Goal: Information Seeking & Learning: Learn about a topic

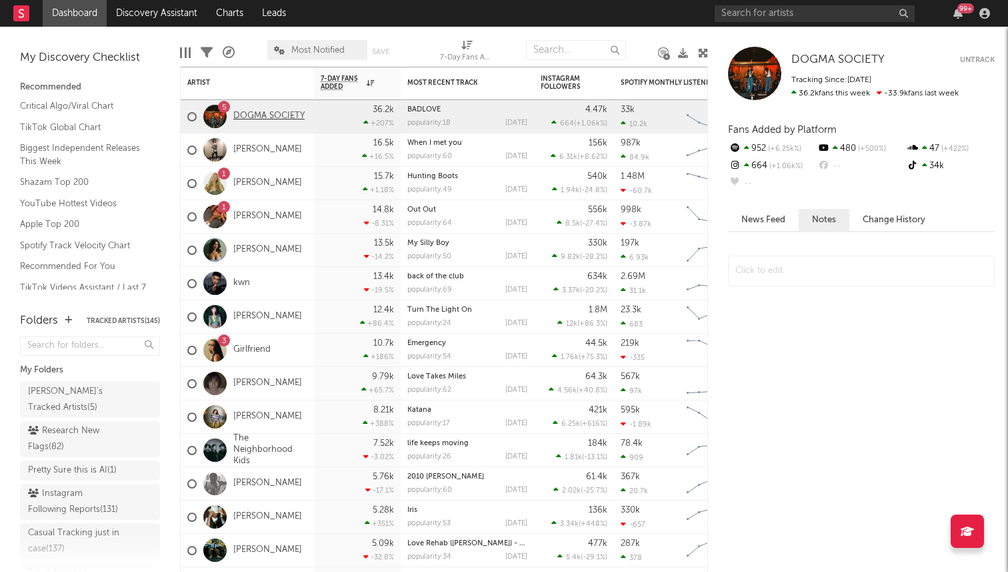
click at [277, 118] on link "DOGMA SOCIETY" at bounding box center [268, 116] width 71 height 11
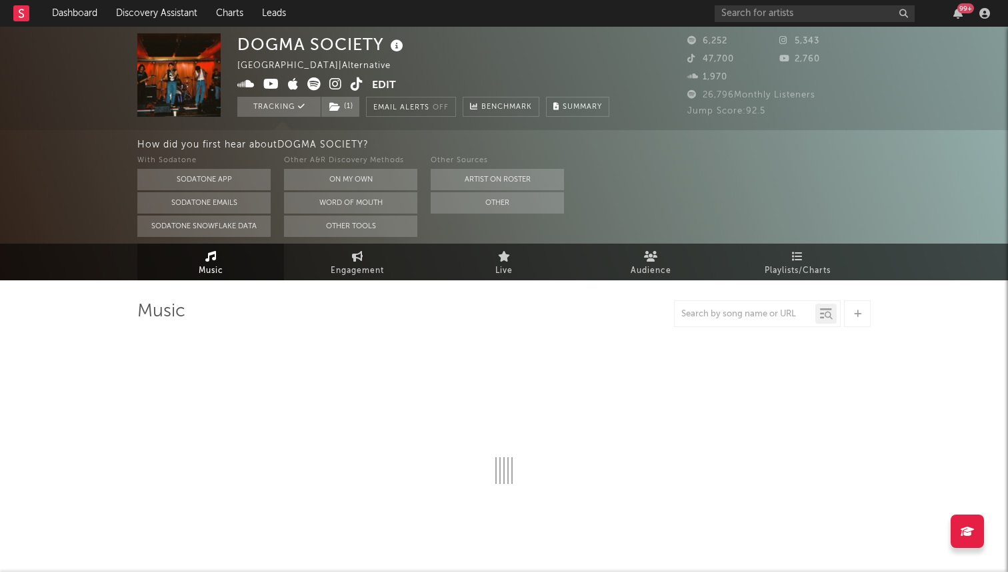
select select "6m"
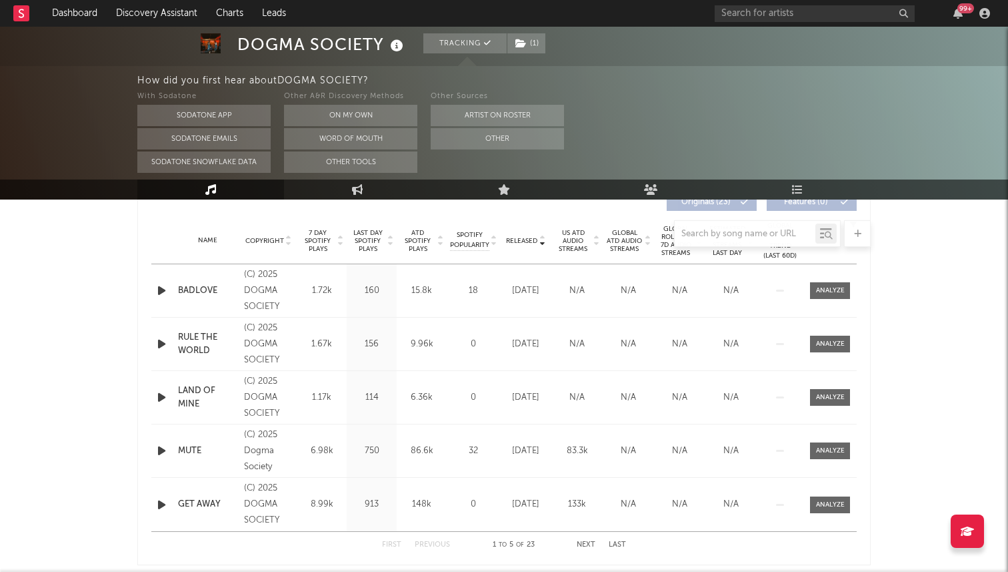
scroll to position [497, 0]
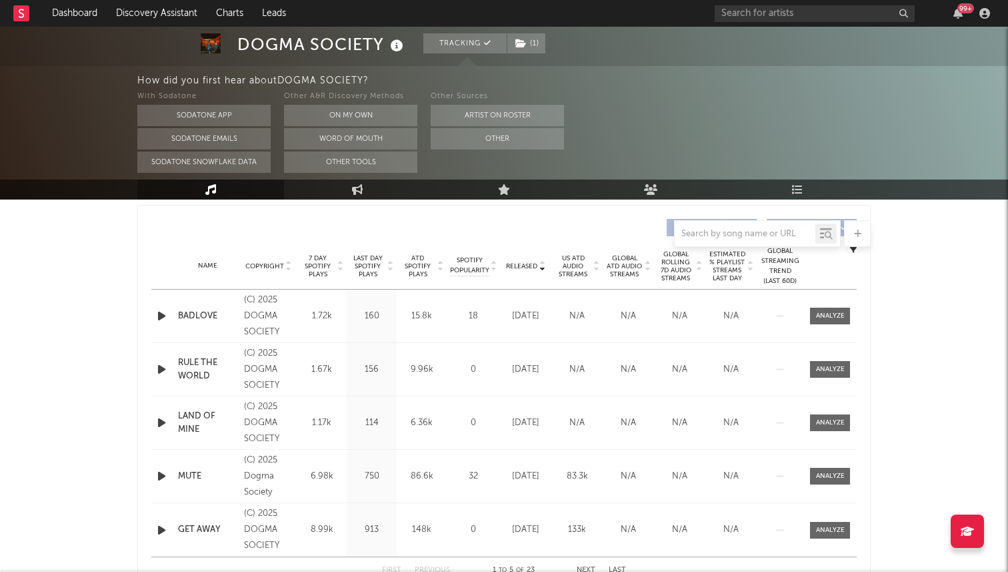
click at [321, 269] on span "7 Day Spotify Plays" at bounding box center [317, 266] width 35 height 24
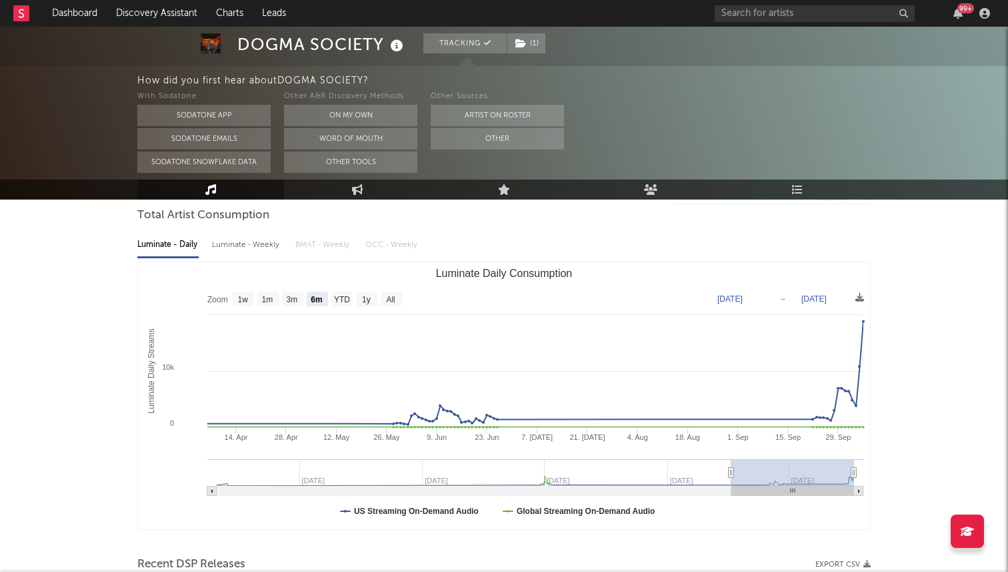
scroll to position [0, 0]
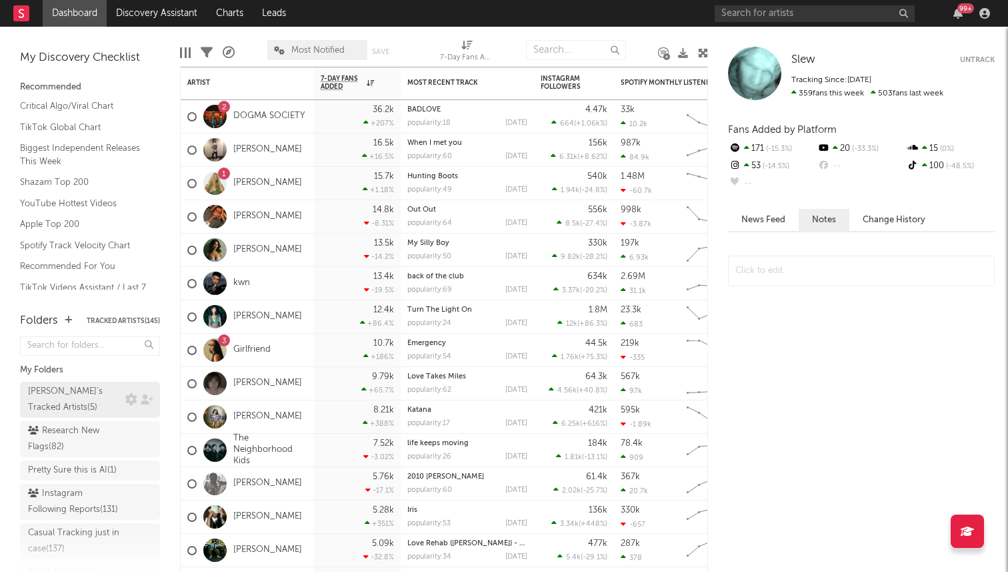
click at [108, 390] on div "Aaron's Tracked Artists ( 5 )" at bounding box center [75, 400] width 94 height 32
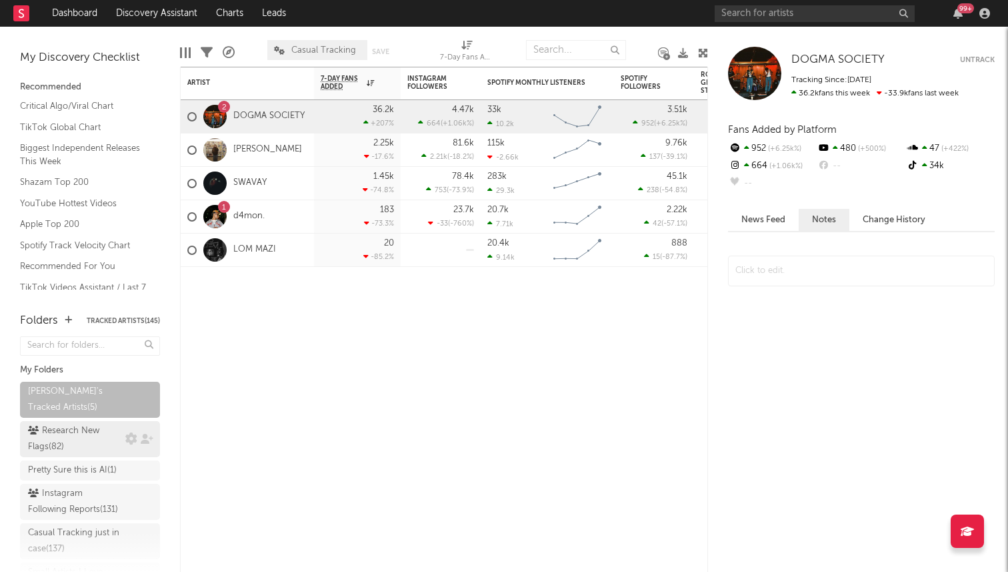
click at [102, 450] on div "Research New Flags ( 82 )" at bounding box center [75, 439] width 94 height 32
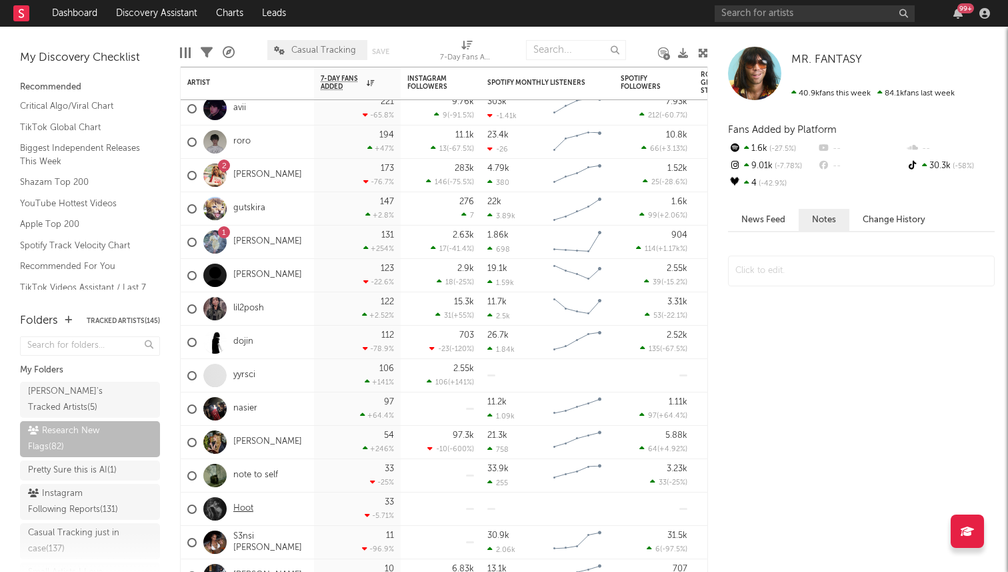
click at [239, 508] on link "Hoot" at bounding box center [243, 508] width 20 height 11
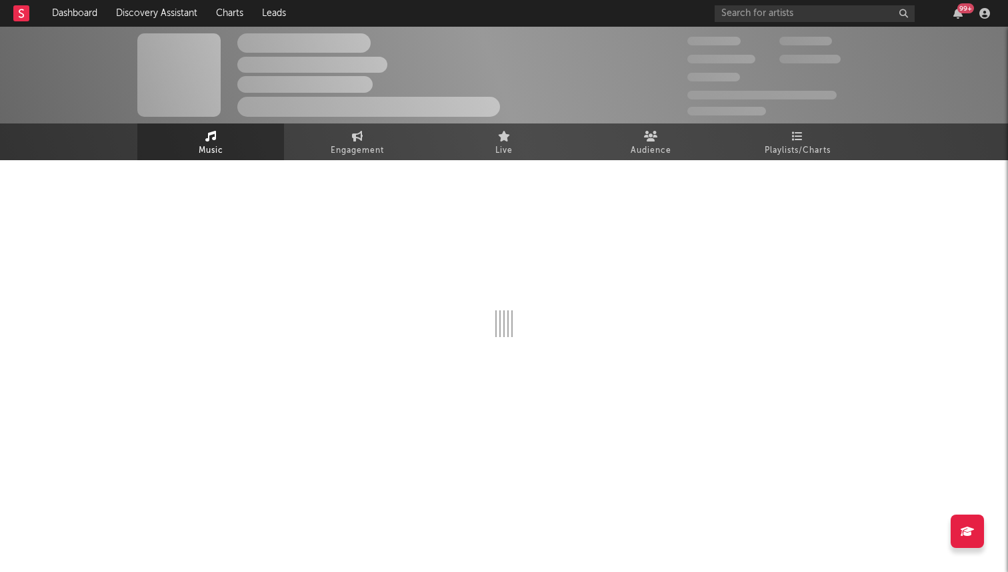
select select "1w"
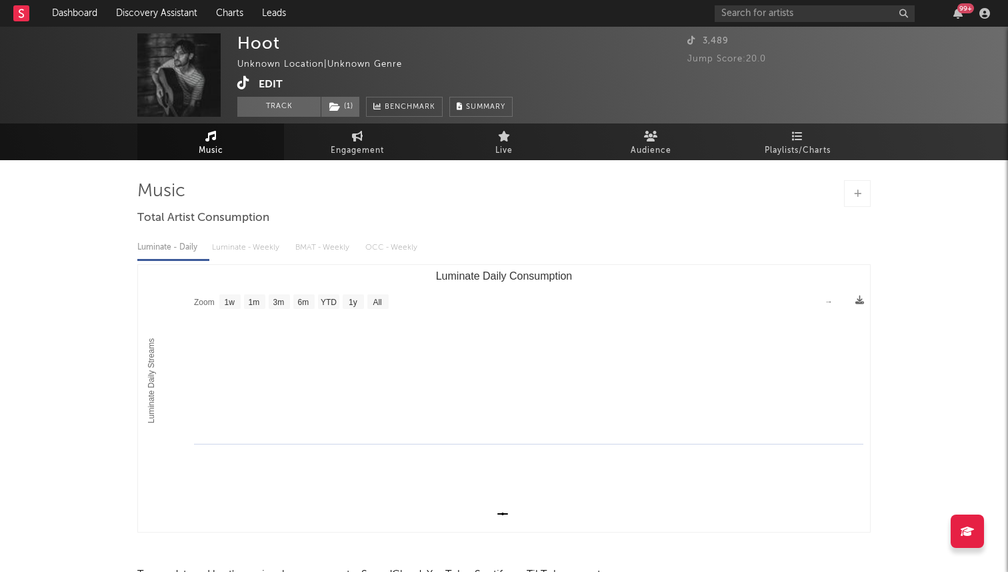
click at [240, 81] on icon at bounding box center [243, 82] width 13 height 13
click at [85, 0] on link "Dashboard" at bounding box center [75, 13] width 64 height 27
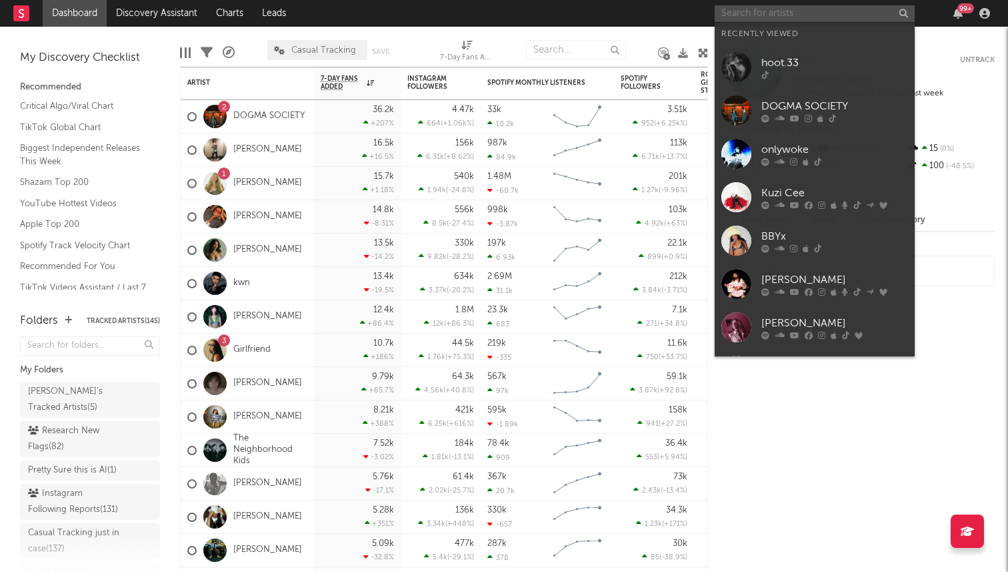
click at [754, 15] on input "text" at bounding box center [815, 13] width 200 height 17
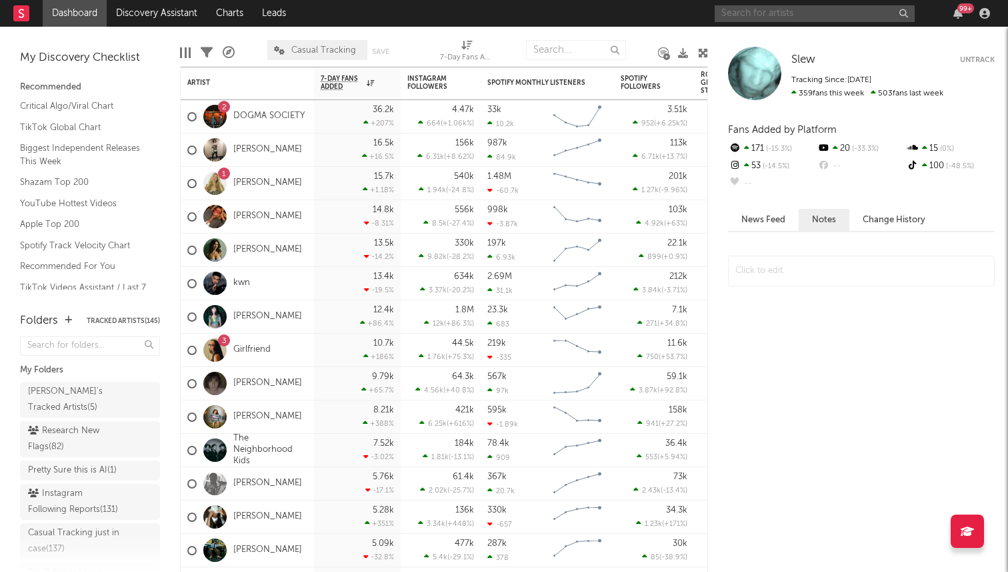
type input "f"
click at [762, 7] on input "text" at bounding box center [815, 13] width 200 height 17
click at [173, 23] on link "Discovery Assistant" at bounding box center [157, 13] width 100 height 27
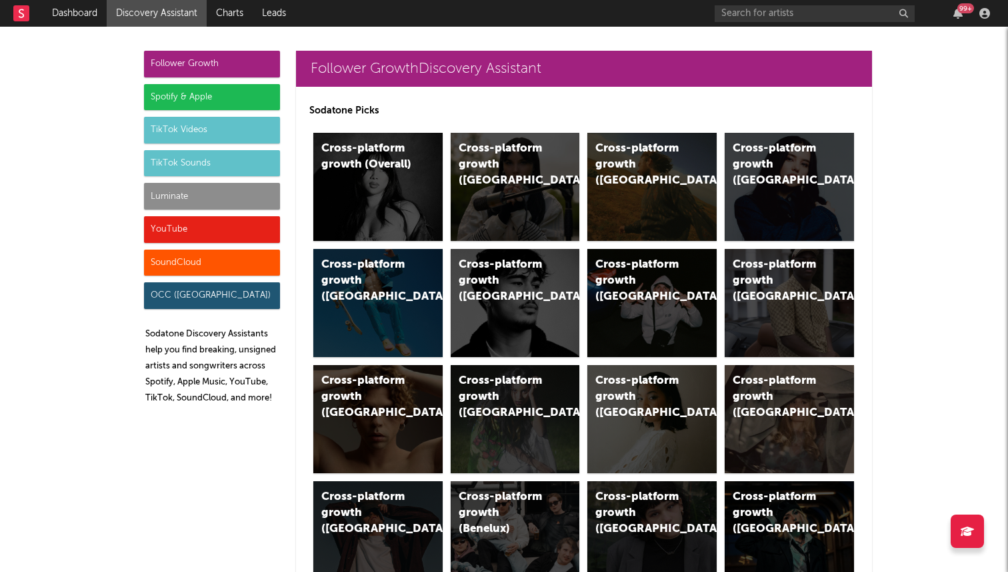
click at [233, 199] on div "Luminate" at bounding box center [212, 196] width 136 height 27
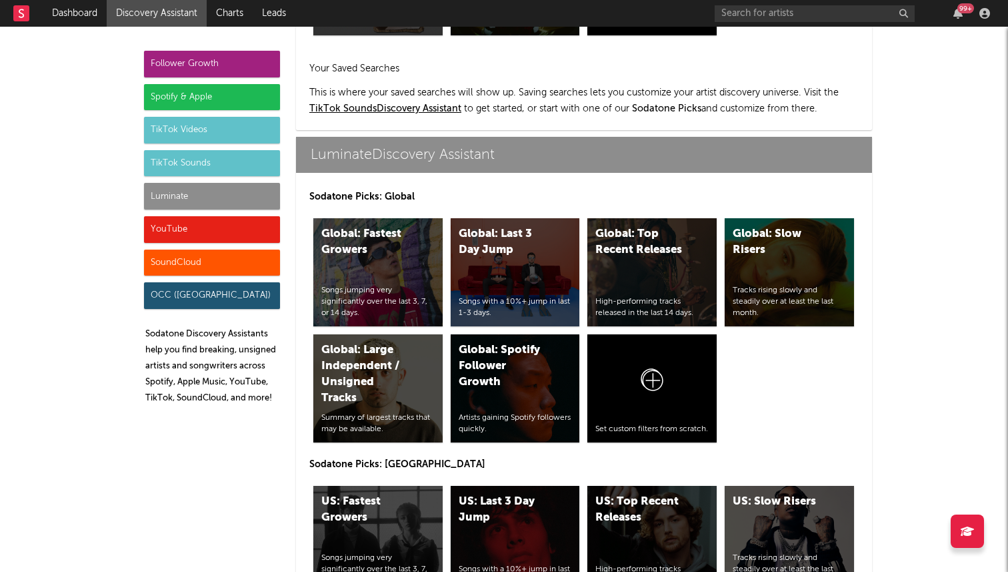
scroll to position [5889, 0]
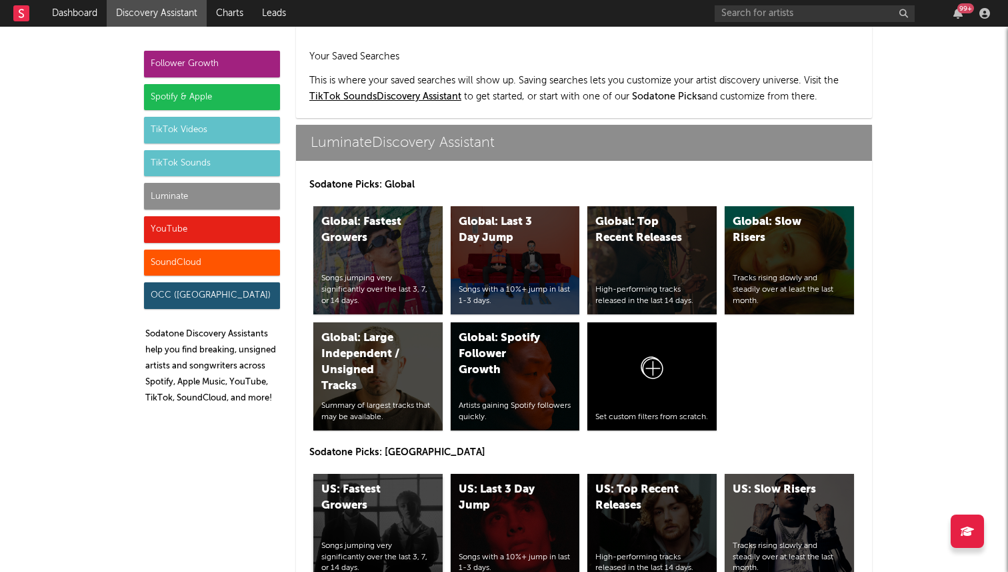
click at [406, 482] on div "US: Fastest Growers" at bounding box center [366, 498] width 91 height 32
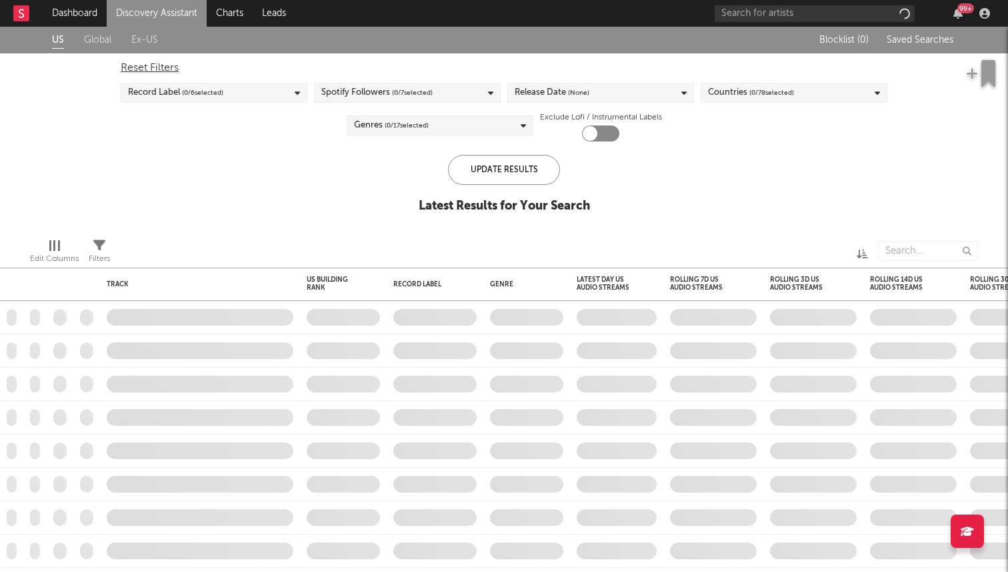
checkbox input "true"
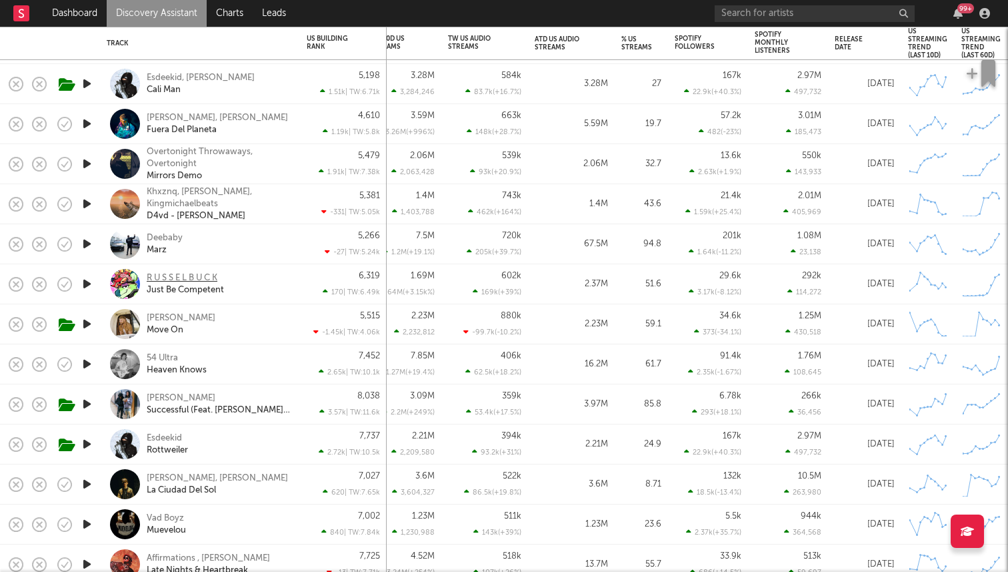
click at [189, 278] on div "R U S S E L B U C K" at bounding box center [182, 278] width 71 height 12
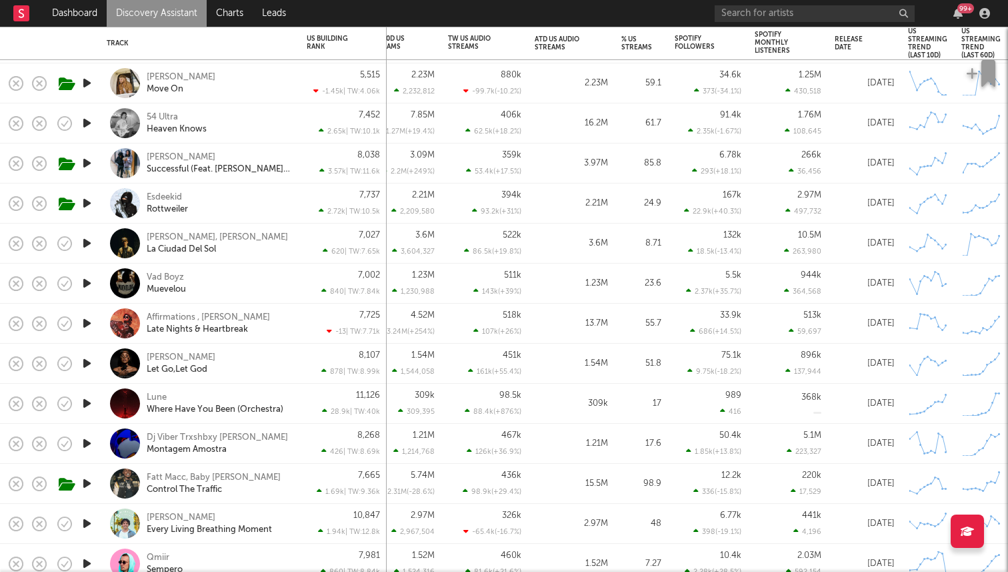
click at [85, 203] on icon "button" at bounding box center [87, 203] width 14 height 17
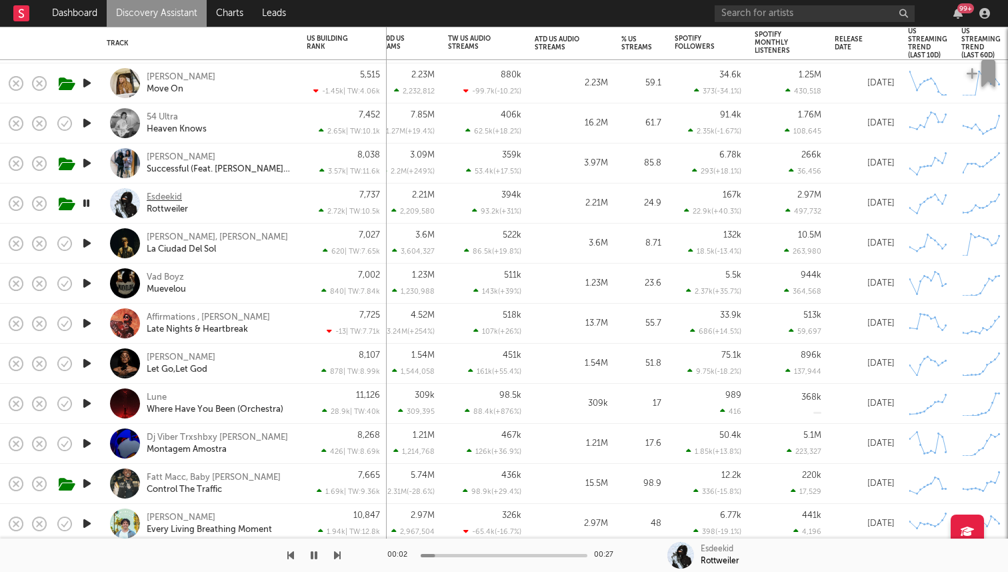
click at [167, 195] on div "Esdeekid" at bounding box center [164, 197] width 35 height 12
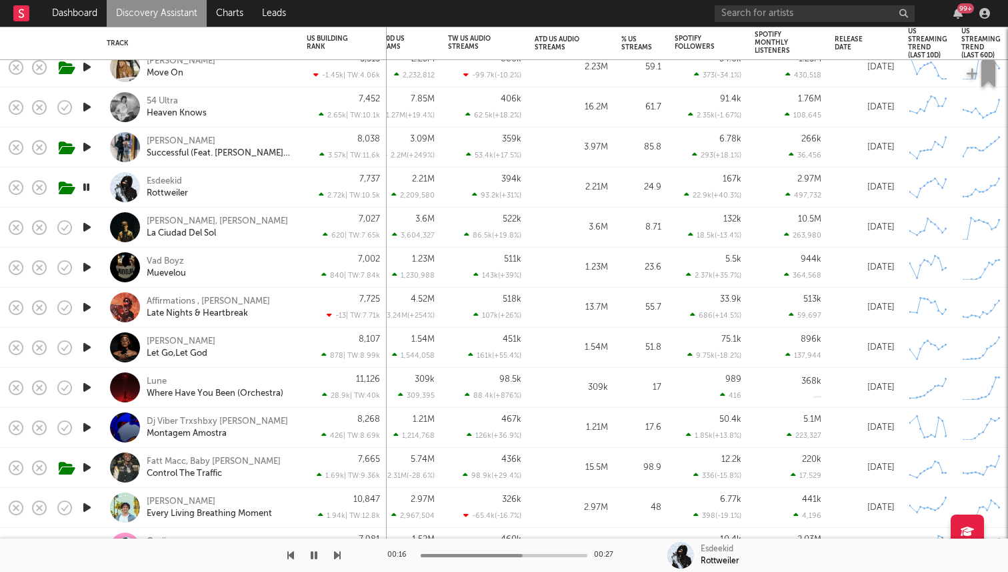
click at [92, 190] on icon "button" at bounding box center [86, 187] width 13 height 17
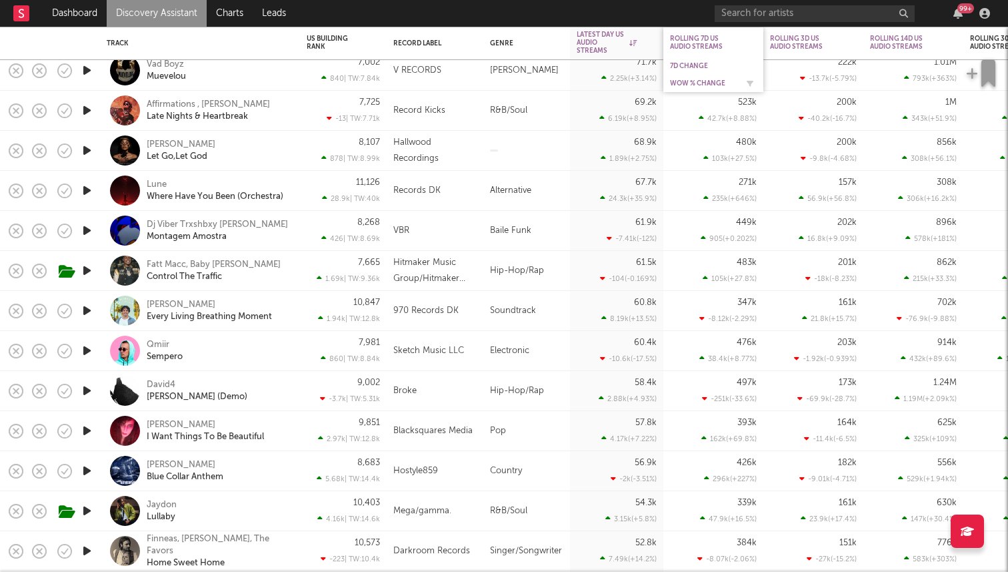
click at [718, 79] on div "WoW % Change" at bounding box center [703, 83] width 67 height 8
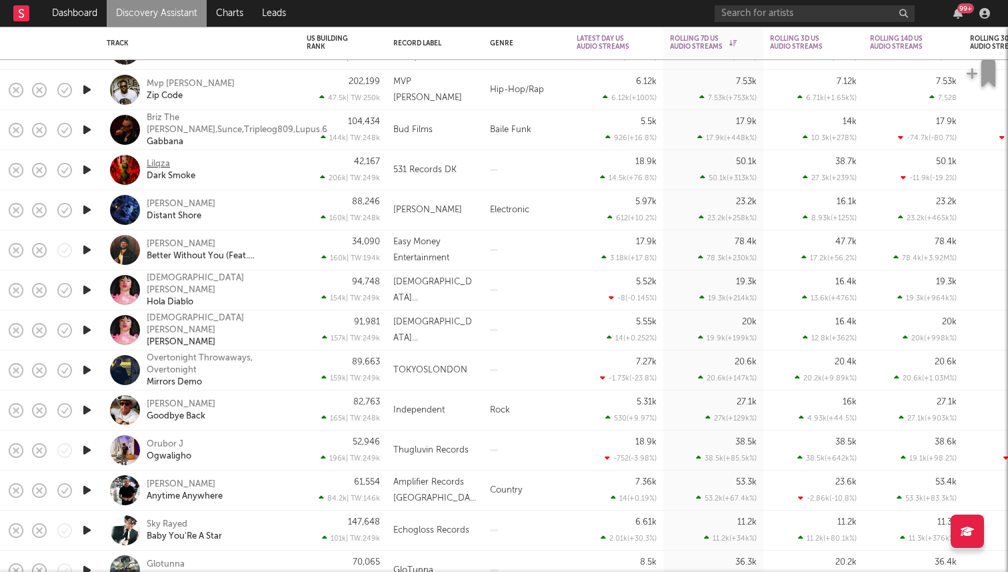
click at [165, 158] on div "Lilqza" at bounding box center [158, 164] width 23 height 12
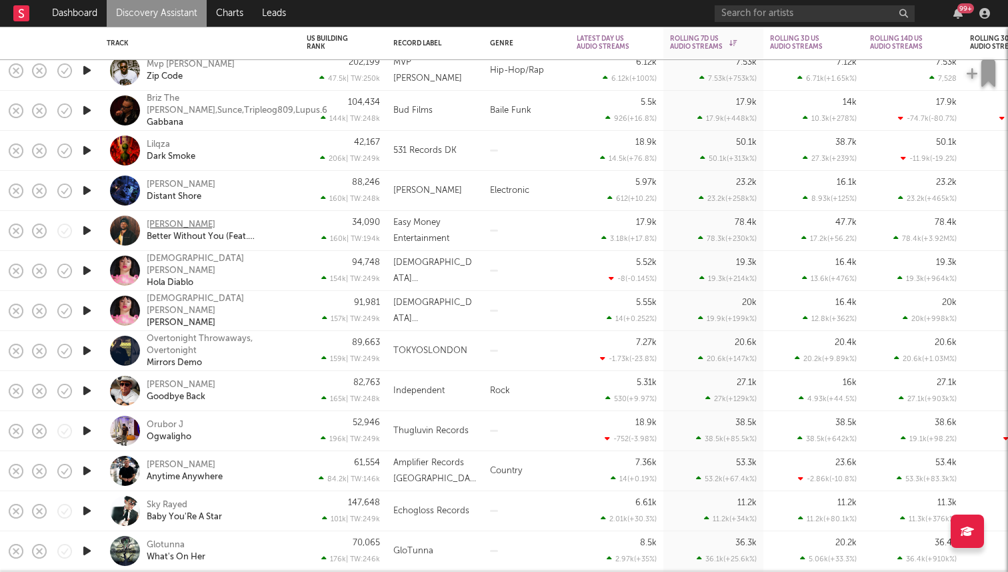
click at [176, 222] on div "Chris Honor" at bounding box center [181, 225] width 69 height 12
click at [83, 191] on icon "button" at bounding box center [87, 190] width 14 height 17
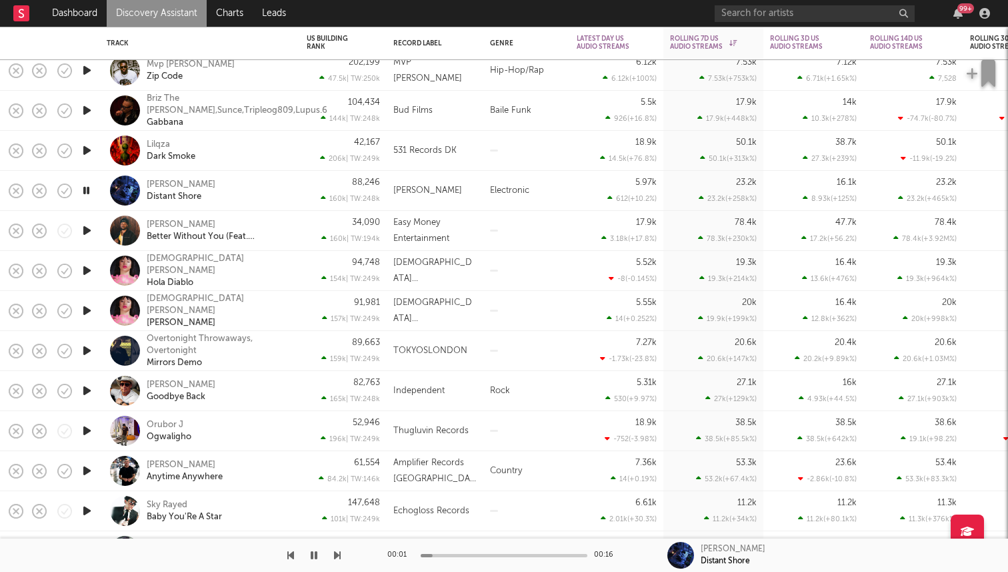
click at [85, 191] on icon "button" at bounding box center [86, 190] width 13 height 17
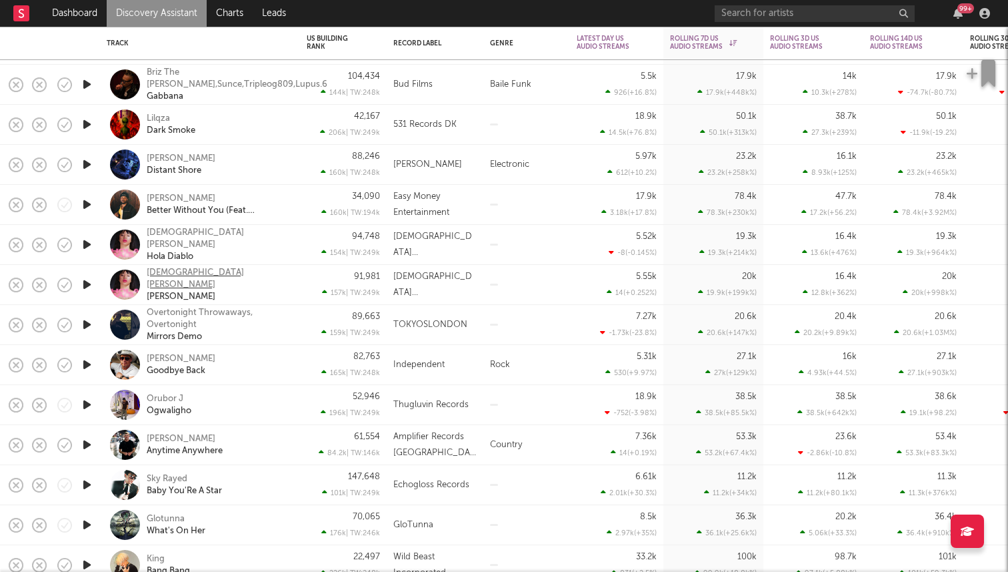
click at [168, 275] on div "Crista Phoenix" at bounding box center [218, 279] width 143 height 24
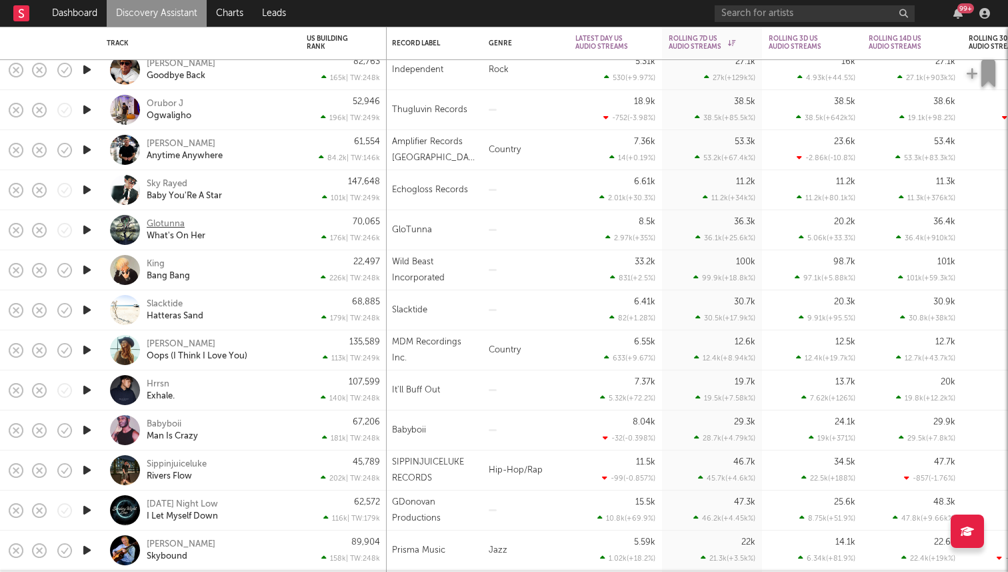
click at [163, 223] on div "Glotunna" at bounding box center [166, 224] width 38 height 12
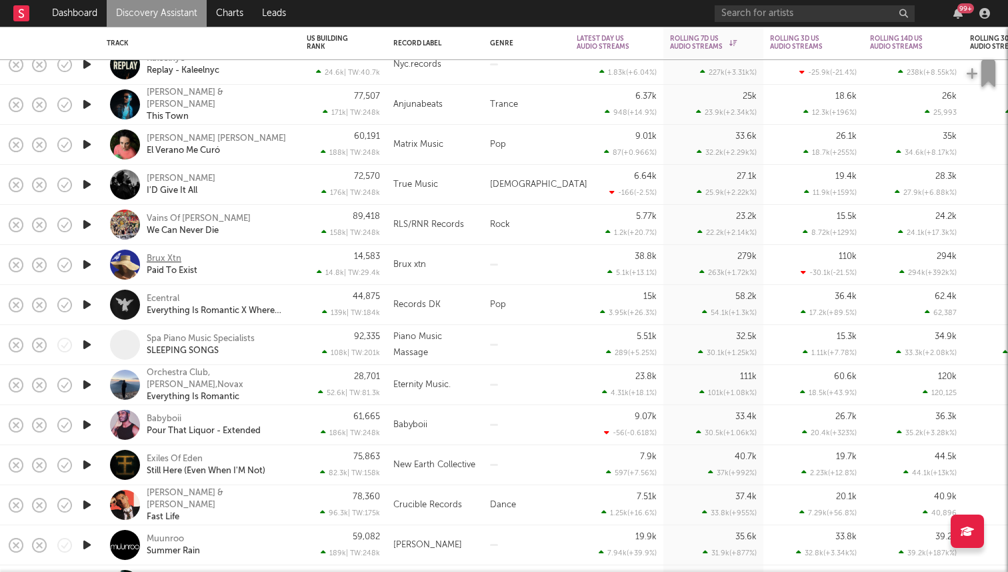
click at [167, 257] on div "Brux Xtn" at bounding box center [164, 259] width 35 height 12
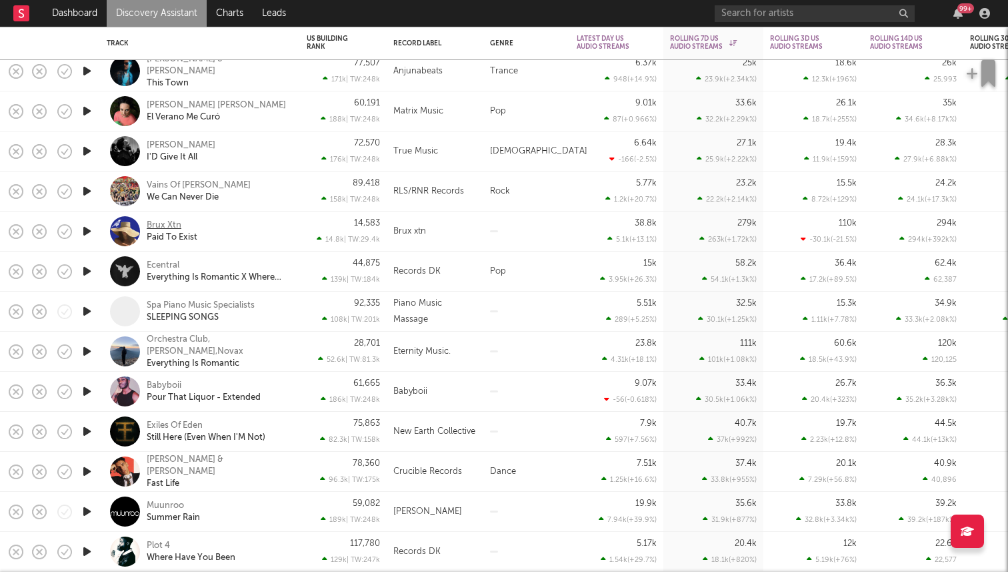
click at [164, 225] on div "Brux Xtn" at bounding box center [164, 225] width 35 height 12
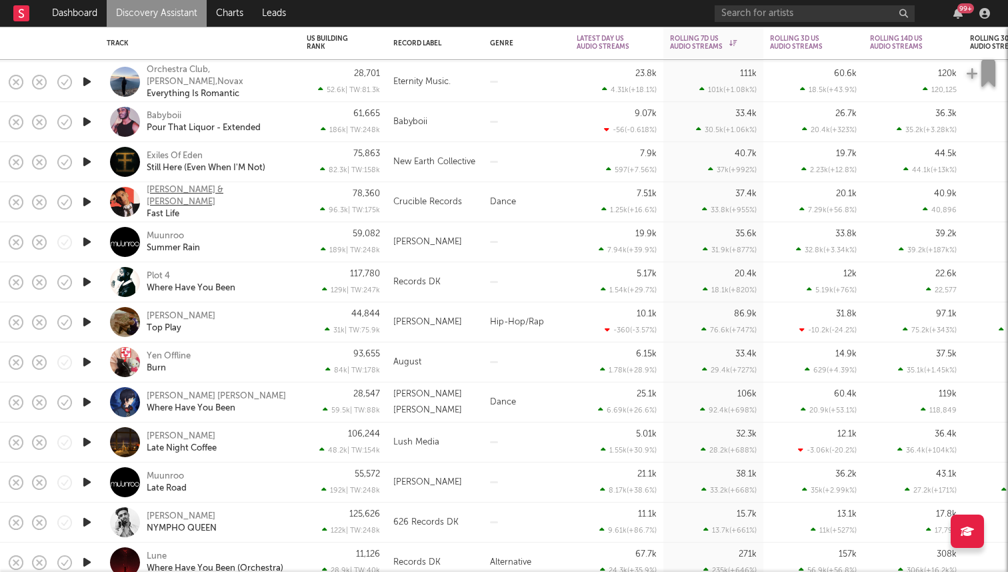
click at [165, 195] on div "Gee Lee & India Shan" at bounding box center [218, 196] width 143 height 24
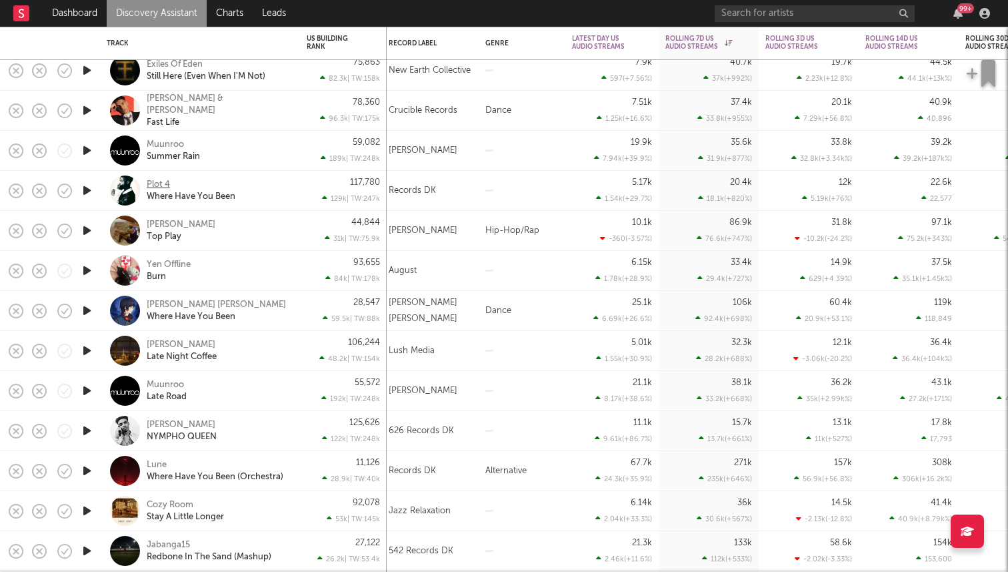
click at [162, 183] on div "Plot 4" at bounding box center [158, 185] width 23 height 12
click at [159, 183] on div "Plot 4" at bounding box center [158, 185] width 23 height 12
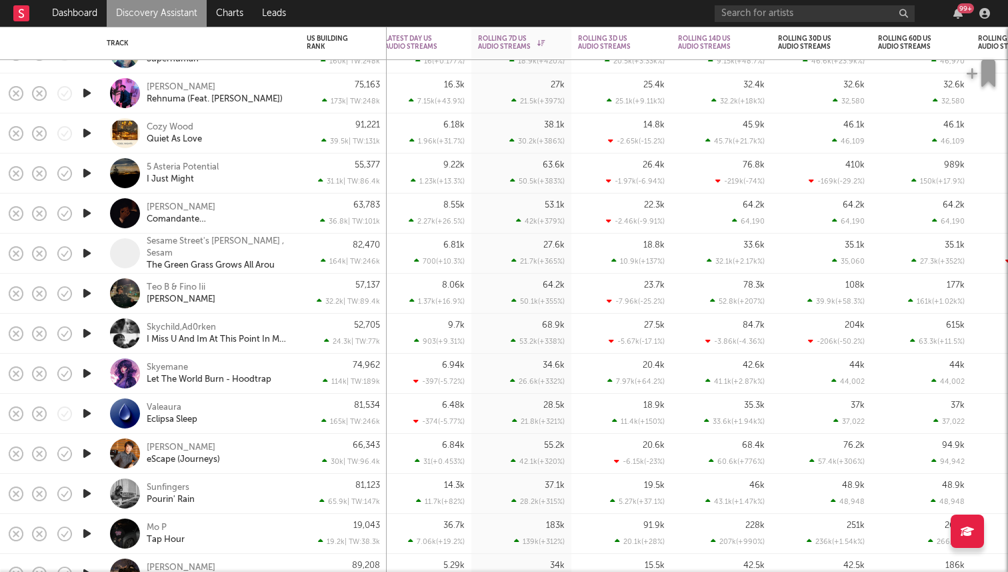
click at [89, 293] on icon "button" at bounding box center [87, 293] width 14 height 17
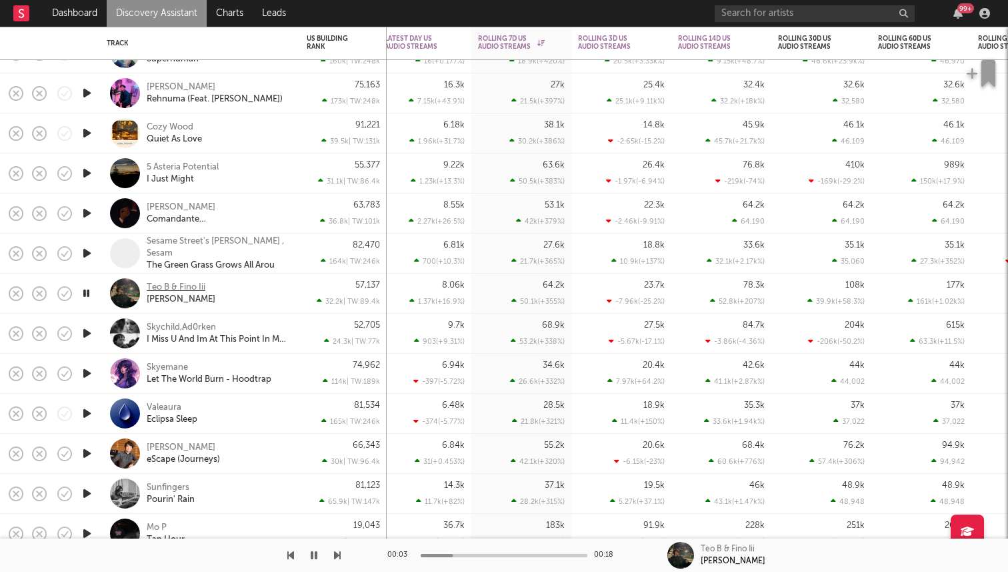
click at [159, 291] on div "Teo B & Fino Iii" at bounding box center [176, 287] width 59 height 12
click at [87, 295] on icon "button" at bounding box center [86, 293] width 13 height 17
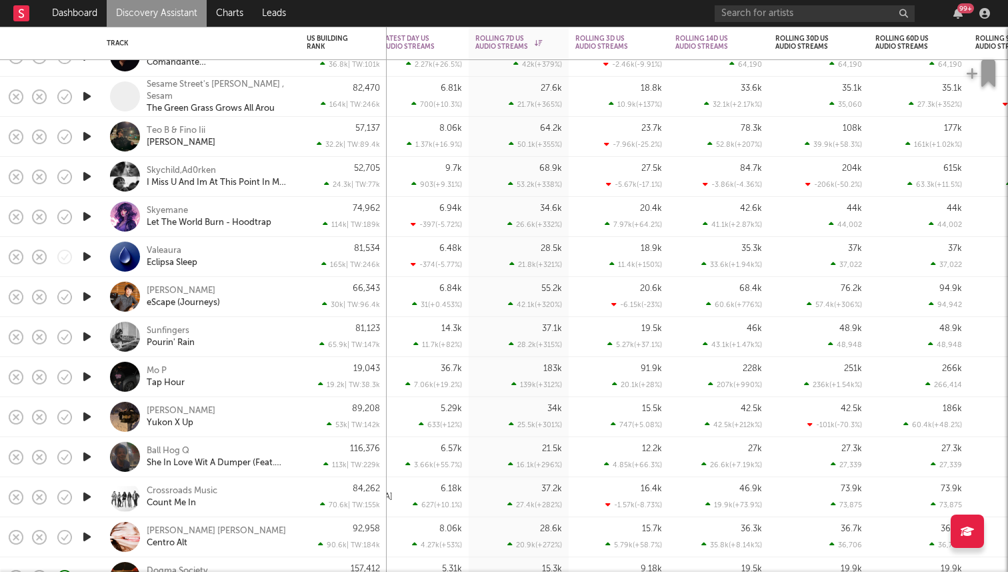
click at [91, 375] on icon "button" at bounding box center [87, 376] width 14 height 17
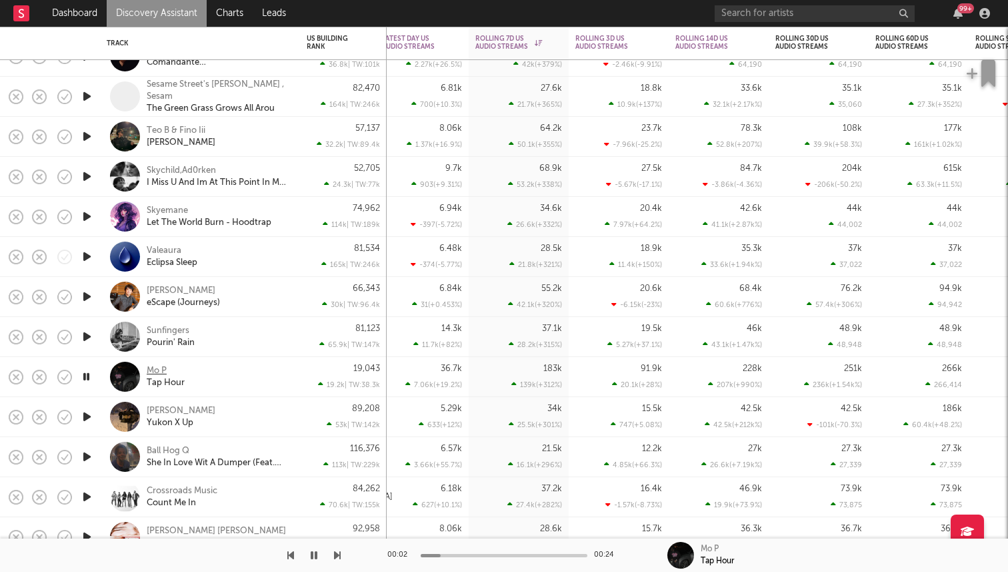
click at [157, 366] on div "Mo P" at bounding box center [157, 371] width 20 height 12
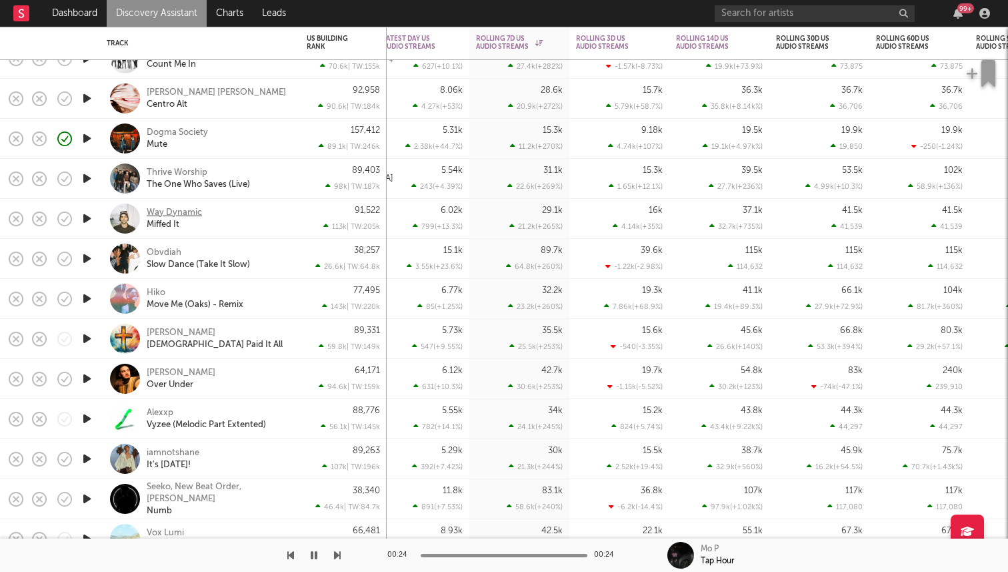
click at [170, 210] on div "Way Dynamic" at bounding box center [174, 213] width 55 height 12
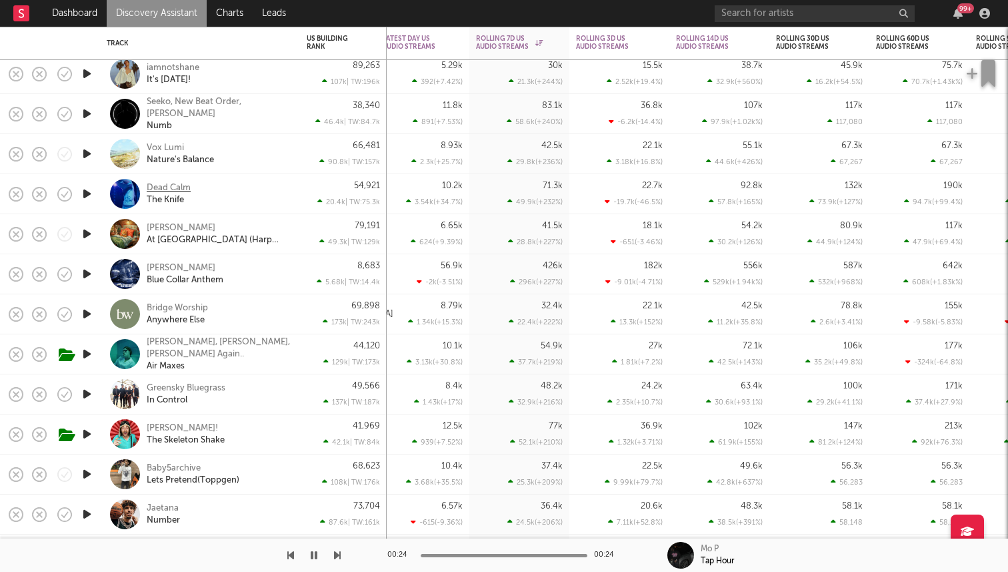
click at [168, 186] on div "Dead Calm" at bounding box center [169, 188] width 44 height 12
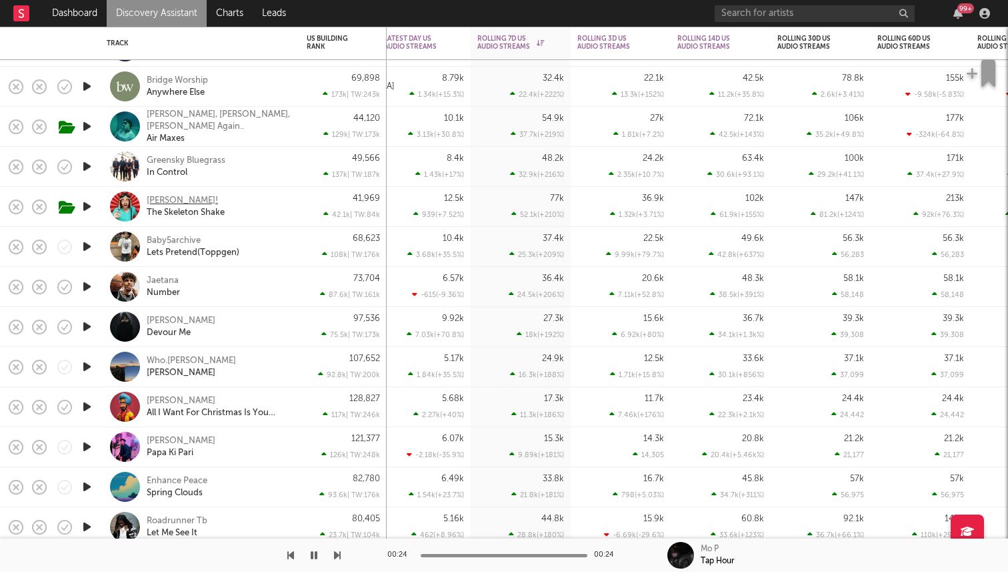
click at [163, 202] on div "[PERSON_NAME]!" at bounding box center [182, 201] width 71 height 12
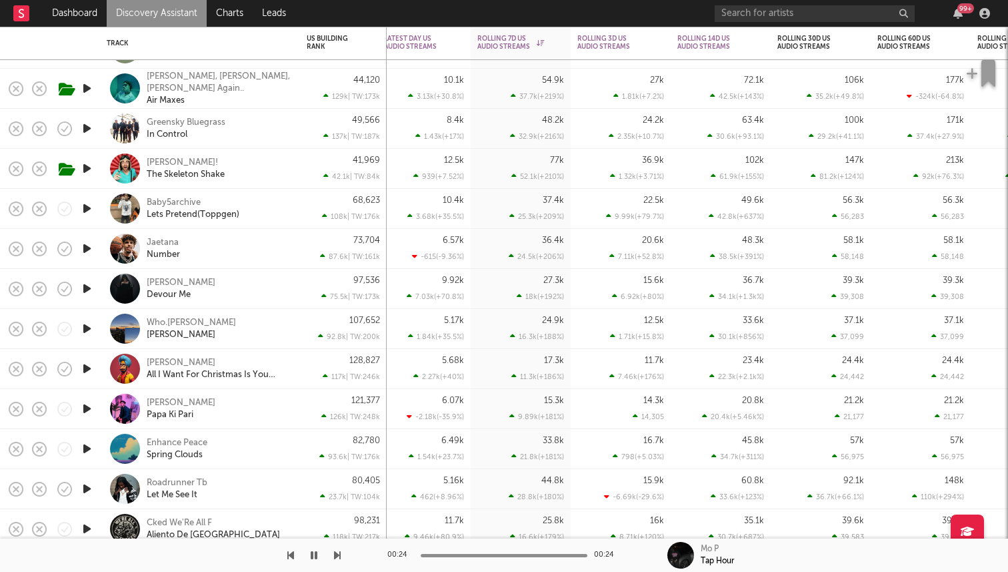
click at [87, 203] on icon "button" at bounding box center [87, 208] width 14 height 17
click at [88, 203] on icon "button" at bounding box center [86, 208] width 13 height 17
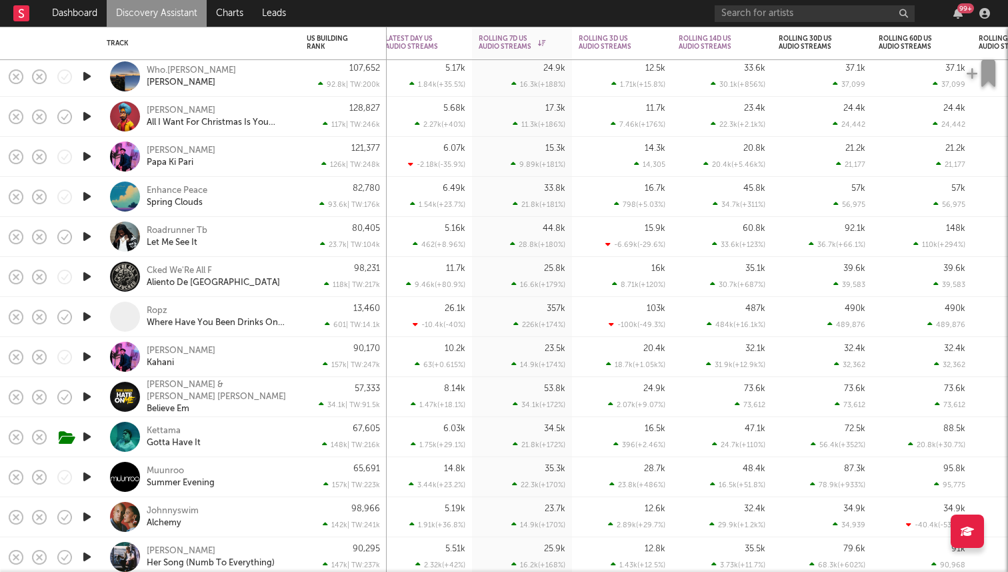
click at [89, 233] on icon "button" at bounding box center [87, 236] width 14 height 17
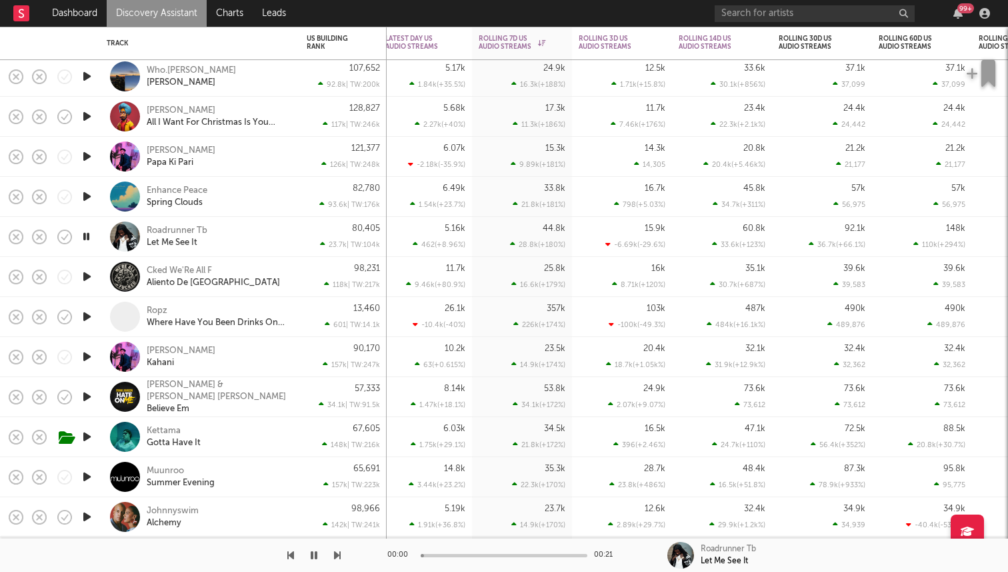
click at [89, 233] on icon "button" at bounding box center [86, 236] width 13 height 17
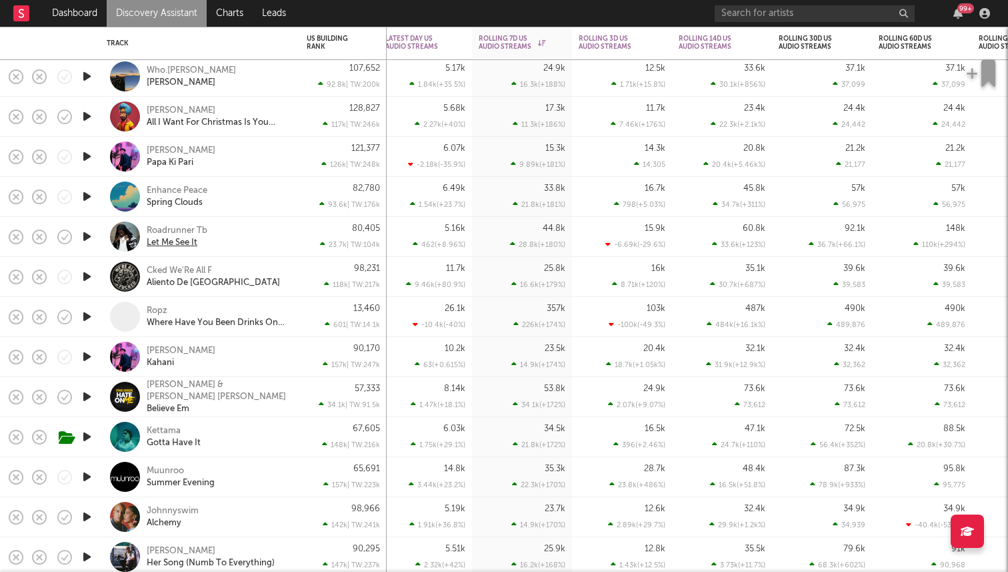
click at [158, 237] on div "Let Me See It" at bounding box center [172, 243] width 51 height 12
click at [173, 223] on div "Roadrunner Tb Let Me See It" at bounding box center [200, 236] width 187 height 39
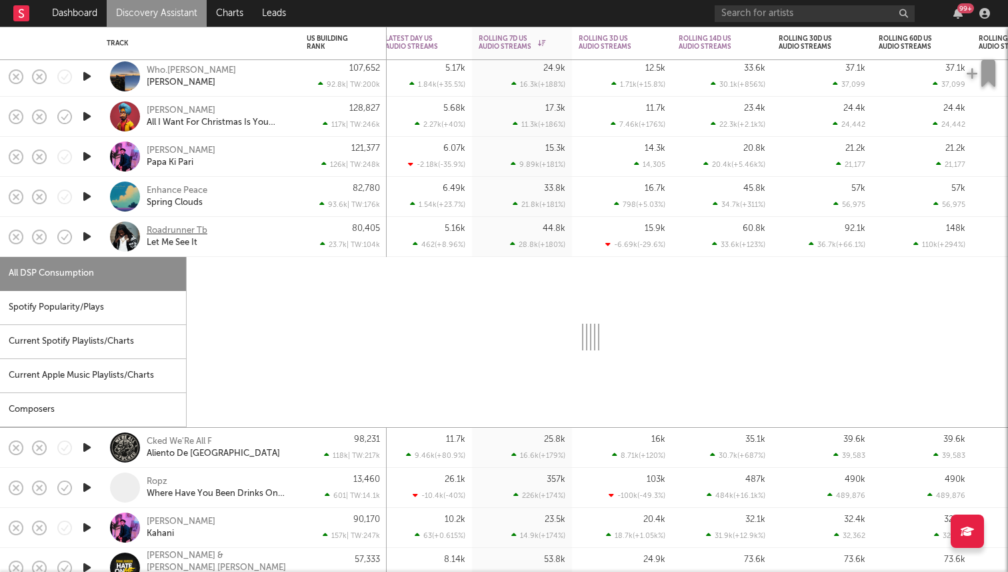
click at [172, 230] on div "Roadrunner Tb" at bounding box center [177, 231] width 61 height 12
select select "1w"
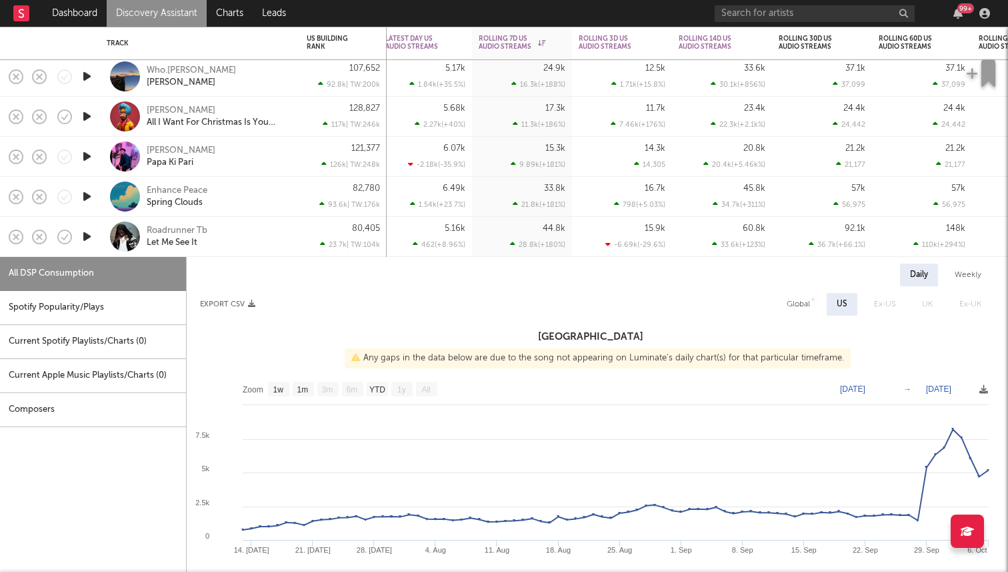
click at [95, 245] on div at bounding box center [86, 237] width 27 height 40
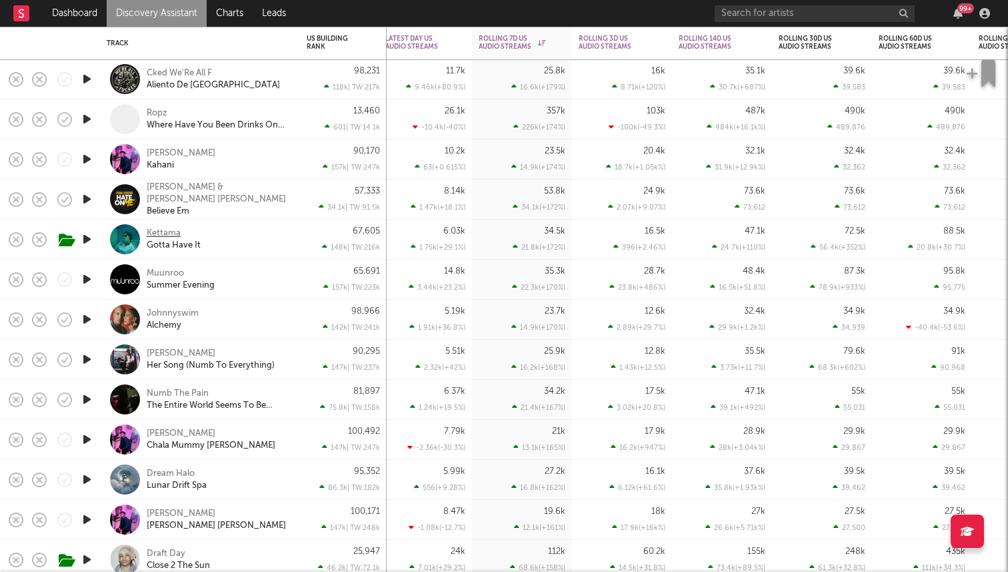
click at [159, 230] on div "Kettama" at bounding box center [164, 233] width 34 height 12
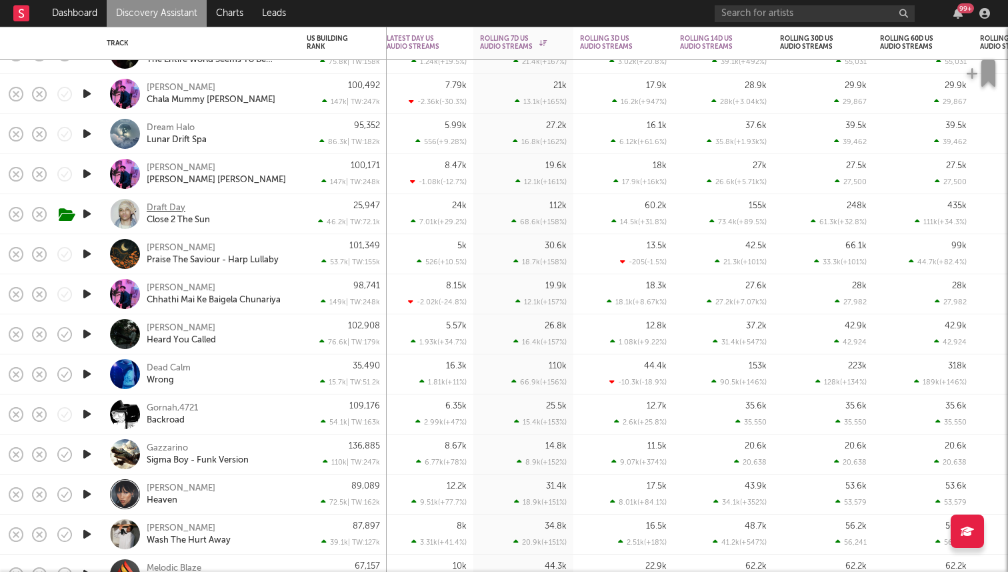
click at [158, 205] on div "Draft Day" at bounding box center [166, 208] width 39 height 12
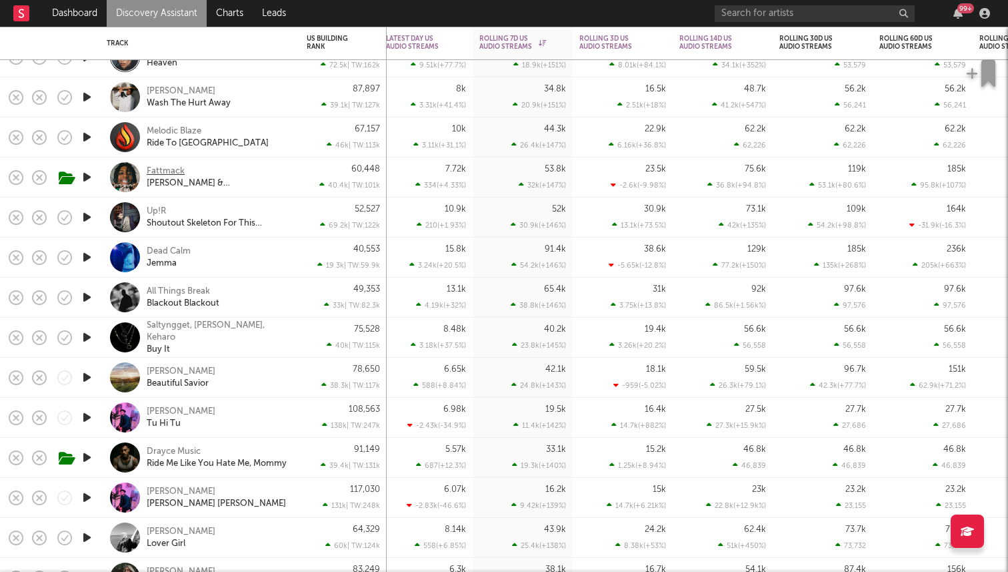
click at [164, 169] on div "Fattmack" at bounding box center [166, 171] width 38 height 12
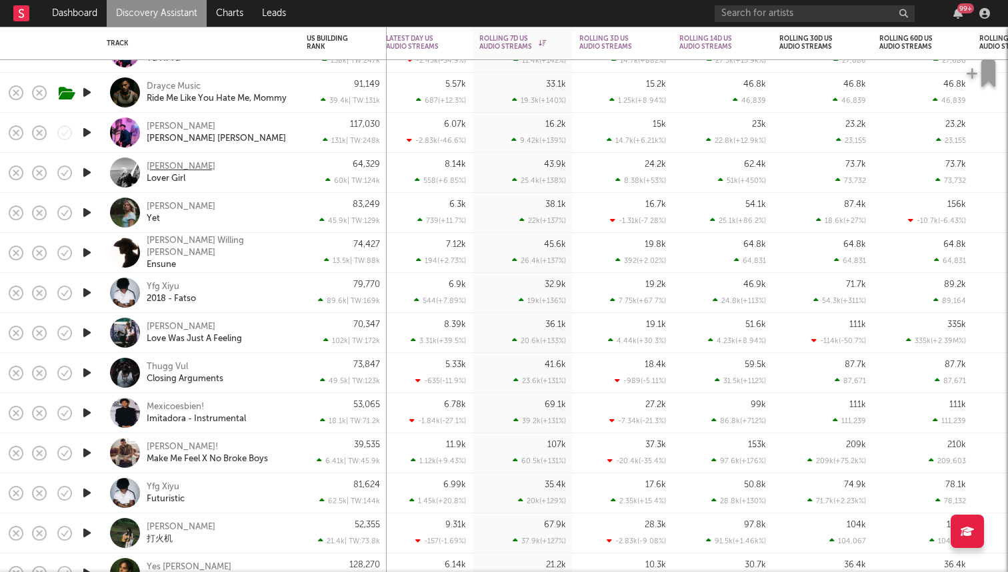
click at [174, 167] on div "Xizt Neal" at bounding box center [181, 167] width 69 height 12
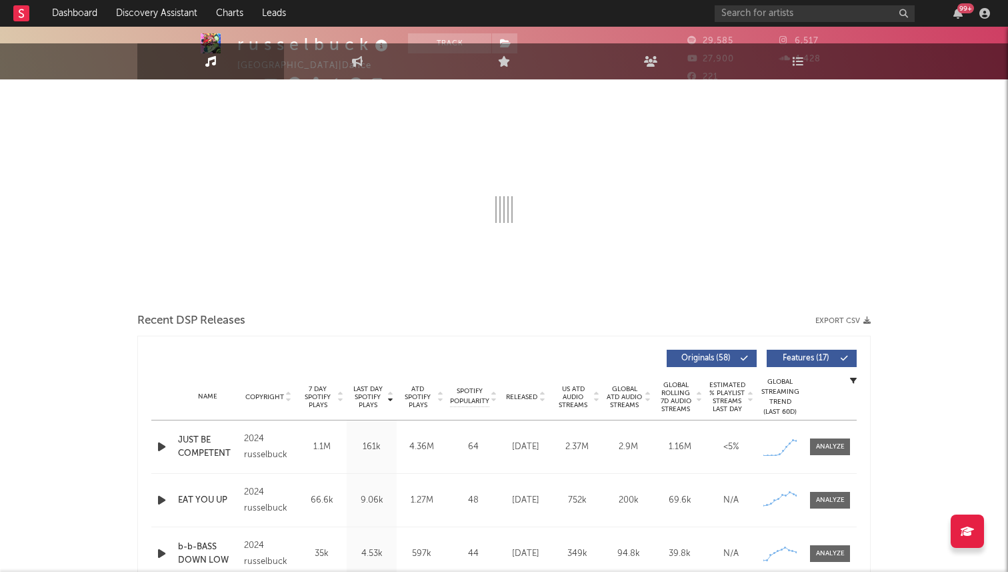
scroll to position [231, 0]
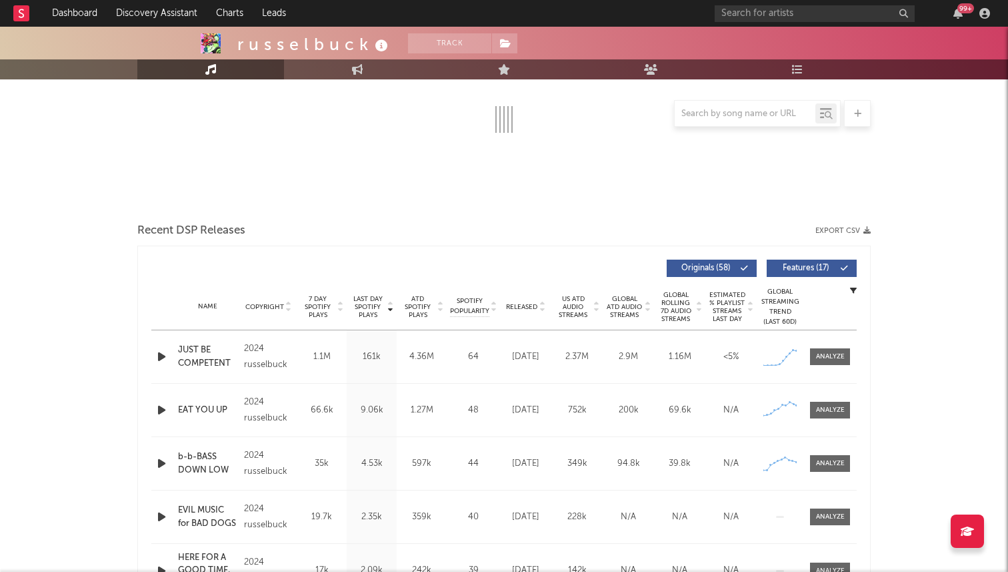
select select "6m"
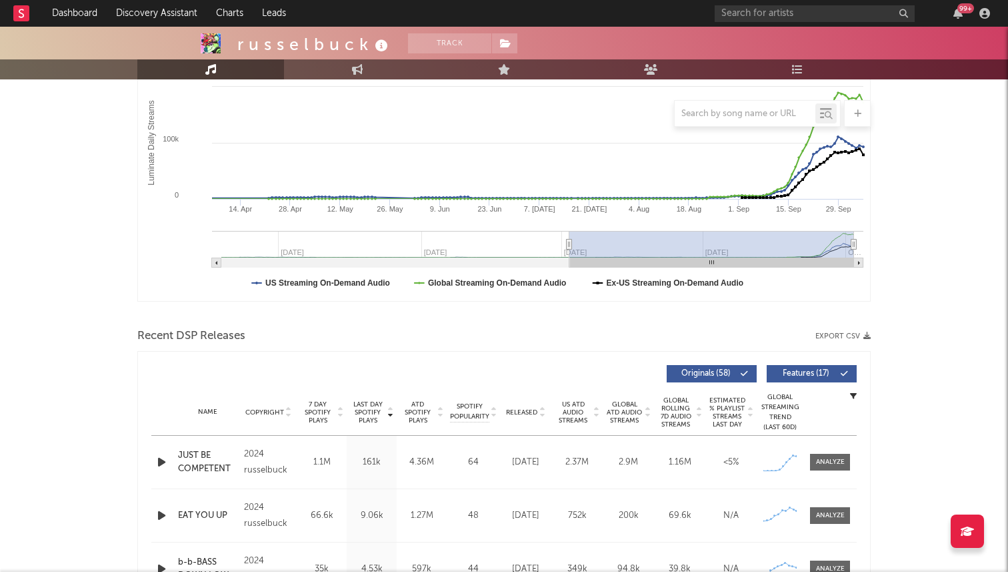
scroll to position [336, 0]
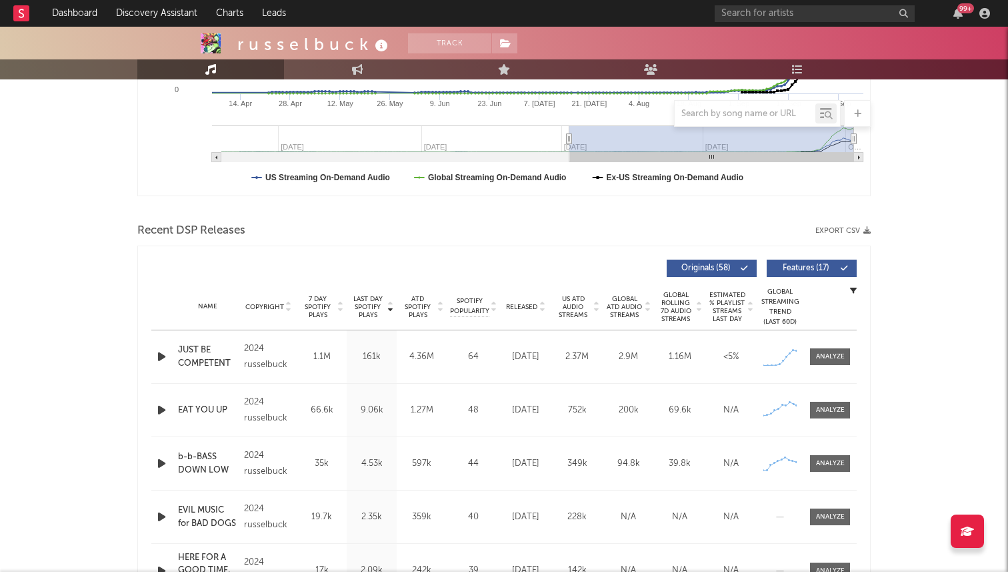
click at [162, 358] on icon "button" at bounding box center [162, 356] width 14 height 17
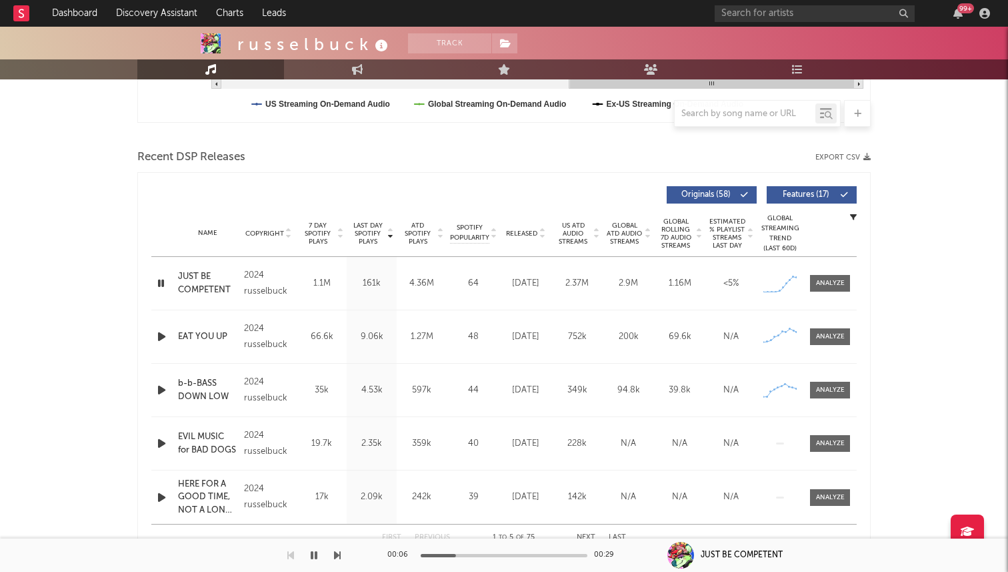
scroll to position [414, 0]
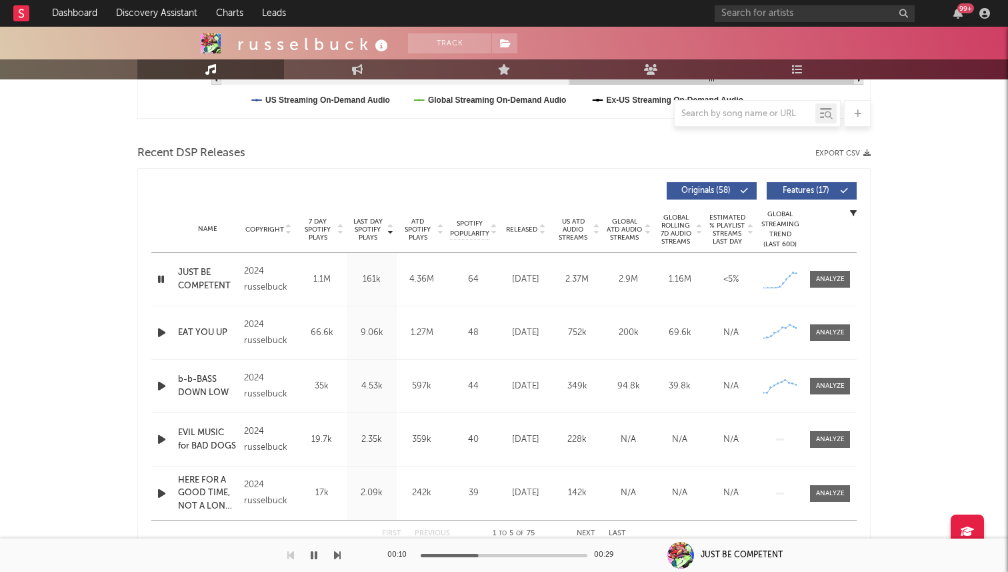
click at [157, 331] on icon "button" at bounding box center [162, 332] width 14 height 17
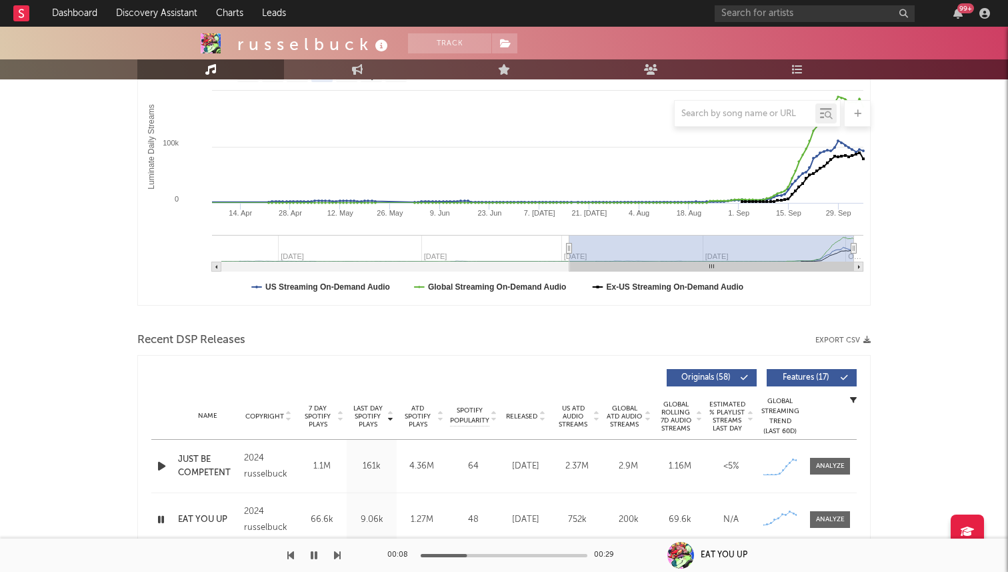
scroll to position [377, 0]
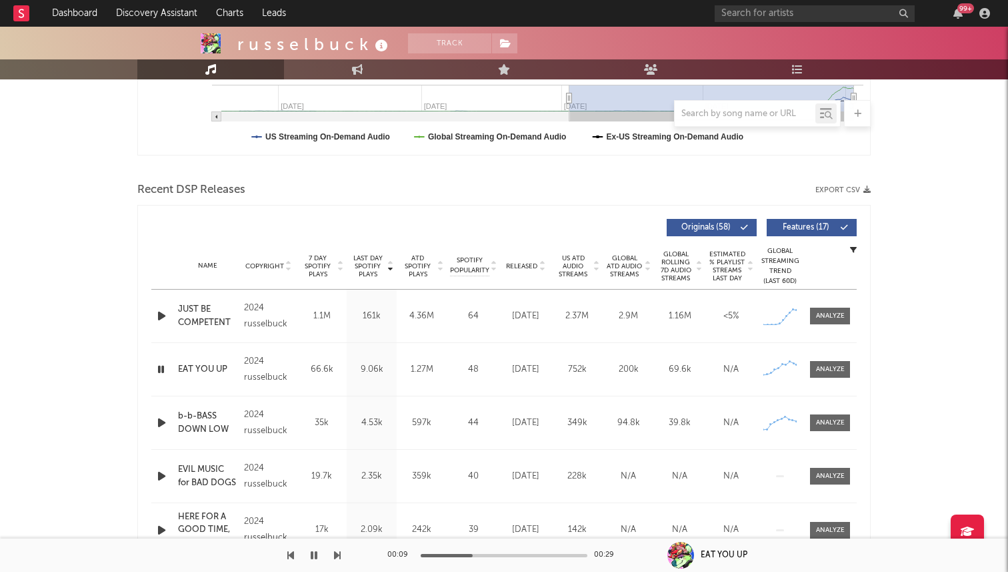
click at [162, 373] on icon "button" at bounding box center [161, 369] width 13 height 17
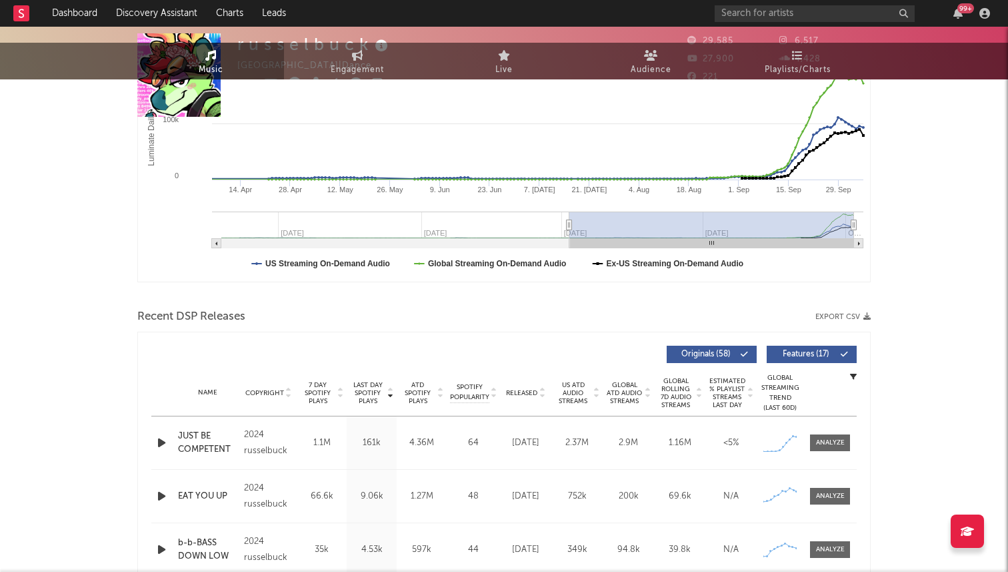
scroll to position [0, 0]
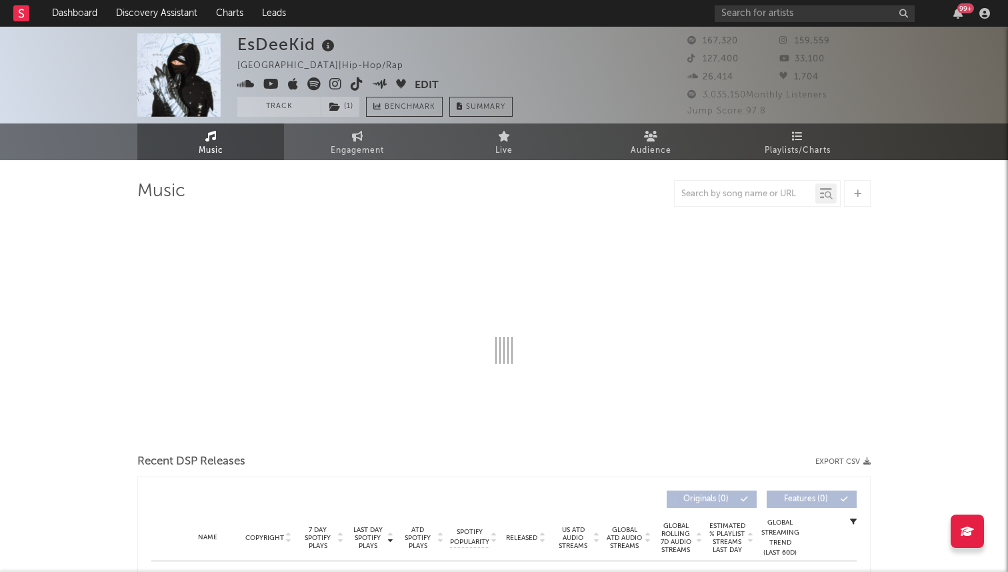
select select "6m"
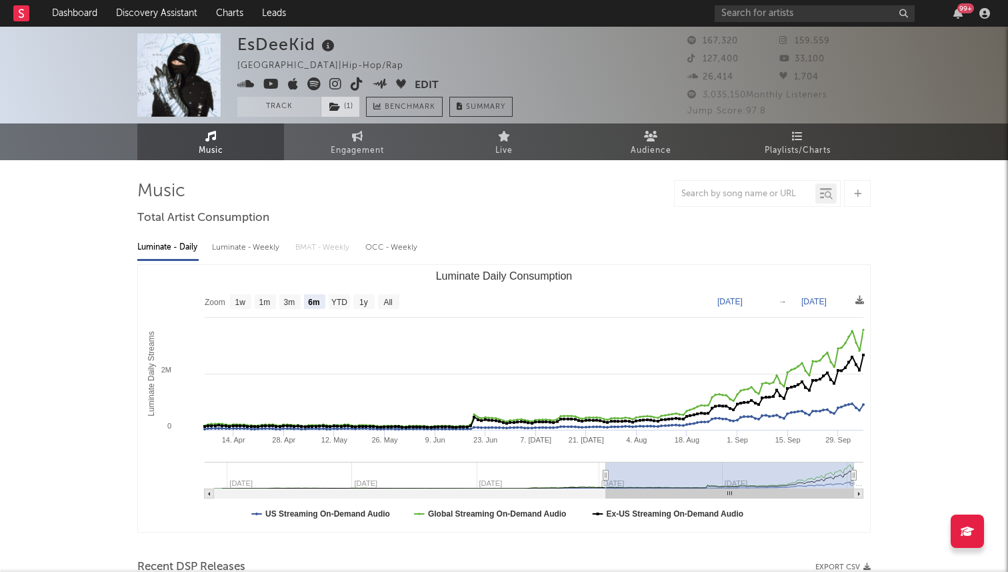
click at [343, 110] on span "( 1 )" at bounding box center [340, 107] width 39 height 20
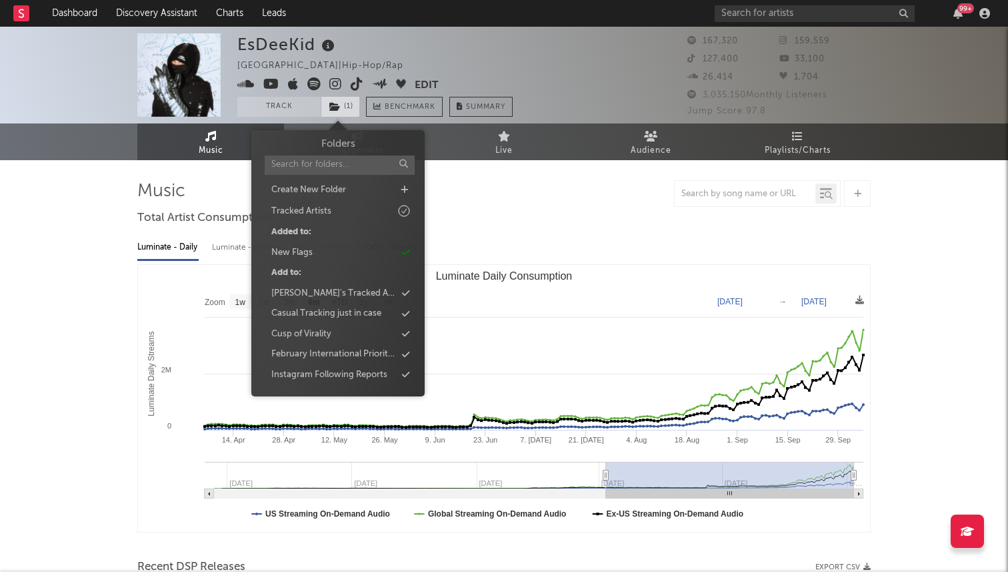
click at [341, 107] on span "( 1 )" at bounding box center [340, 107] width 39 height 20
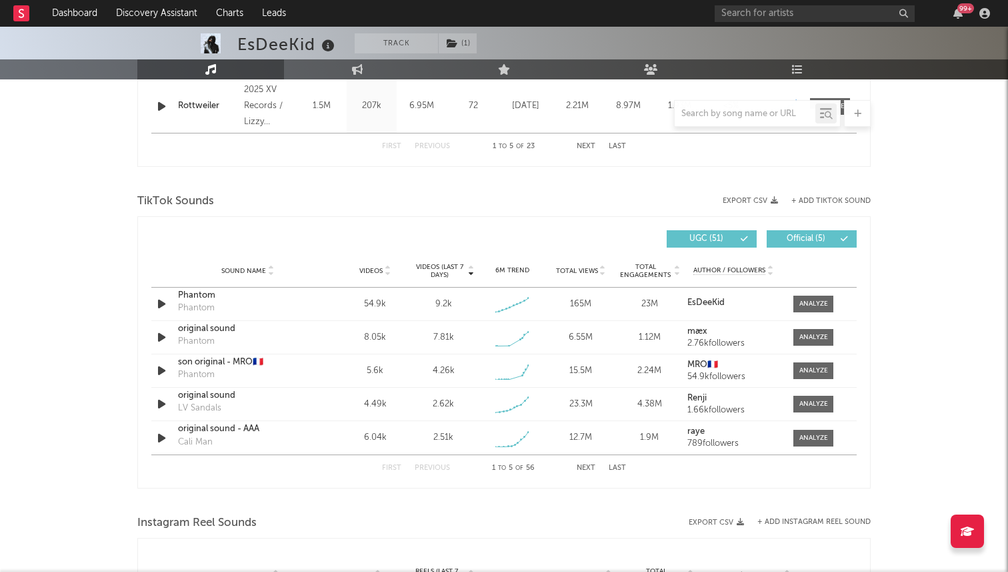
scroll to position [801, 0]
click at [160, 296] on icon "button" at bounding box center [162, 303] width 14 height 17
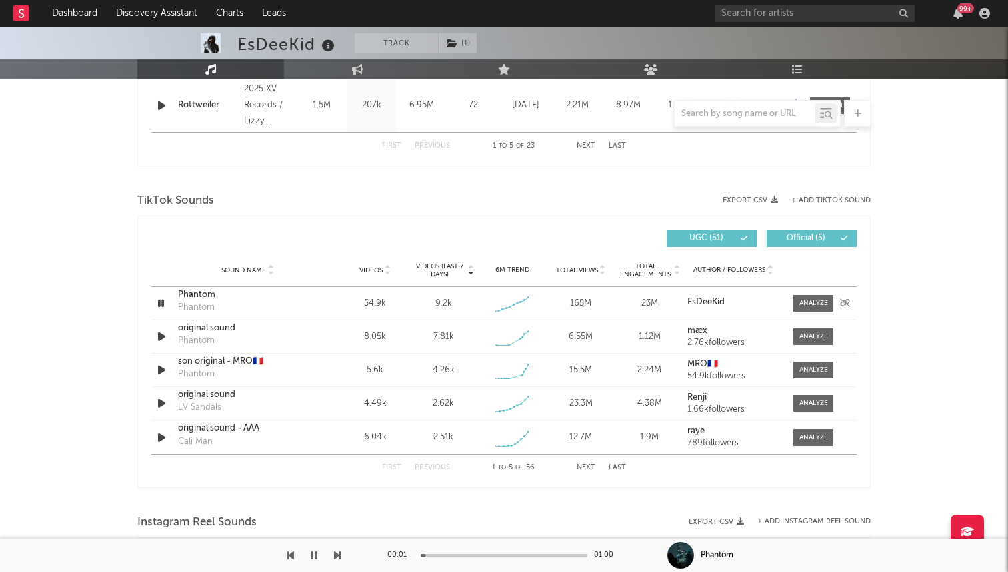
click at [197, 301] on div "Phantom" at bounding box center [196, 307] width 37 height 13
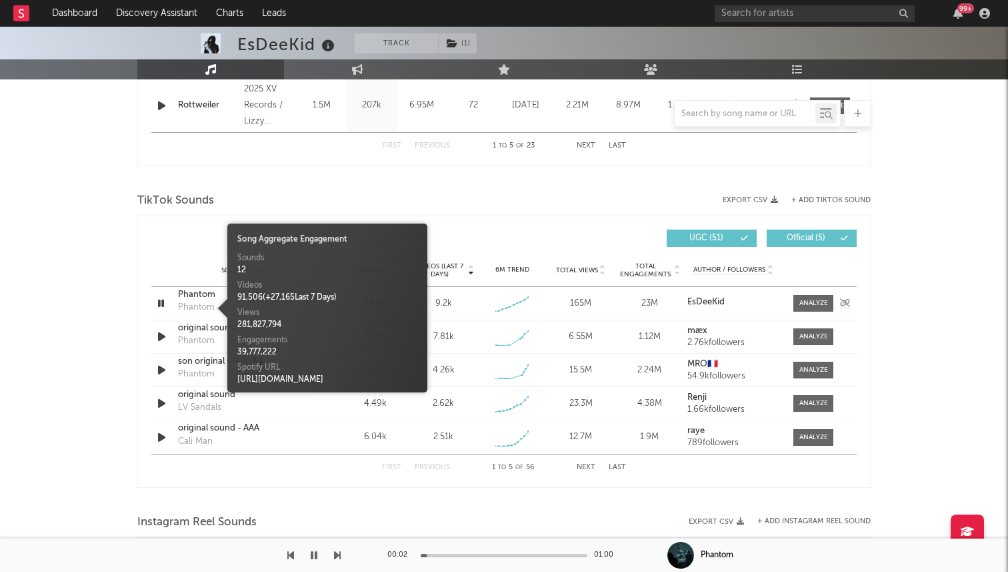
click at [197, 301] on div "Phantom" at bounding box center [196, 307] width 37 height 13
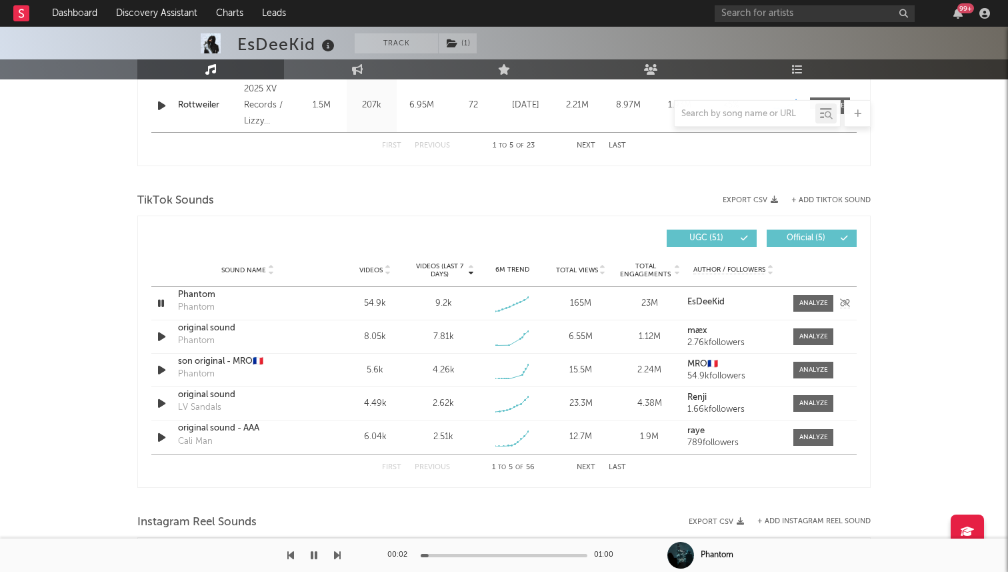
click at [194, 297] on div "Phantom" at bounding box center [247, 294] width 139 height 13
click at [160, 297] on icon "button" at bounding box center [161, 303] width 13 height 17
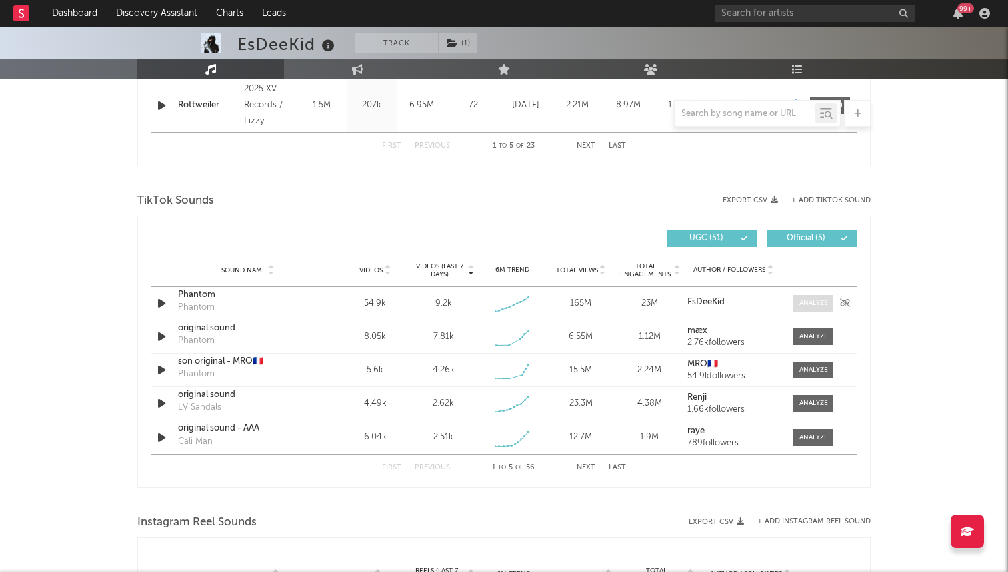
click at [794, 303] on span at bounding box center [814, 303] width 40 height 17
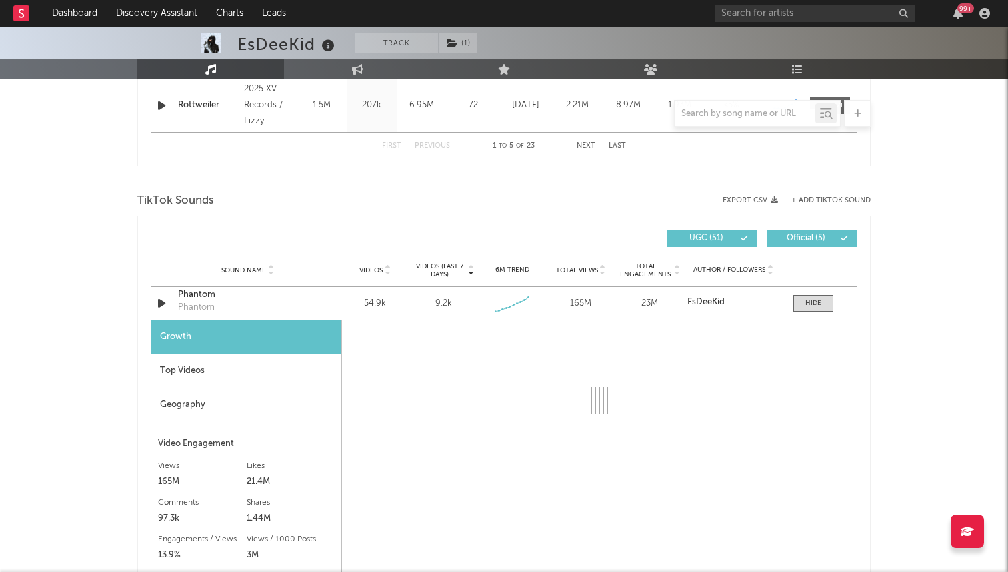
click at [279, 396] on div "Geography" at bounding box center [246, 405] width 190 height 34
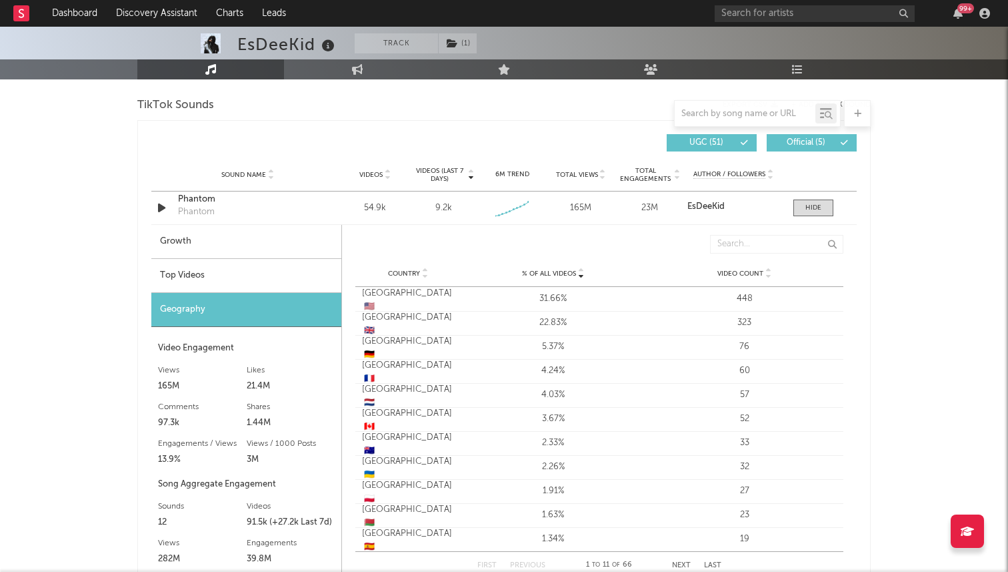
scroll to position [897, 0]
click at [810, 201] on span at bounding box center [814, 207] width 40 height 17
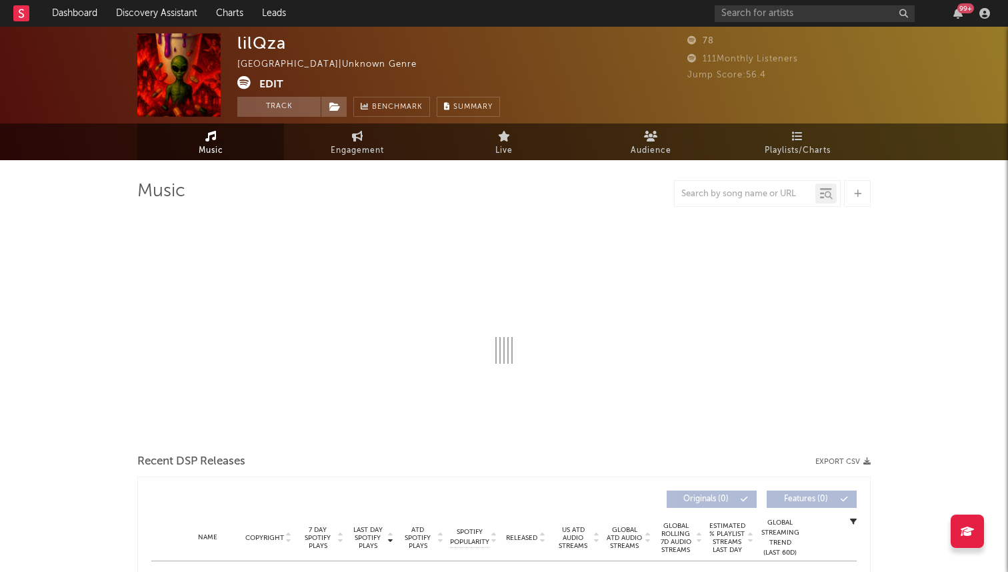
select select "1w"
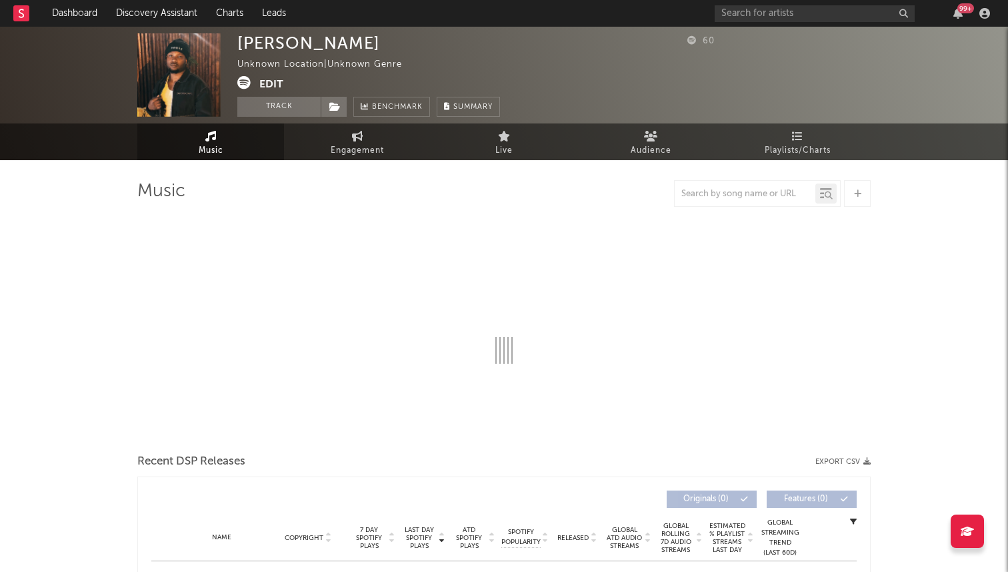
select select "1w"
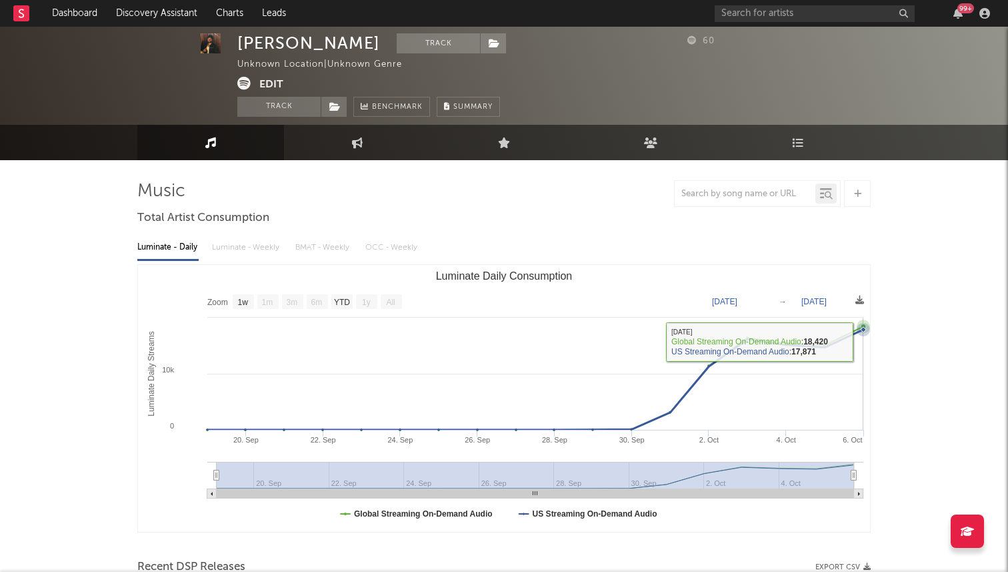
scroll to position [299, 0]
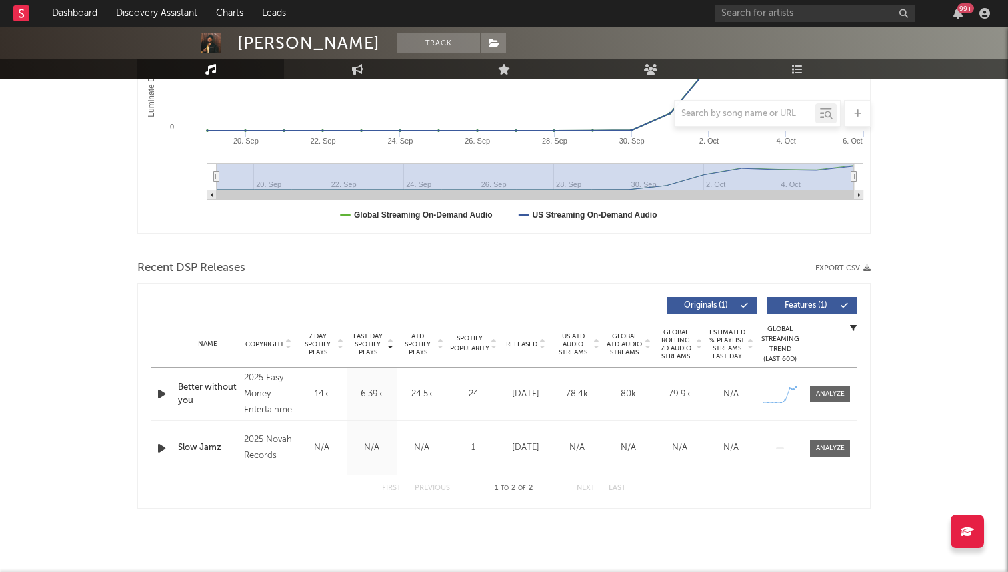
click at [165, 397] on icon "button" at bounding box center [162, 394] width 14 height 17
click at [161, 394] on icon "button" at bounding box center [161, 394] width 13 height 17
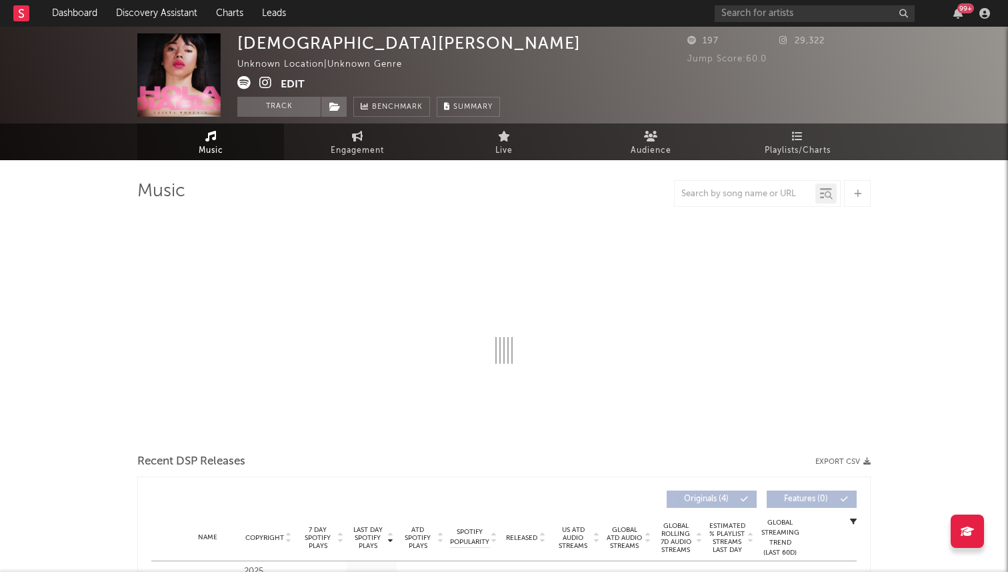
select select "1w"
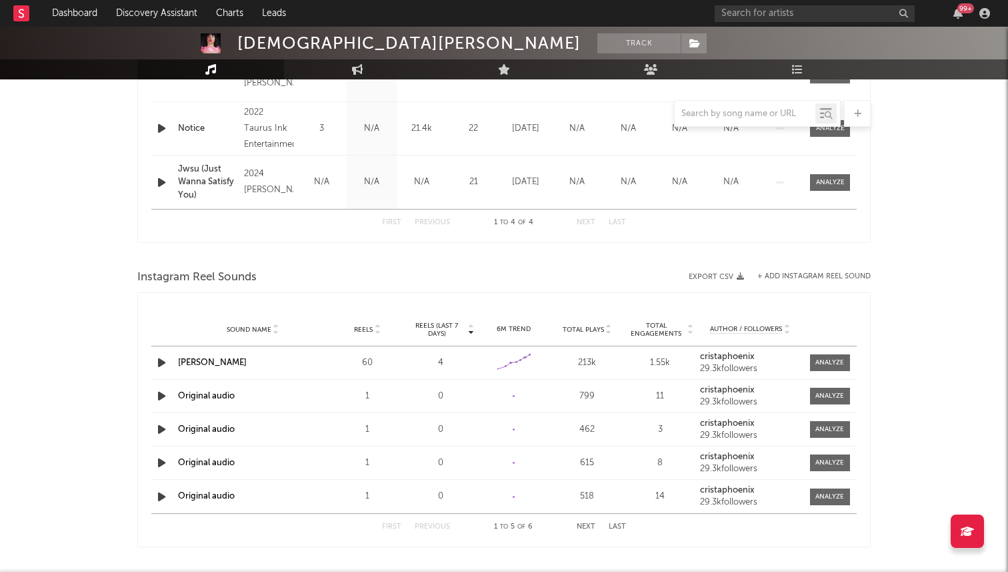
scroll to position [710, 0]
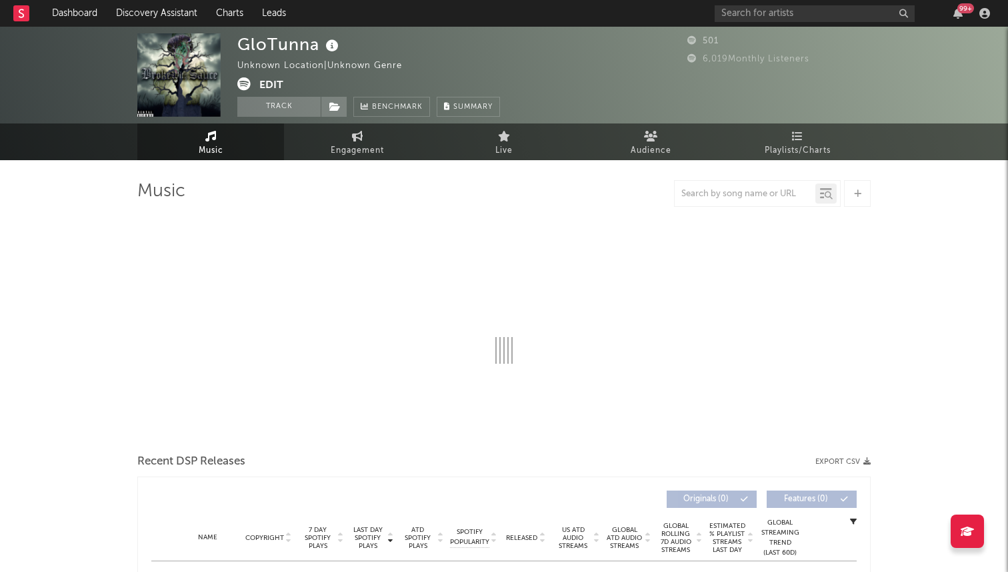
select select "1w"
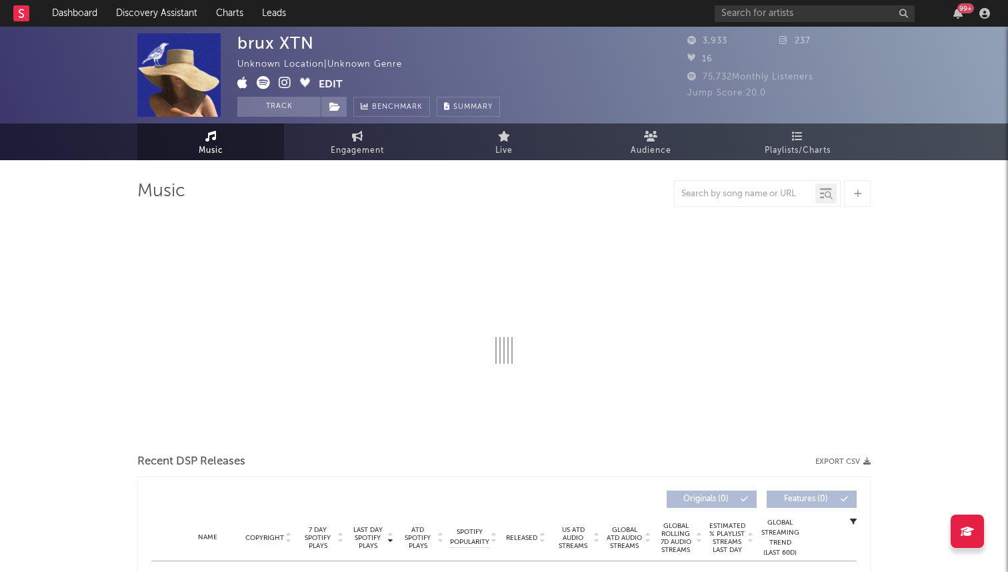
select select "1w"
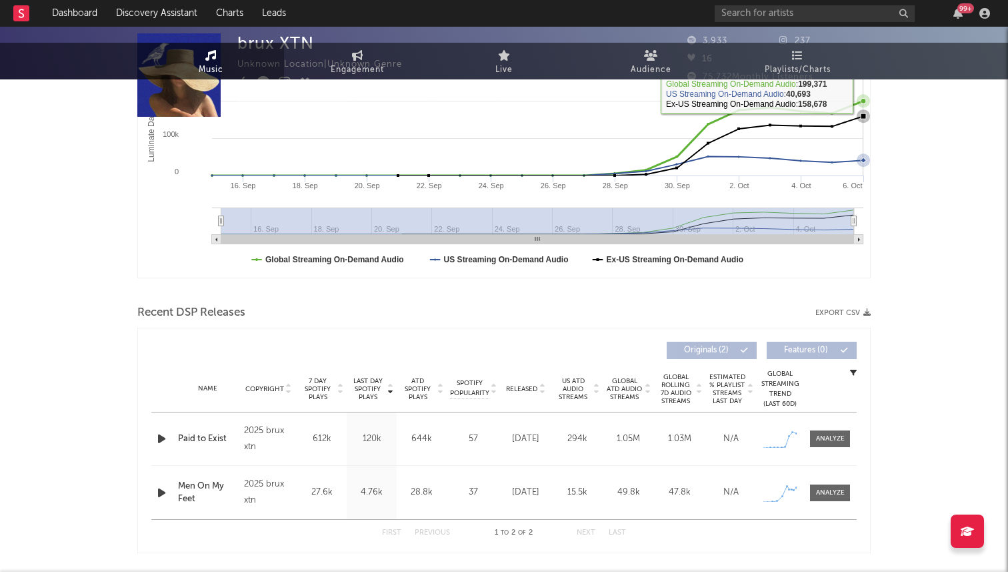
scroll to position [295, 0]
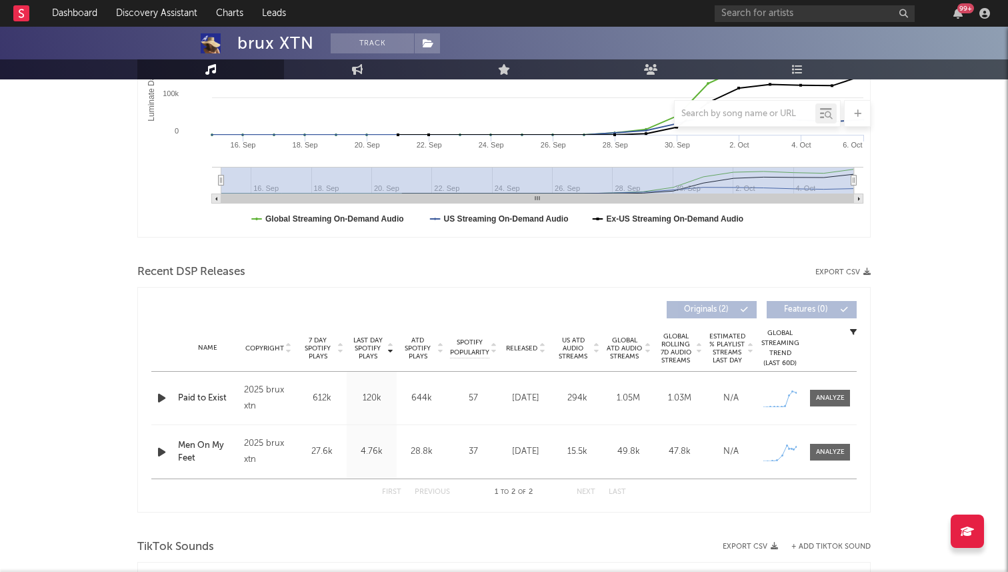
click at [166, 398] on icon "button" at bounding box center [162, 398] width 14 height 17
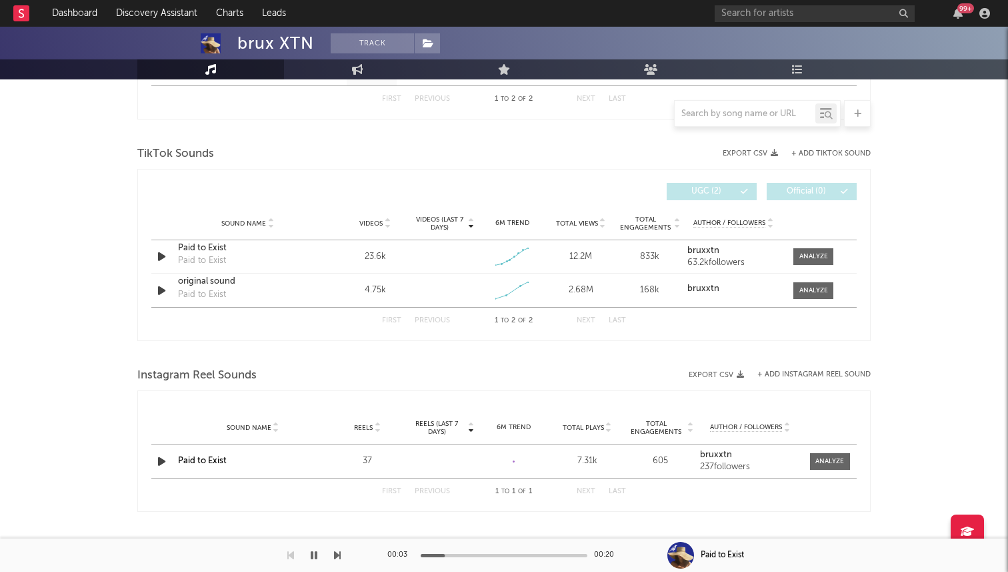
scroll to position [682, 0]
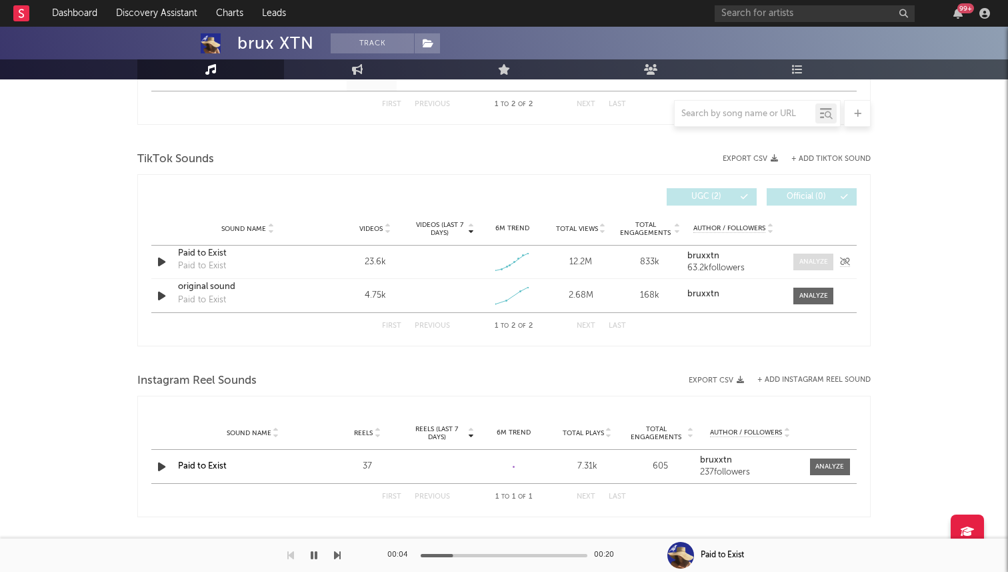
click at [798, 257] on span at bounding box center [814, 261] width 40 height 17
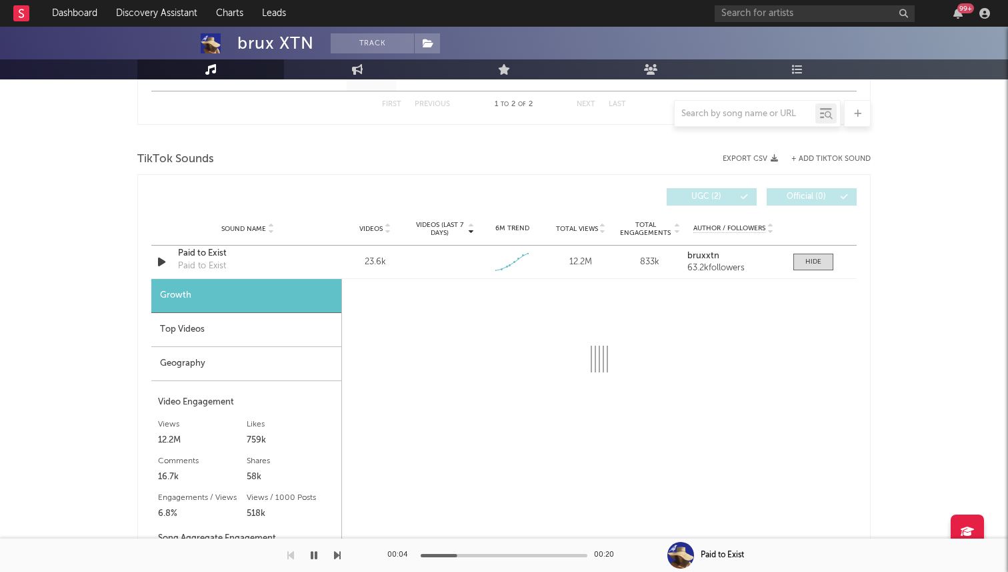
select select "1w"
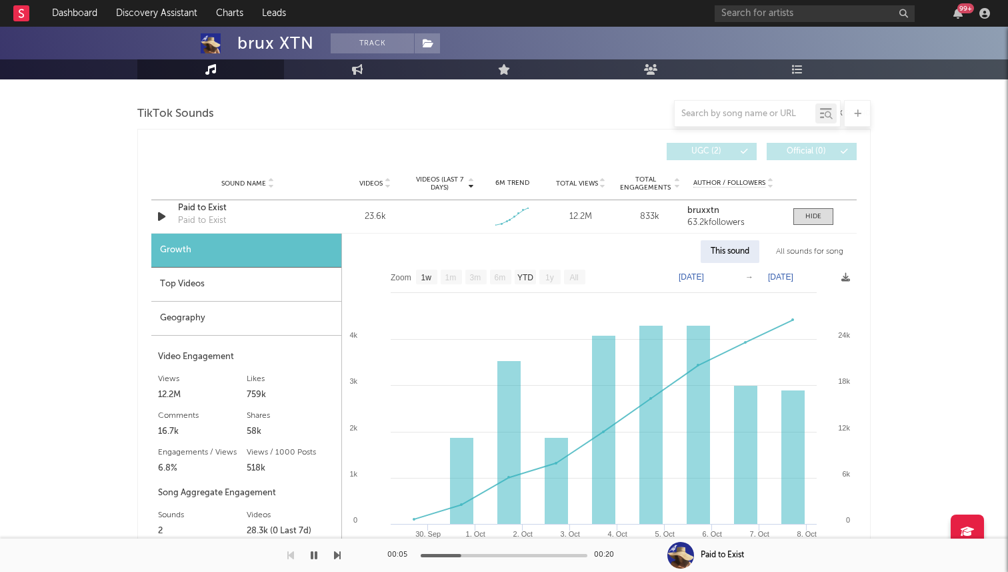
scroll to position [734, 0]
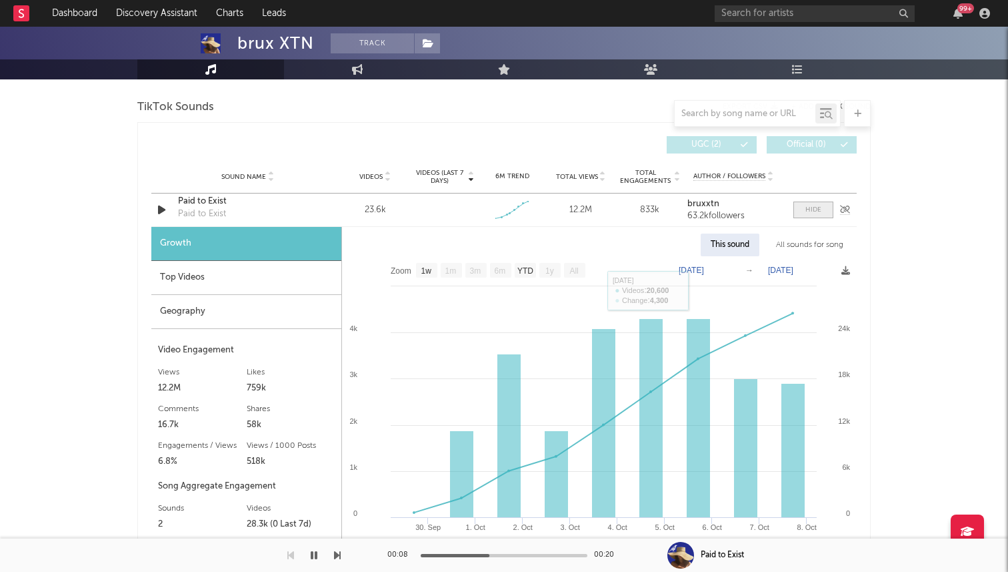
click at [823, 207] on span at bounding box center [814, 209] width 40 height 17
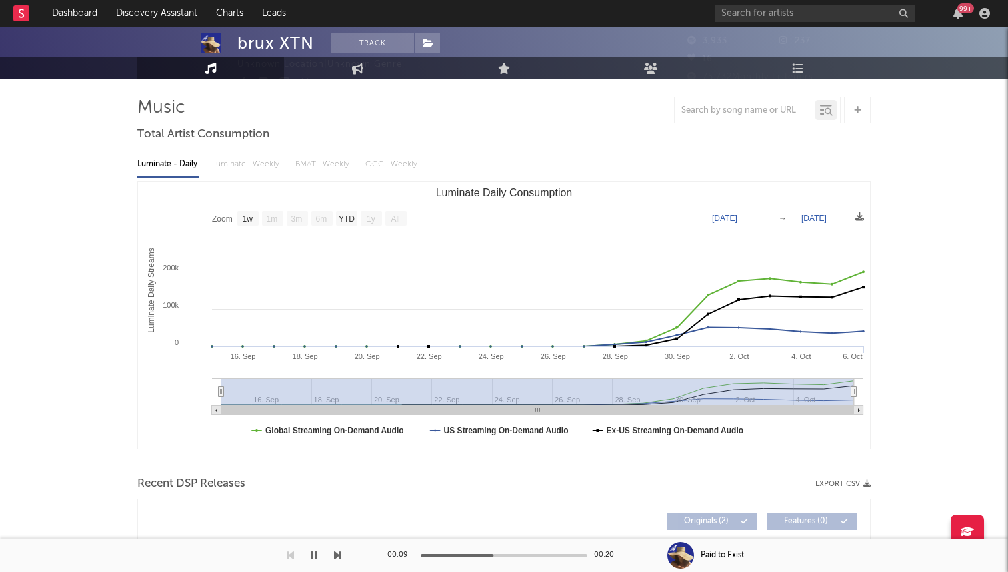
scroll to position [0, 0]
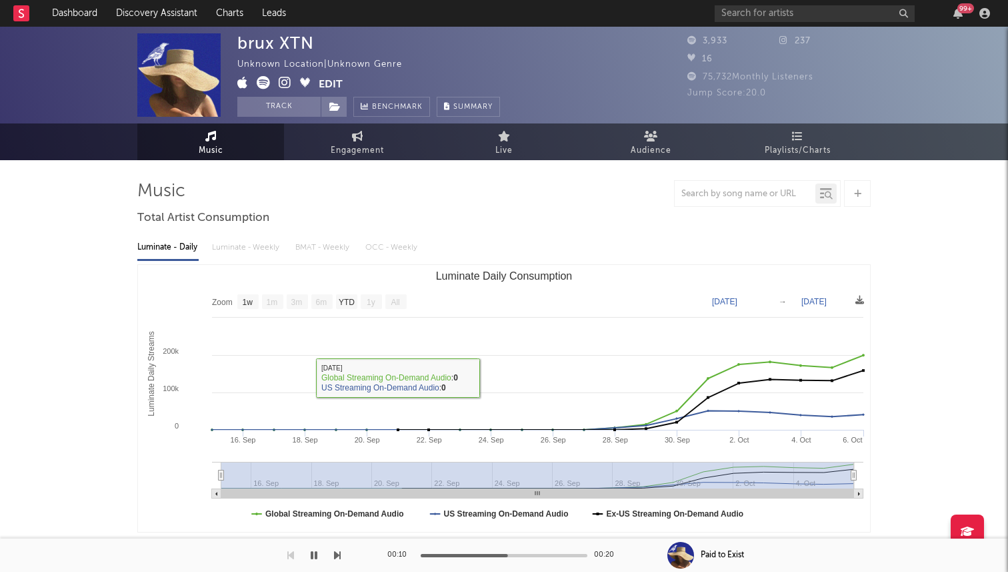
click at [314, 550] on icon "button" at bounding box center [314, 555] width 7 height 11
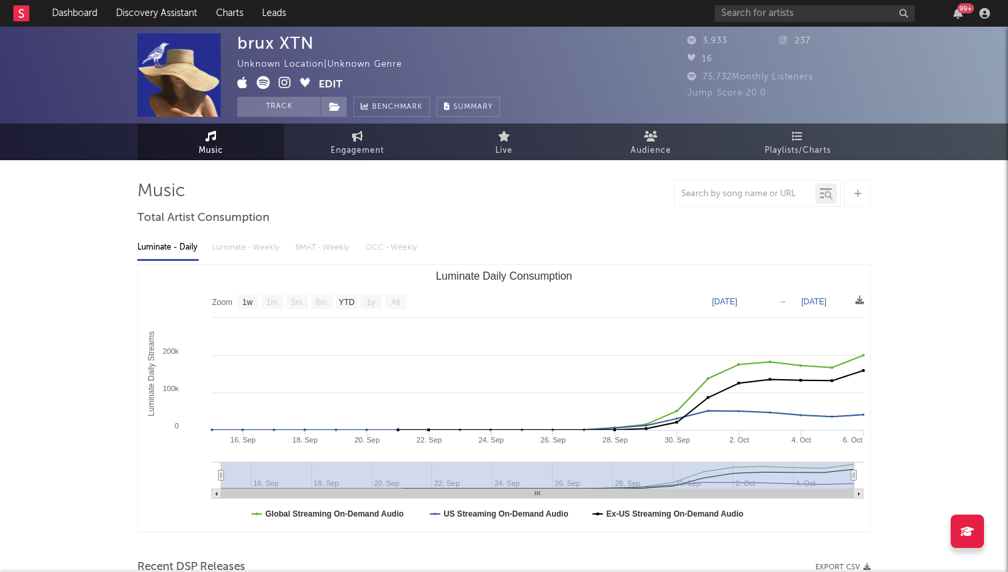
click at [285, 85] on icon at bounding box center [285, 82] width 13 height 13
click at [335, 79] on button "Edit" at bounding box center [331, 84] width 24 height 17
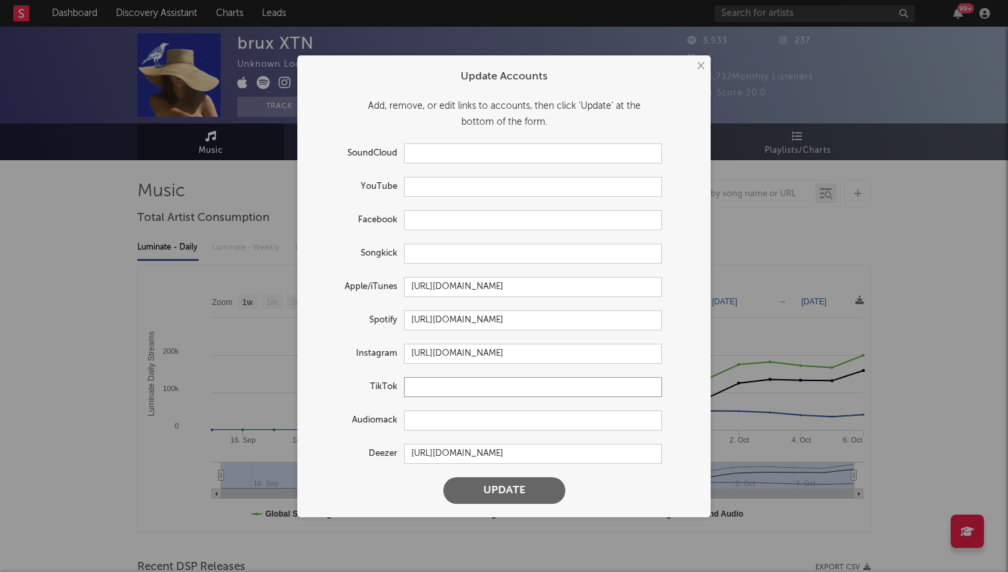
click at [423, 392] on input "text" at bounding box center [533, 387] width 258 height 20
paste input "[URL][DOMAIN_NAME]"
type input "[URL][DOMAIN_NAME]"
click at [444, 477] on button "Update" at bounding box center [505, 490] width 122 height 27
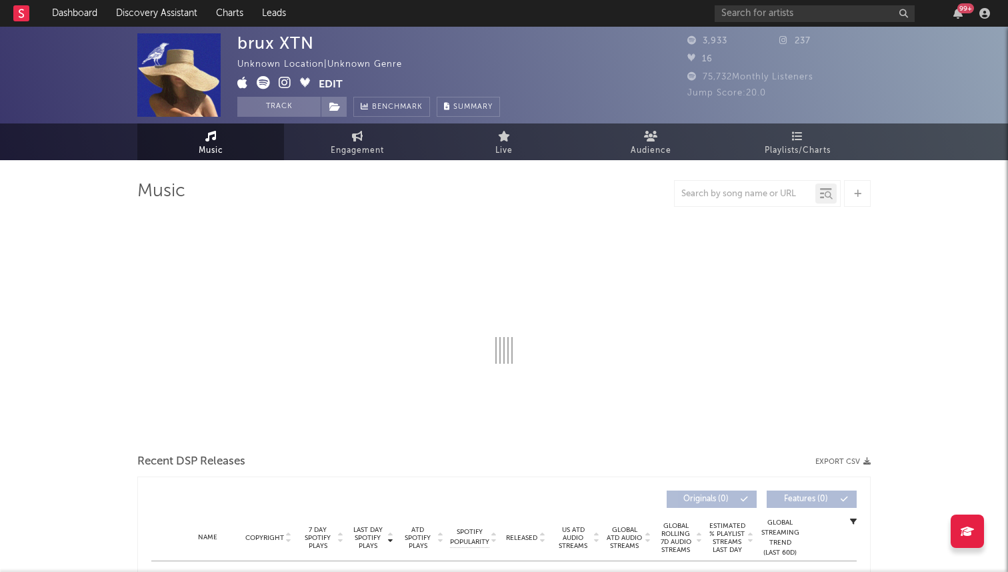
select select "1w"
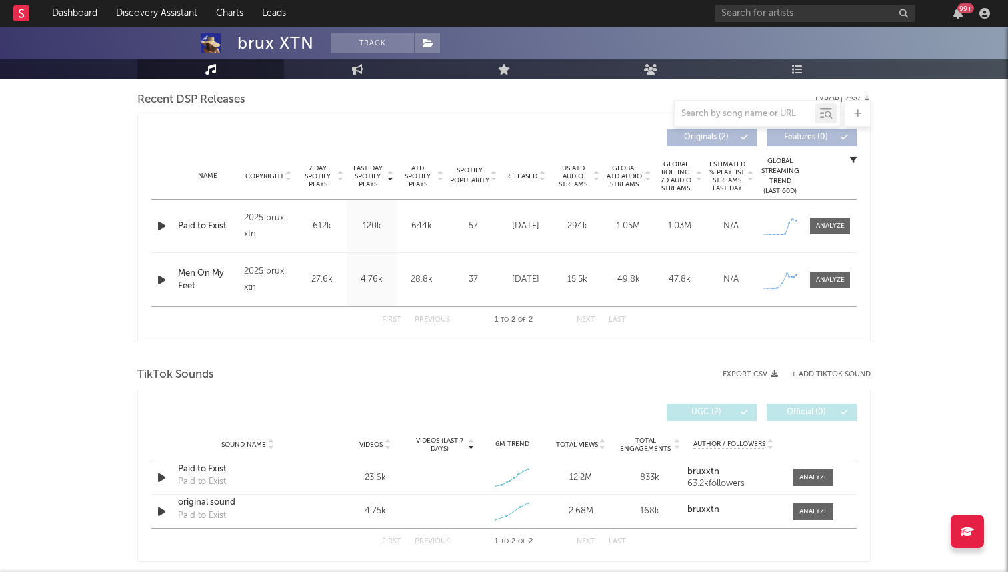
scroll to position [442, 0]
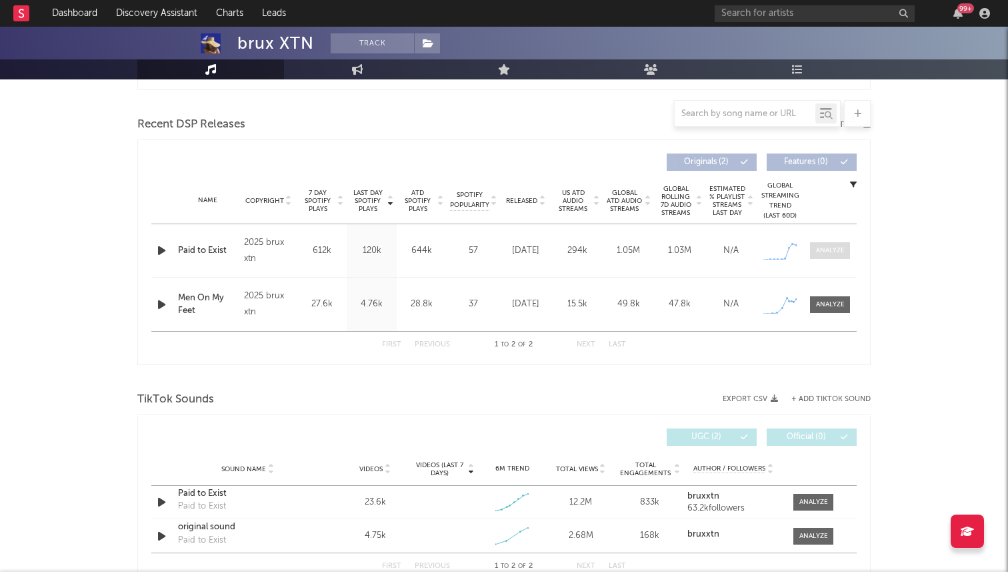
click at [831, 243] on span at bounding box center [830, 250] width 40 height 17
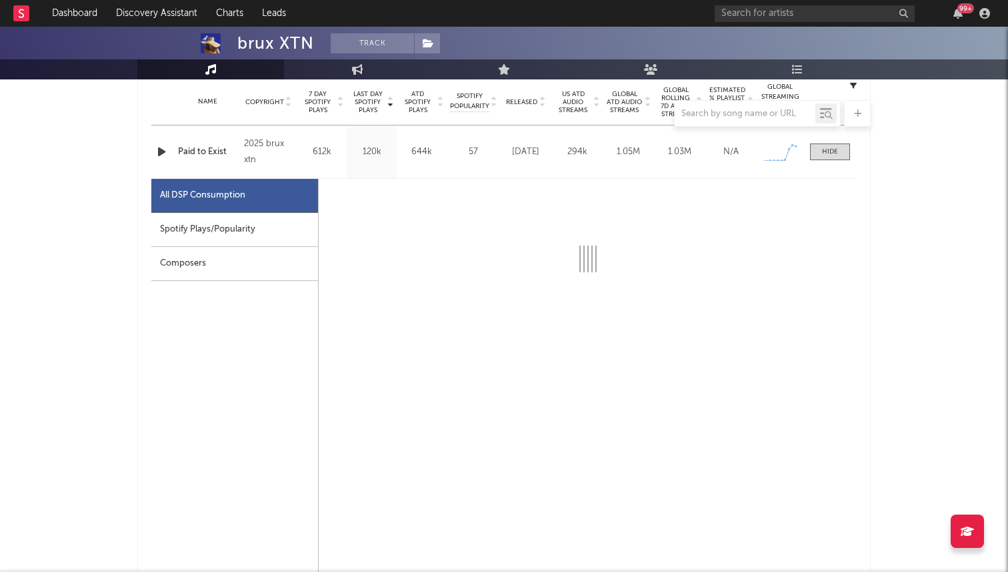
scroll to position [597, 0]
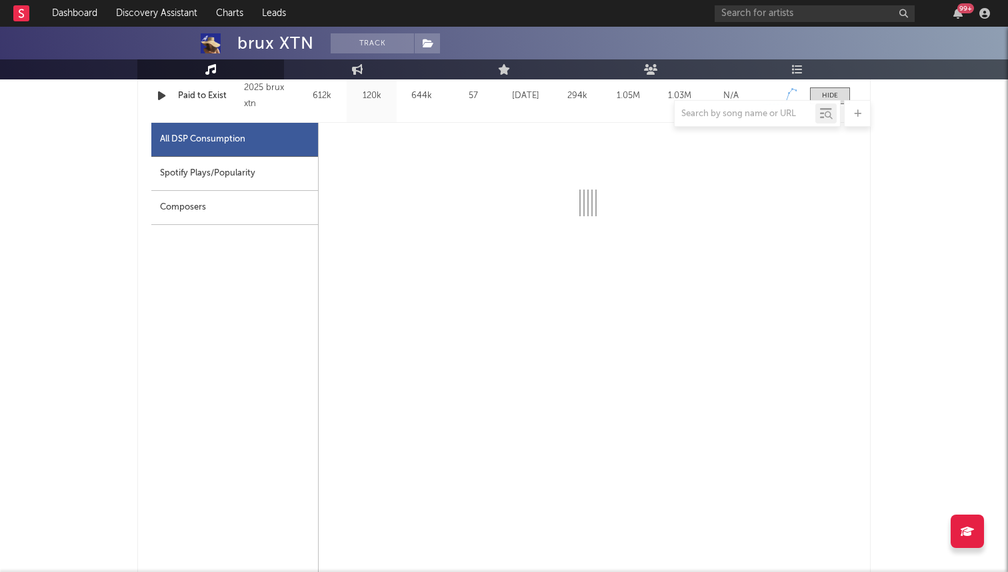
select select "1w"
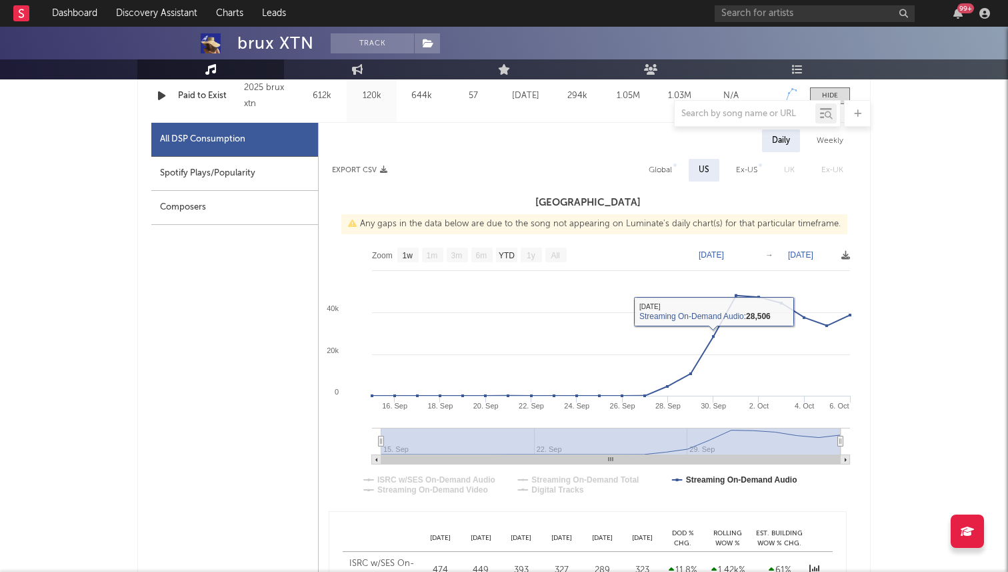
click at [669, 176] on div "Global" at bounding box center [660, 170] width 23 height 16
select select "1w"
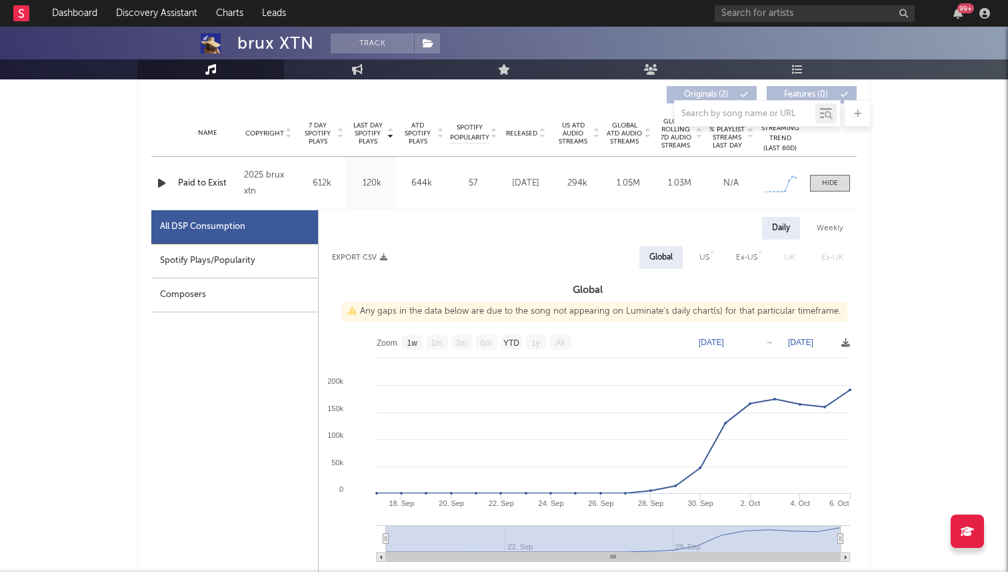
scroll to position [480, 0]
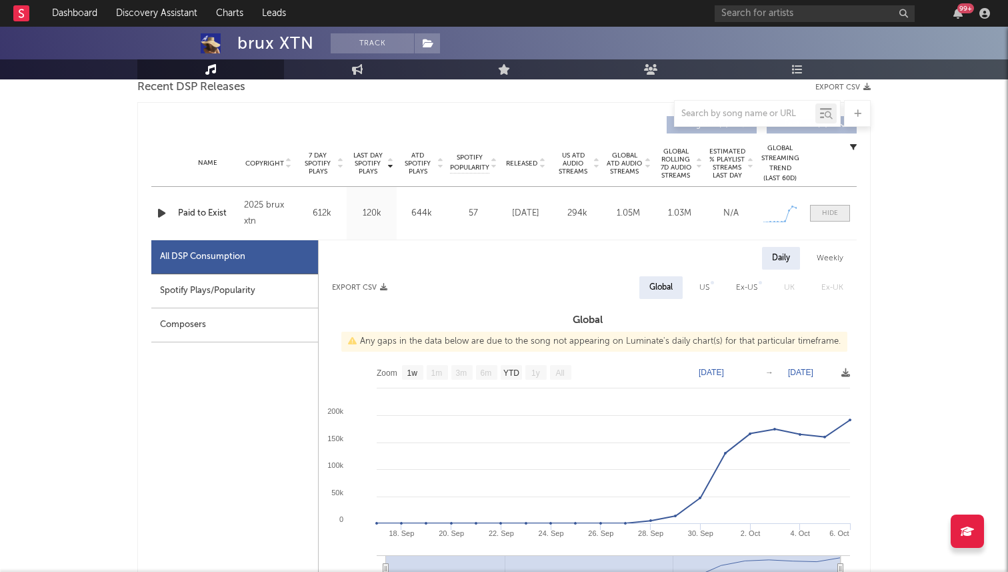
click at [826, 211] on div at bounding box center [830, 213] width 16 height 10
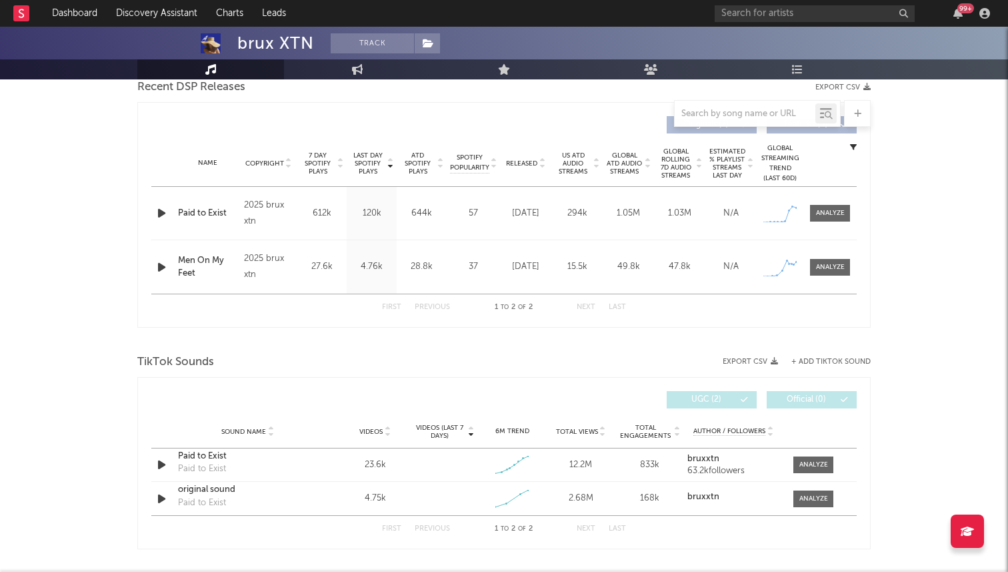
click at [828, 224] on div "Name Paid to Exist Copyright 2025 brux xtn Label brux xtn Album Names Paid to E…" at bounding box center [504, 213] width 706 height 53
click at [821, 215] on div at bounding box center [830, 213] width 29 height 10
select select "1w"
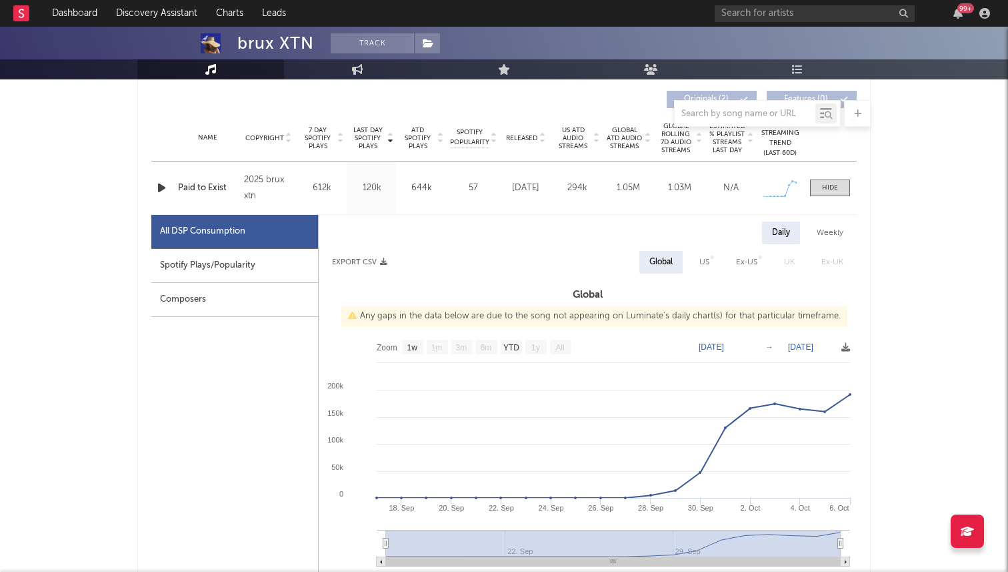
scroll to position [558, 0]
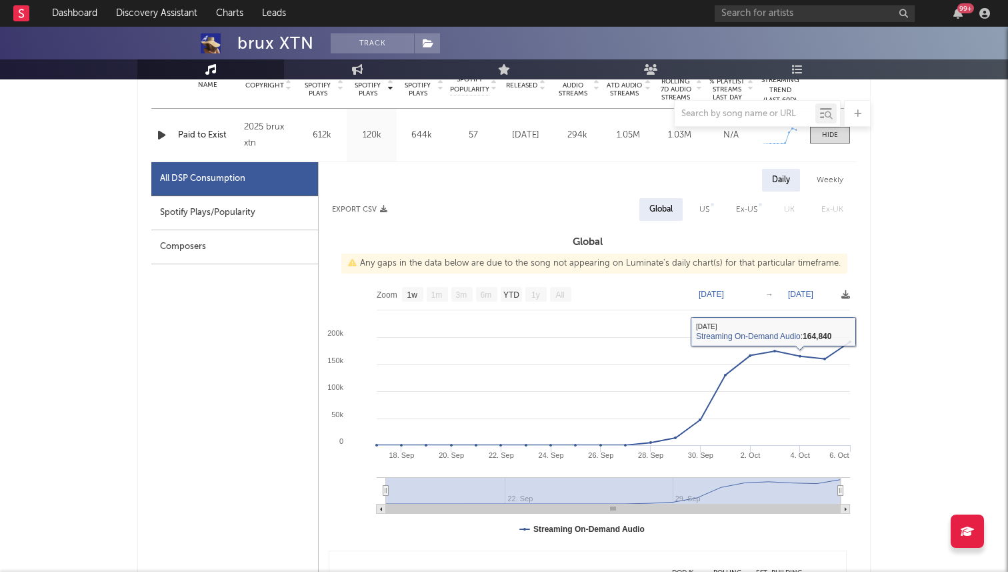
click at [705, 206] on div "US" at bounding box center [705, 209] width 10 height 16
select select "1w"
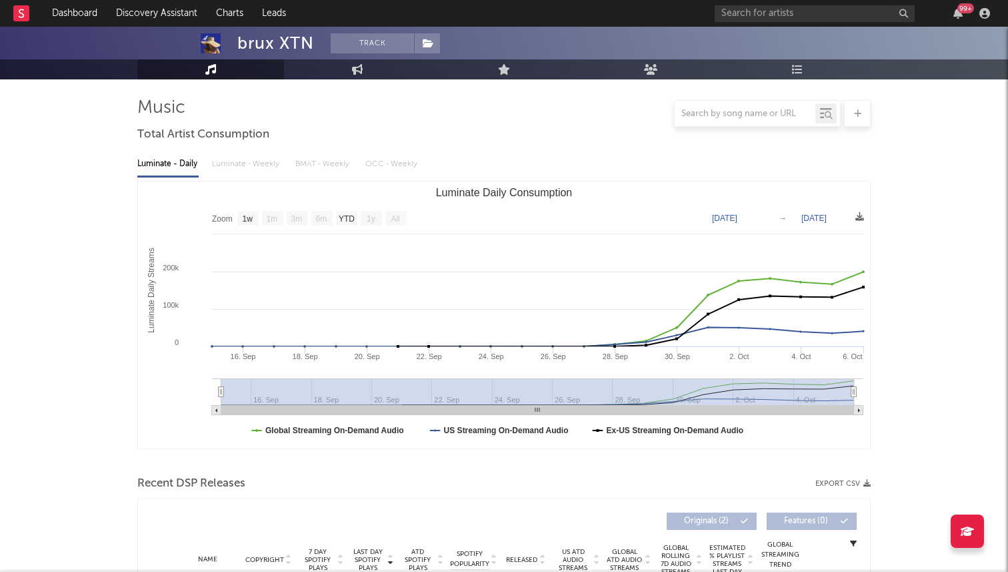
scroll to position [0, 0]
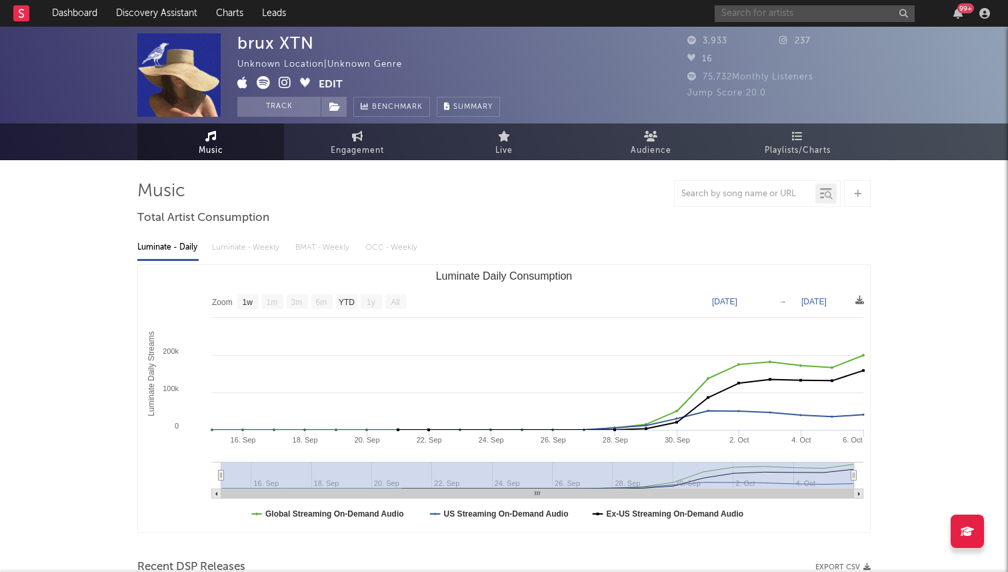
click at [786, 13] on input "text" at bounding box center [815, 13] width 200 height 17
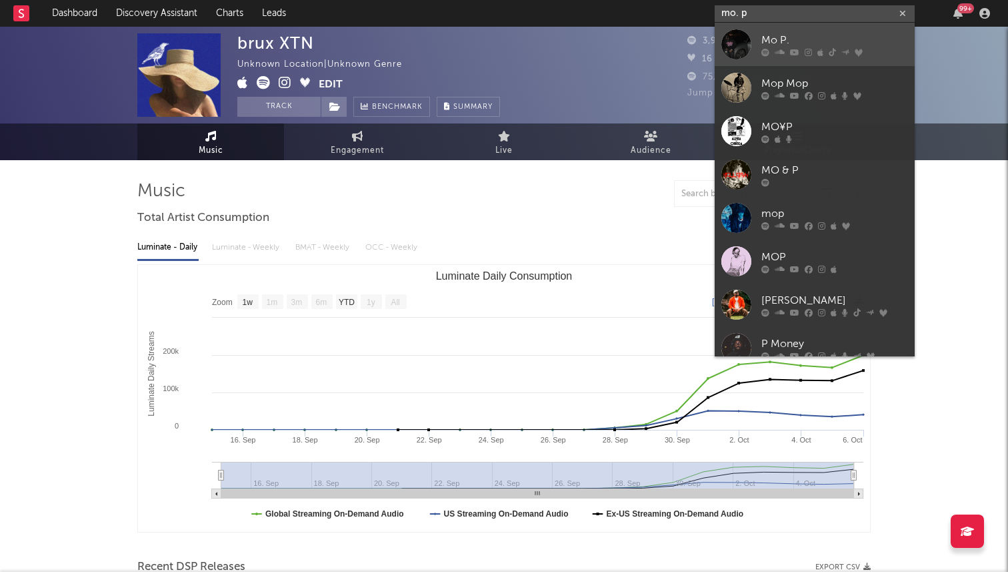
type input "mo. p"
click at [763, 55] on icon at bounding box center [766, 52] width 8 height 8
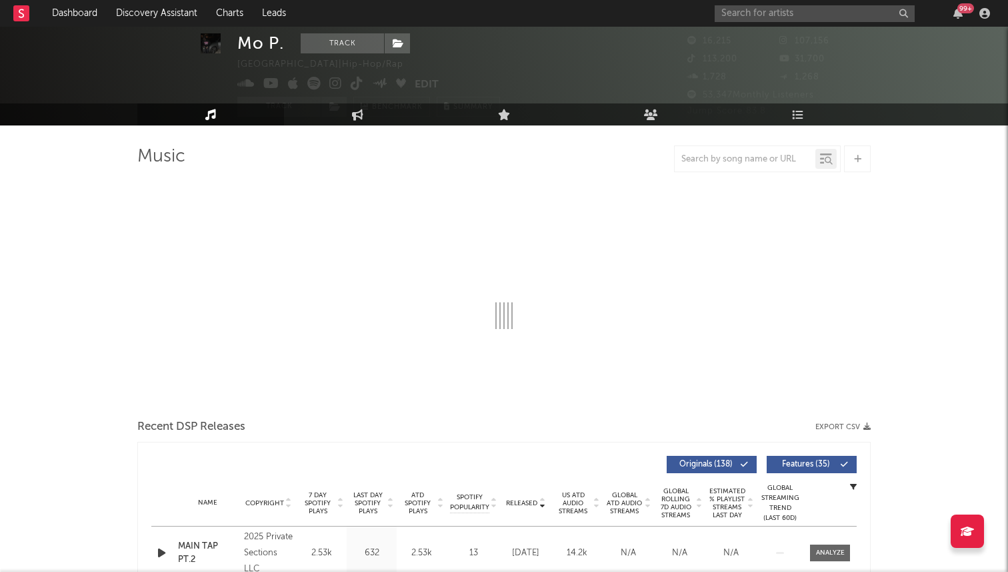
select select "6m"
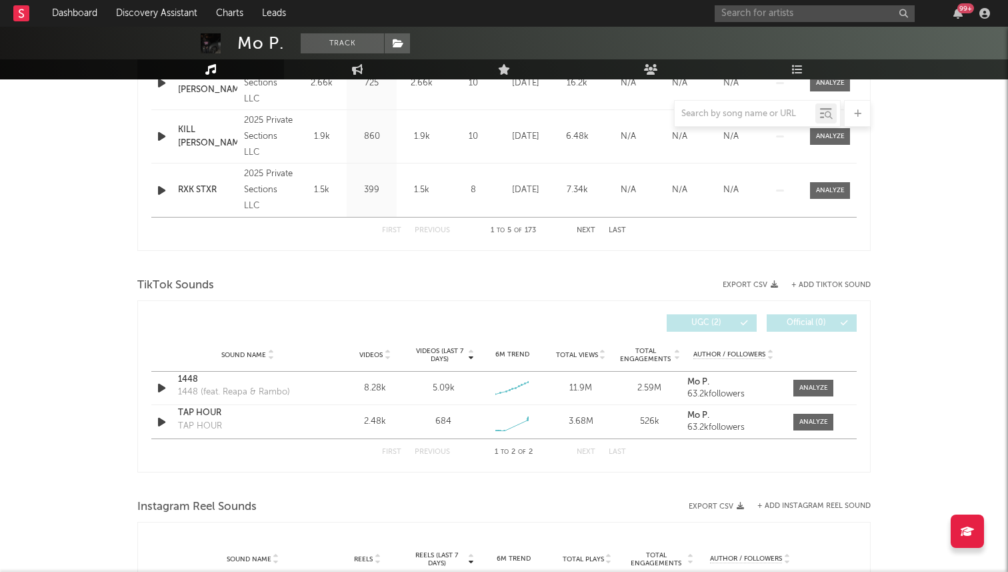
scroll to position [726, 0]
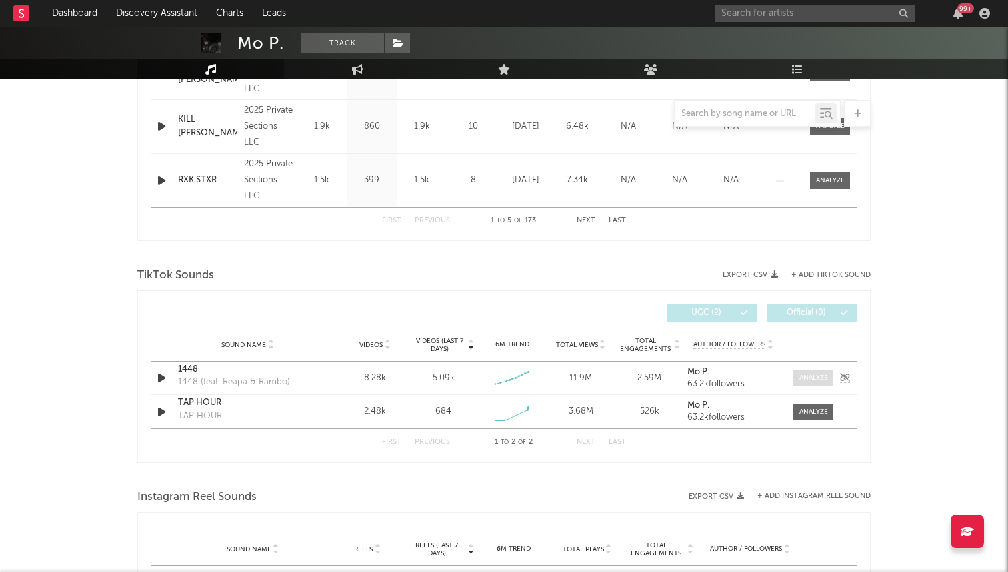
click at [810, 379] on div at bounding box center [814, 378] width 29 height 10
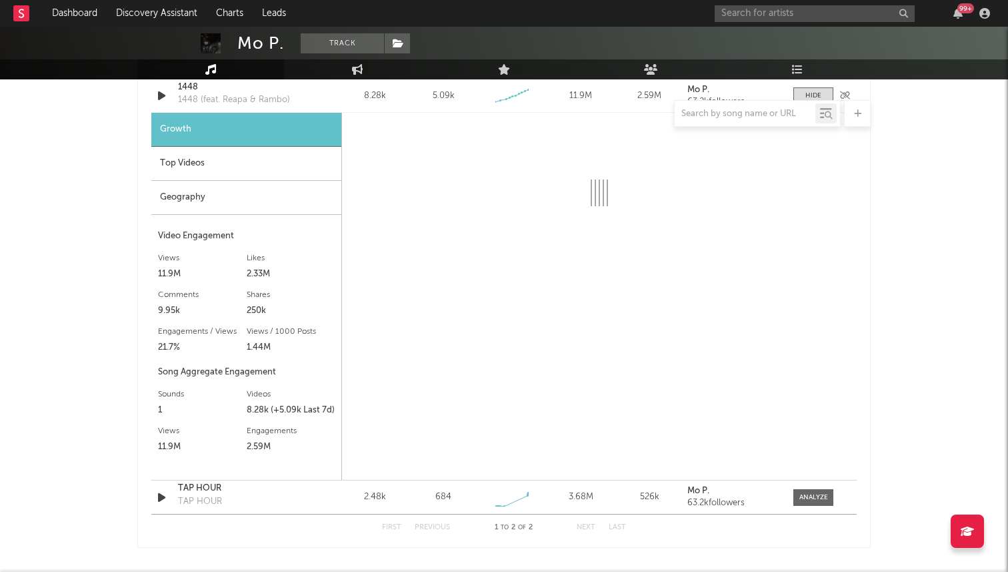
scroll to position [1016, 0]
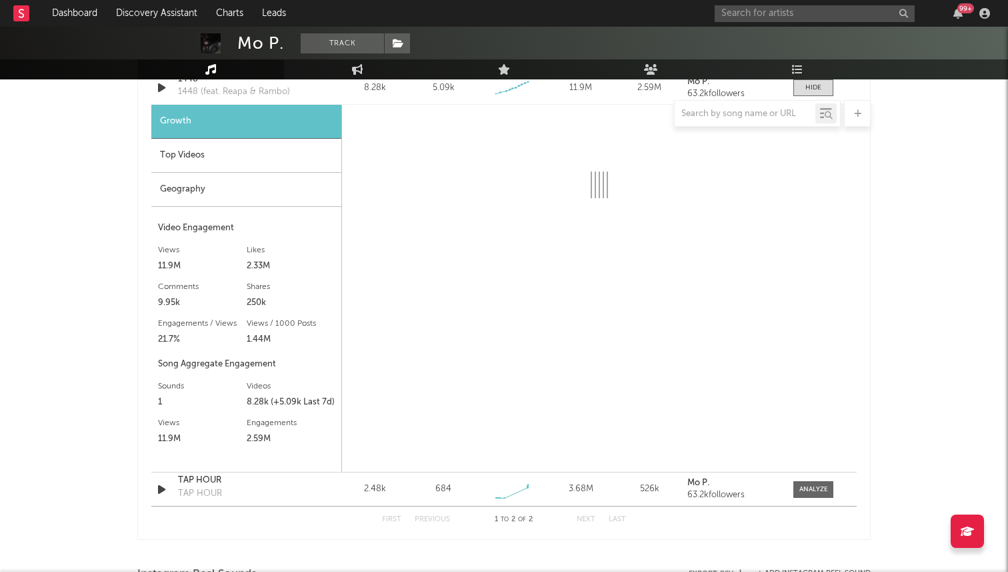
select select "1w"
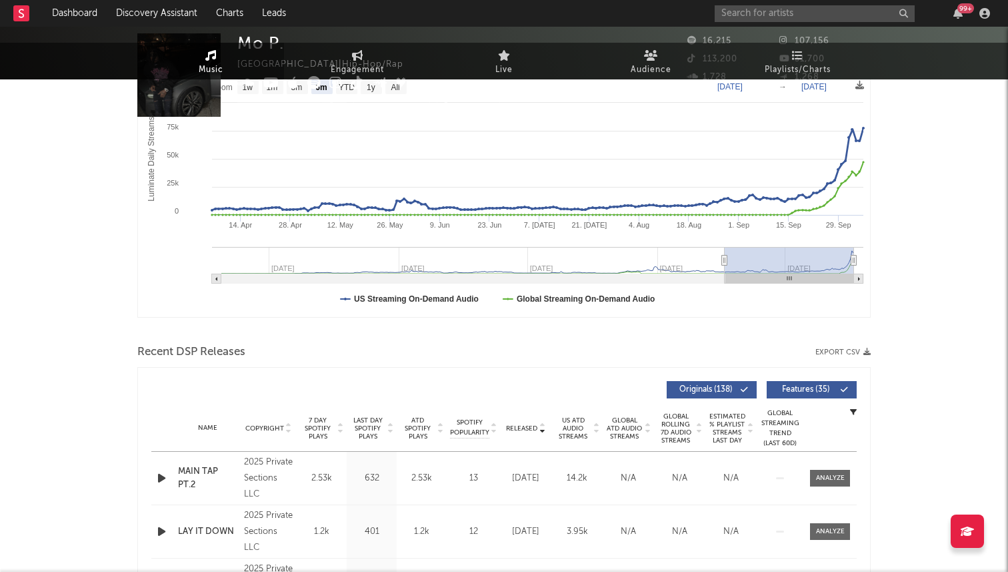
scroll to position [0, 0]
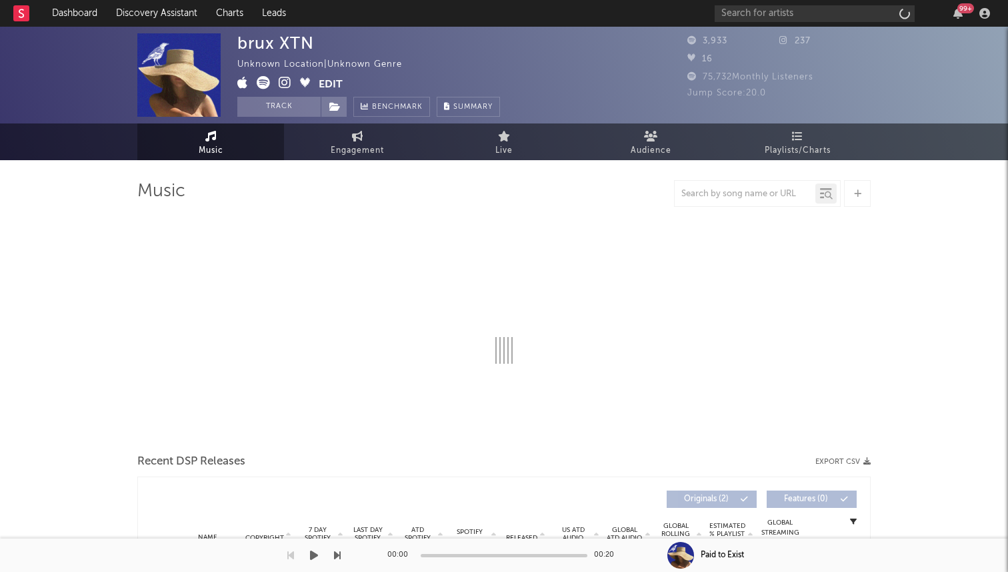
select select "1w"
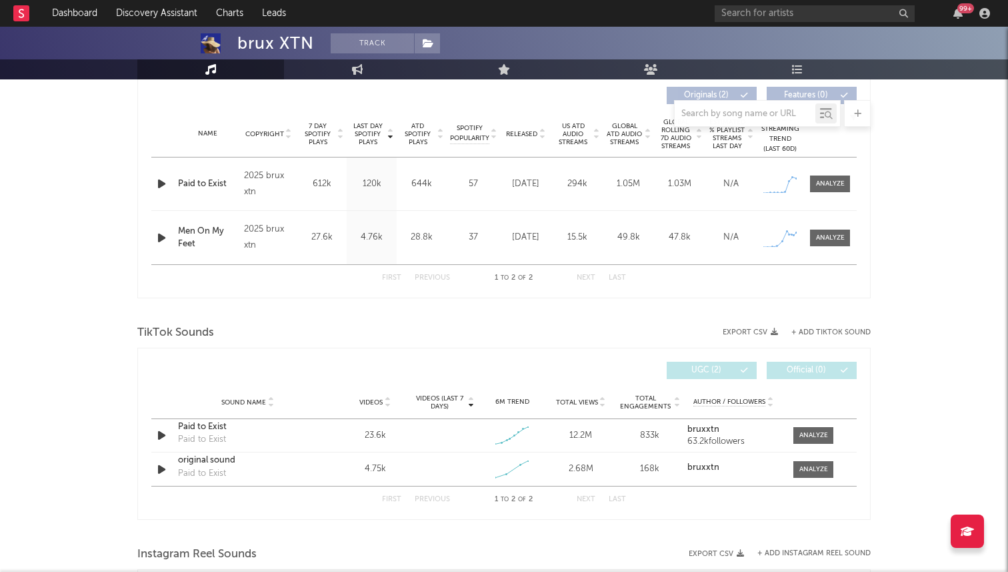
scroll to position [520, 0]
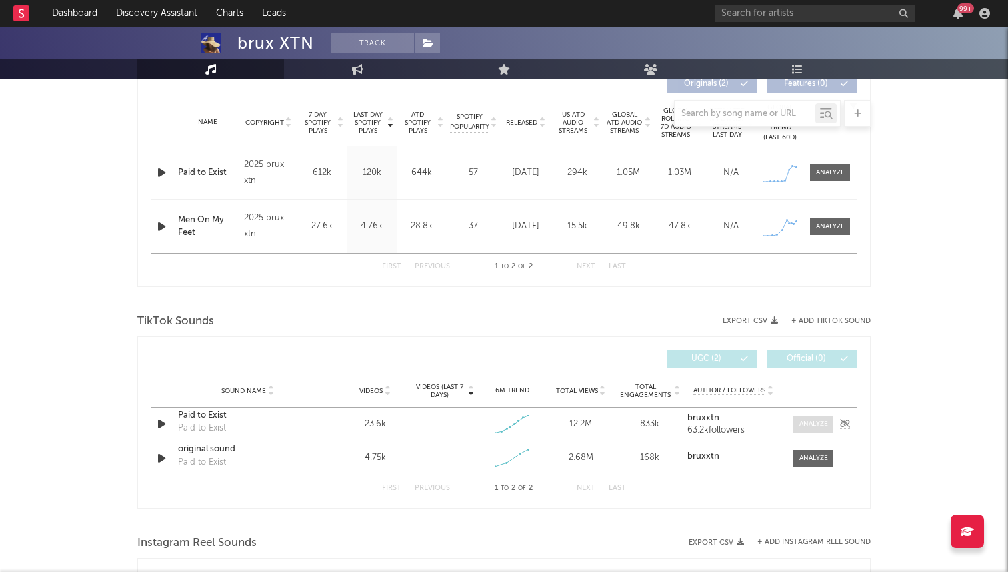
click at [800, 420] on div at bounding box center [814, 424] width 29 height 10
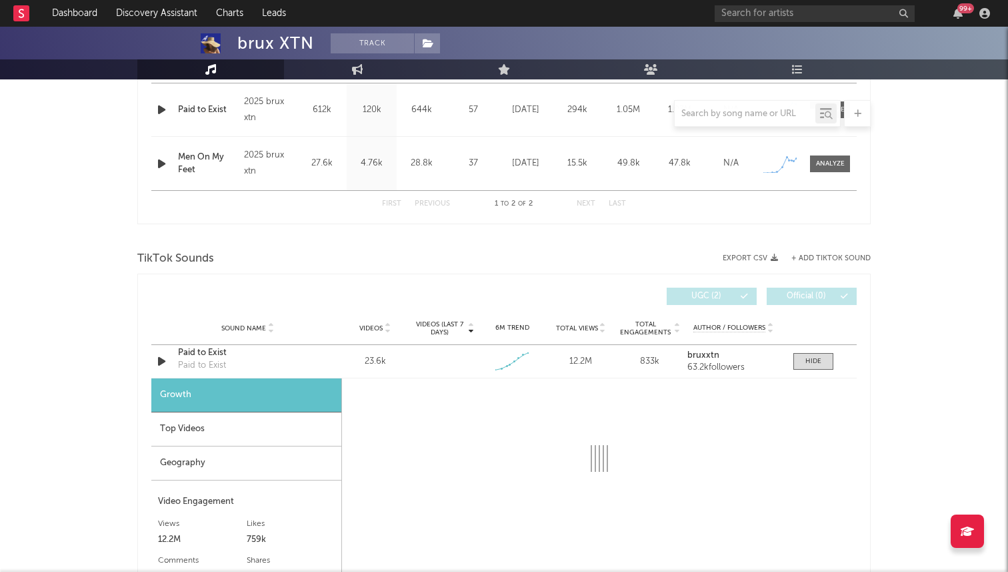
select select "1w"
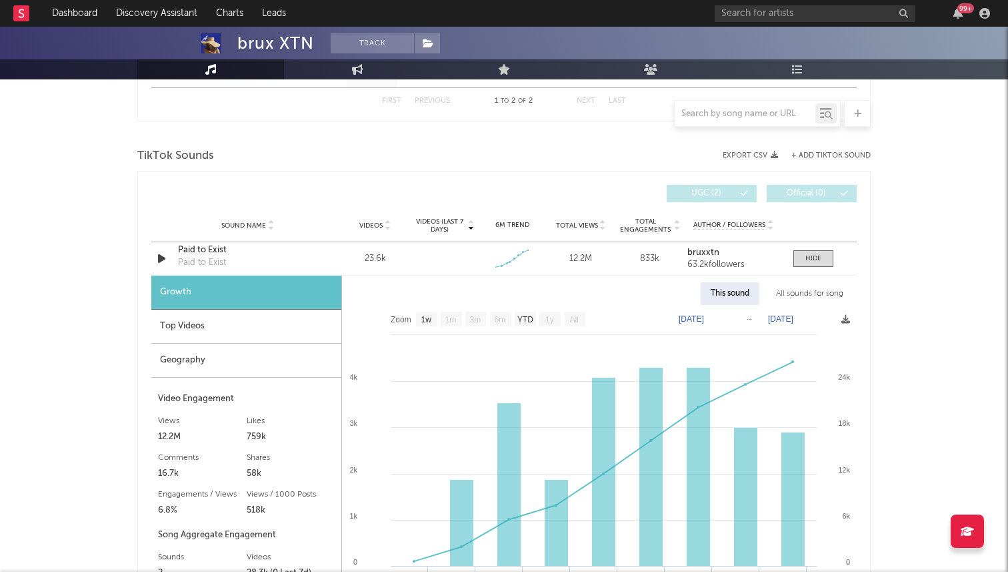
scroll to position [792, 0]
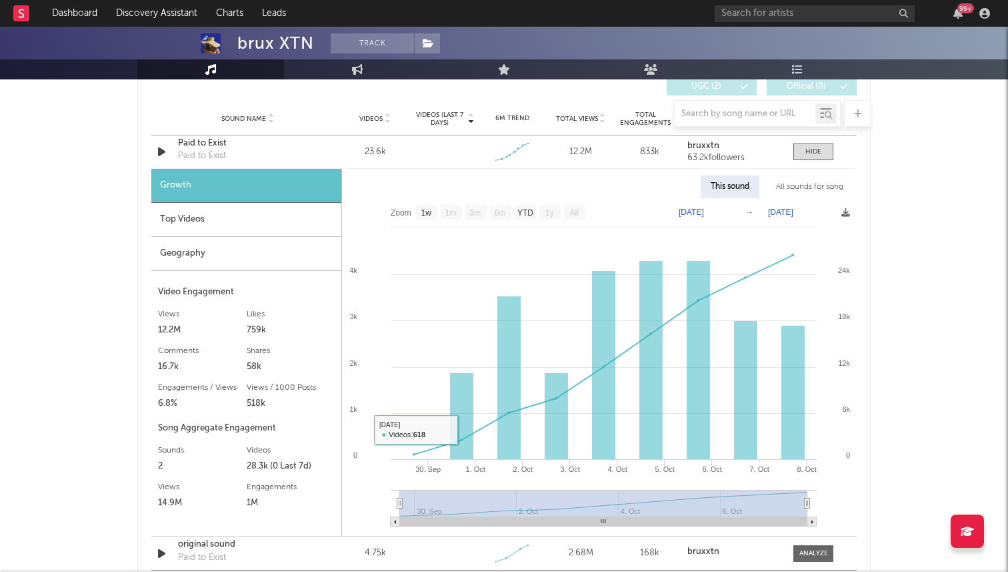
click at [287, 259] on div "Geography" at bounding box center [246, 254] width 190 height 34
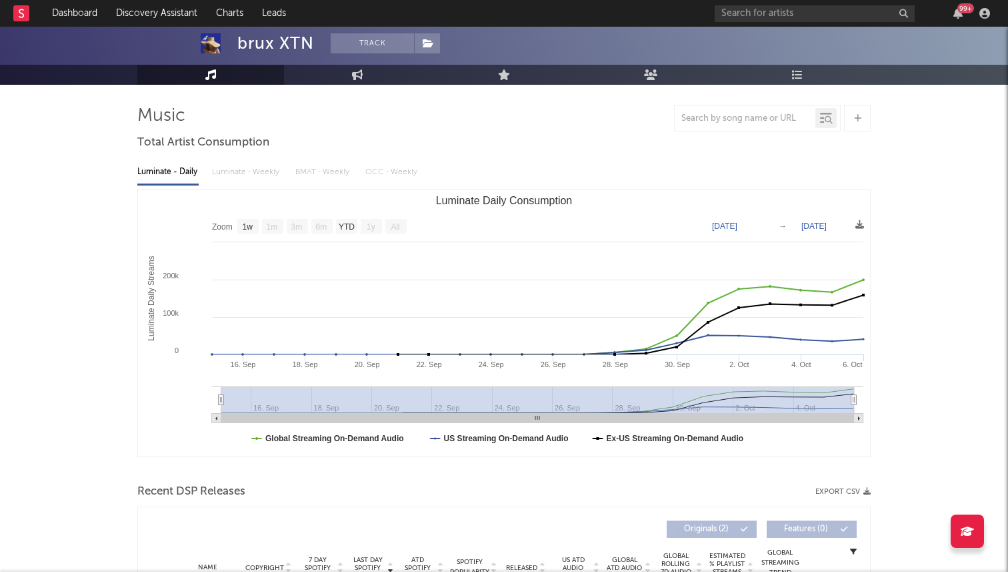
scroll to position [0, 0]
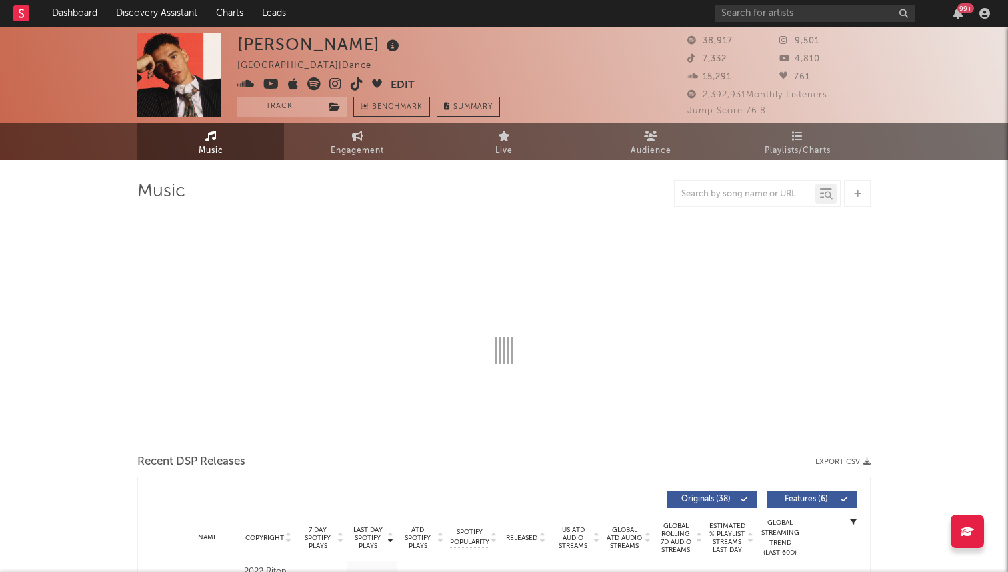
select select "6m"
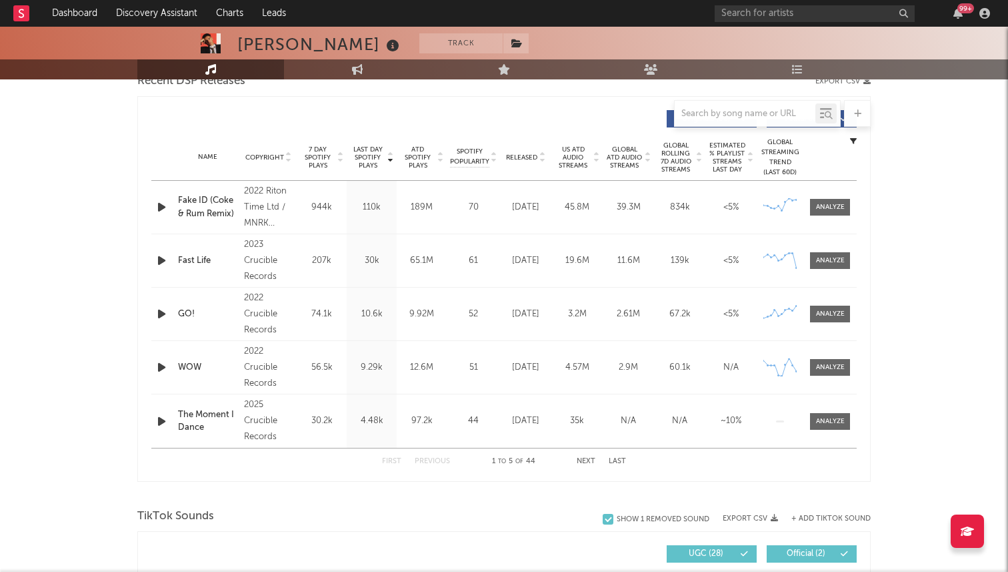
scroll to position [556, 0]
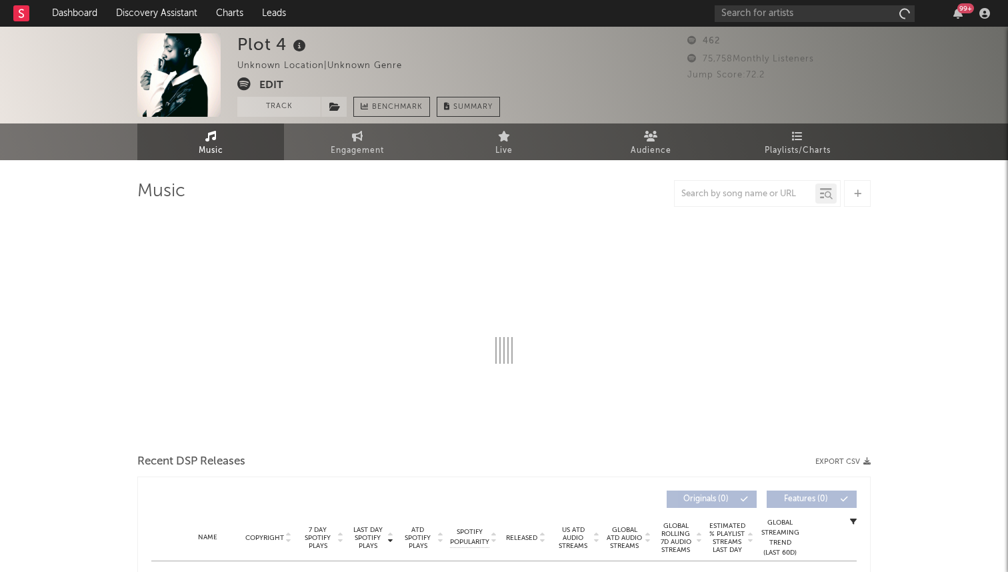
select select "6m"
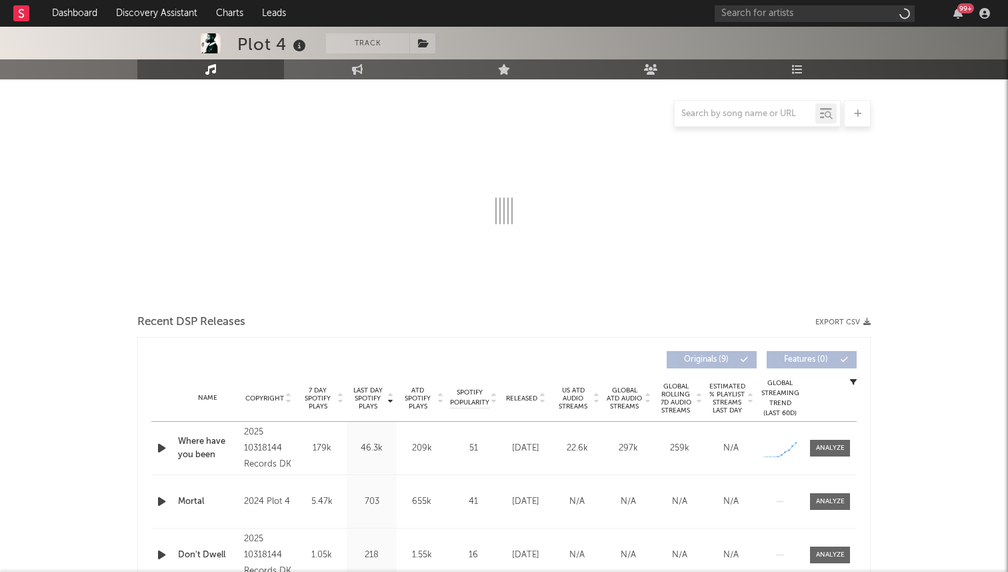
select select "6m"
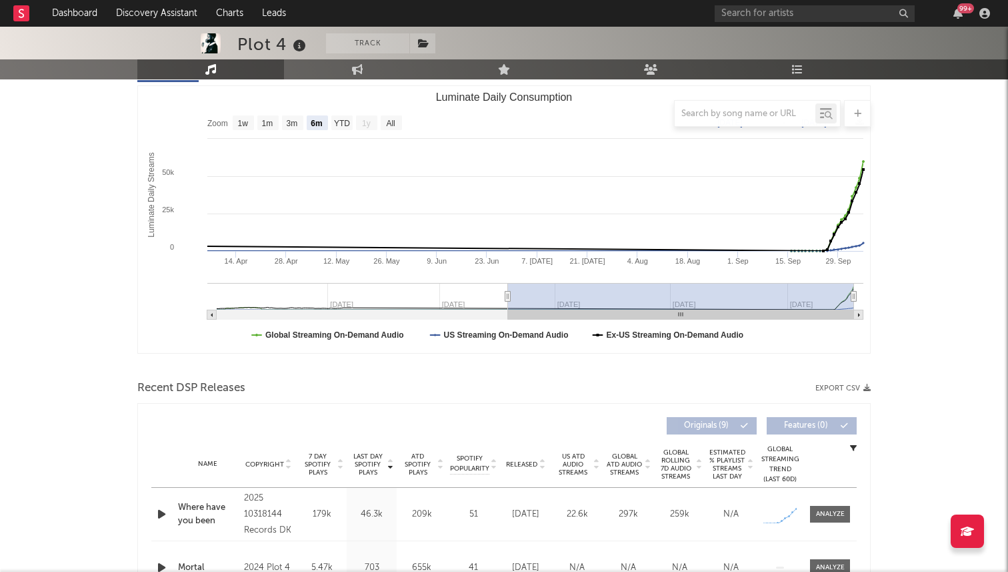
scroll to position [252, 0]
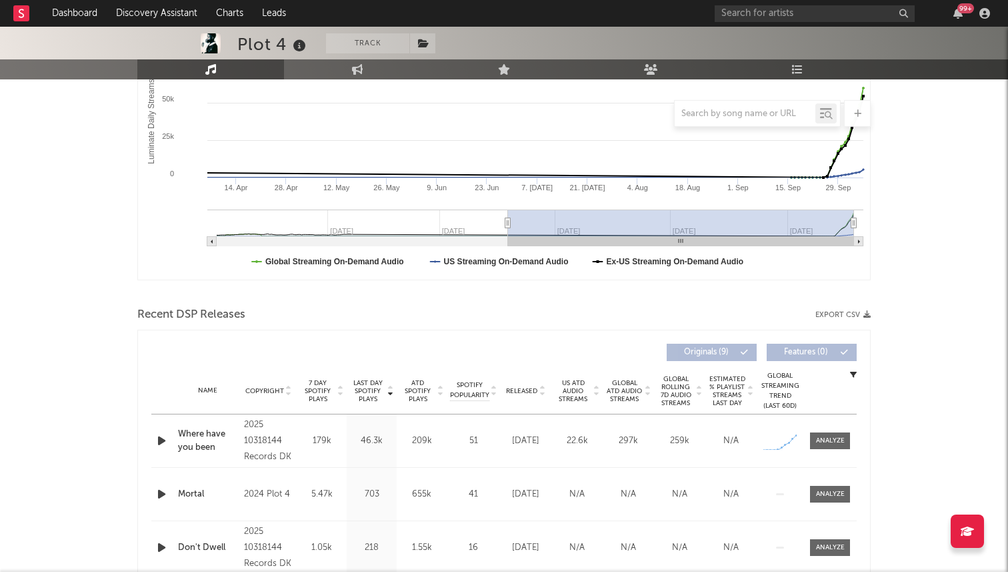
click at [163, 442] on icon "button" at bounding box center [162, 440] width 14 height 17
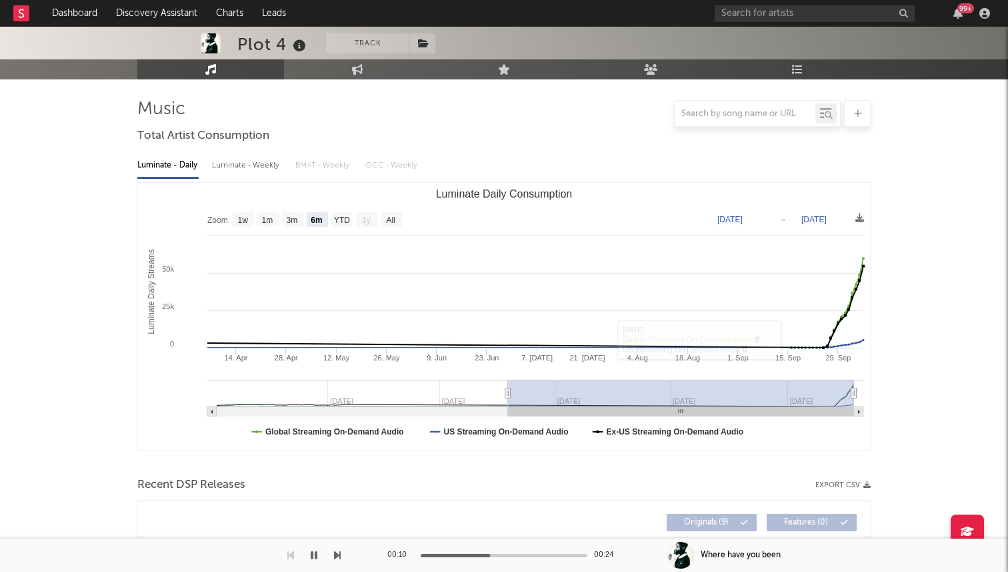
scroll to position [0, 0]
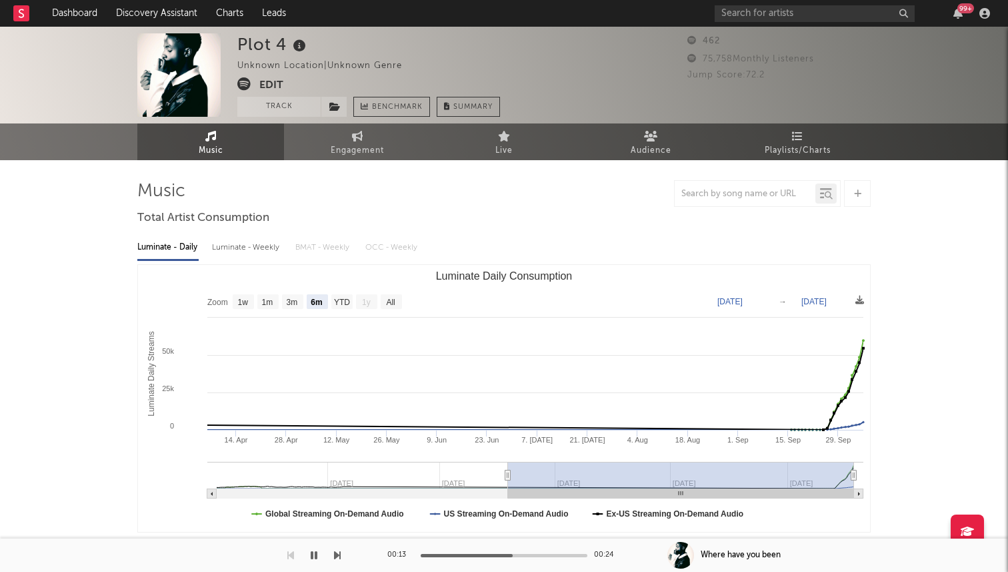
click at [242, 85] on icon at bounding box center [243, 83] width 13 height 13
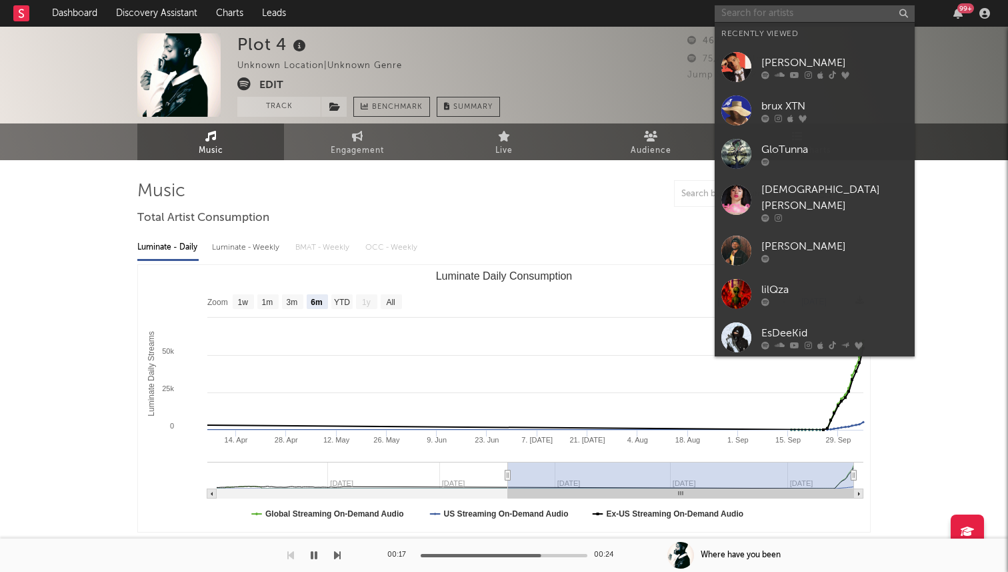
click at [807, 13] on input "text" at bounding box center [815, 13] width 200 height 17
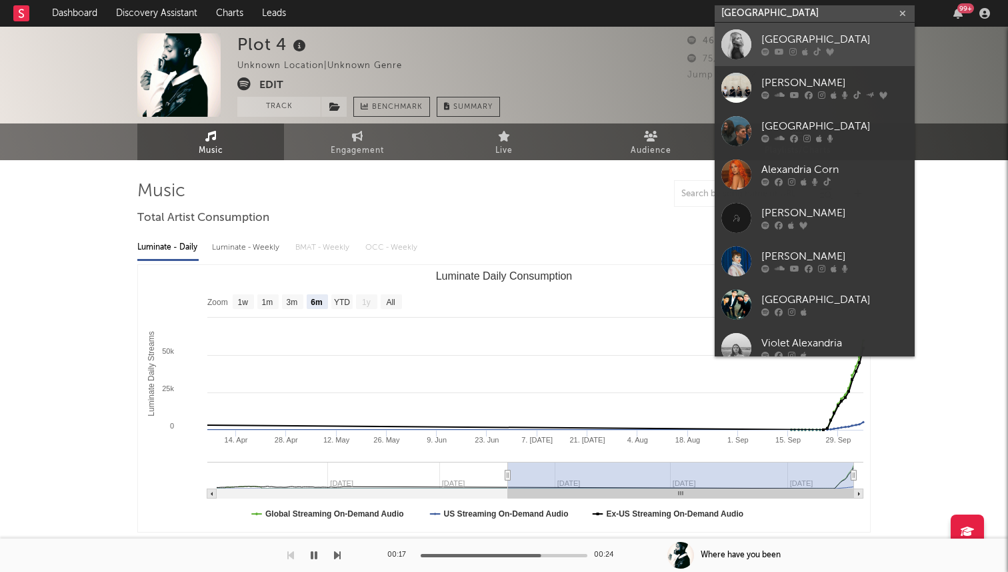
type input "alexandria"
click at [784, 50] on div at bounding box center [835, 52] width 147 height 8
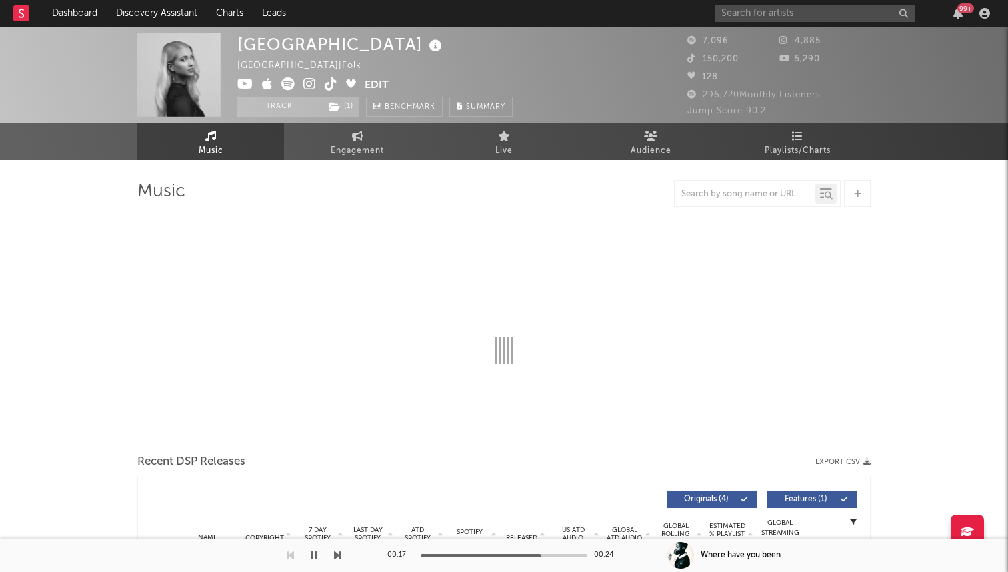
select select "6m"
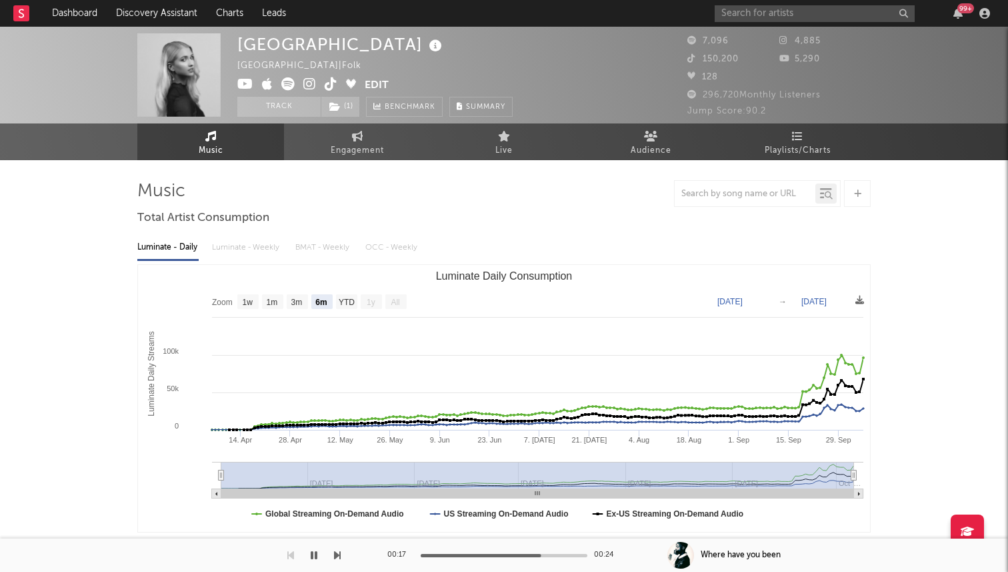
click at [325, 83] on icon at bounding box center [331, 83] width 13 height 13
click at [745, 15] on input "text" at bounding box center [815, 13] width 200 height 17
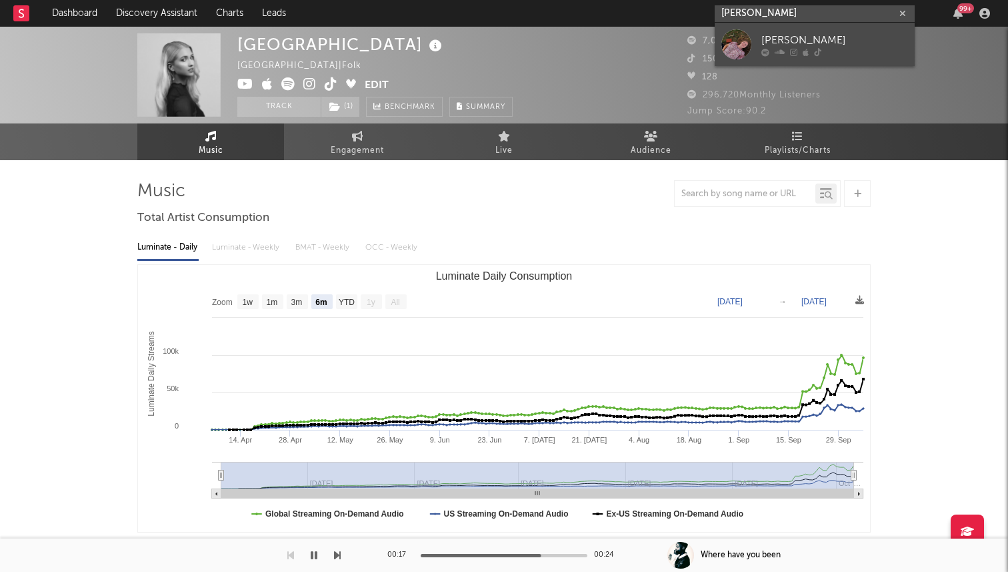
type input "annabelle dinda"
click at [735, 35] on div at bounding box center [737, 44] width 30 height 30
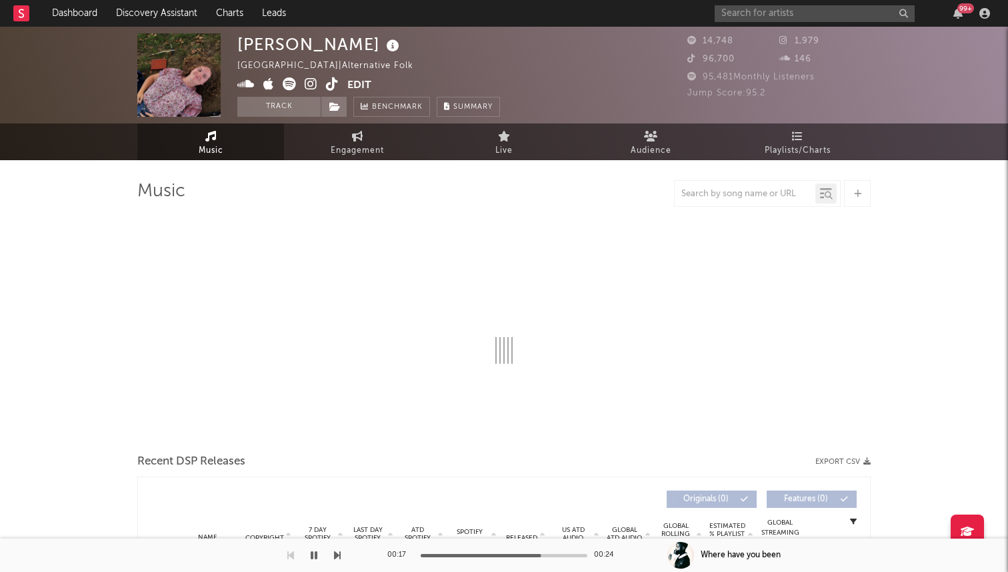
select select "1w"
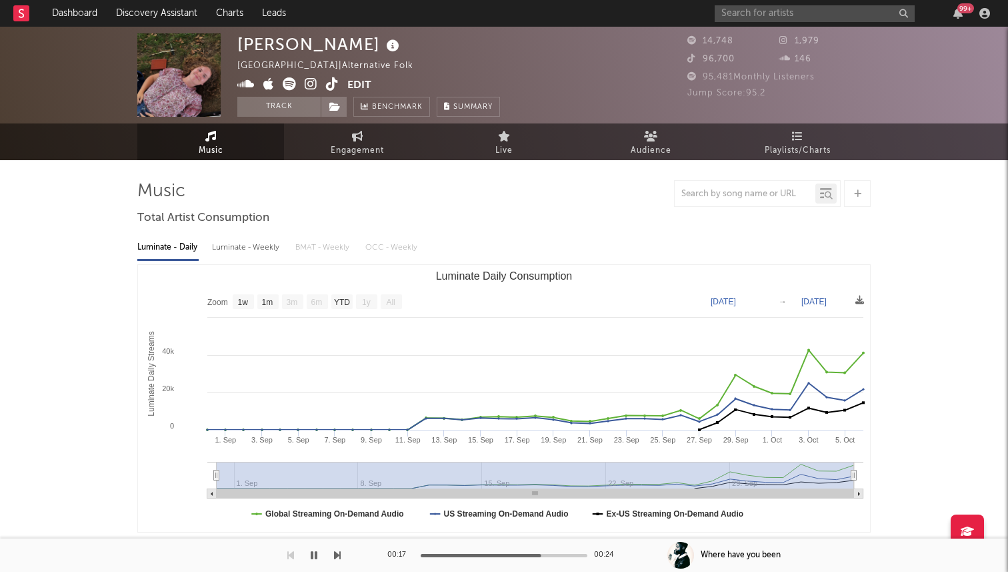
click at [333, 82] on icon at bounding box center [332, 83] width 13 height 13
click at [335, 83] on icon at bounding box center [332, 83] width 13 height 13
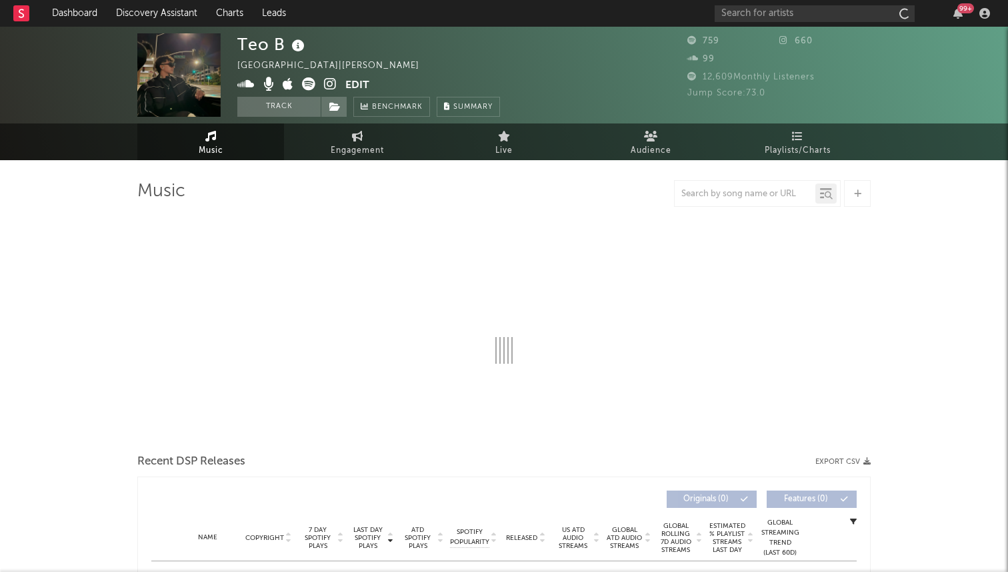
select select "1w"
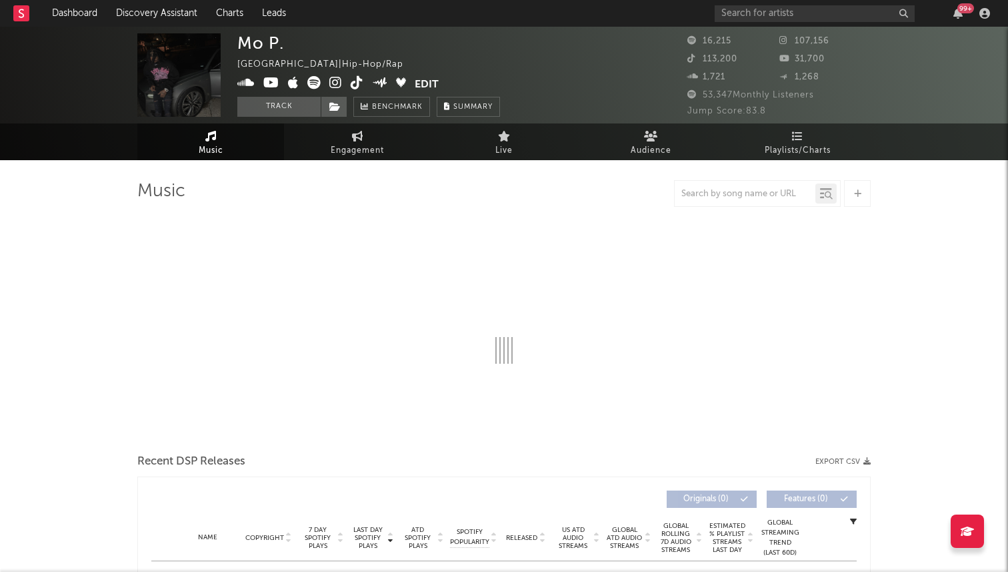
select select "6m"
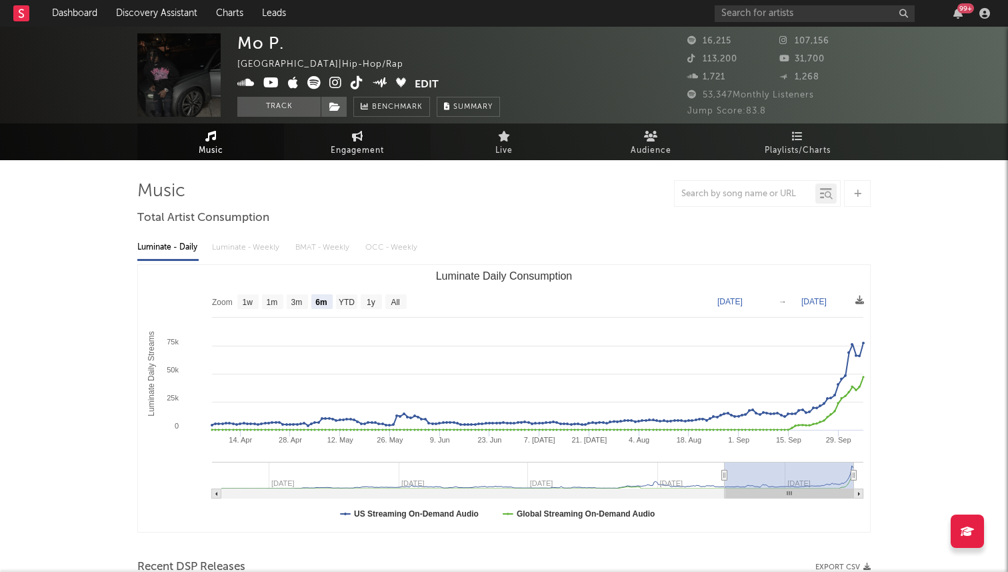
click at [347, 145] on span "Engagement" at bounding box center [357, 151] width 53 height 16
select select "1w"
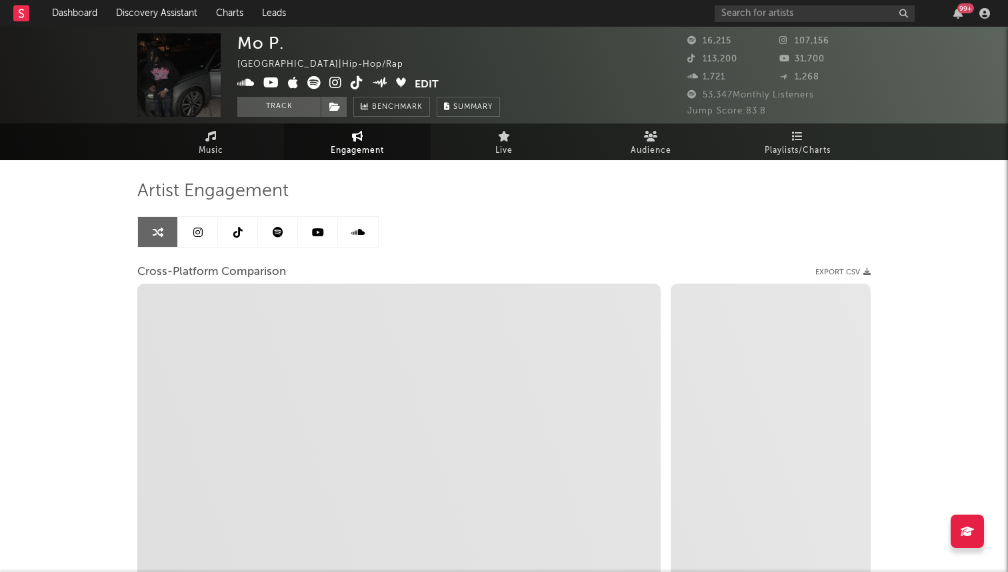
click at [233, 237] on icon at bounding box center [237, 232] width 9 height 11
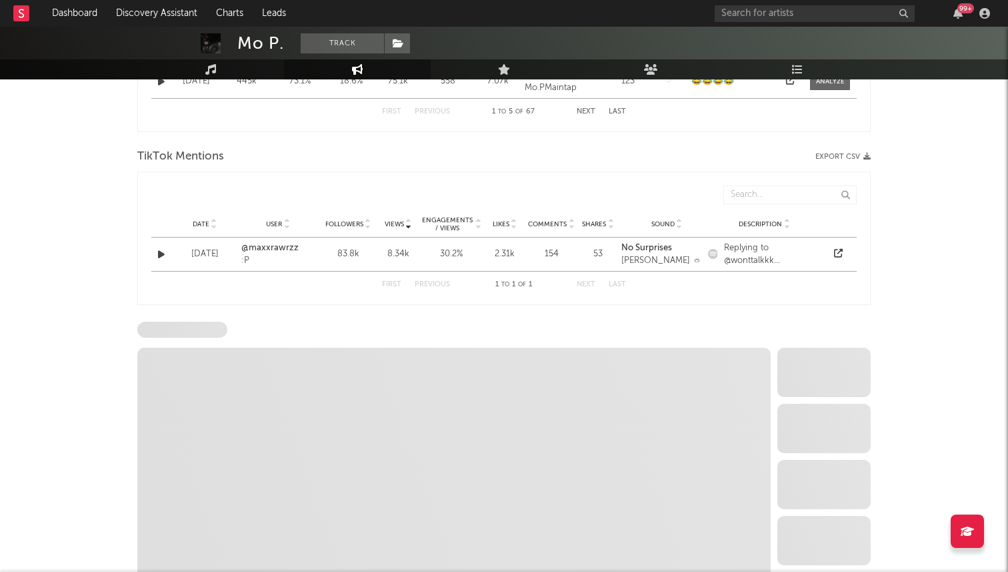
select select "6m"
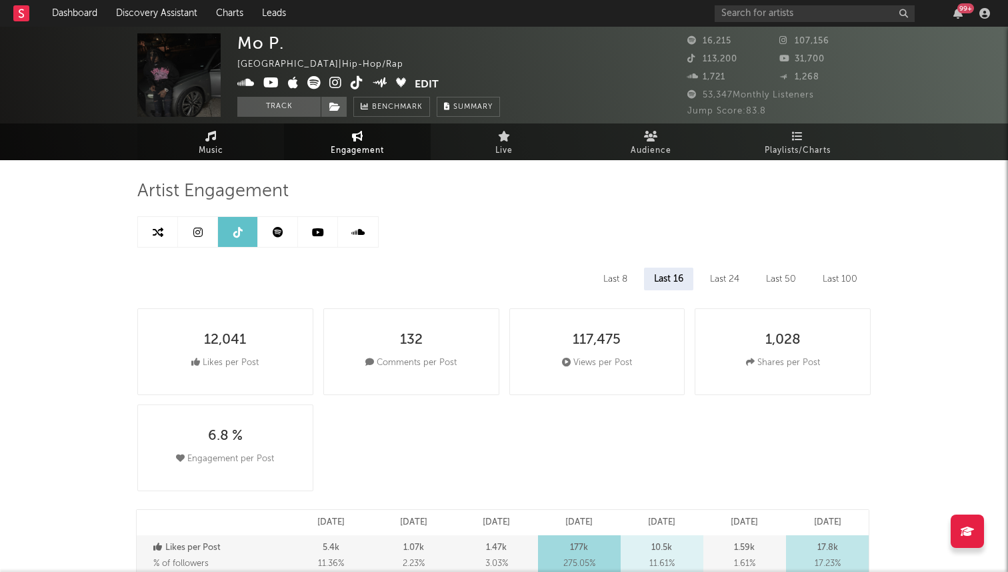
click at [201, 145] on span "Music" at bounding box center [211, 151] width 25 height 16
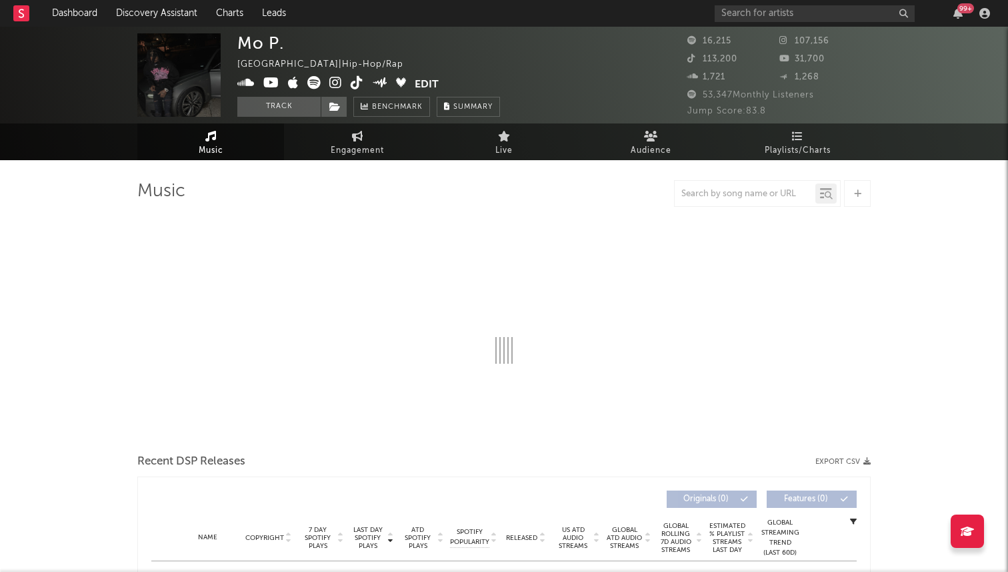
select select "6m"
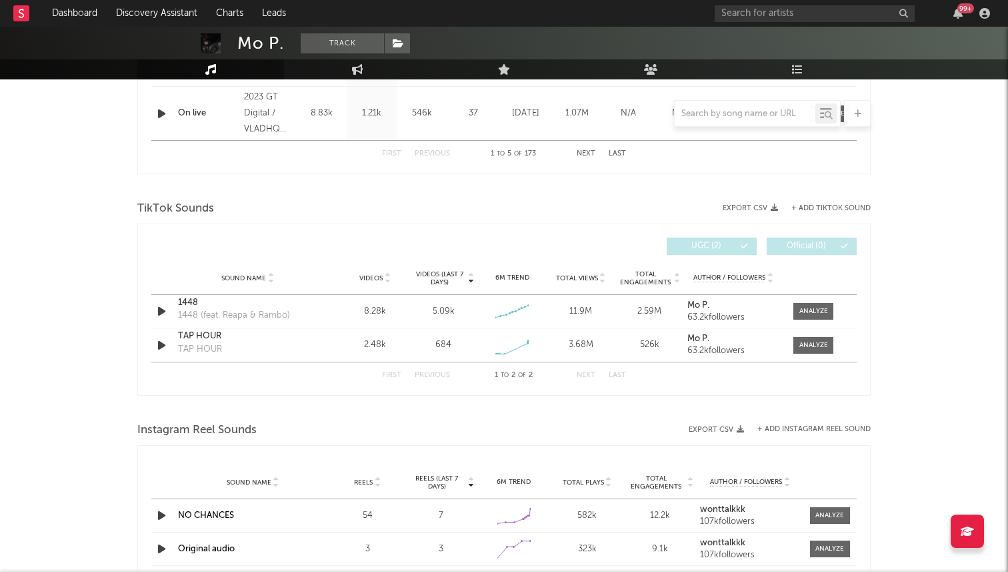
scroll to position [809, 0]
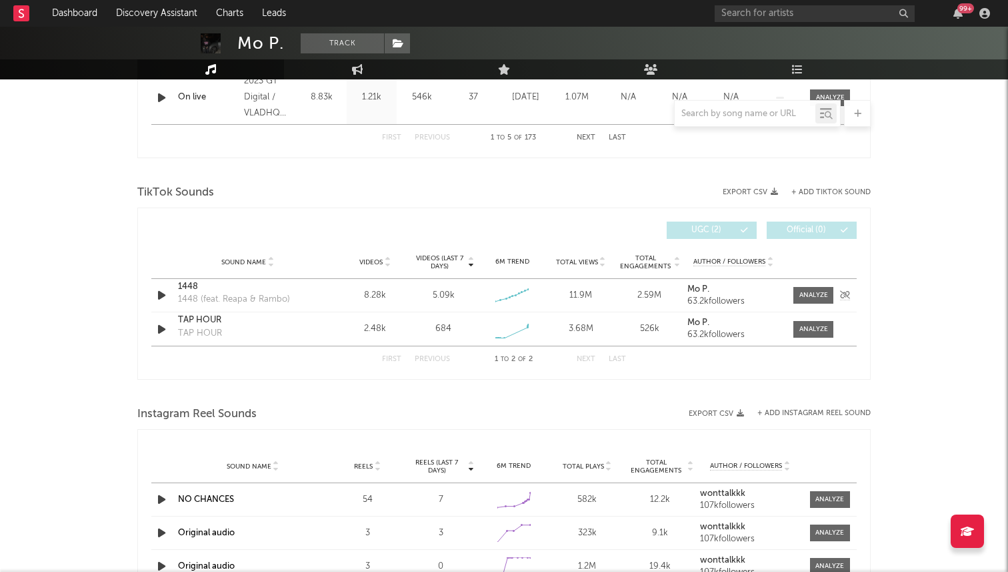
click at [195, 291] on div "1448" at bounding box center [247, 286] width 139 height 13
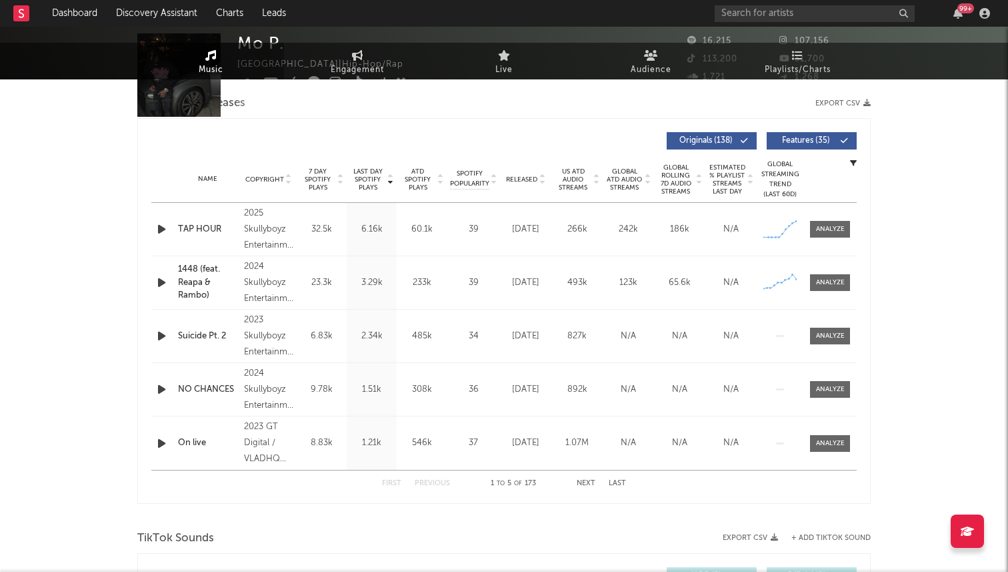
scroll to position [0, 0]
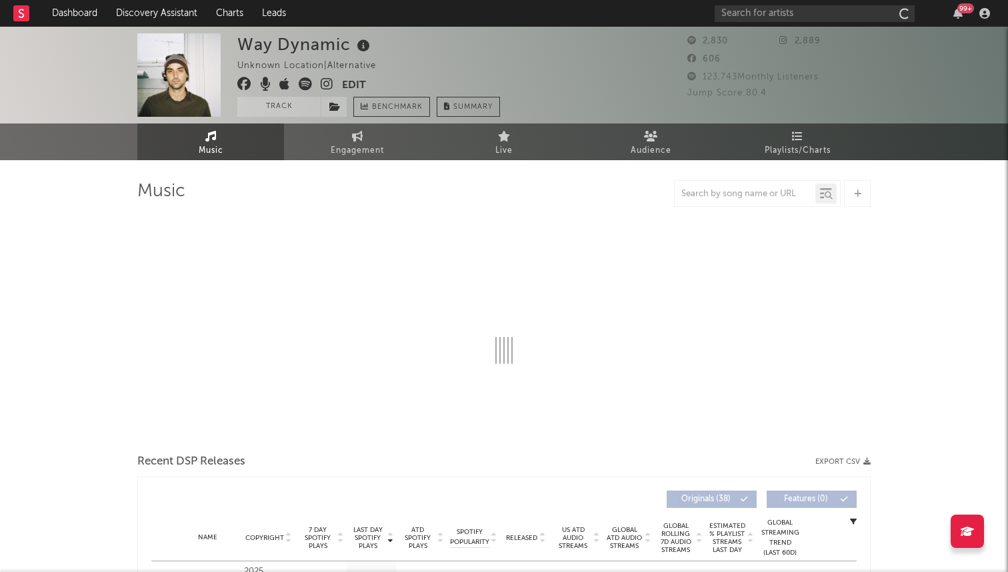
select select "6m"
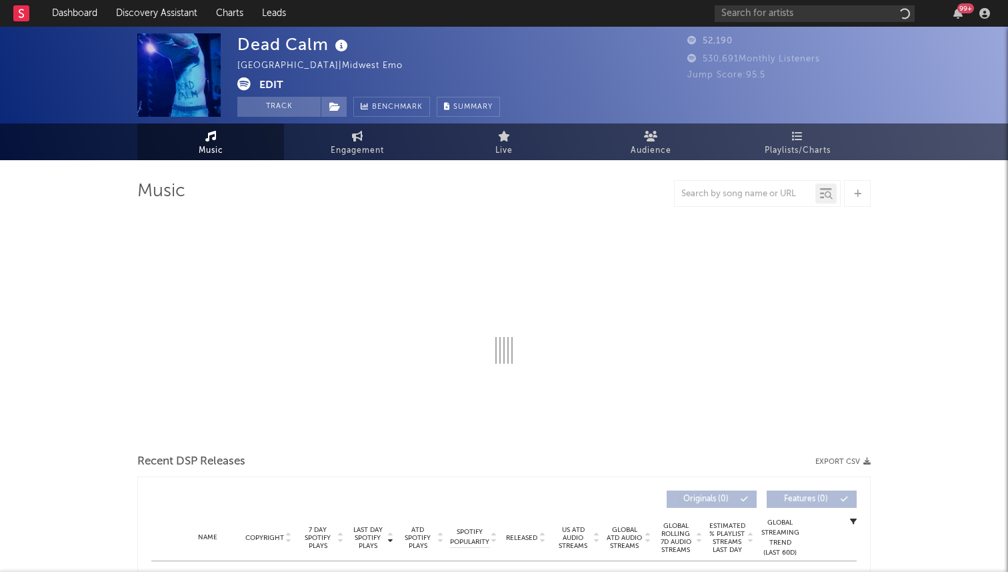
select select "6m"
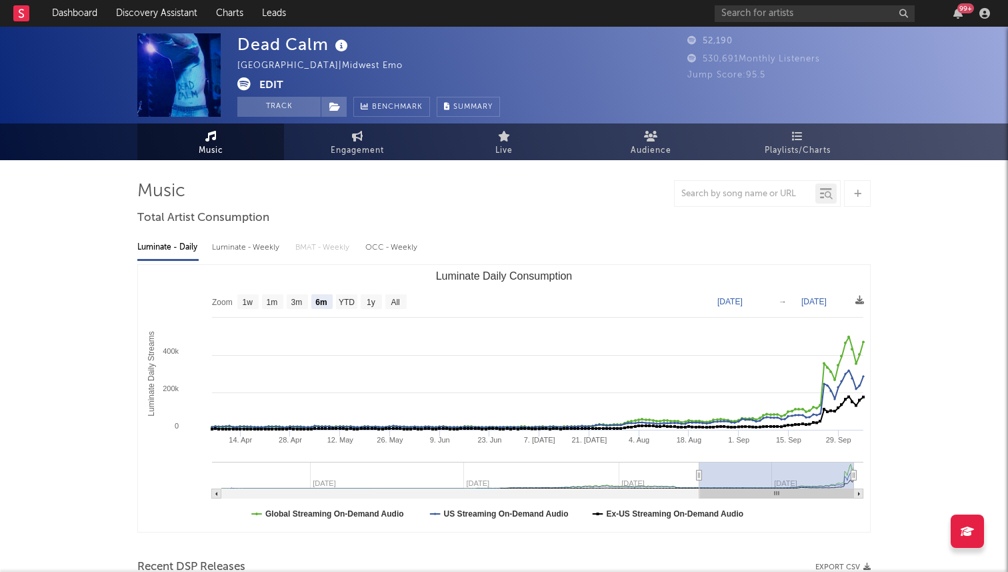
click at [476, 260] on div "Luminate - Daily Luminate - Weekly BMAT - Weekly OCC - Weekly Zoom 1w 1m 3m 6m …" at bounding box center [504, 382] width 734 height 306
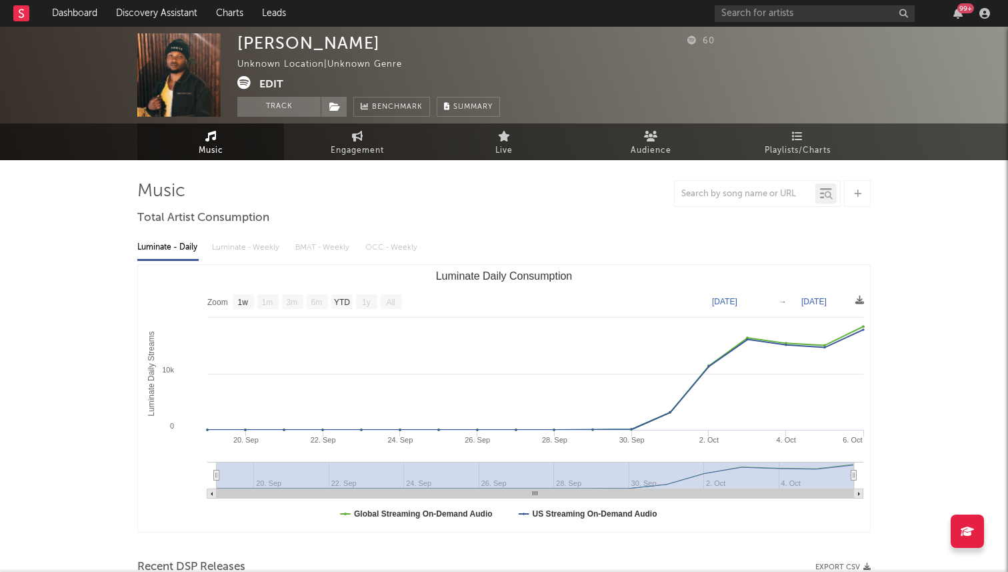
select select "1w"
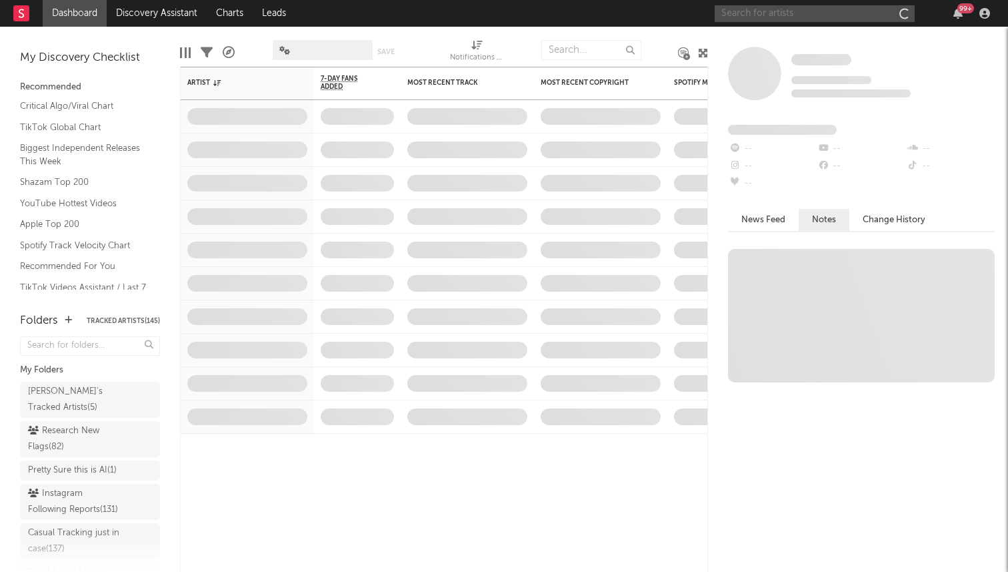
click at [802, 16] on input "text" at bounding box center [815, 13] width 200 height 17
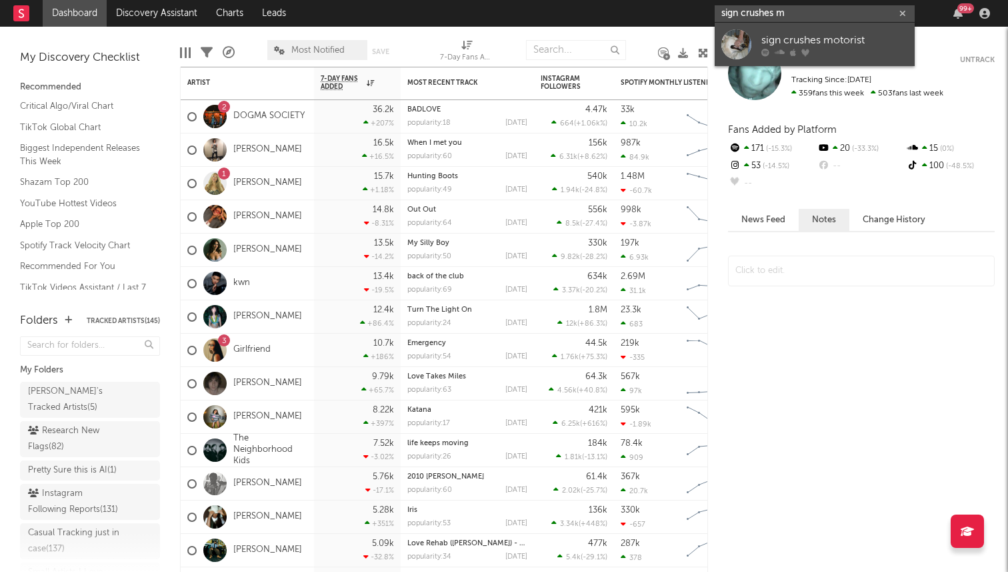
type input "sign crushes m"
click at [757, 38] on link "sign crushes motorist" at bounding box center [815, 44] width 200 height 43
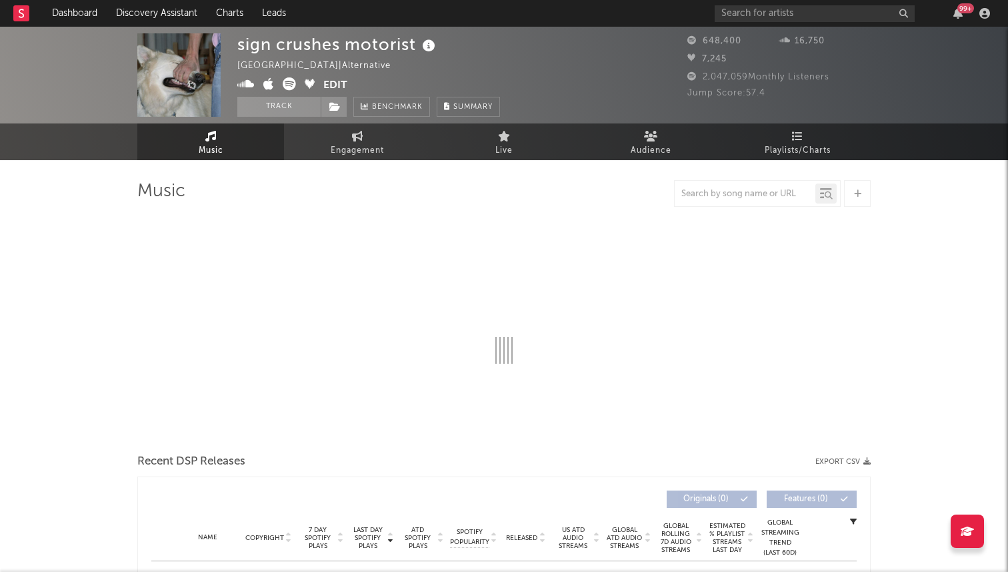
select select "6m"
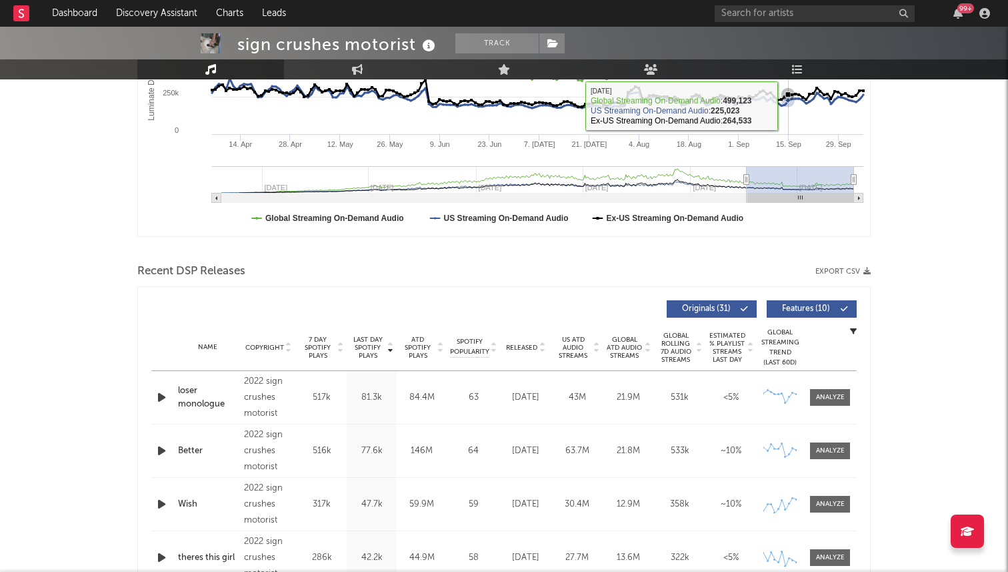
scroll to position [492, 0]
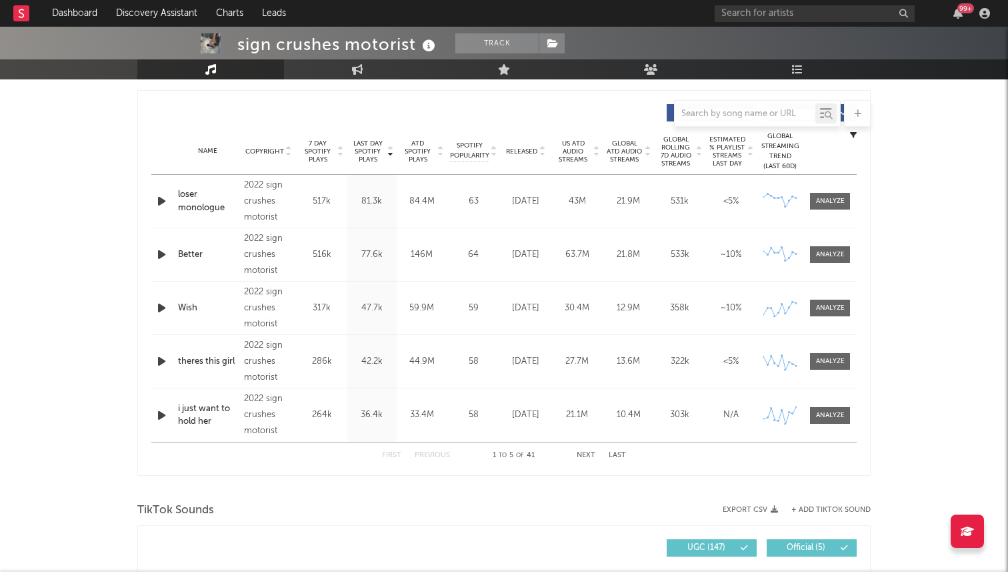
click at [535, 146] on div "Released" at bounding box center [526, 151] width 45 height 10
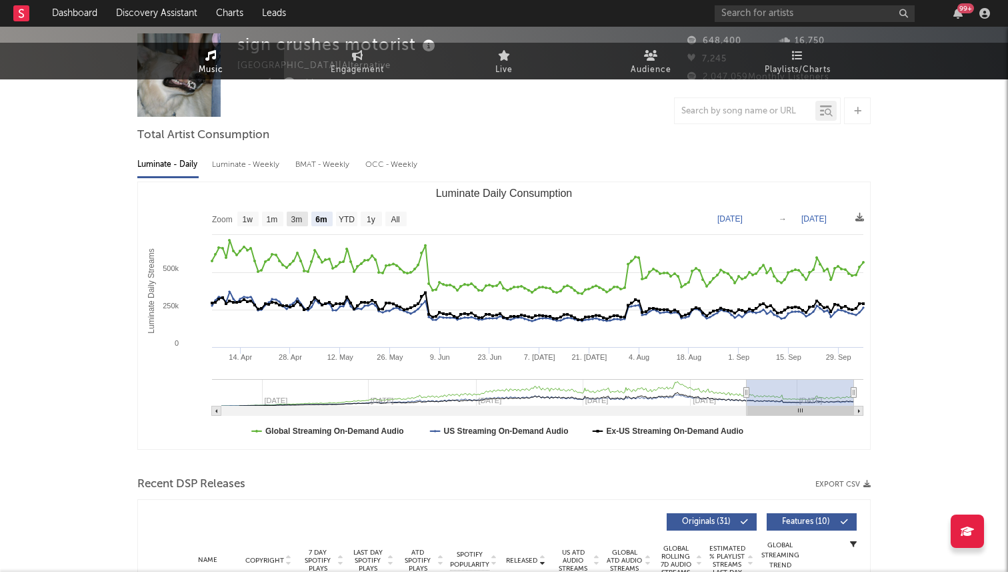
scroll to position [0, 0]
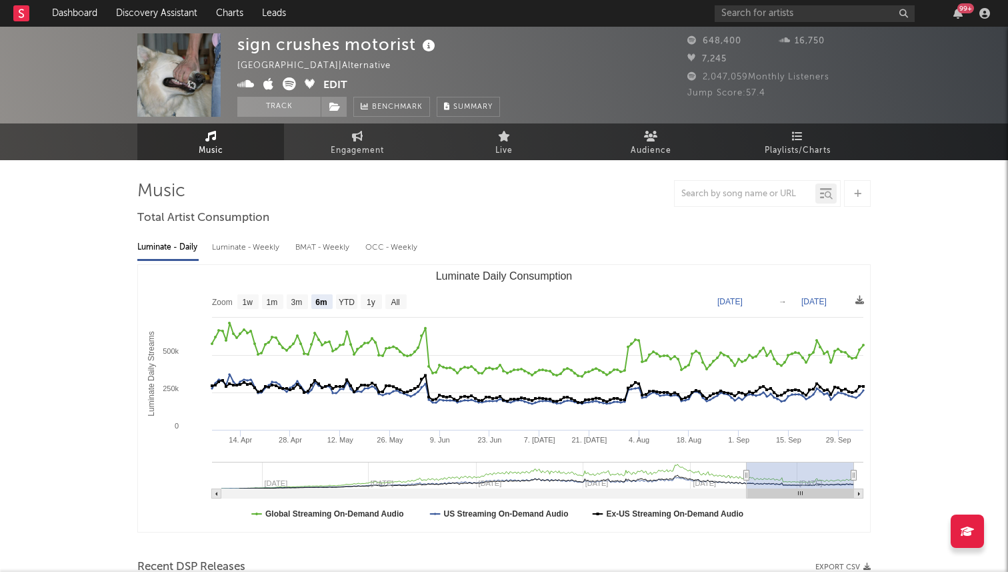
click at [292, 84] on icon at bounding box center [289, 83] width 13 height 13
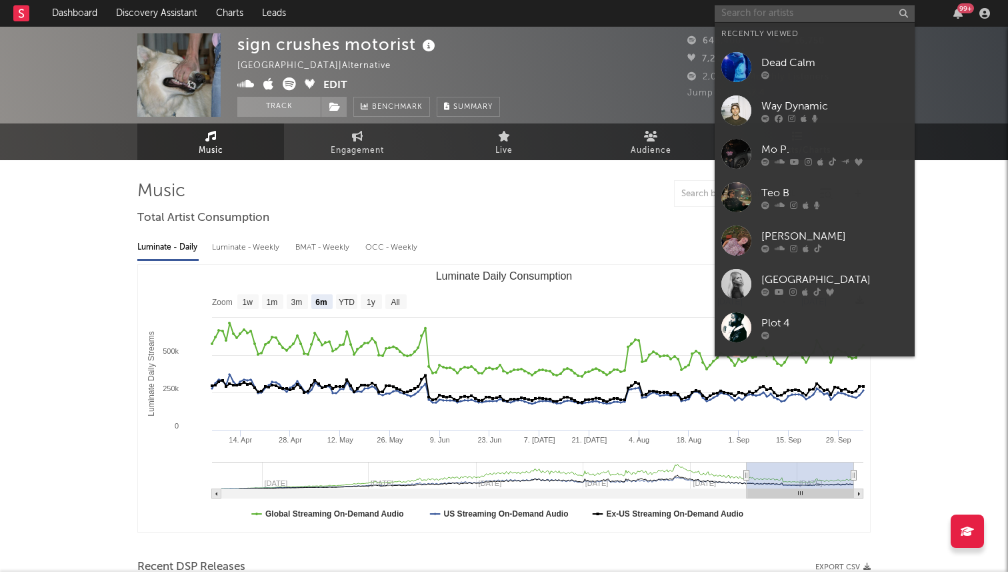
click at [812, 21] on input "text" at bounding box center [815, 13] width 200 height 17
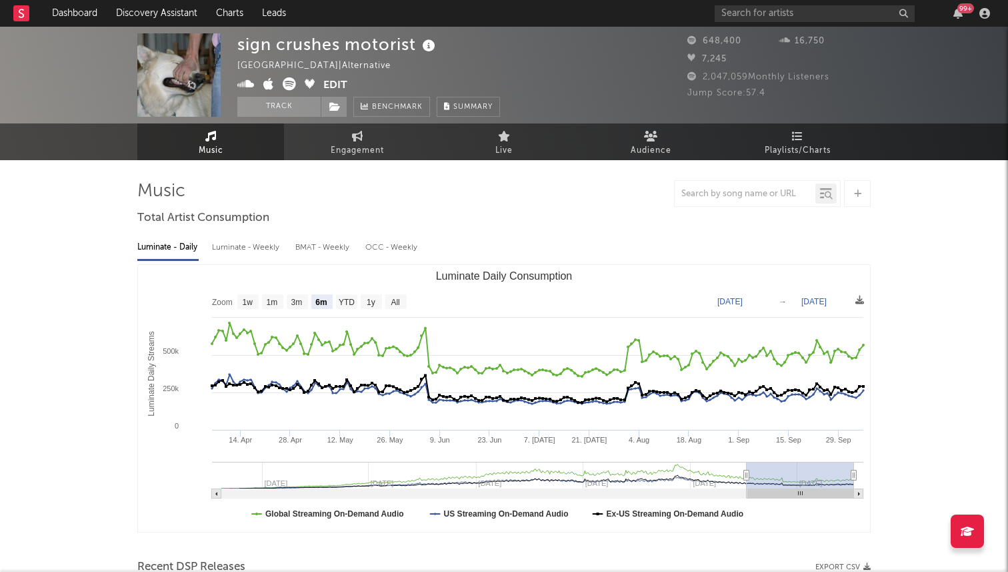
click at [786, 4] on div "99 +" at bounding box center [855, 13] width 280 height 27
click at [782, 14] on input "text" at bounding box center [815, 13] width 200 height 17
type input "kettama"
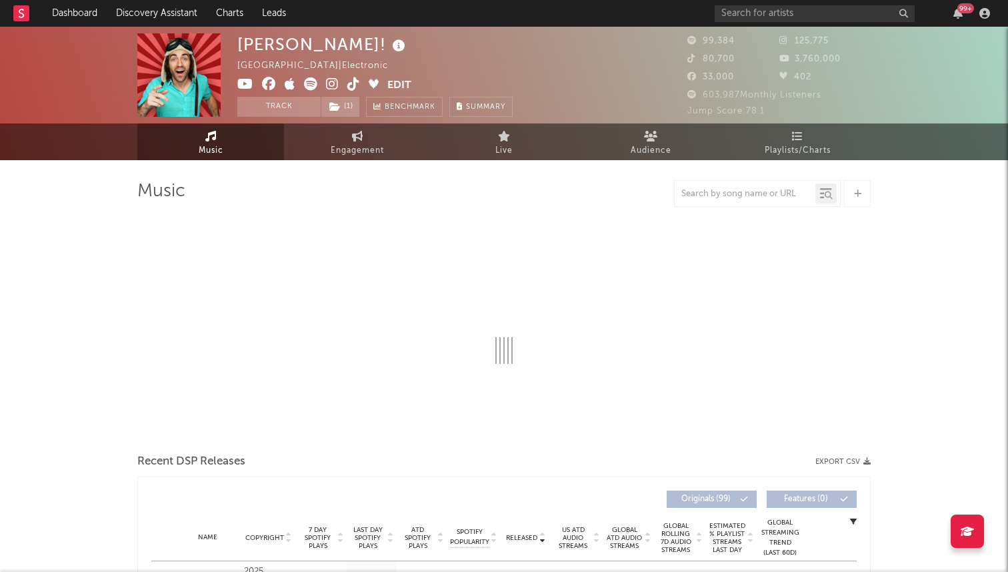
select select "6m"
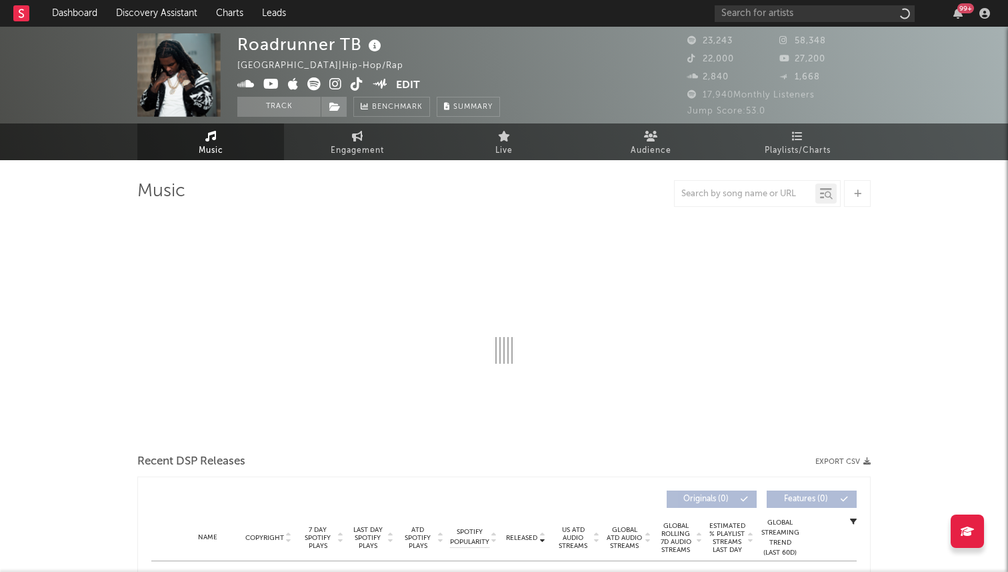
select select "6m"
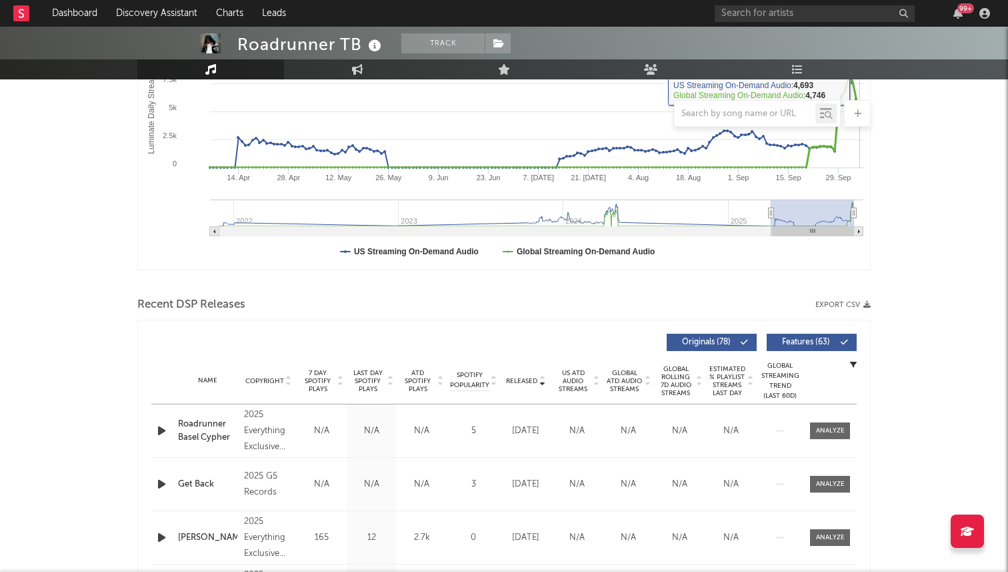
scroll to position [468, 0]
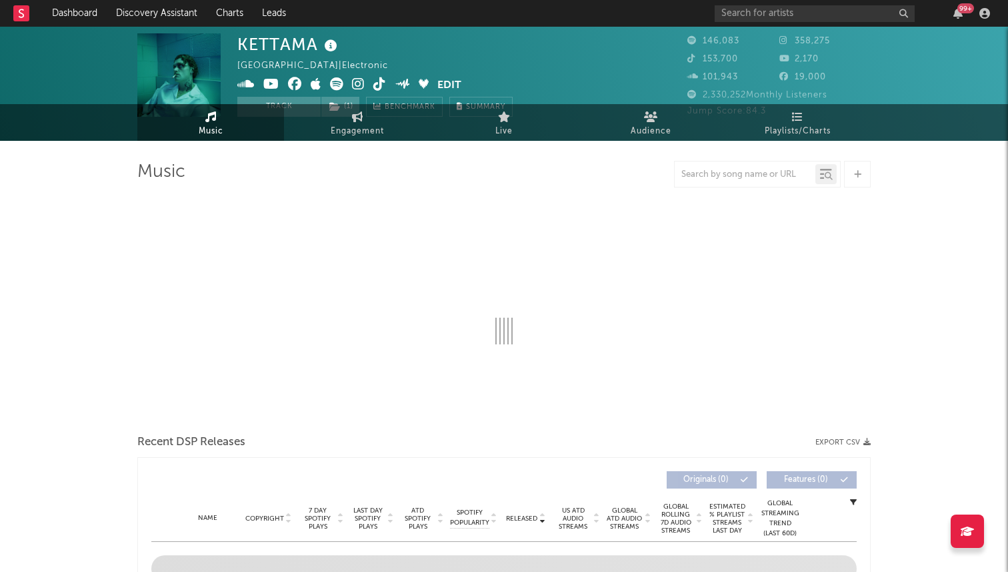
scroll to position [27, 0]
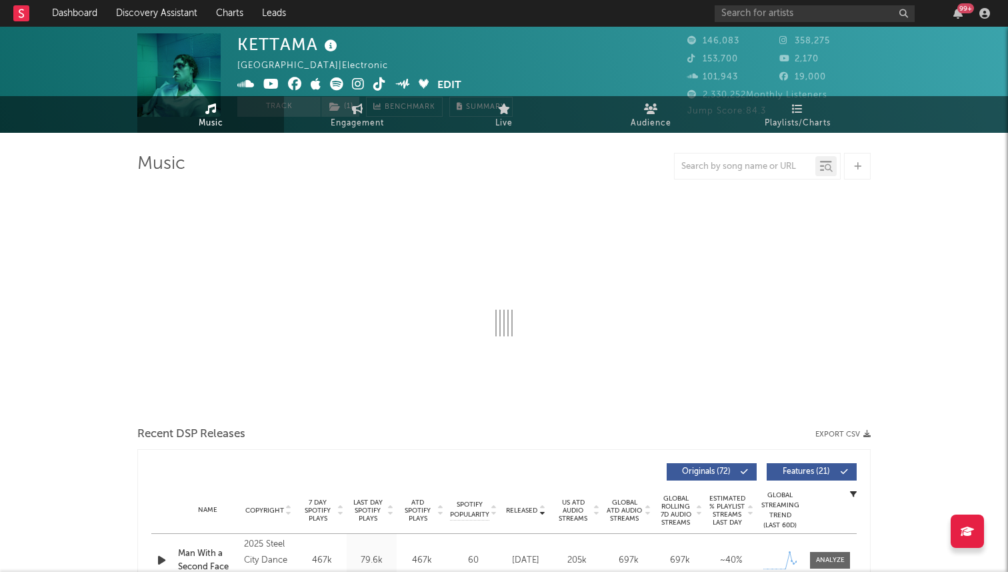
select select "6m"
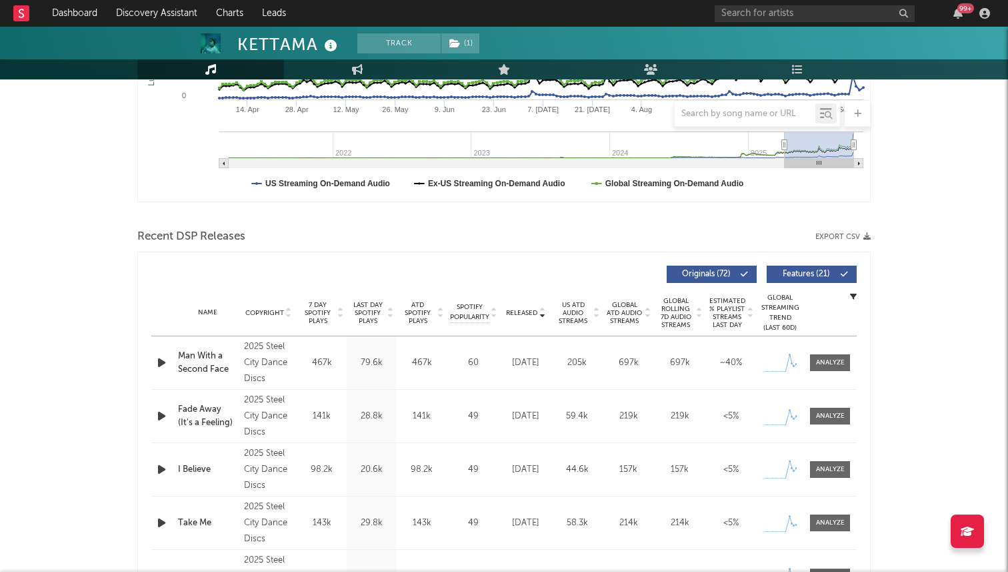
scroll to position [0, 0]
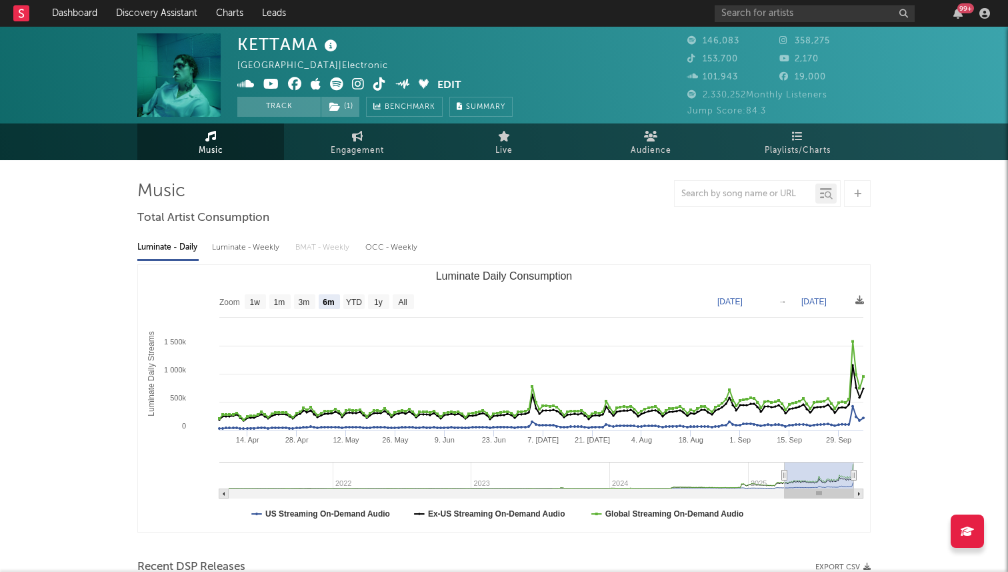
click at [333, 84] on icon at bounding box center [336, 83] width 13 height 13
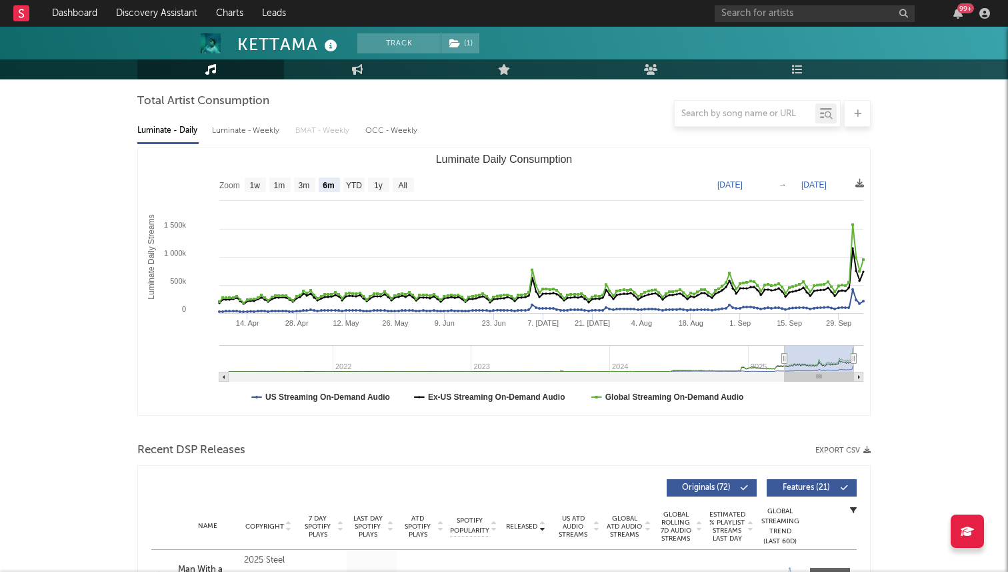
scroll to position [66, 0]
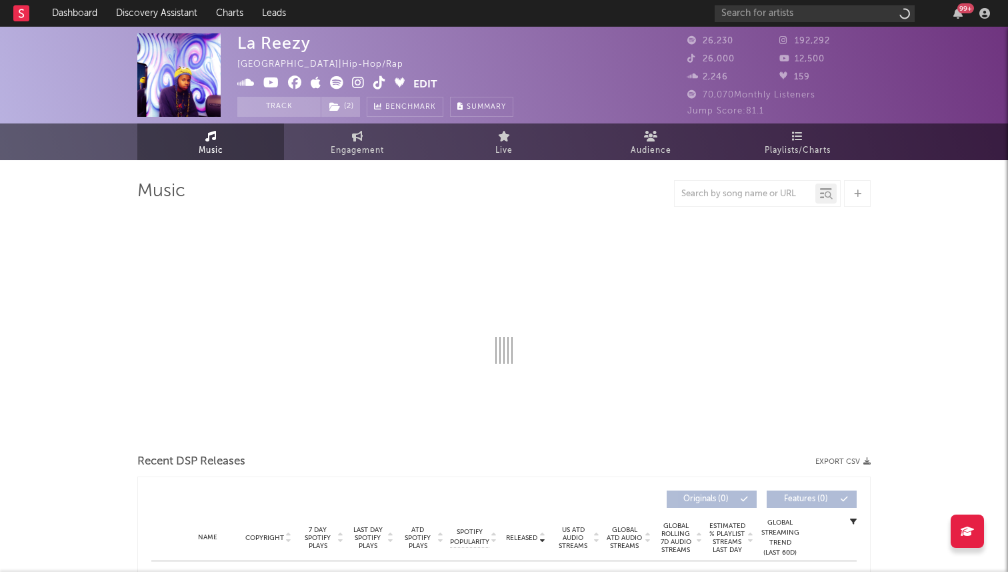
select select "6m"
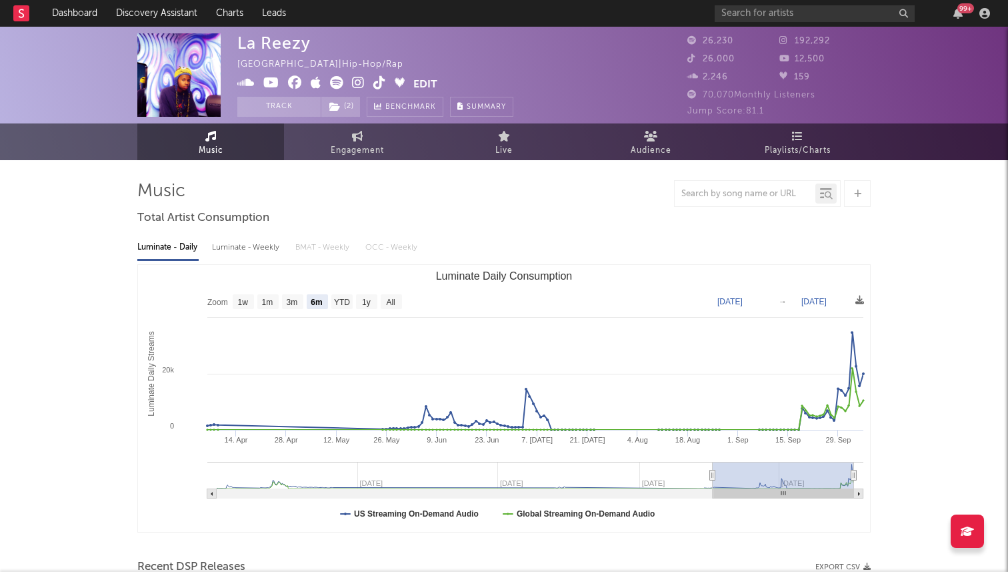
click at [332, 82] on icon at bounding box center [336, 82] width 13 height 13
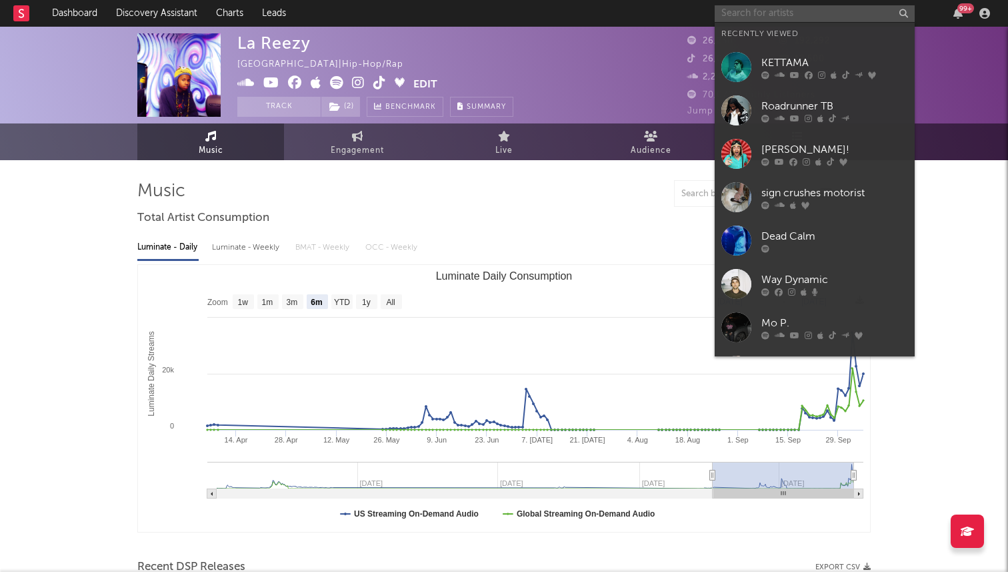
click at [804, 10] on input "text" at bounding box center [815, 13] width 200 height 17
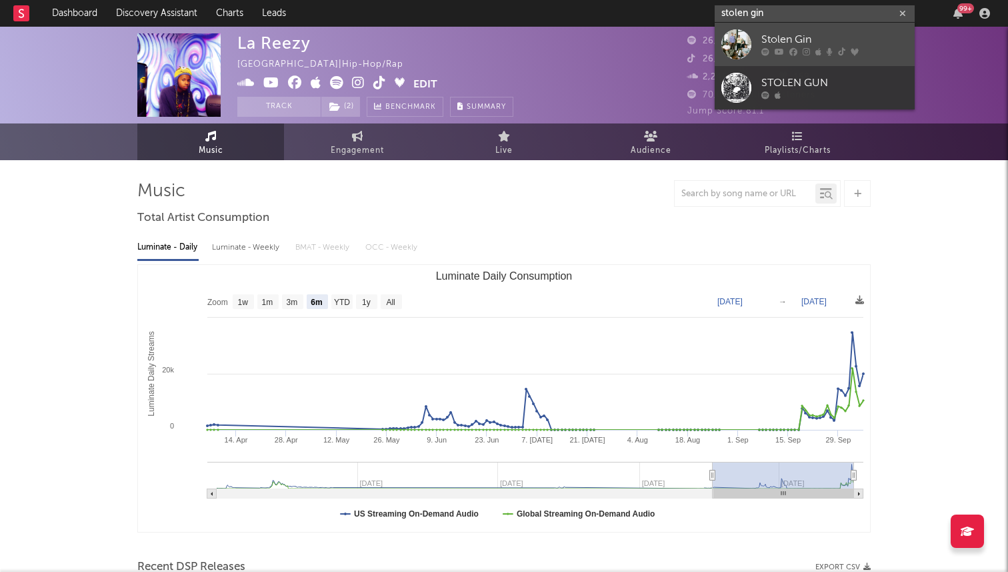
type input "stolen gin"
click at [783, 46] on div "Stolen Gin" at bounding box center [835, 40] width 147 height 16
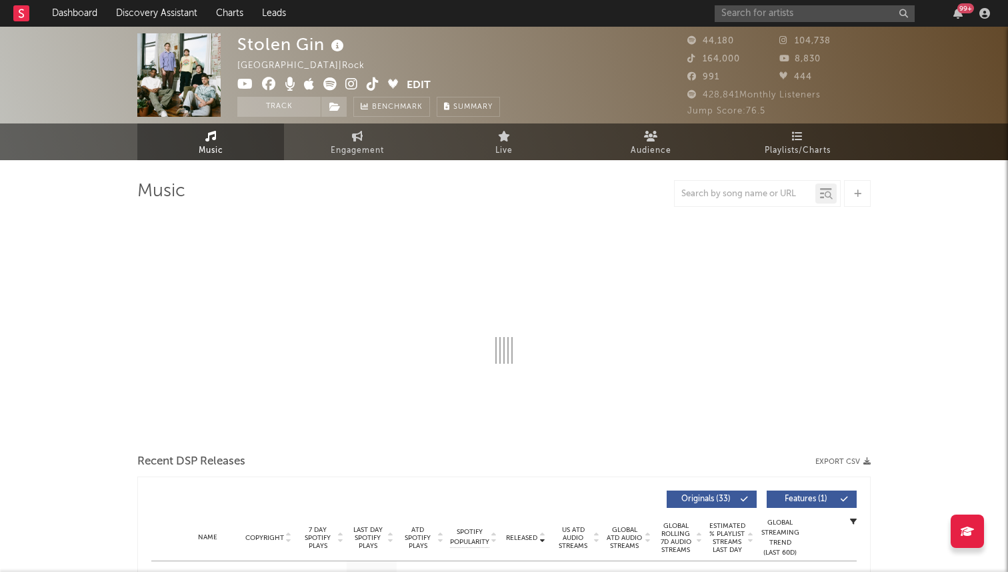
select select "6m"
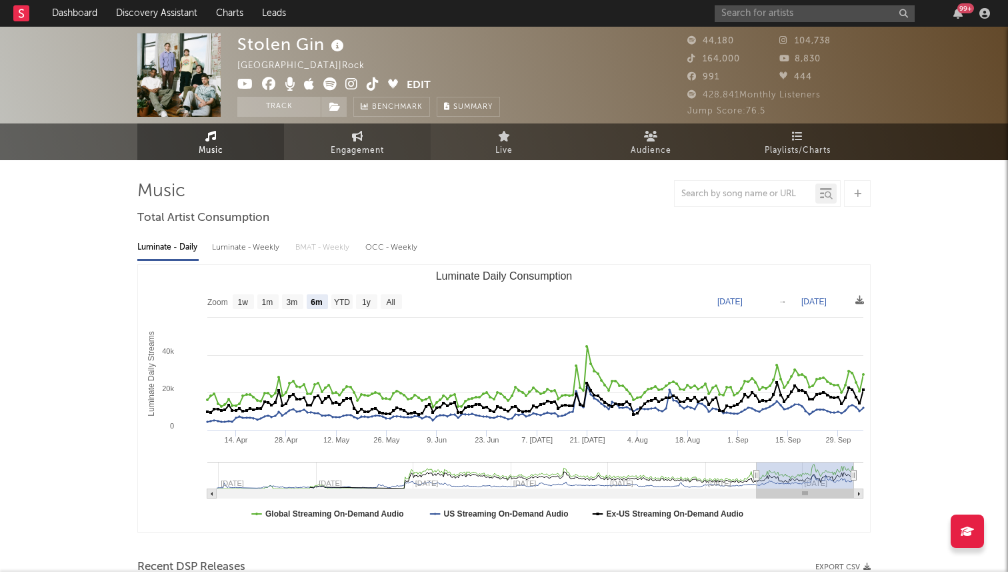
click at [367, 141] on link "Engagement" at bounding box center [357, 141] width 147 height 37
select select "1w"
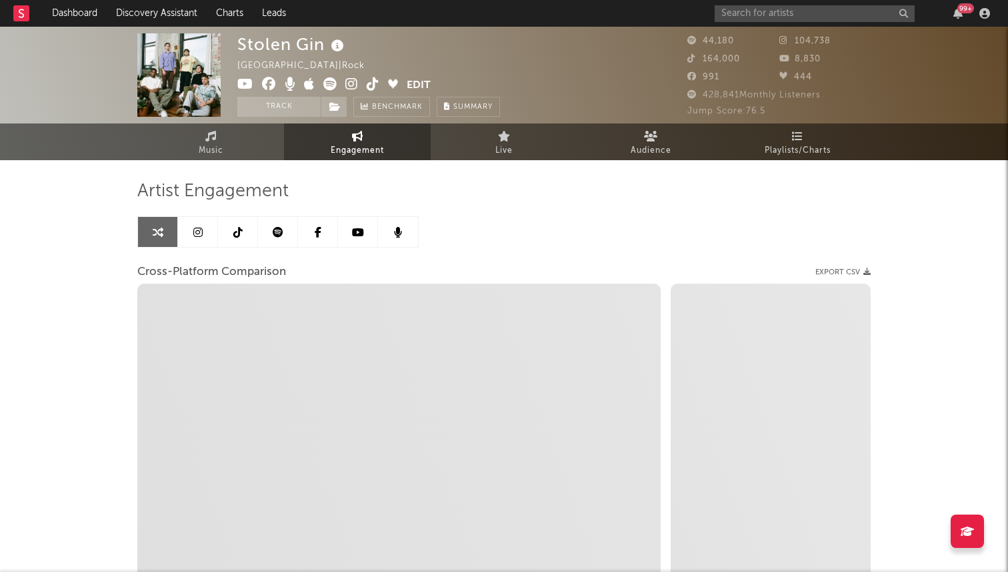
select select "1m"
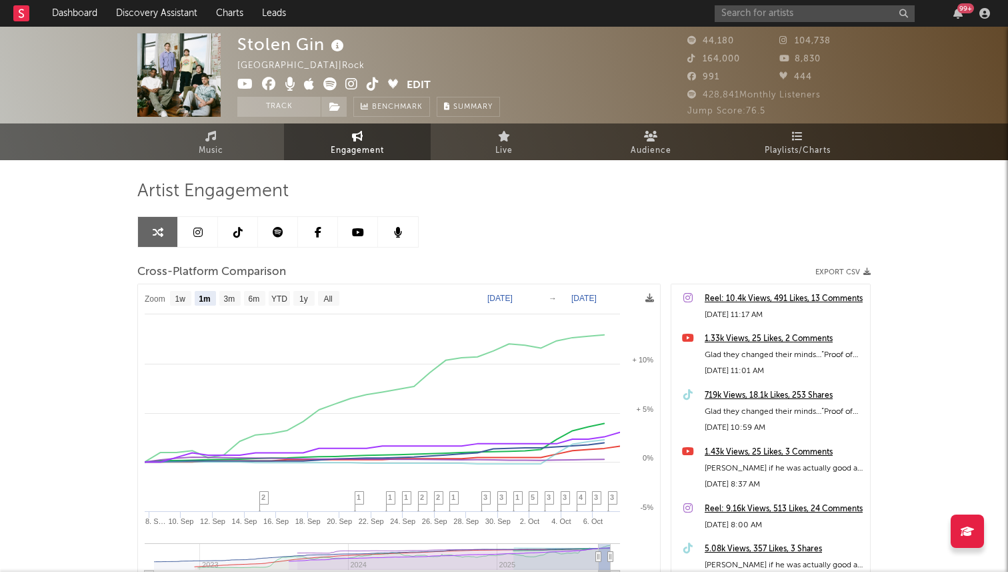
click at [229, 160] on div "Artist Engagement Cross-Platform Comparison Export CSV Zoom 1w 1m 3m 6m YTD 1y …" at bounding box center [504, 423] width 734 height 527
click at [231, 242] on link at bounding box center [238, 232] width 40 height 30
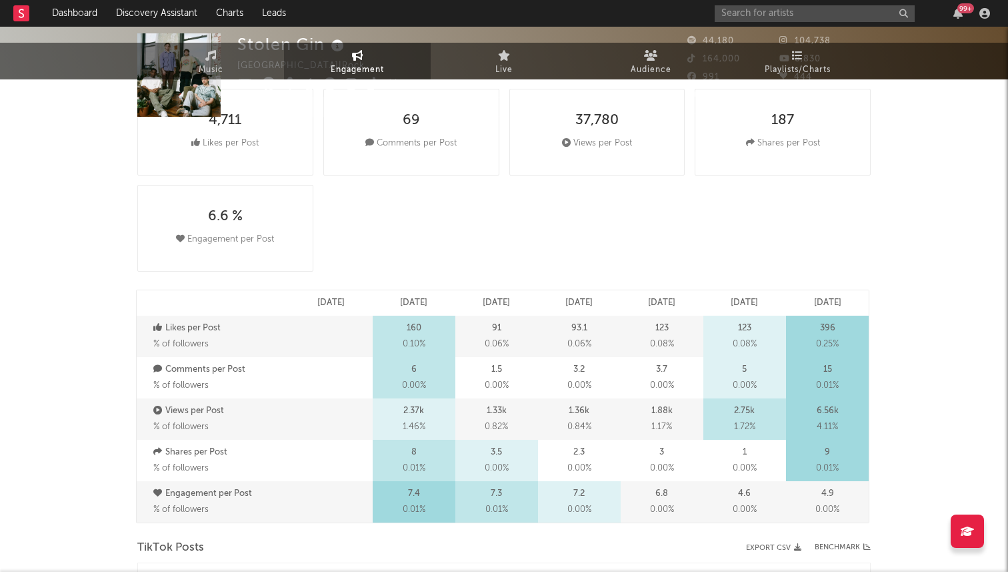
select select "6m"
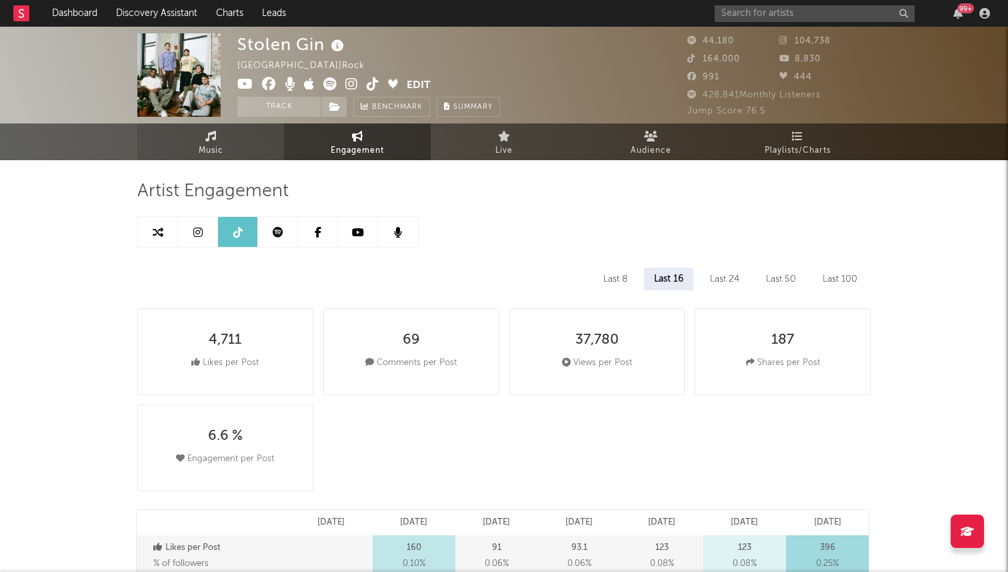
click at [186, 144] on link "Music" at bounding box center [210, 141] width 147 height 37
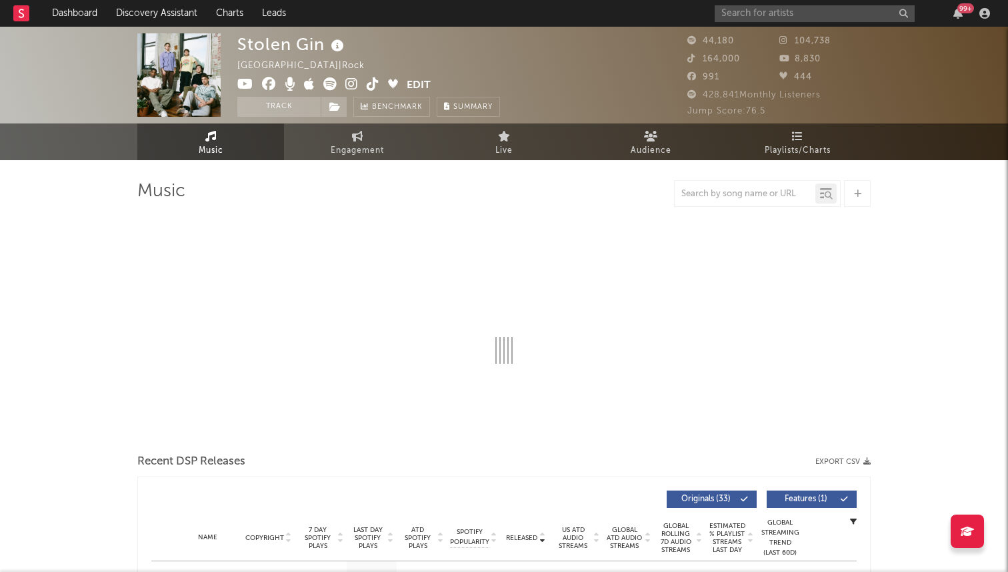
select select "6m"
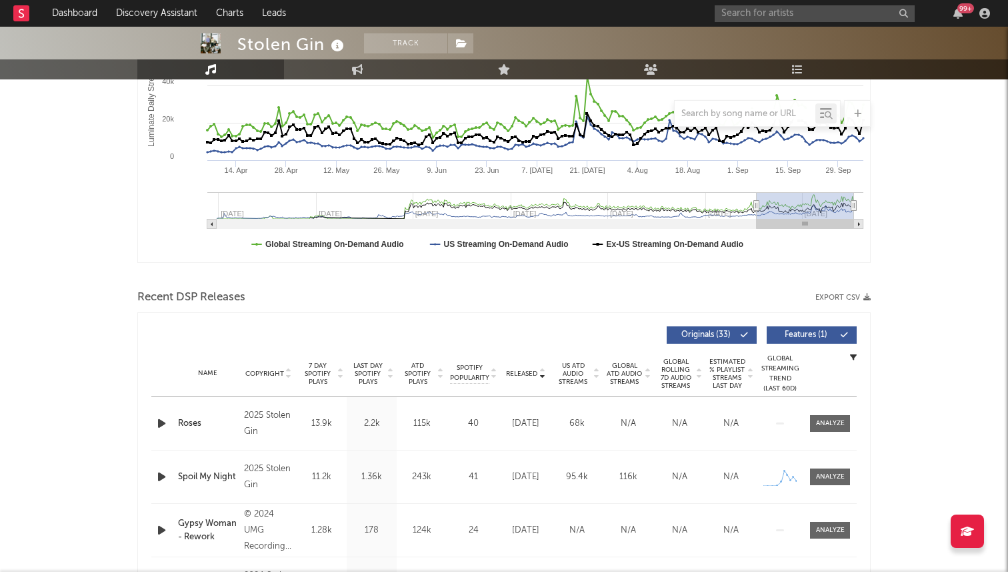
scroll to position [125, 0]
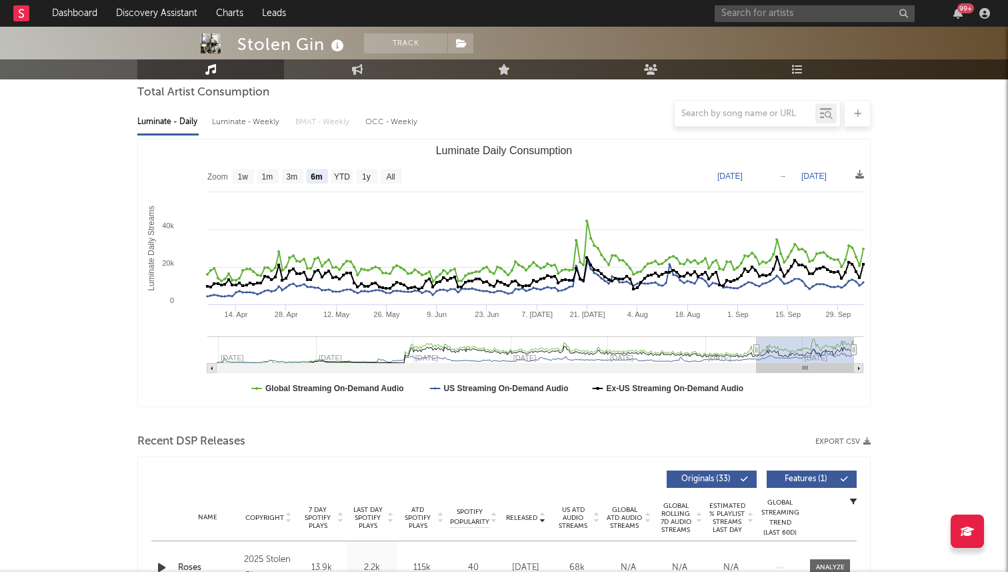
click at [319, 522] on span "7 Day Spotify Plays" at bounding box center [317, 518] width 35 height 24
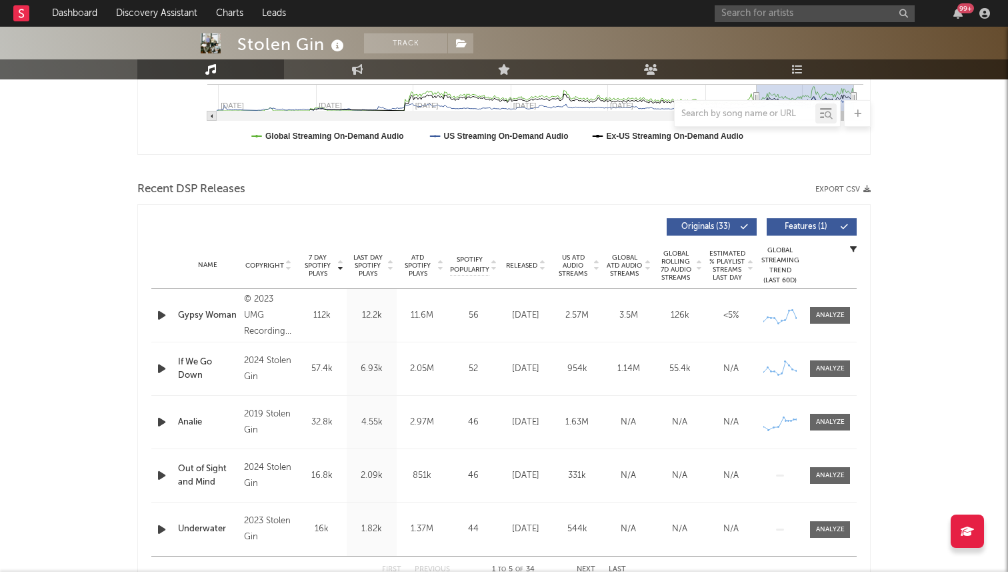
scroll to position [412, 0]
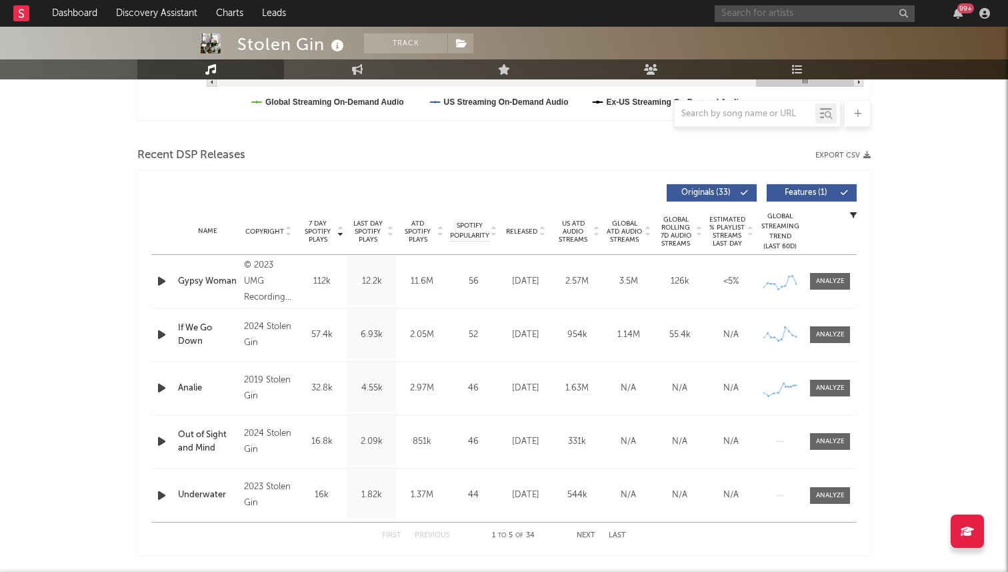
click at [793, 12] on input "text" at bounding box center [815, 13] width 200 height 17
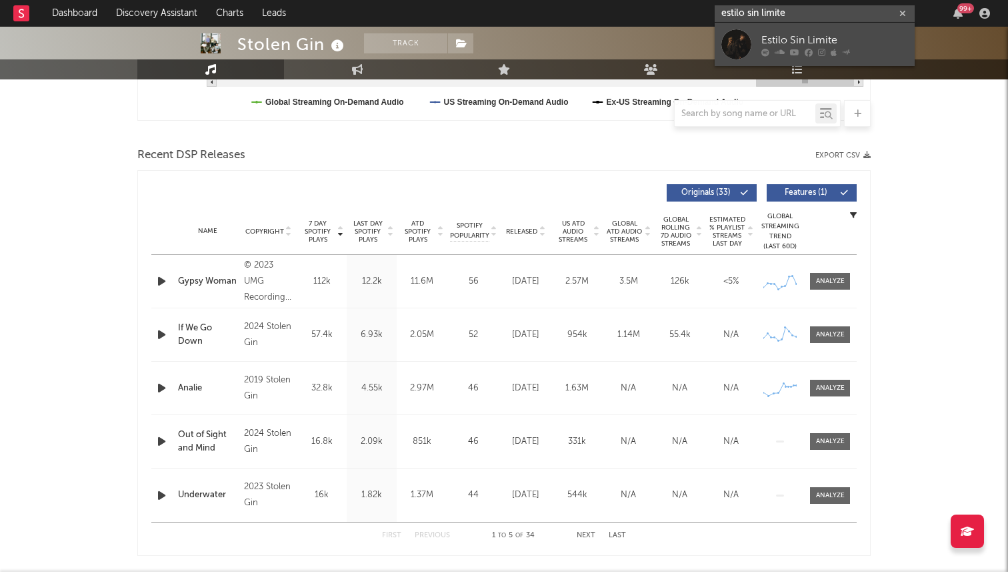
type input "estilo sin limite"
click at [764, 41] on div "Estilo Sin Limite" at bounding box center [835, 40] width 147 height 16
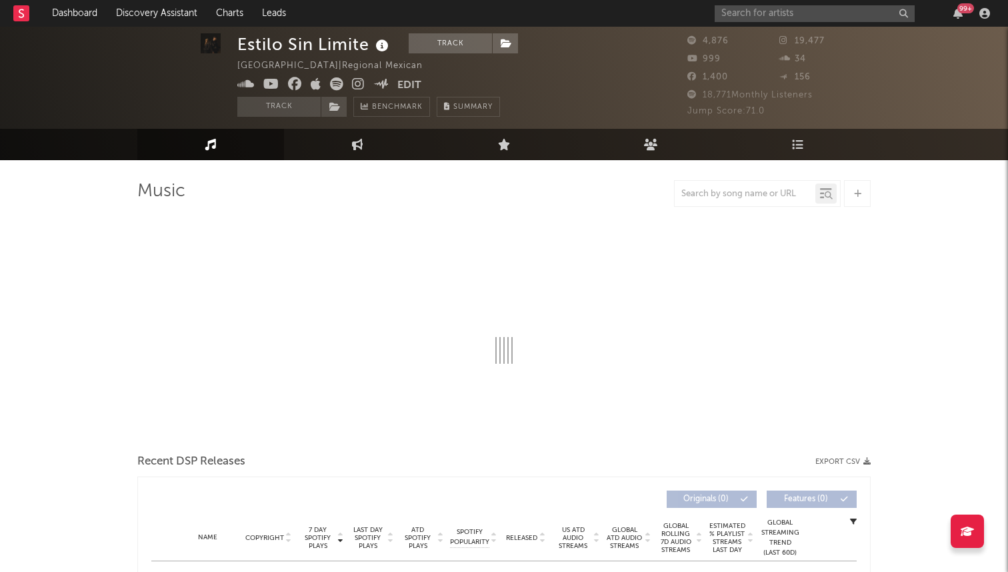
scroll to position [17, 0]
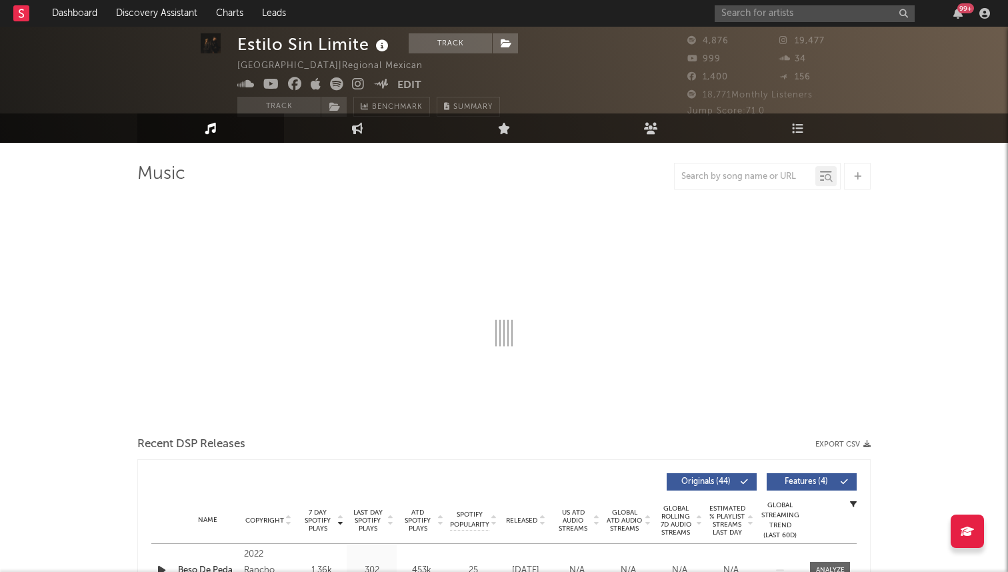
select select "6m"
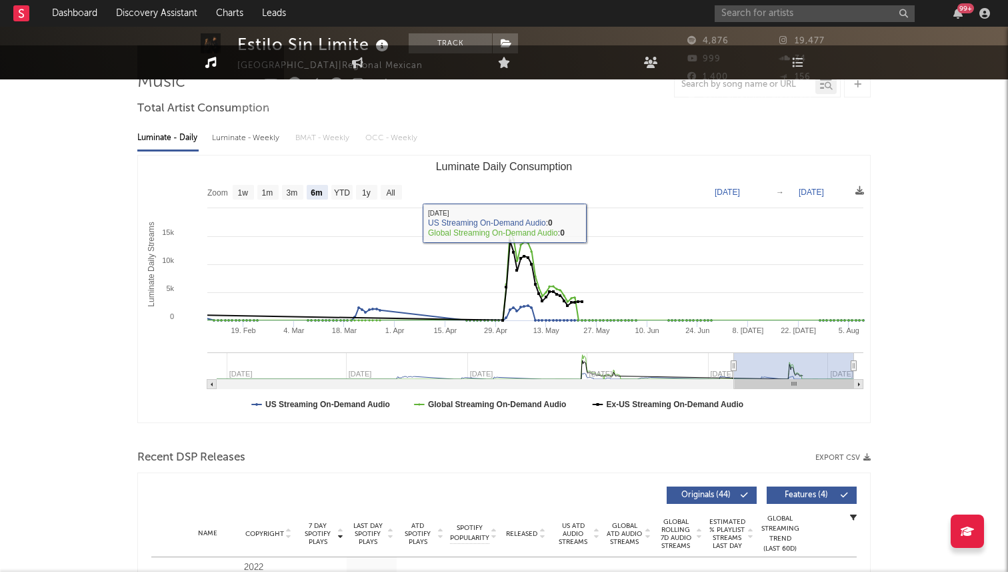
scroll to position [456, 0]
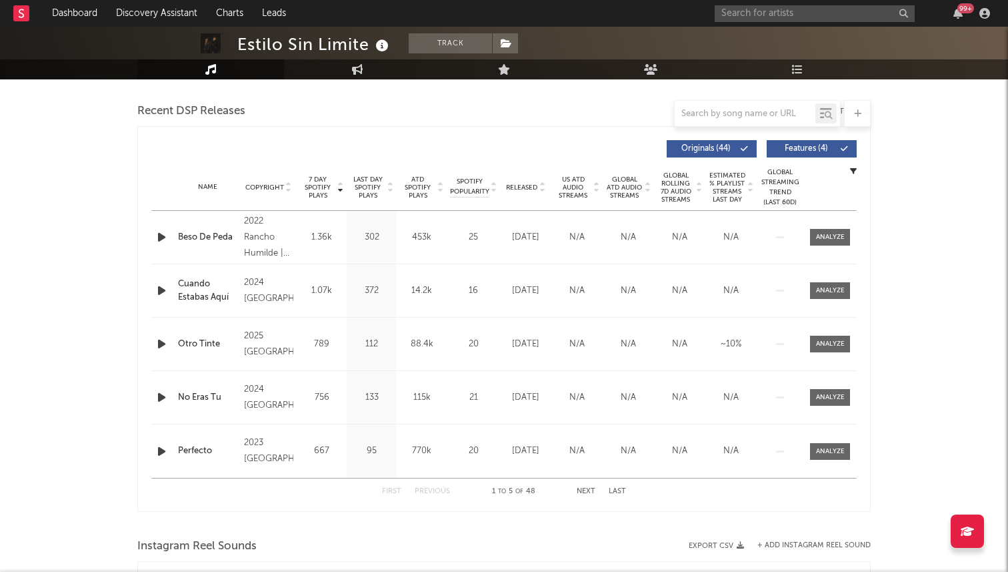
click at [532, 186] on span "Released" at bounding box center [521, 187] width 31 height 8
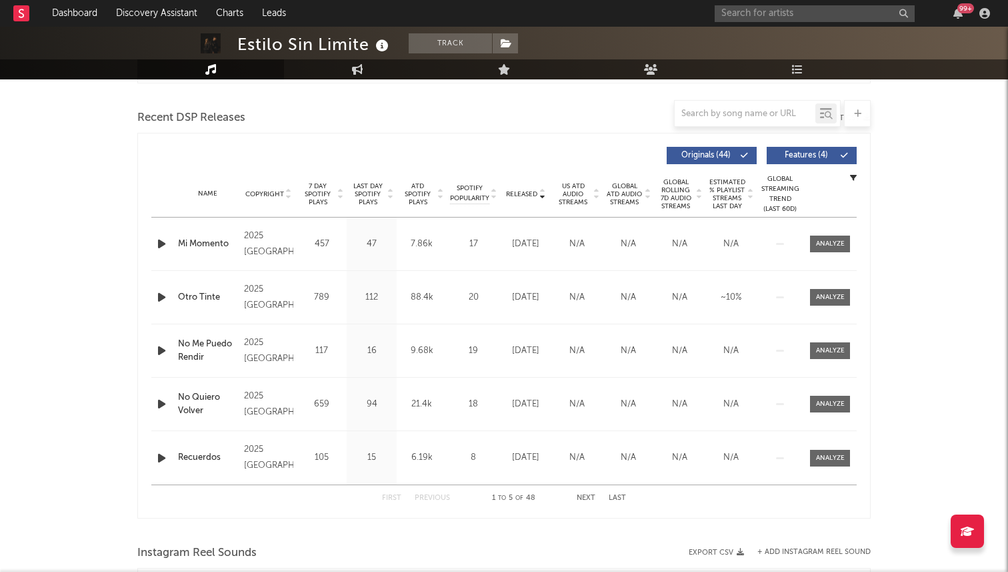
scroll to position [0, 0]
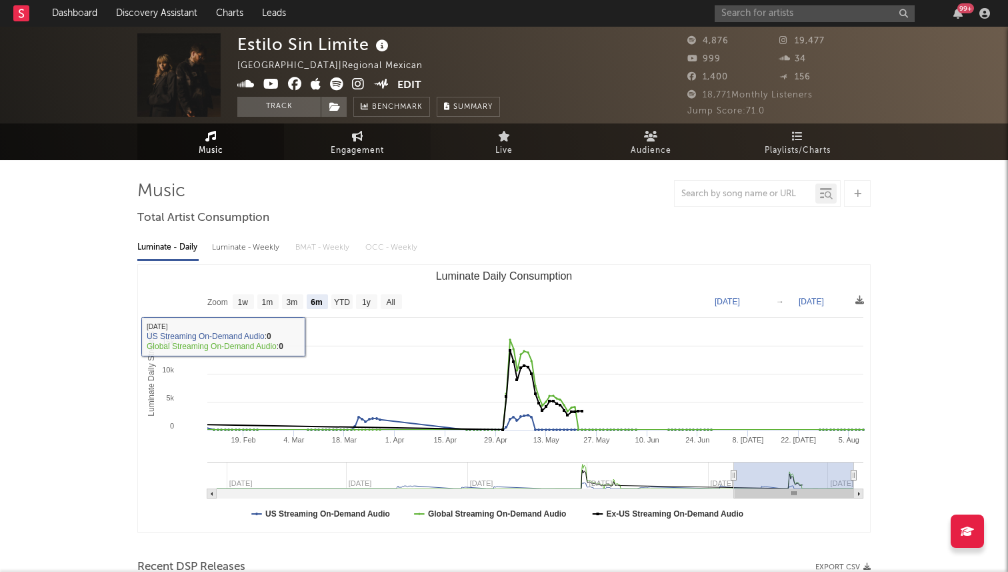
click at [344, 143] on span "Engagement" at bounding box center [357, 151] width 53 height 16
select select "1w"
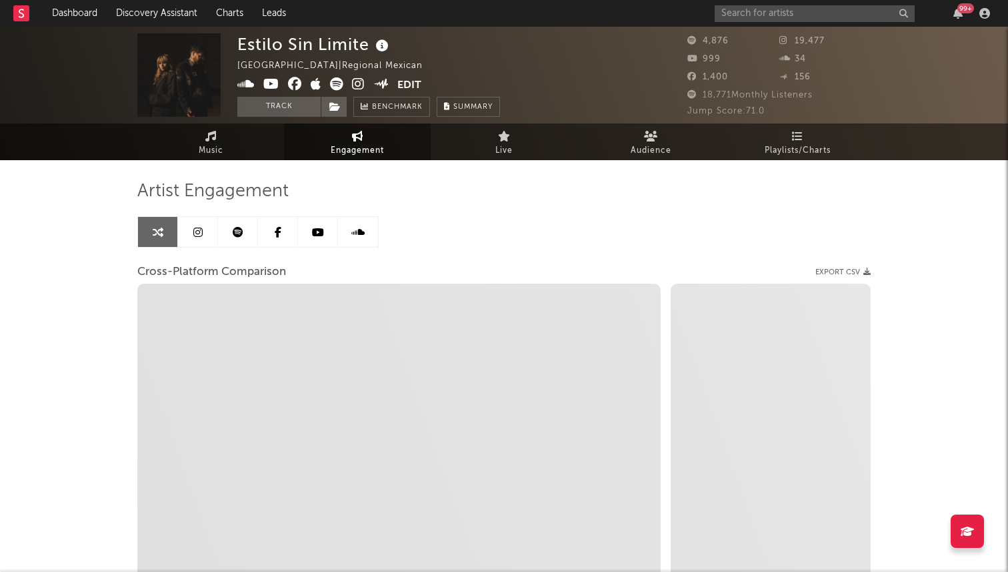
select select "1m"
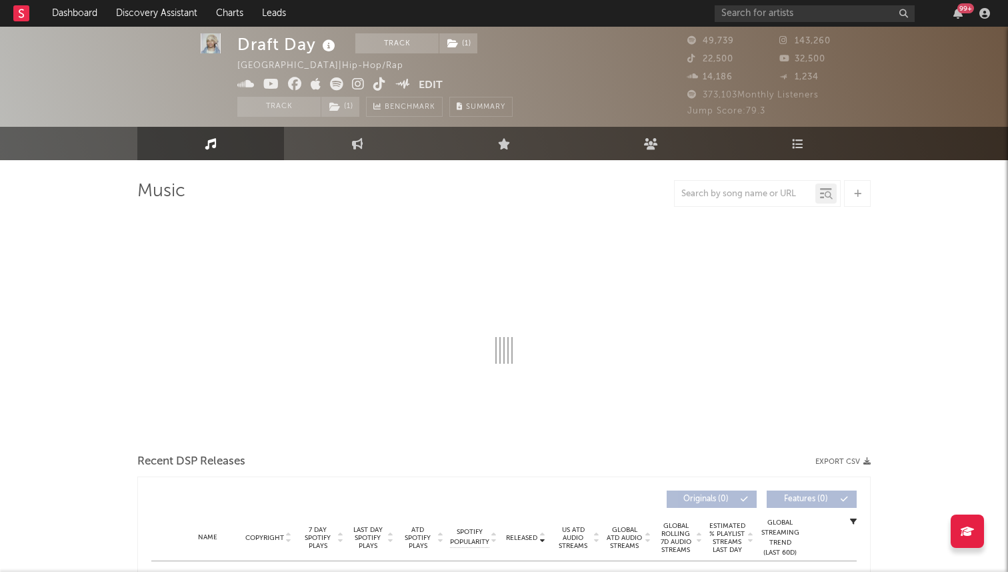
select select "6m"
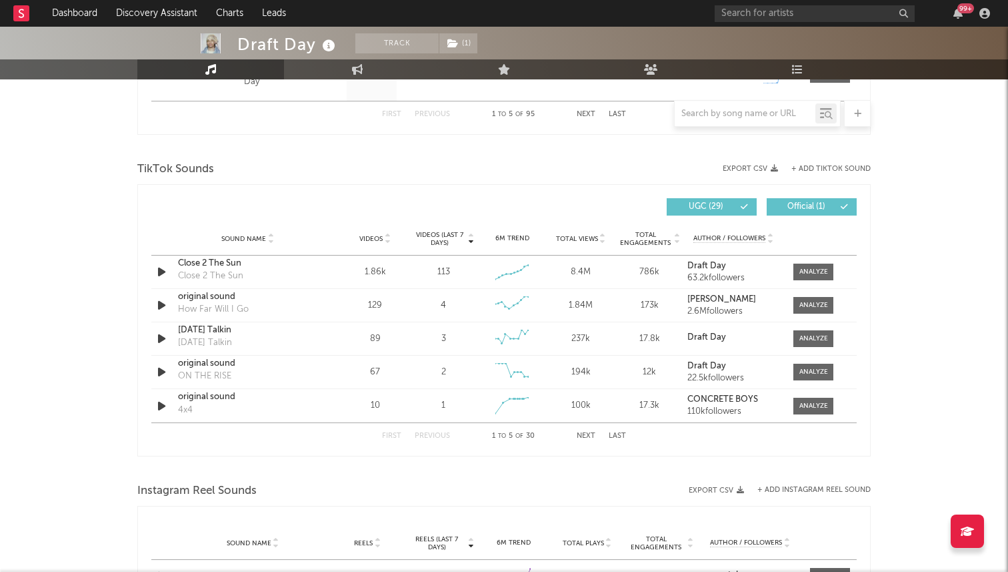
scroll to position [1086, 0]
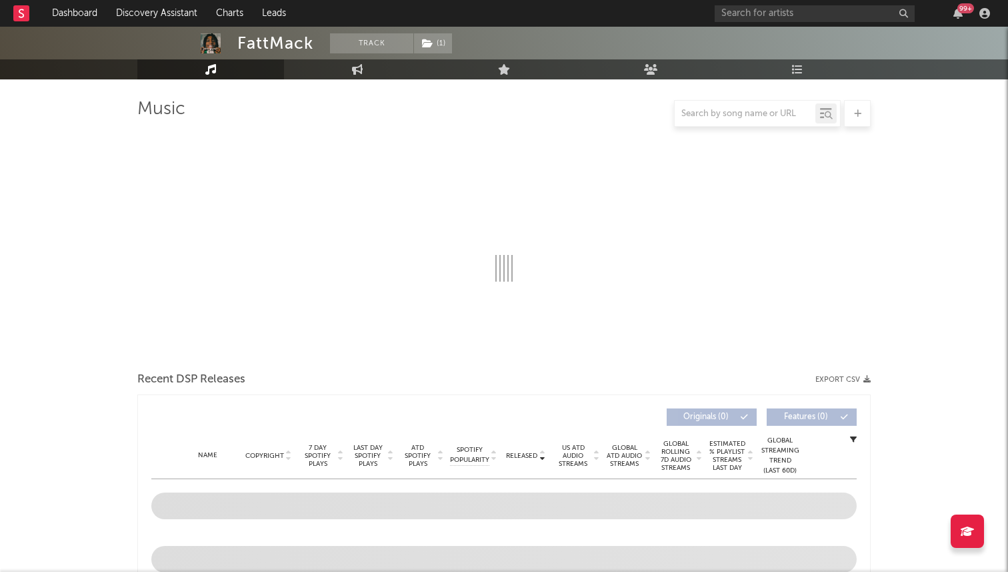
select select "6m"
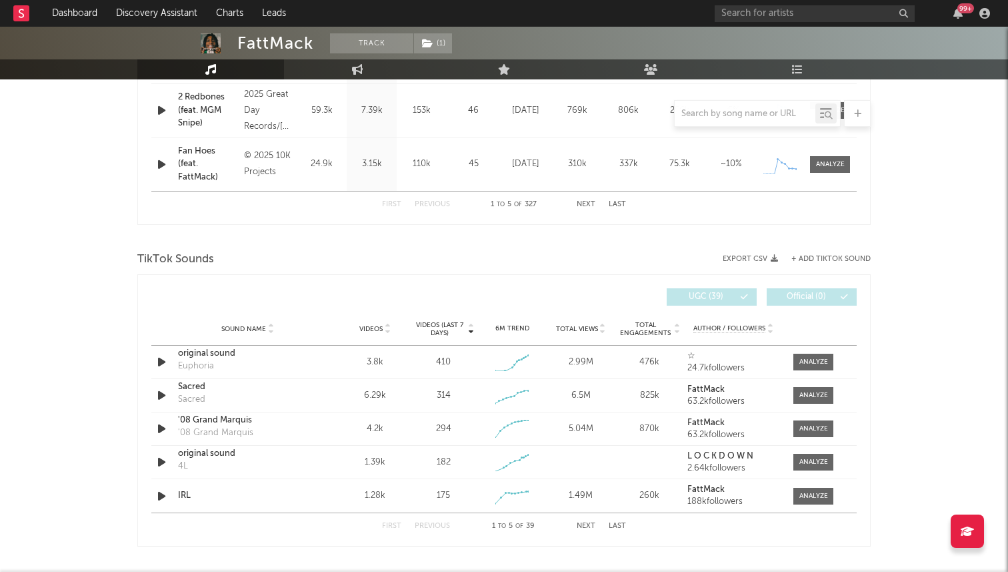
scroll to position [965, 0]
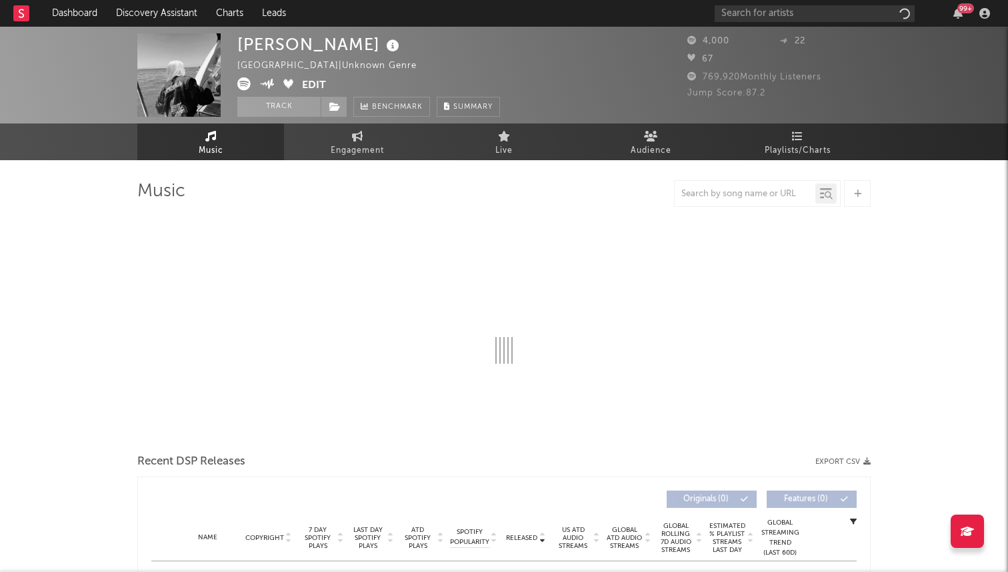
select select "6m"
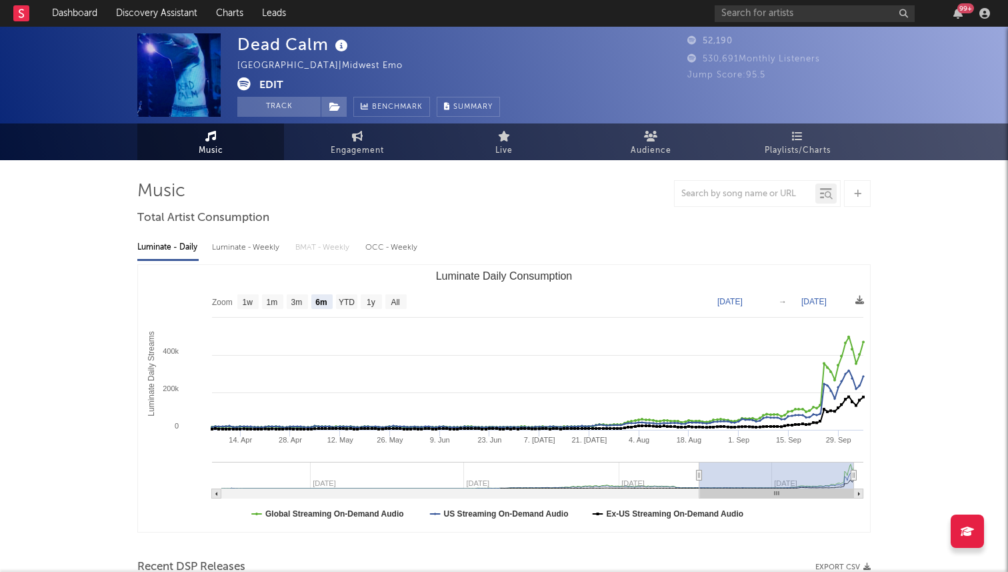
select select "6m"
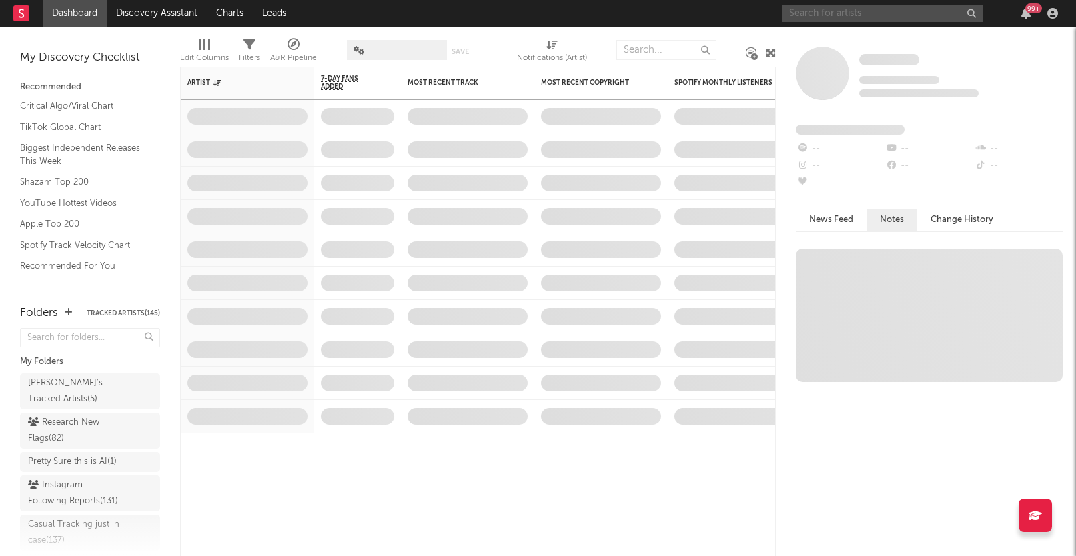
click at [817, 12] on input "text" at bounding box center [882, 13] width 200 height 17
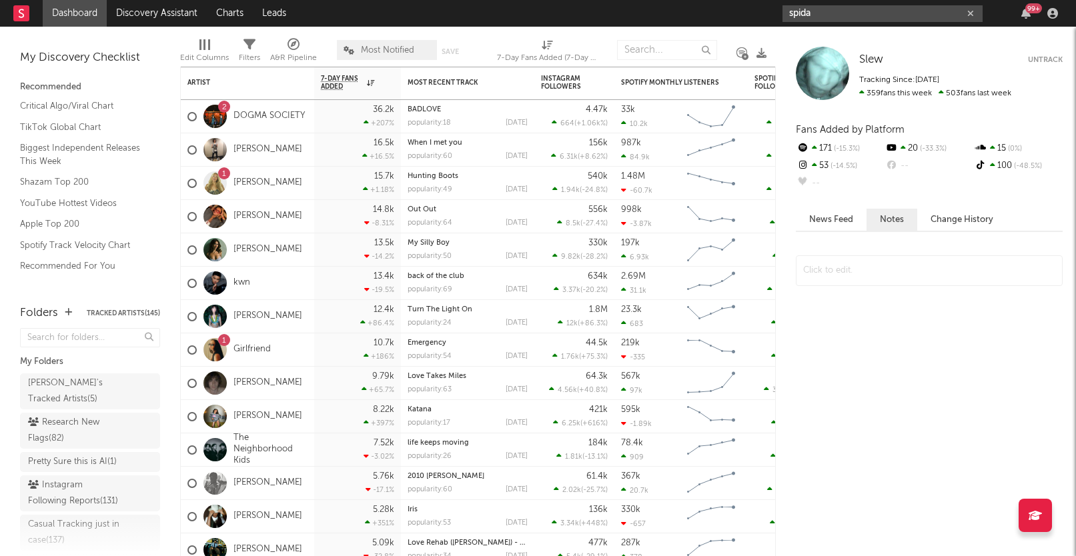
type input "spida"
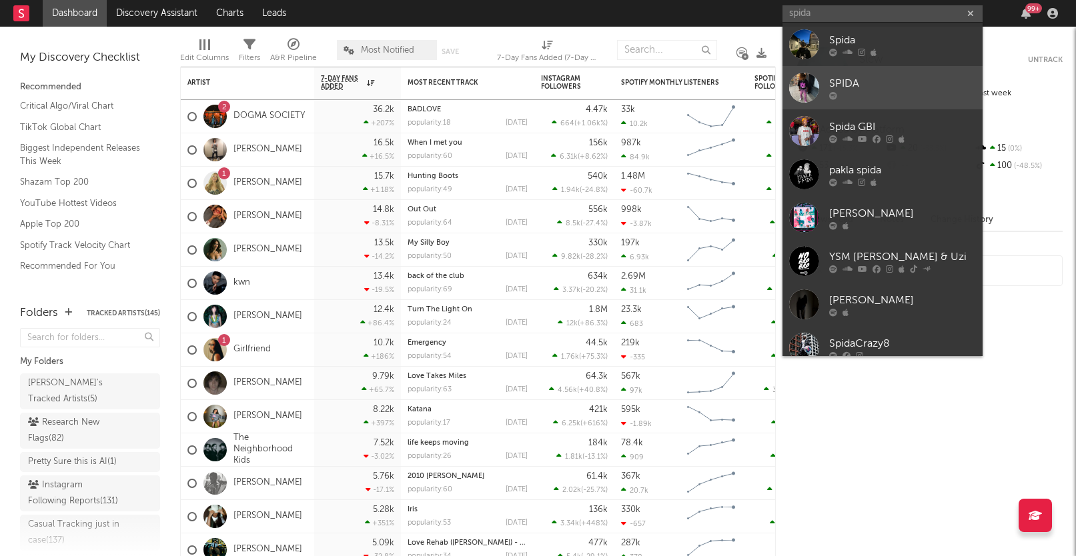
click at [811, 83] on div at bounding box center [804, 88] width 30 height 30
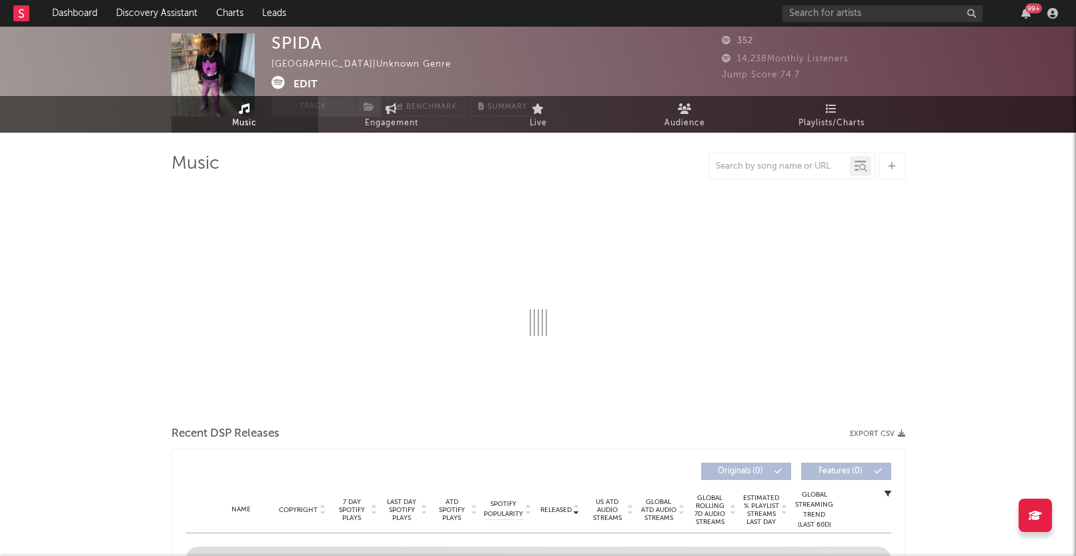
select select "1w"
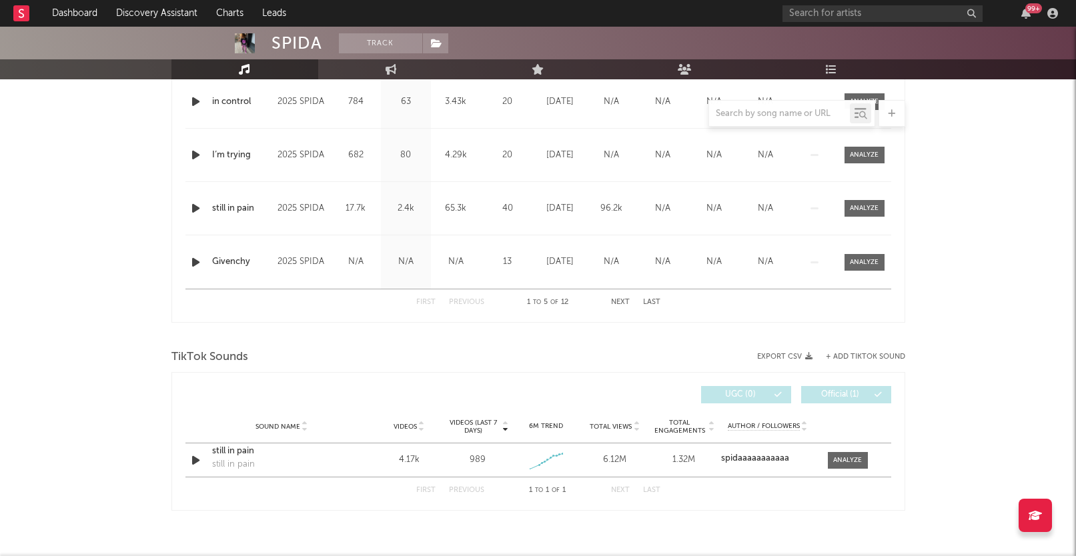
scroll to position [662, 0]
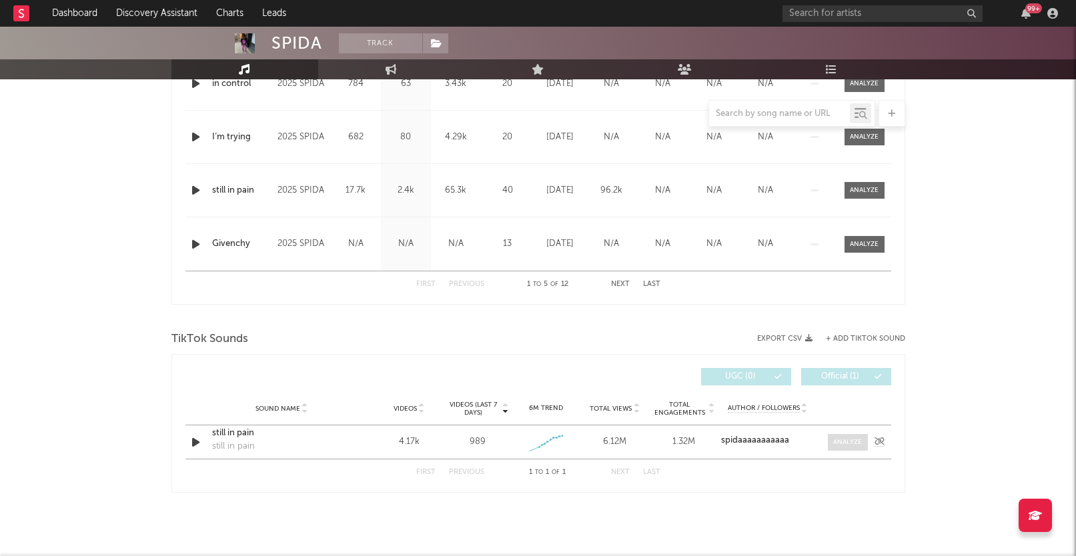
click at [834, 438] on div at bounding box center [847, 443] width 29 height 10
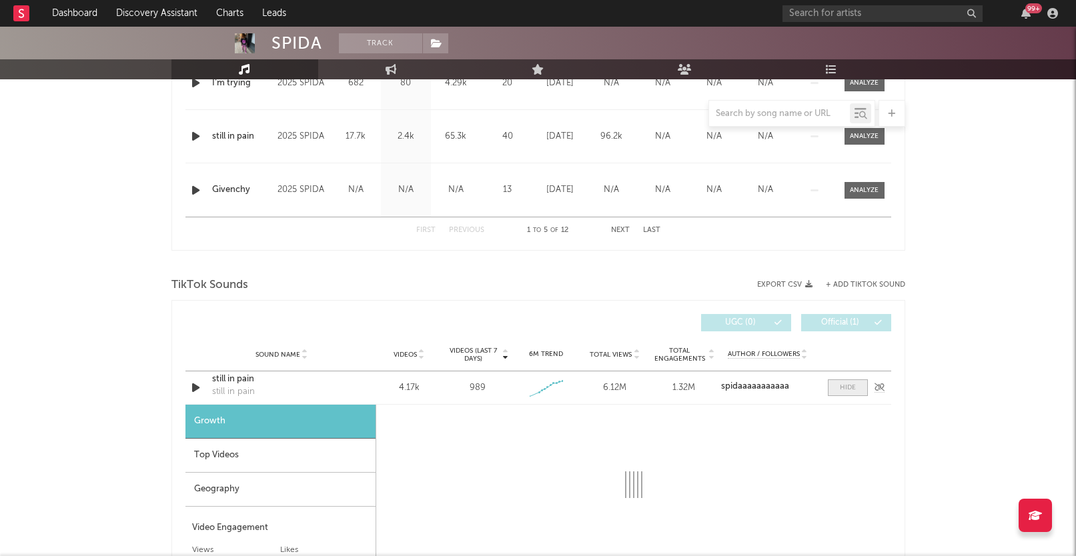
scroll to position [914, 0]
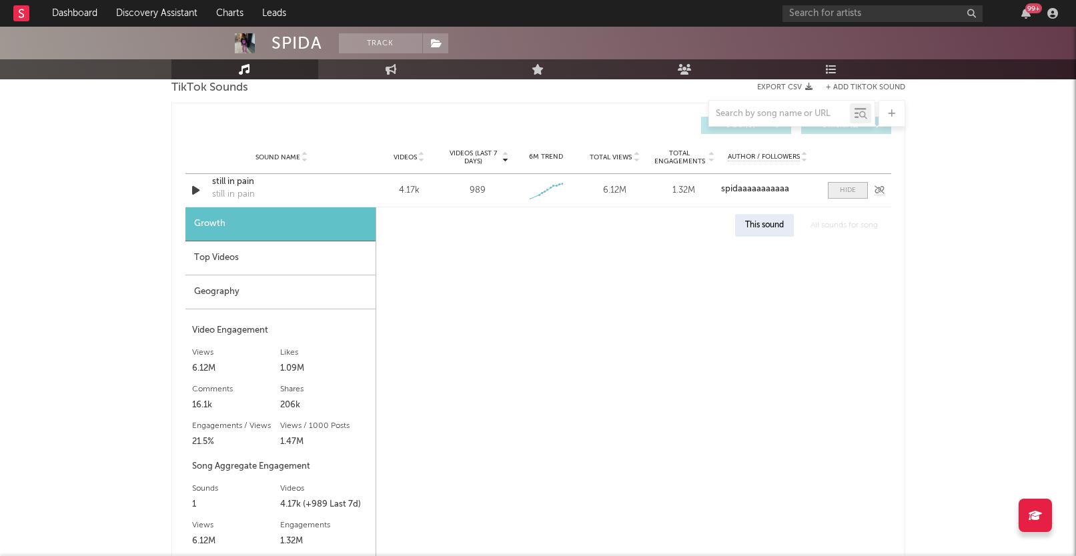
select select "1w"
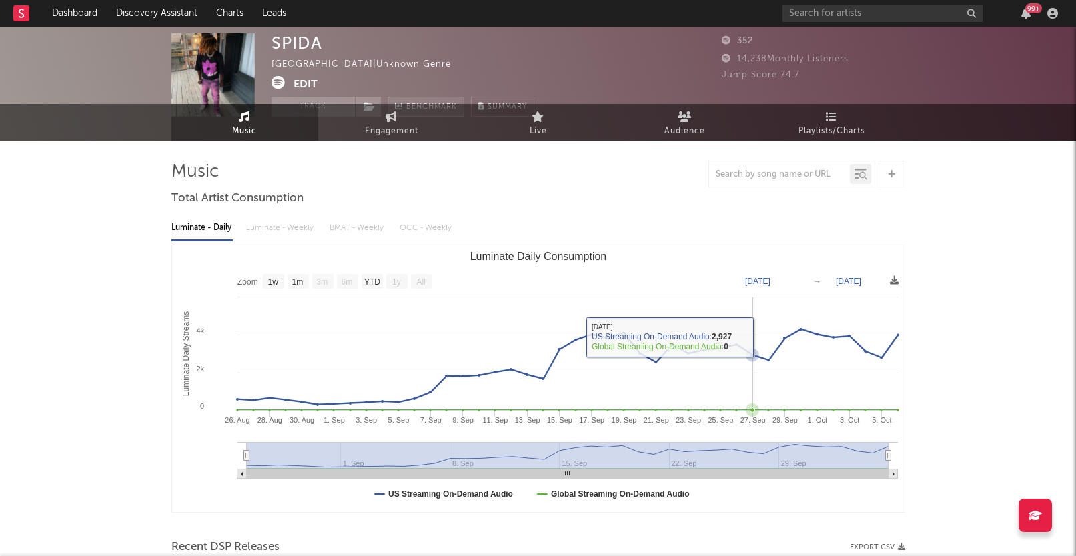
scroll to position [0, 0]
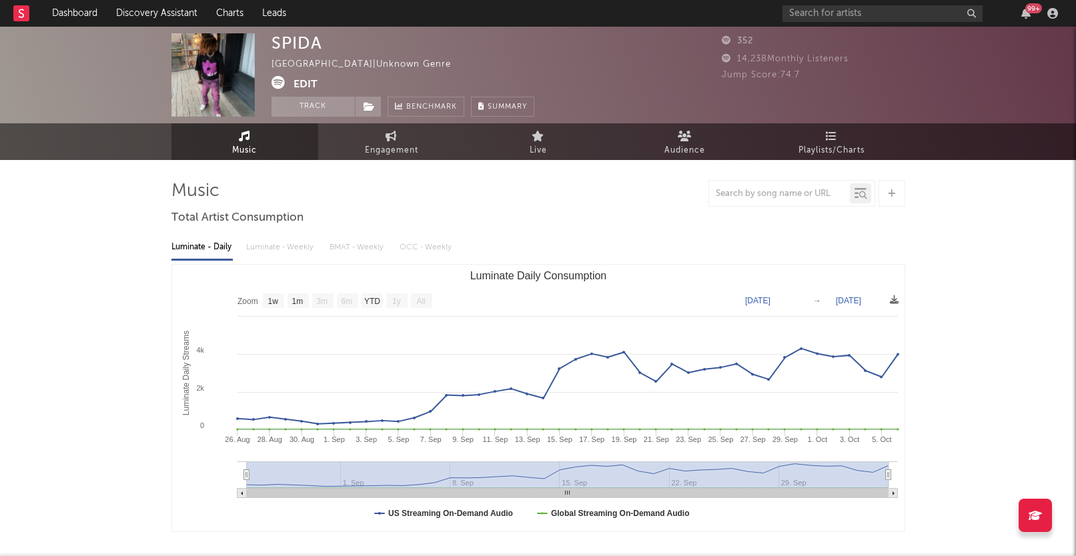
click at [368, 117] on div "SPIDA [GEOGRAPHIC_DATA] | Unknown Genre Edit Track Benchmark Summary 352 14,238…" at bounding box center [538, 75] width 1076 height 97
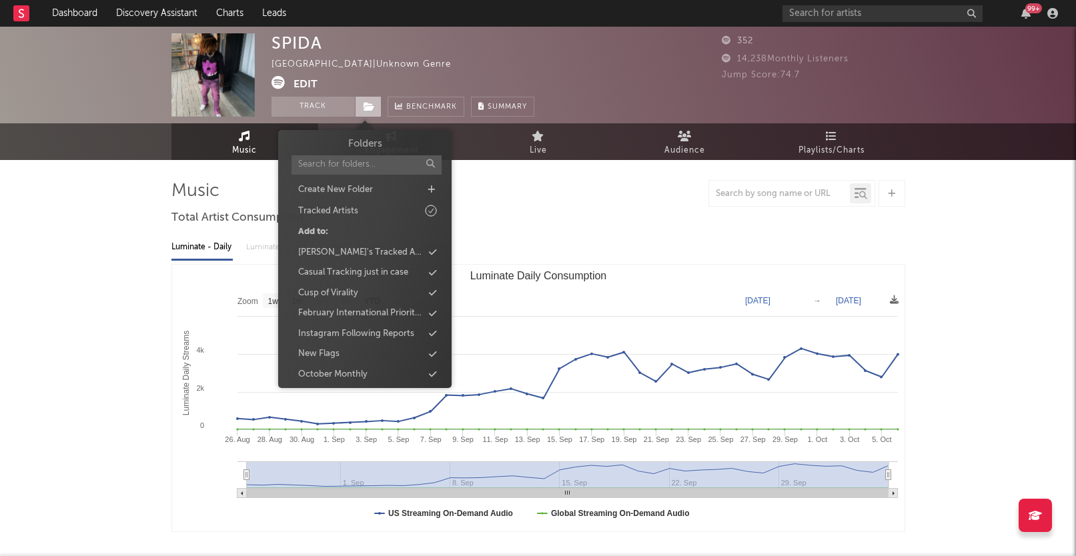
click at [368, 105] on icon at bounding box center [368, 106] width 11 height 9
click at [371, 264] on div "Casual Tracking just in case" at bounding box center [364, 272] width 153 height 17
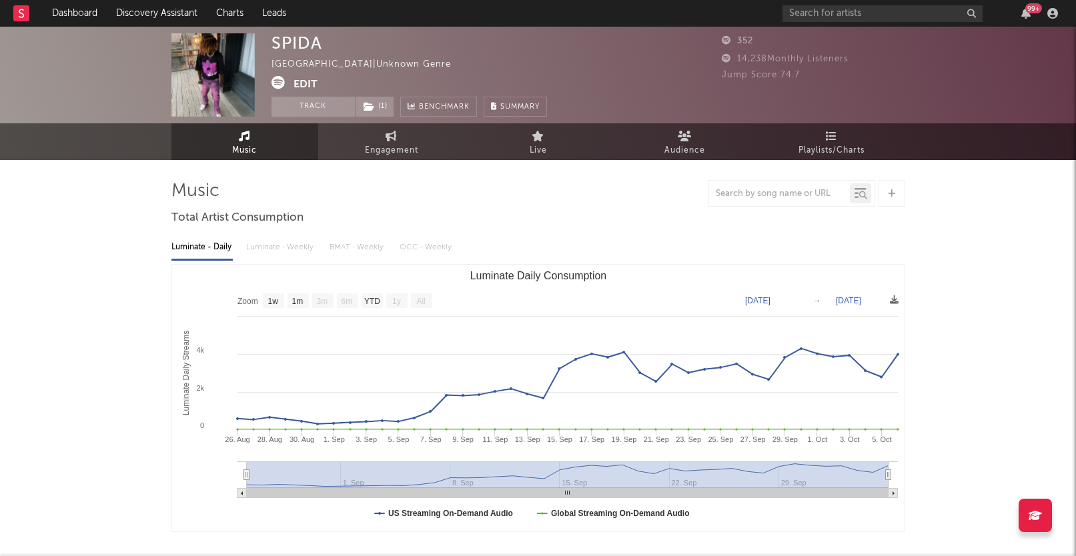
click at [540, 197] on div at bounding box center [538, 193] width 734 height 27
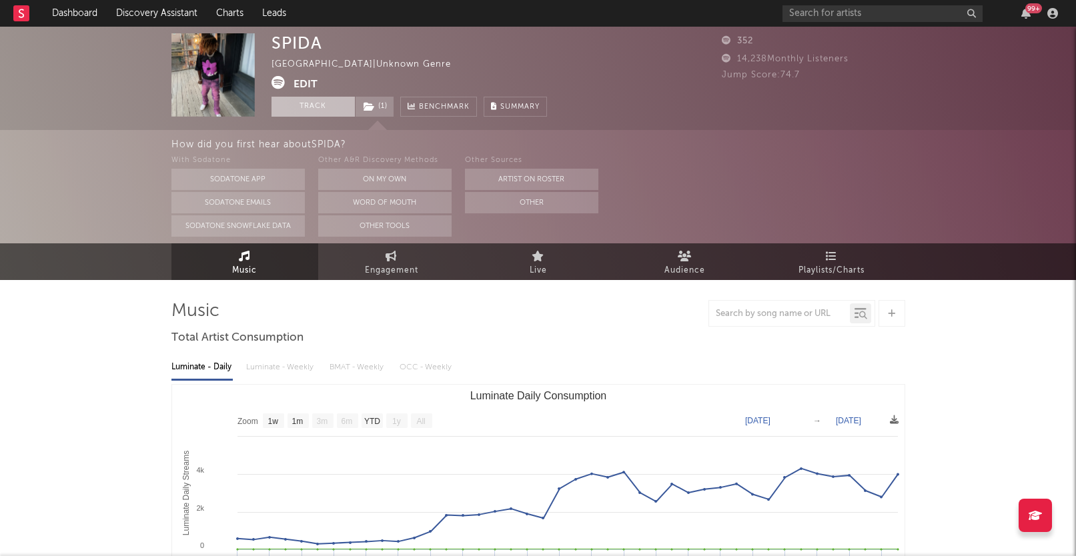
click at [321, 108] on button "Track" at bounding box center [312, 107] width 83 height 20
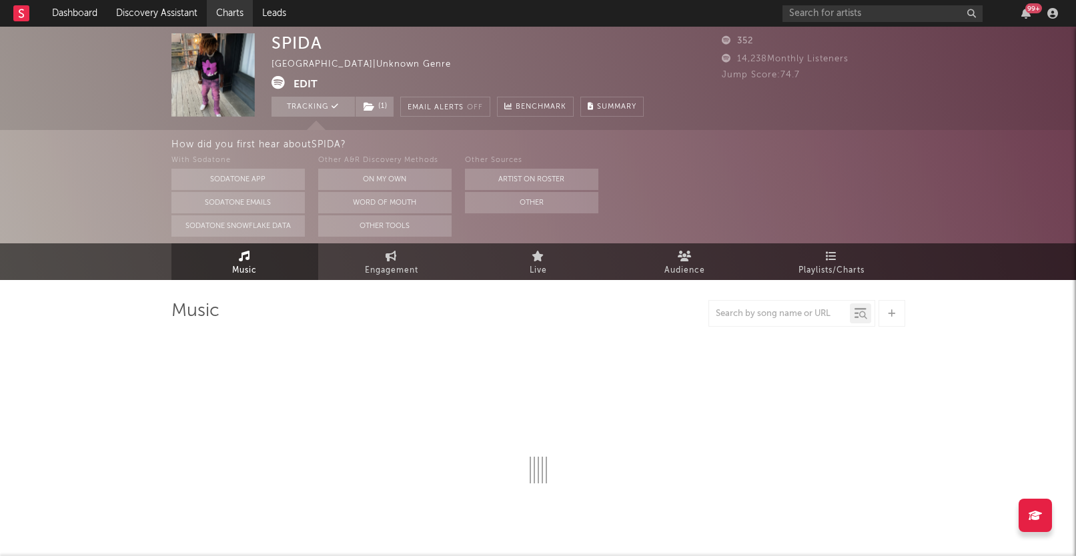
select select "1w"
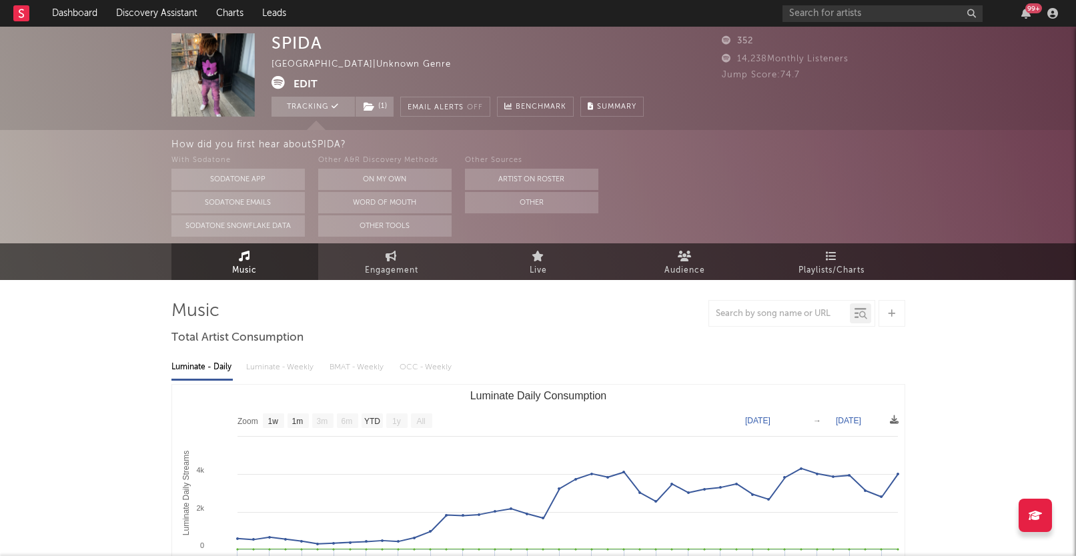
click at [834, 21] on div "99 +" at bounding box center [922, 13] width 280 height 27
click at [824, 16] on input "text" at bounding box center [882, 13] width 200 height 17
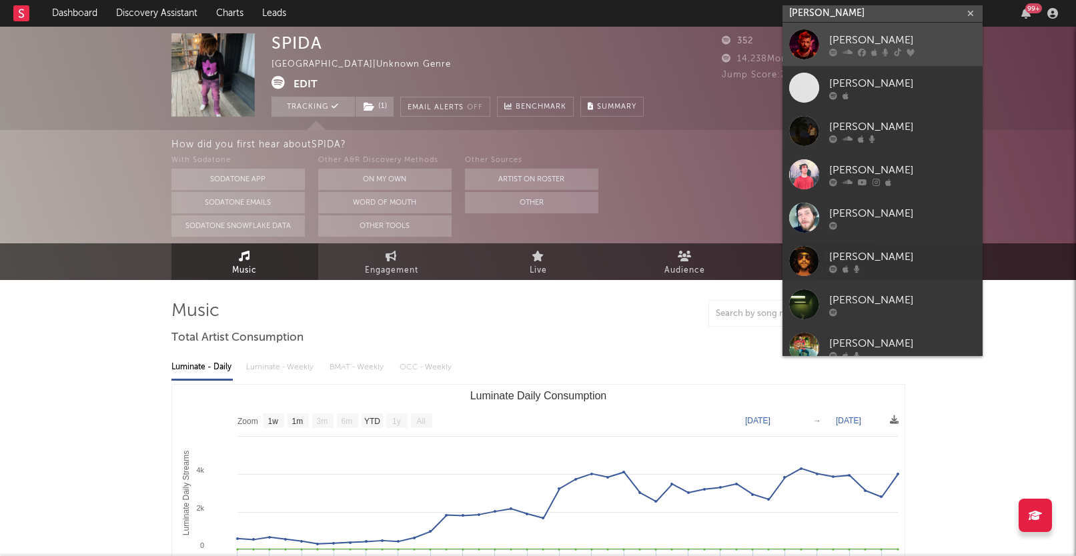
type input "brantley"
click at [826, 39] on link "[PERSON_NAME]" at bounding box center [882, 44] width 200 height 43
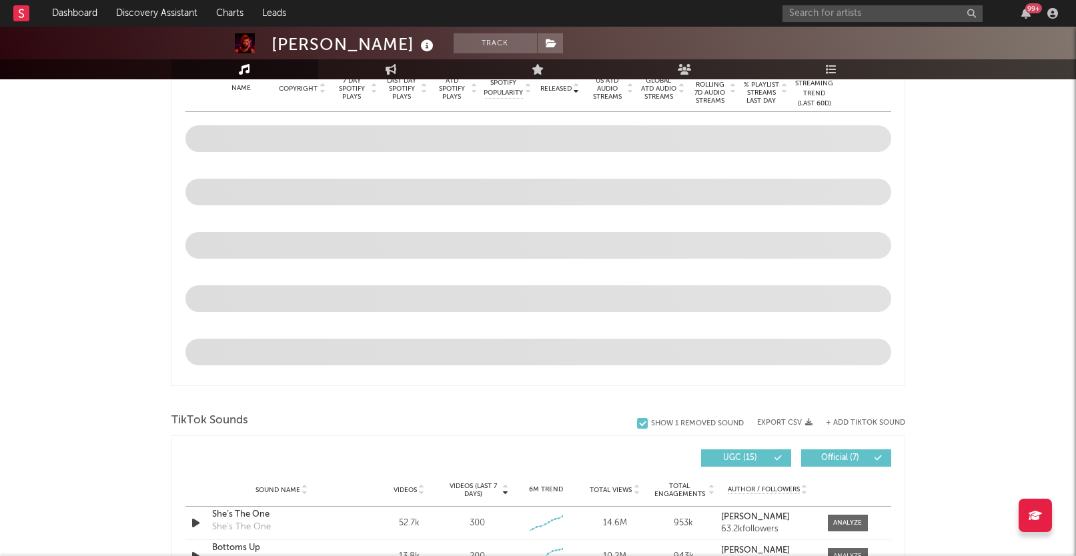
select select "6m"
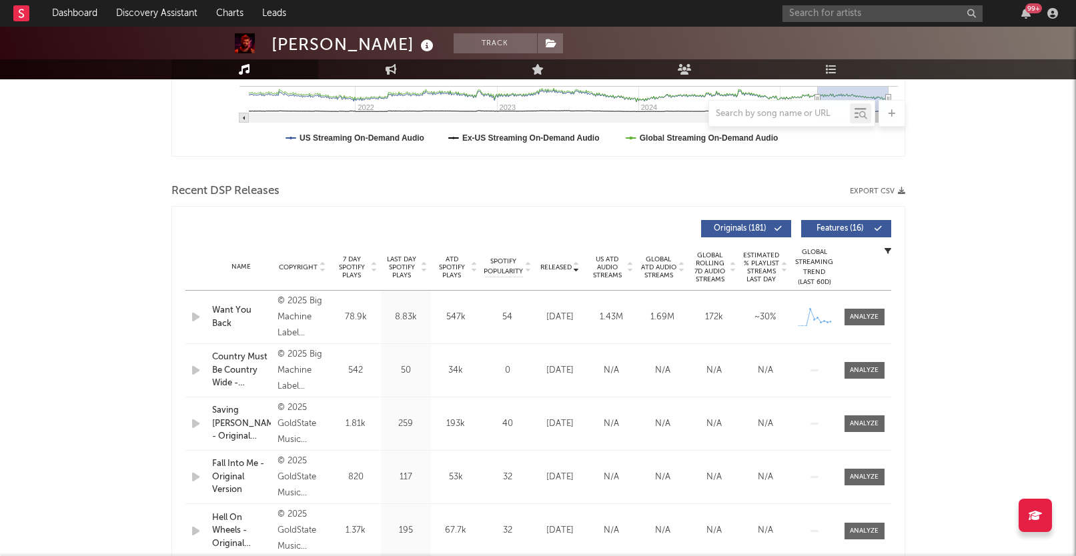
scroll to position [970, 0]
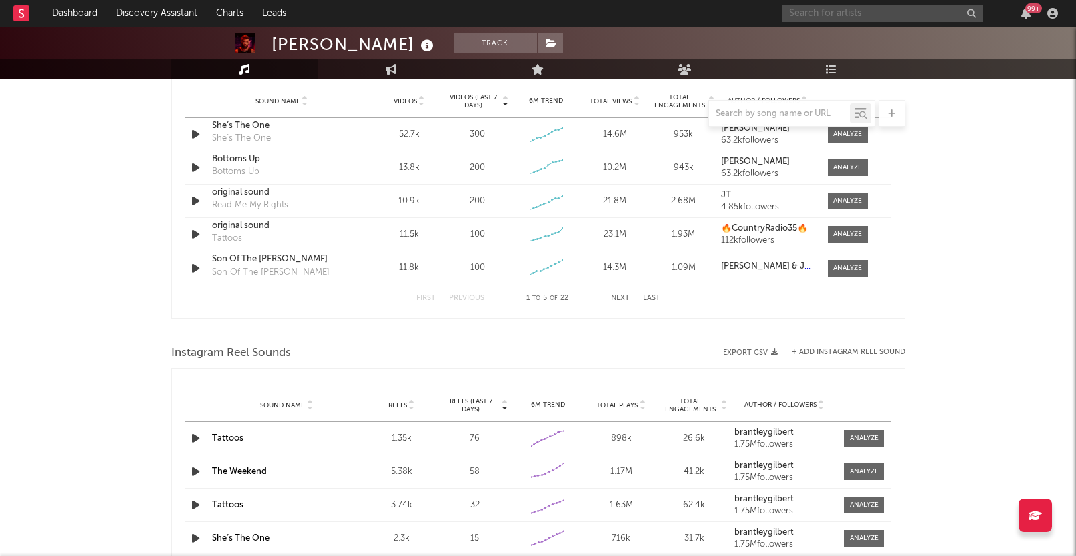
click at [817, 7] on input "text" at bounding box center [882, 13] width 200 height 17
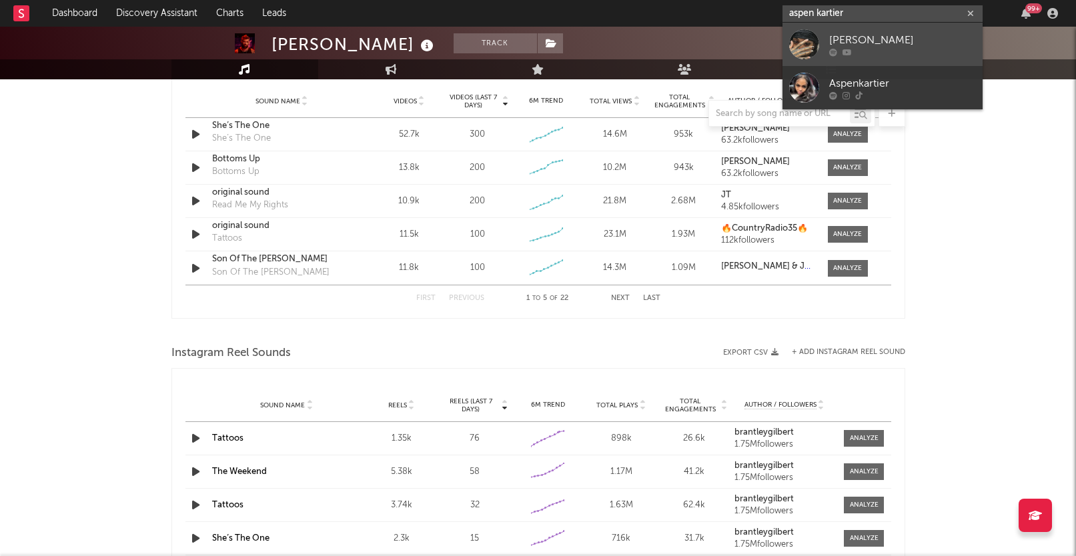
type input "aspen kartier"
click at [840, 40] on div "[PERSON_NAME]" at bounding box center [902, 40] width 147 height 16
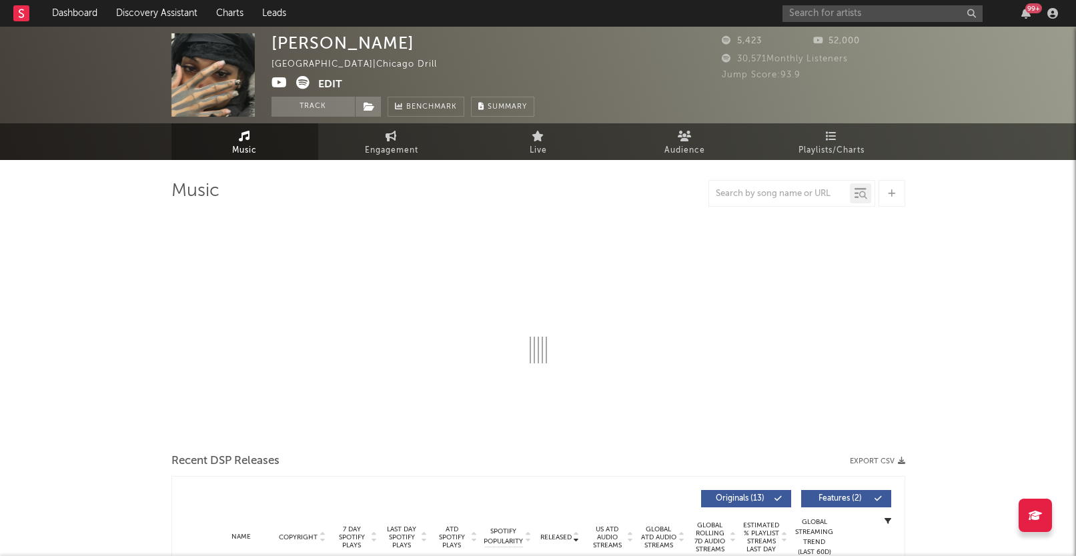
select select "6m"
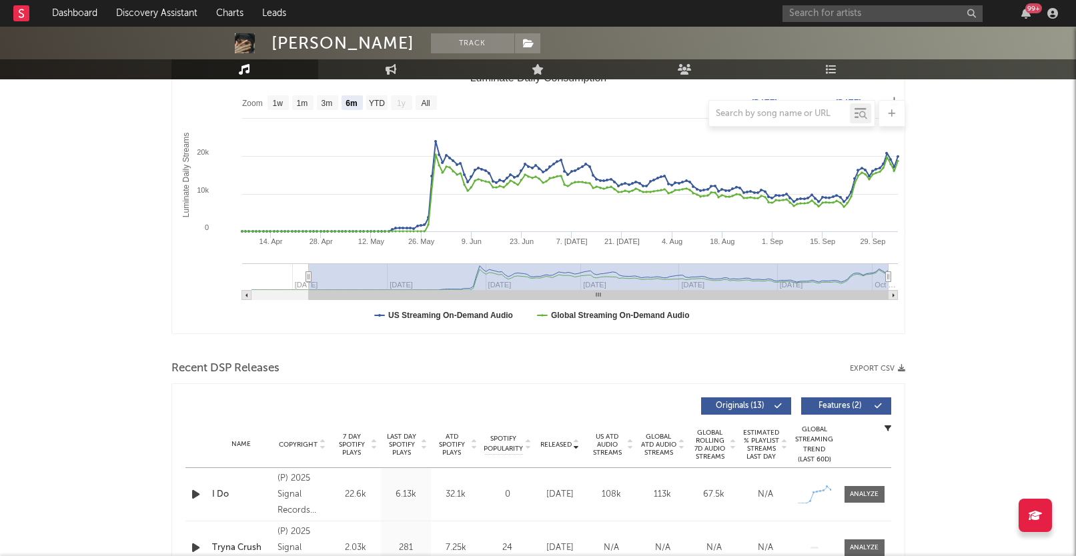
scroll to position [500, 0]
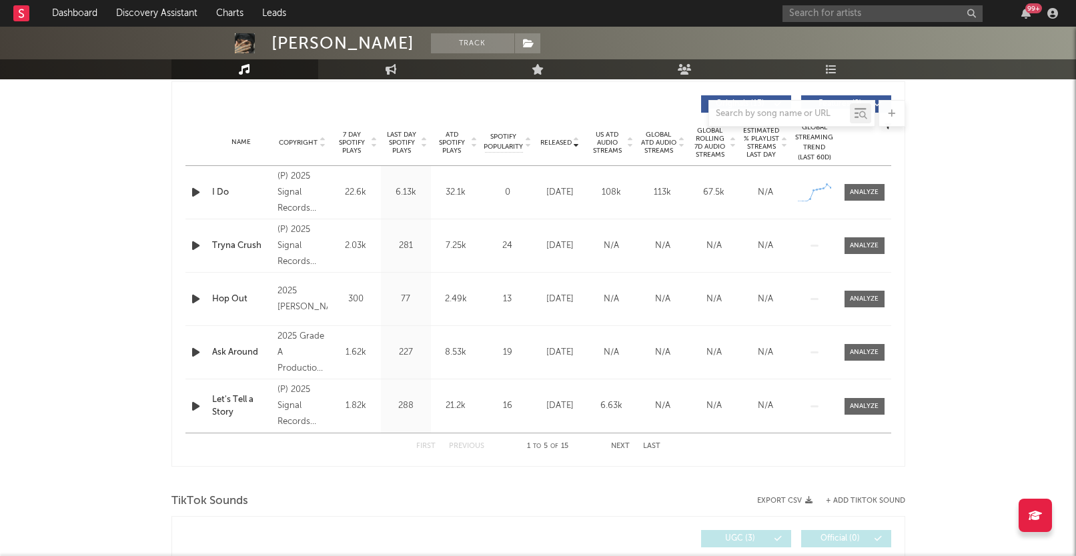
click at [200, 189] on icon "button" at bounding box center [196, 192] width 14 height 17
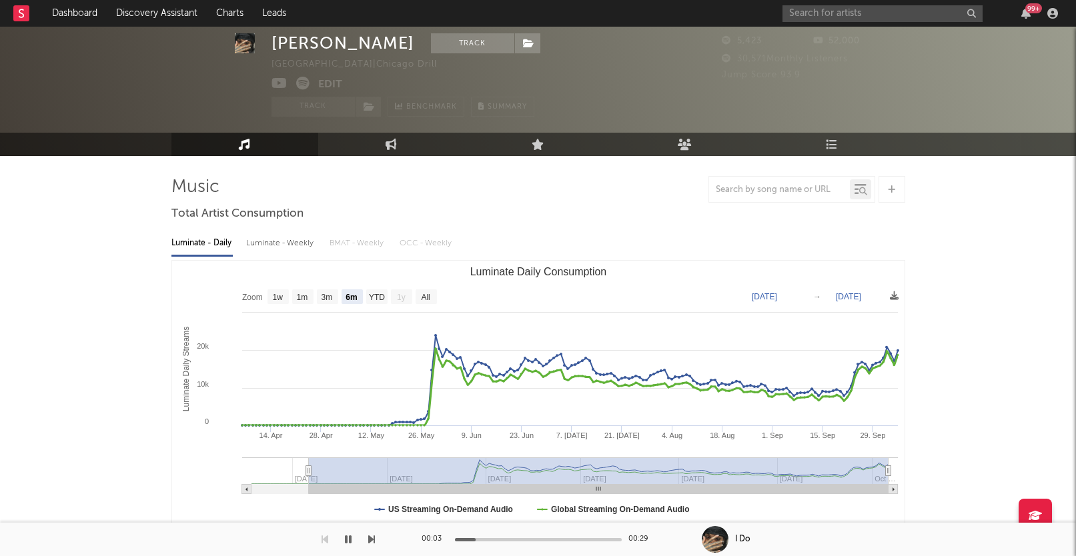
scroll to position [0, 0]
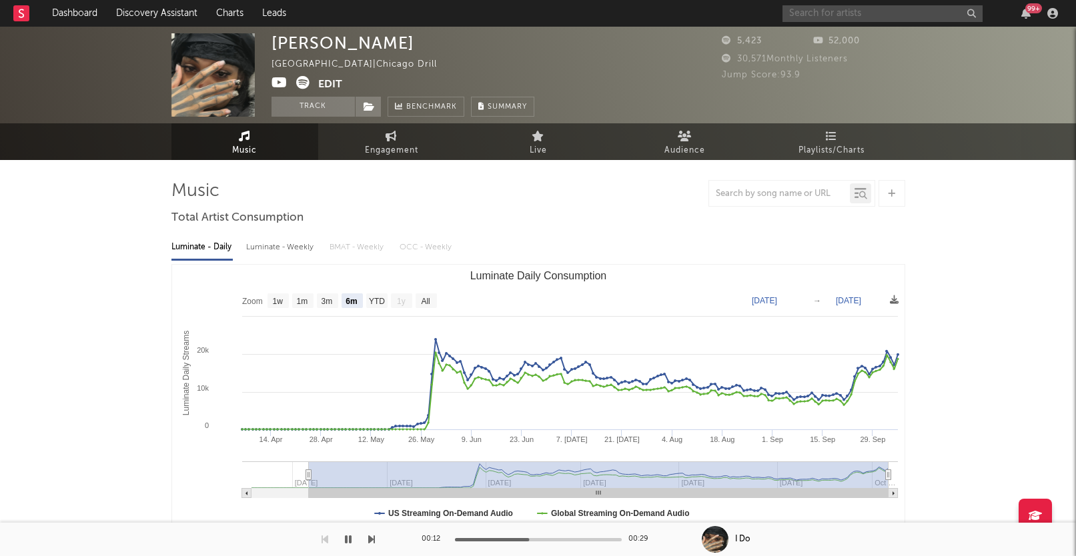
click at [873, 13] on input "text" at bounding box center [882, 13] width 200 height 17
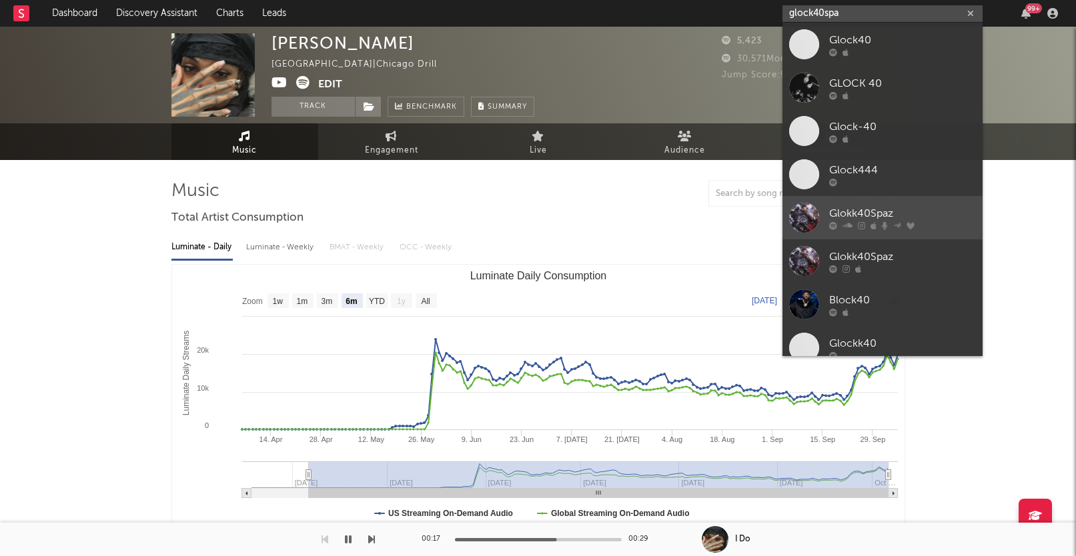
type input "glock40spa"
click at [797, 219] on div at bounding box center [804, 218] width 30 height 30
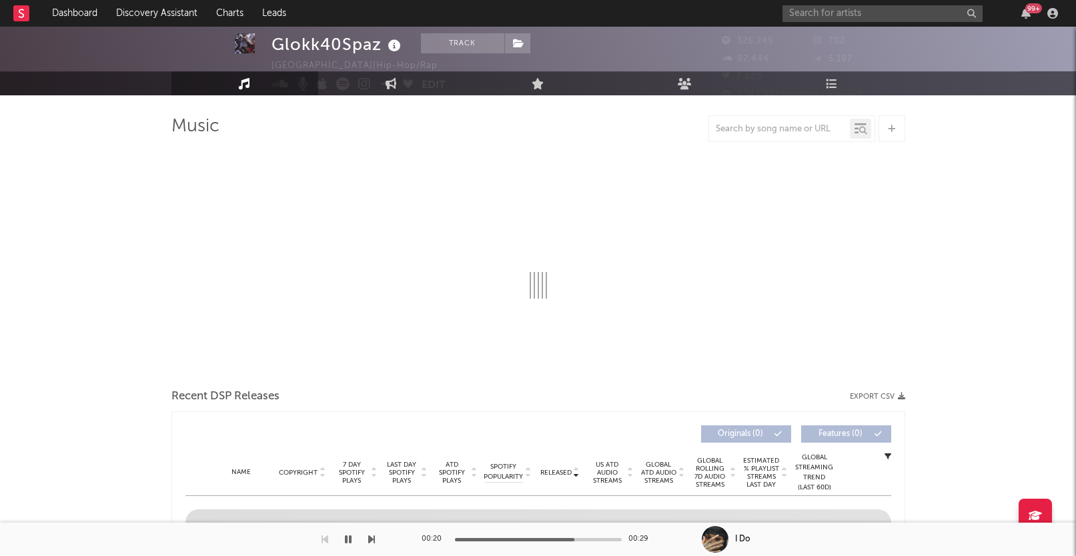
select select "6m"
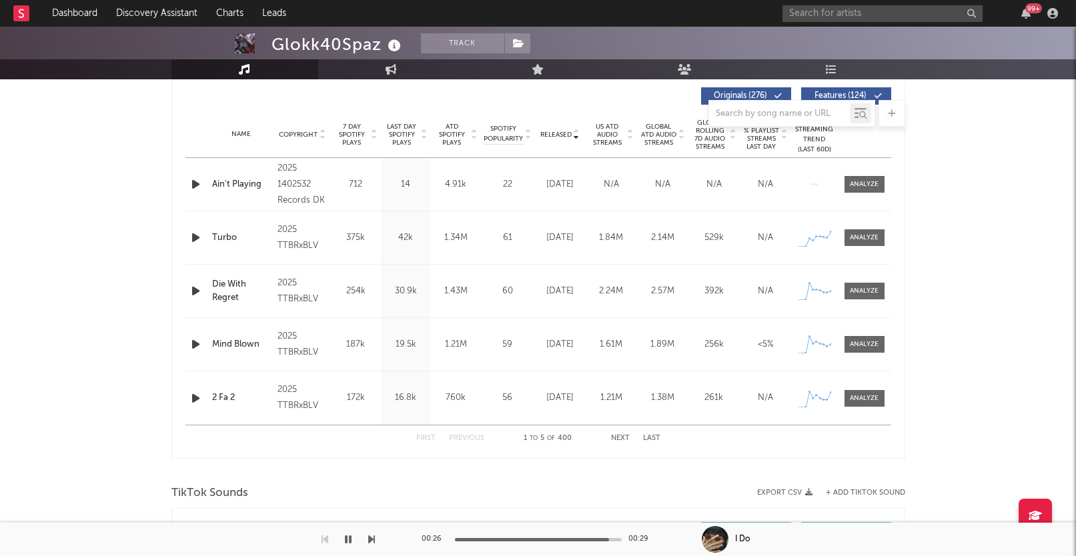
scroll to position [439, 0]
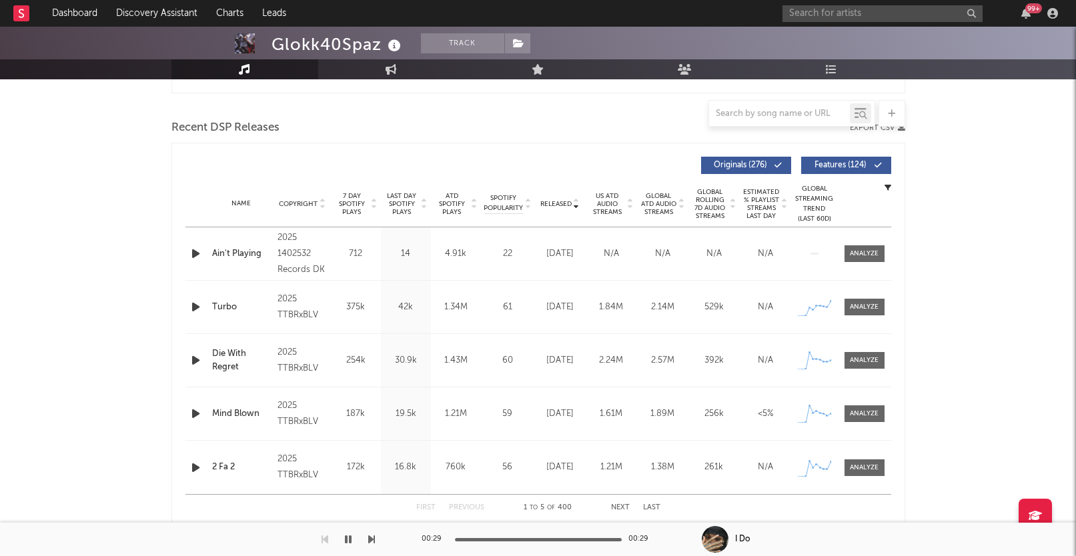
click at [342, 205] on span "7 Day Spotify Plays" at bounding box center [351, 204] width 35 height 24
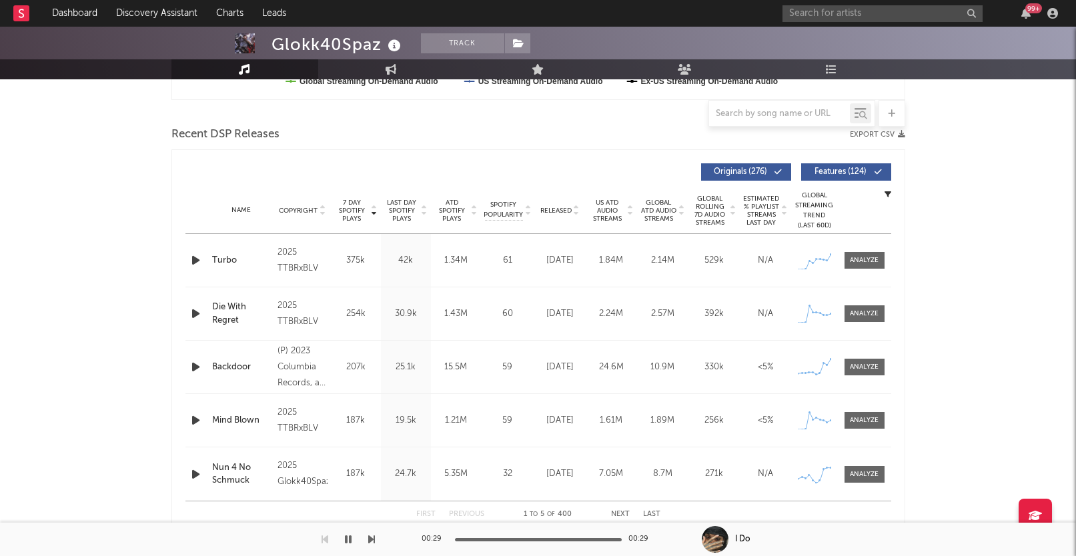
scroll to position [429, 0]
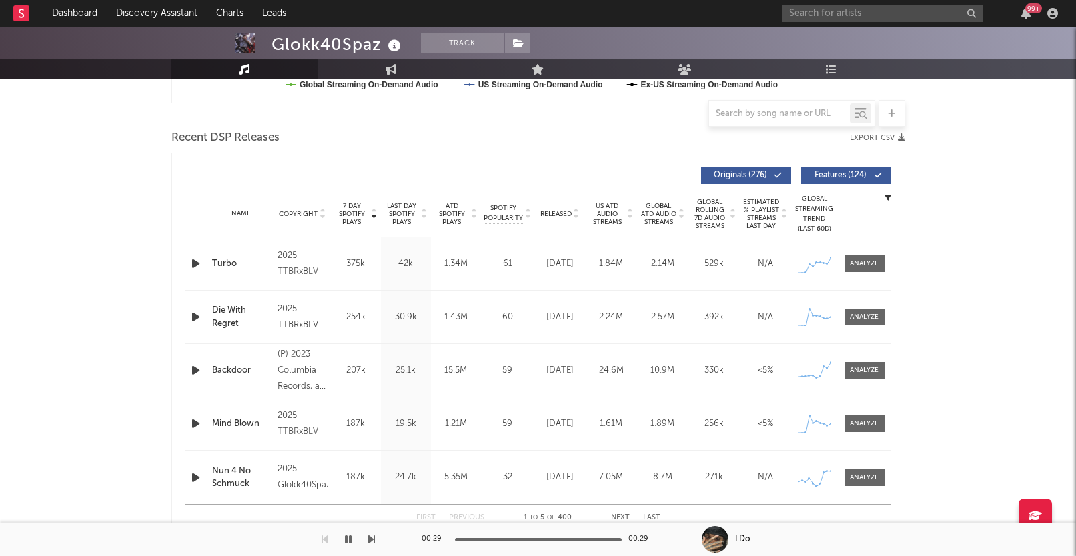
click at [297, 270] on div "2025 TTBRxBLV" at bounding box center [301, 264] width 49 height 32
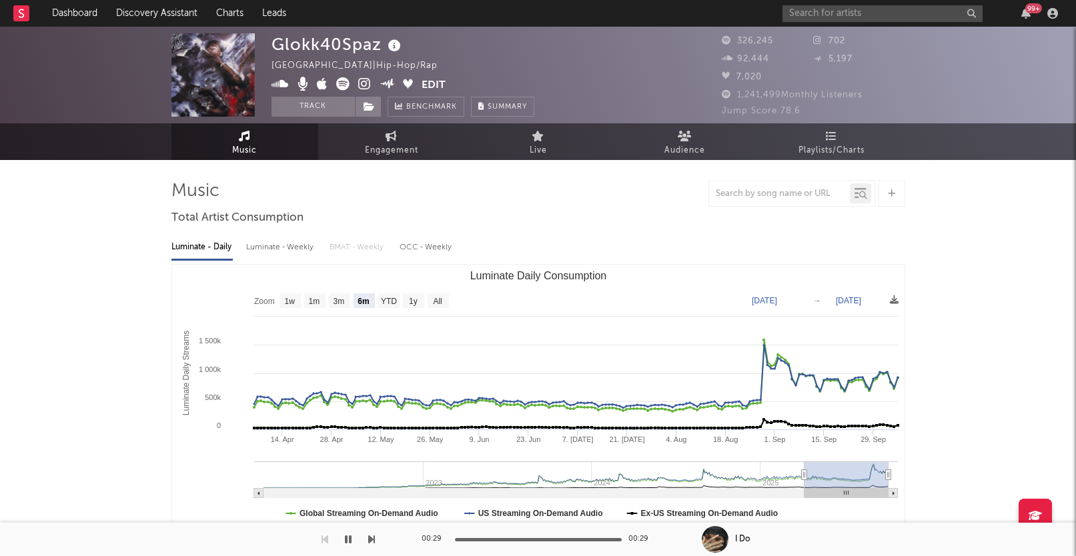
click at [341, 81] on icon at bounding box center [342, 83] width 13 height 13
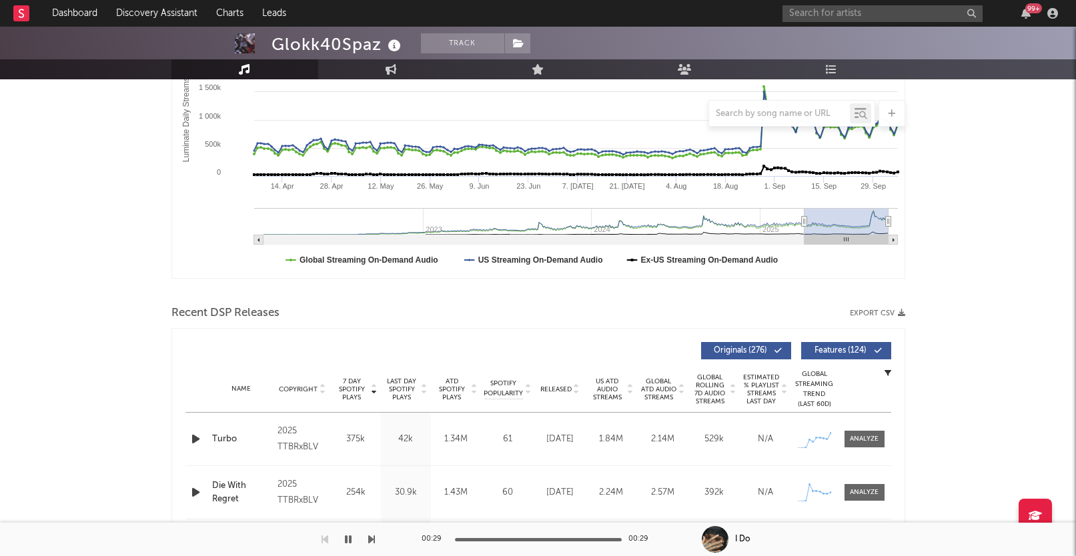
scroll to position [142, 0]
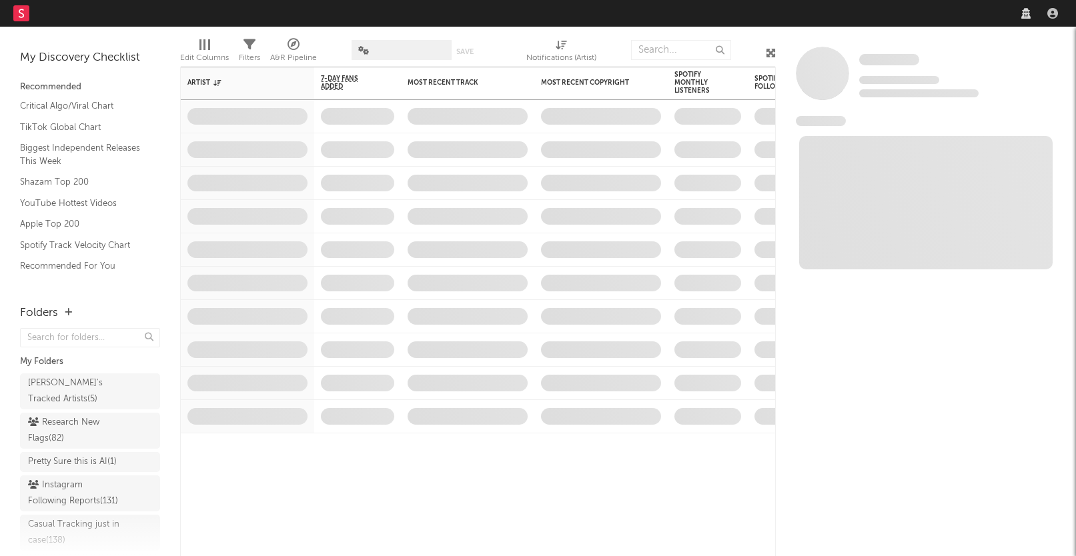
click at [832, 17] on nav "Dashboard Discovery Assistant Charts Leads" at bounding box center [538, 13] width 1076 height 27
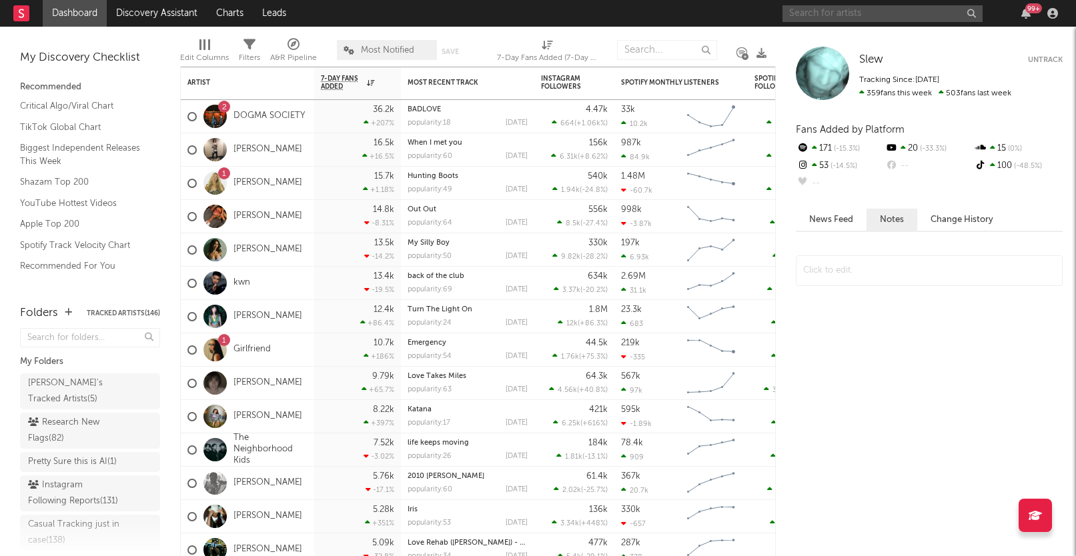
click at [833, 16] on input "text" at bounding box center [882, 13] width 200 height 17
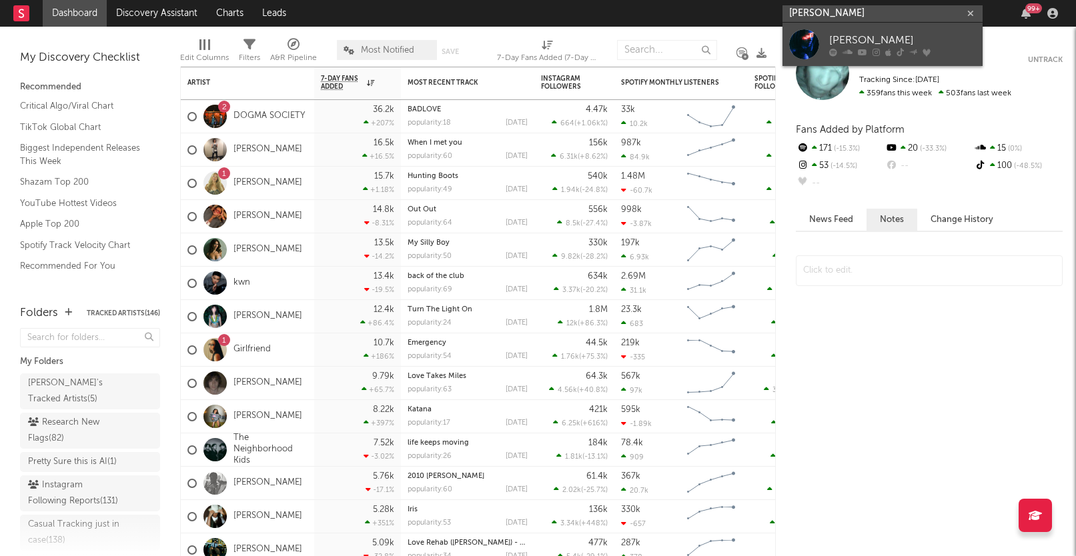
type input "[PERSON_NAME]"
click at [821, 29] on link "[PERSON_NAME]" at bounding box center [882, 44] width 200 height 43
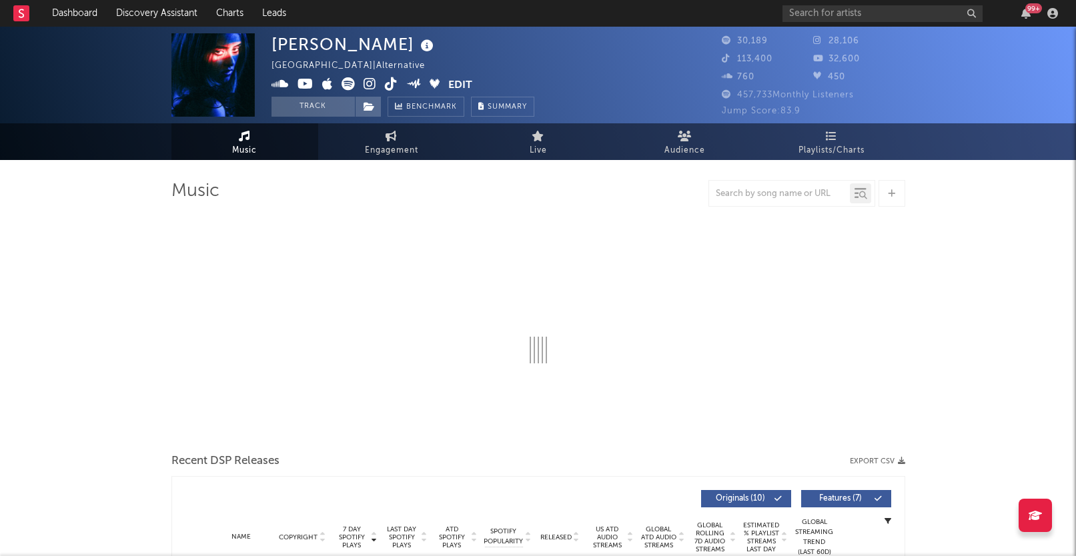
select select "6m"
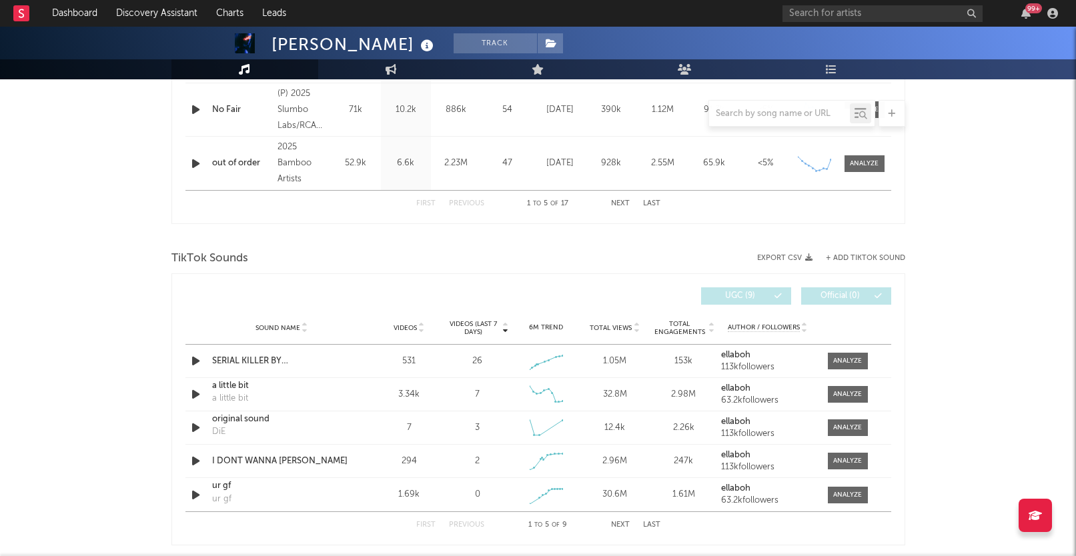
scroll to position [765, 0]
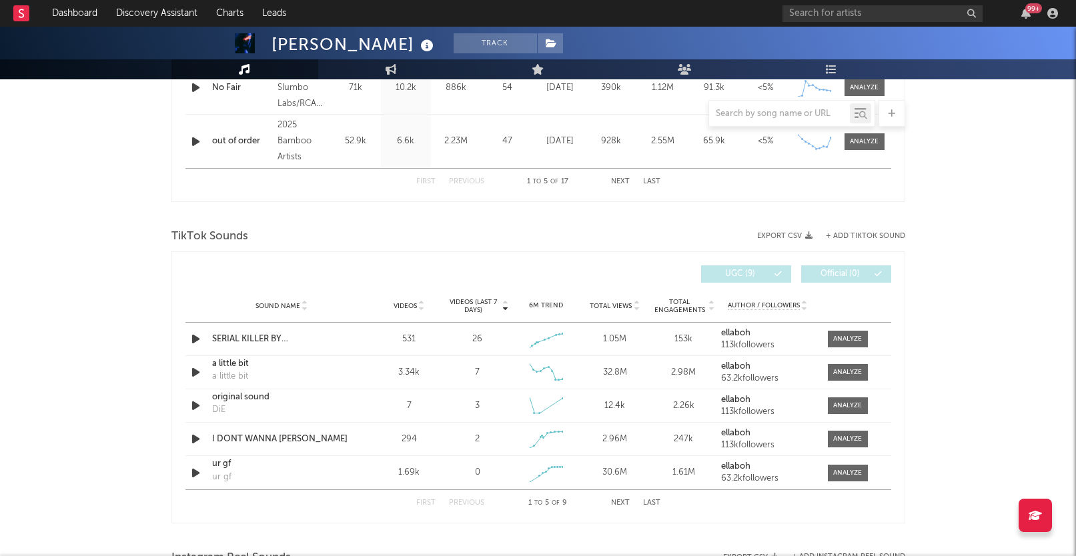
click at [410, 306] on span "Videos" at bounding box center [405, 306] width 23 height 8
click at [486, 299] on span "Videos (last 7 days)" at bounding box center [473, 306] width 54 height 16
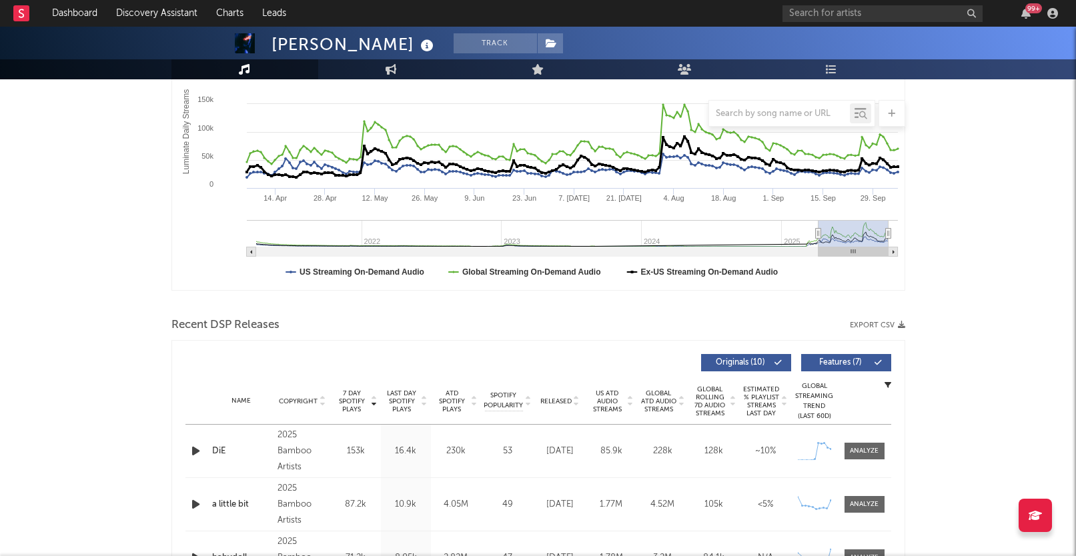
scroll to position [426, 0]
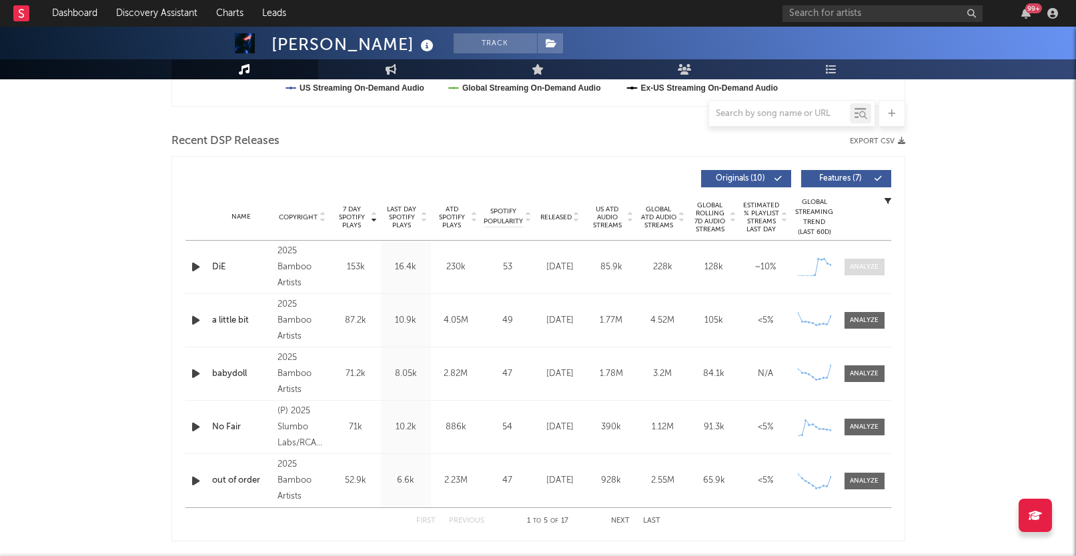
click at [864, 264] on div at bounding box center [864, 267] width 29 height 10
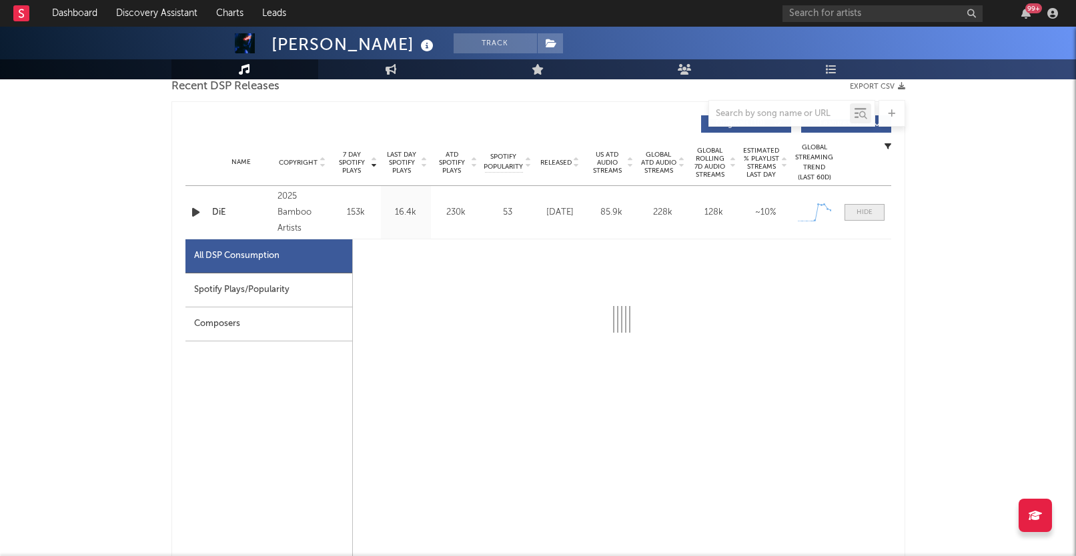
scroll to position [565, 0]
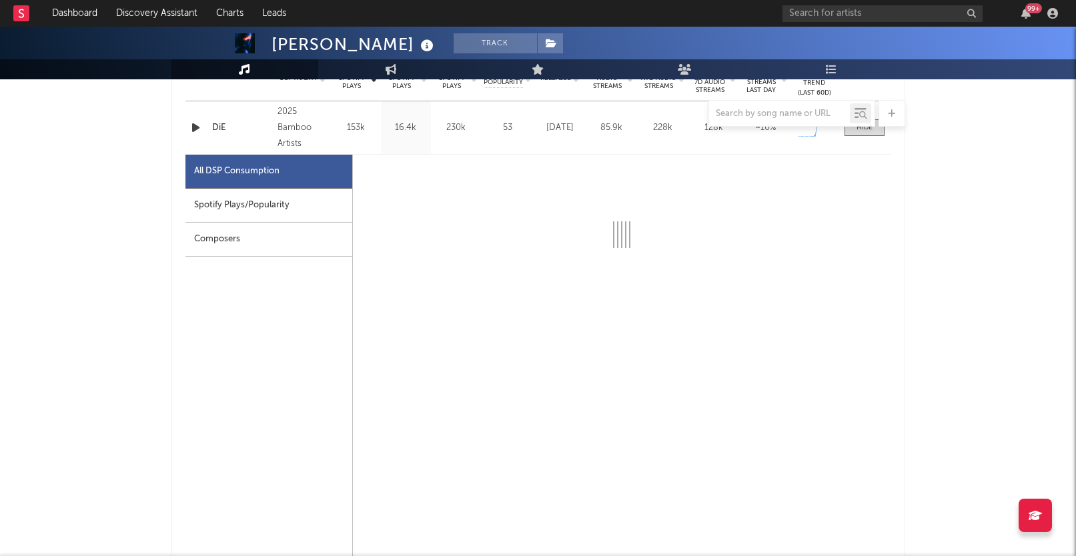
select select "1w"
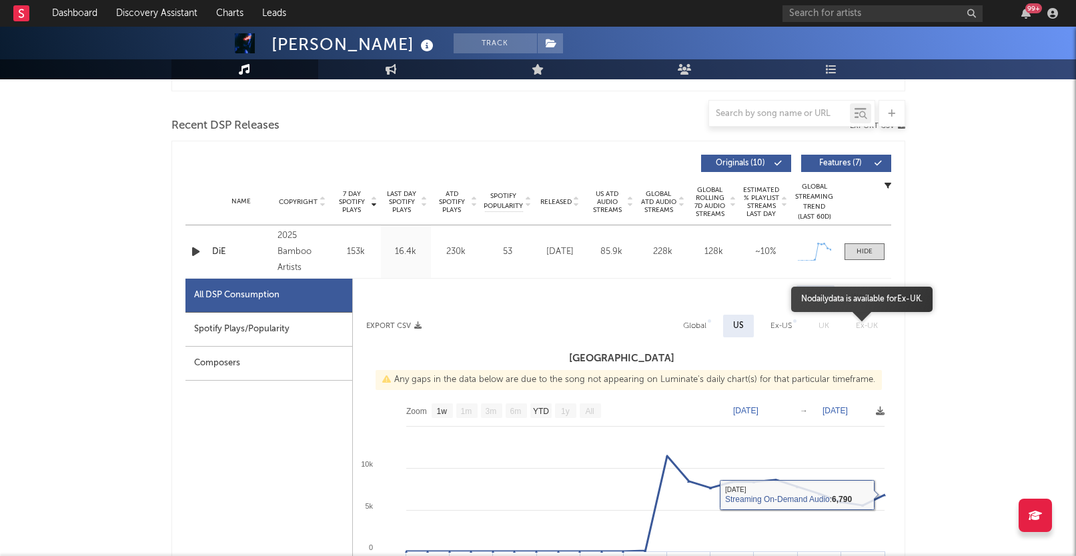
scroll to position [430, 0]
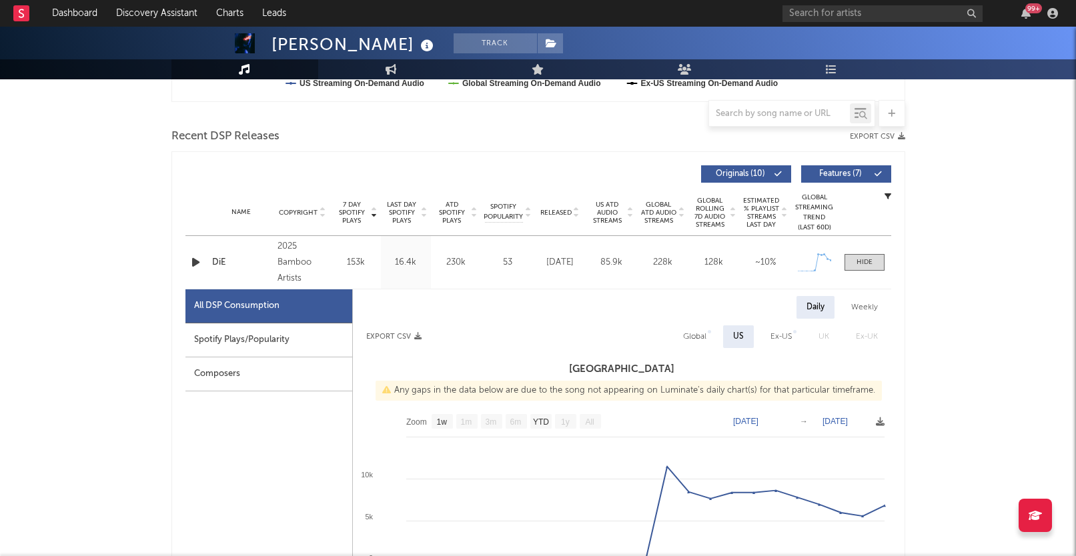
click at [706, 342] on div "Global" at bounding box center [694, 337] width 23 height 16
select select "1w"
click at [876, 263] on span at bounding box center [864, 262] width 40 height 17
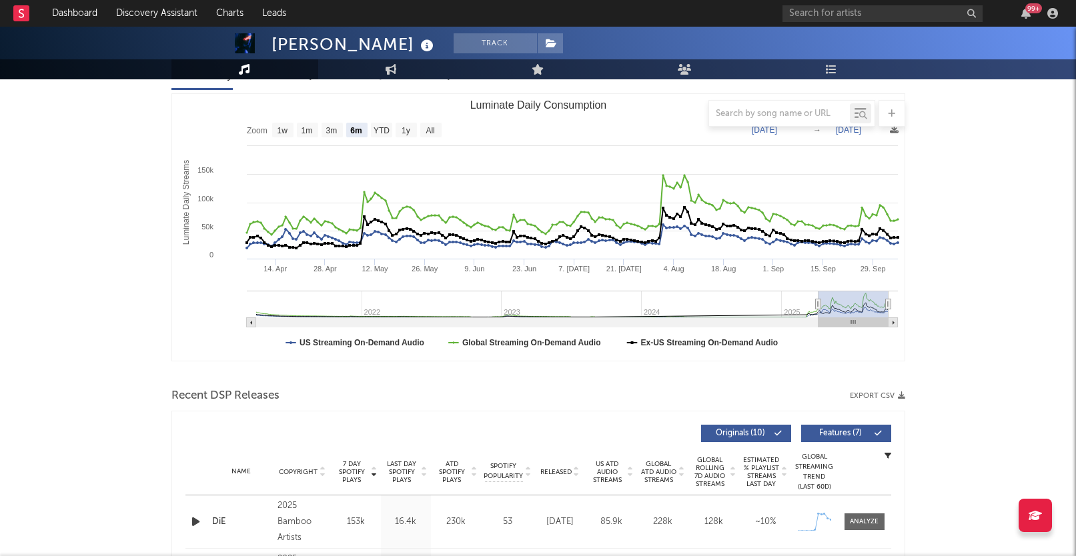
scroll to position [0, 0]
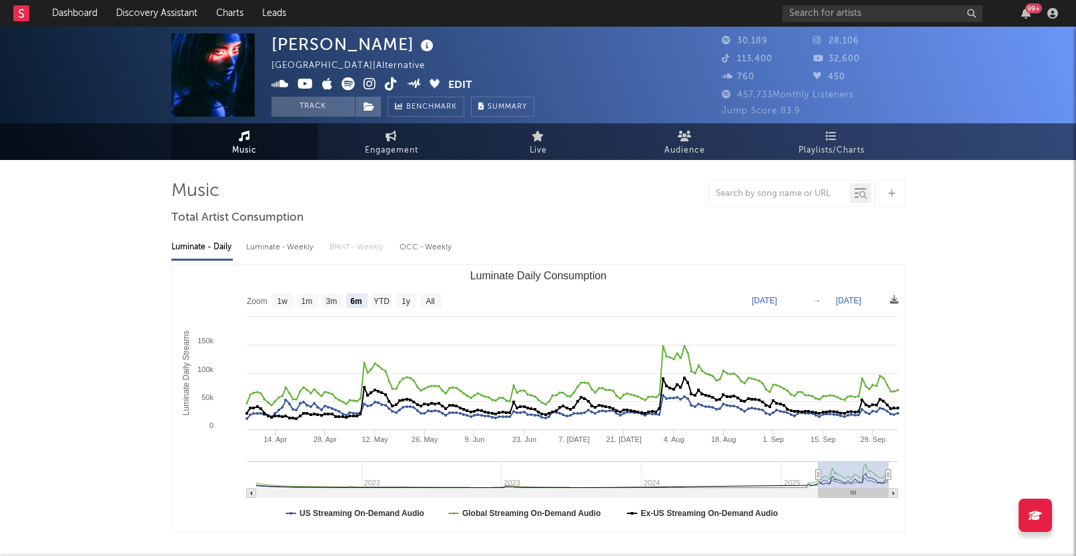
click at [392, 82] on icon at bounding box center [391, 83] width 13 height 13
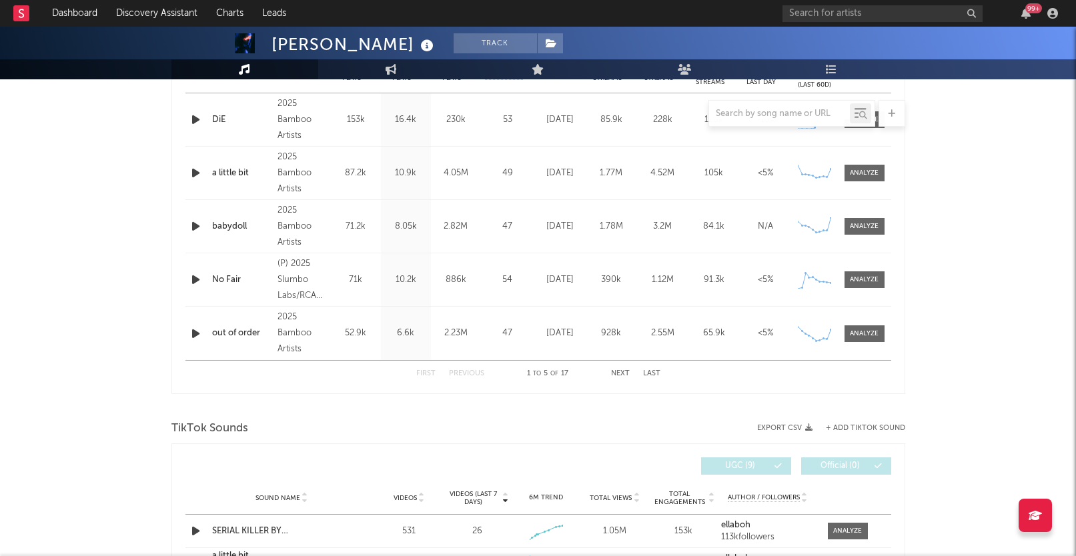
scroll to position [642, 0]
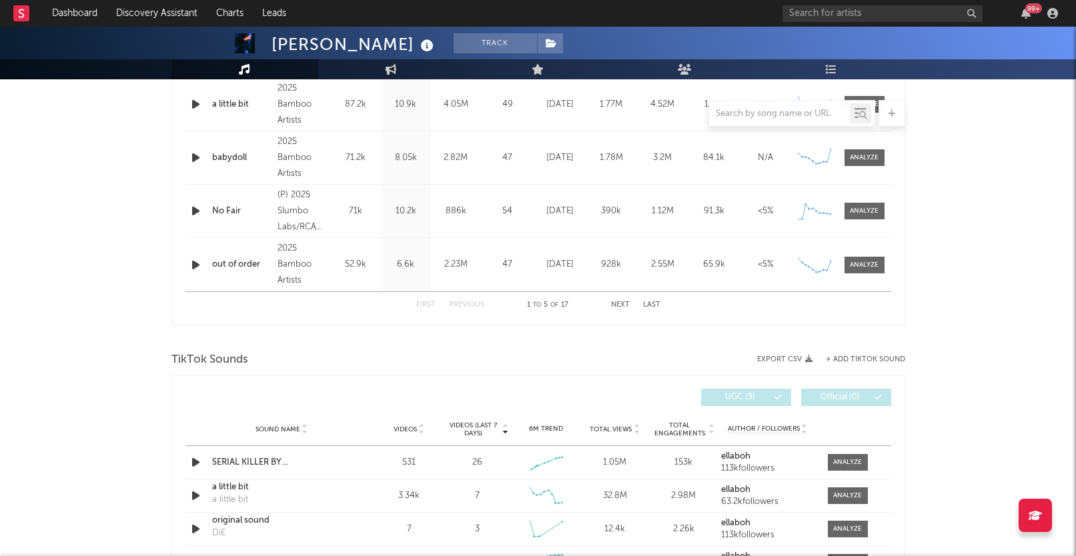
click at [845, 356] on button "+ Add TikTok Sound" at bounding box center [865, 359] width 79 height 7
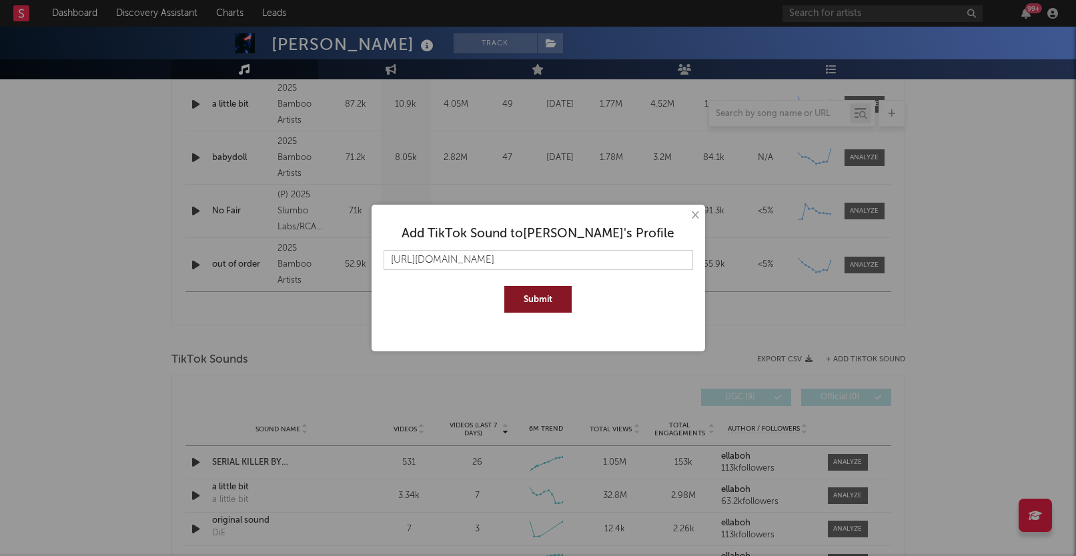
type input "https://www.tiktok.com/music/DiE-7539007128434969357"
click at [504, 286] on button "Submit" at bounding box center [537, 299] width 67 height 27
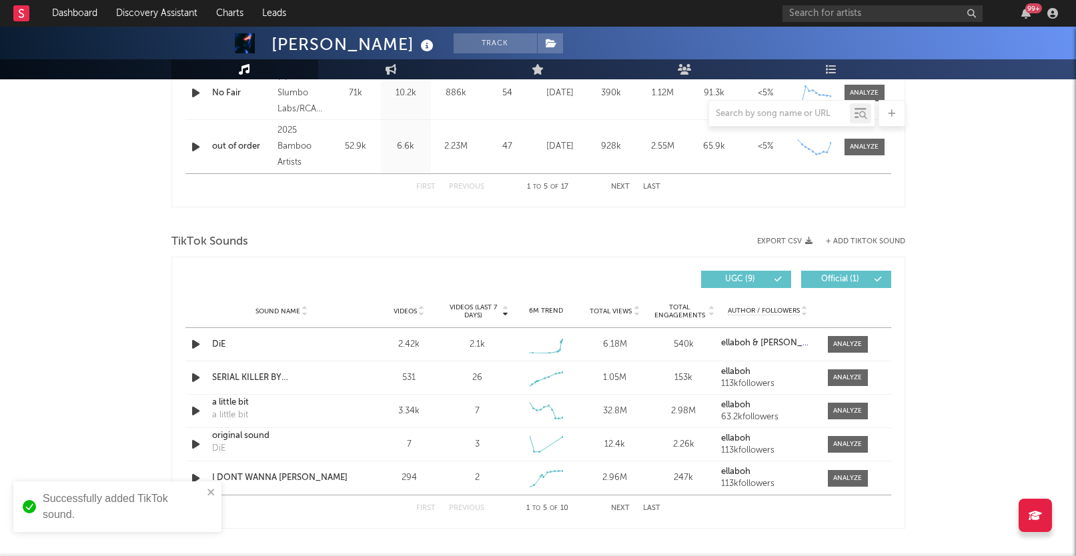
scroll to position [762, 0]
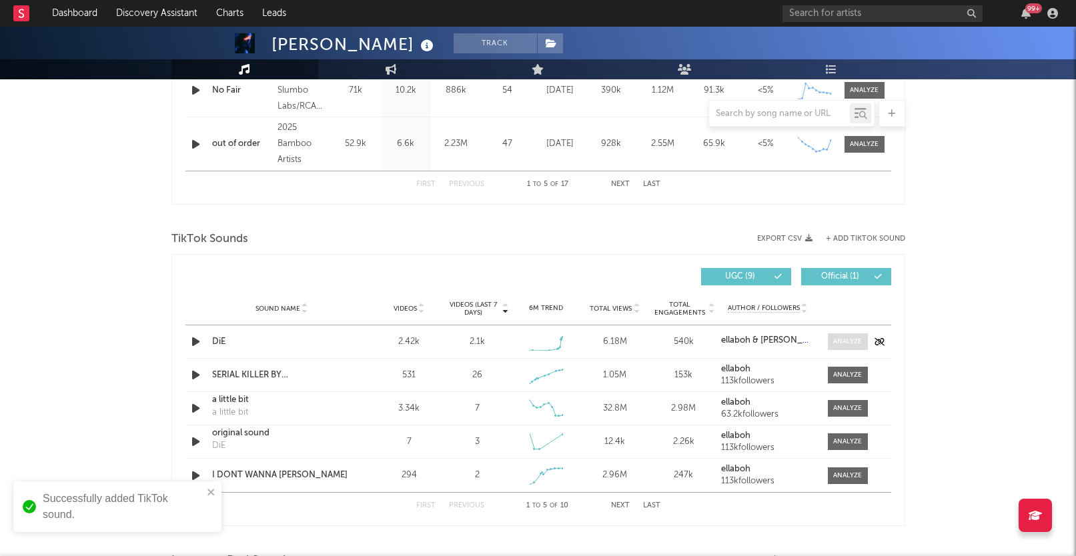
click at [834, 345] on div at bounding box center [847, 342] width 29 height 10
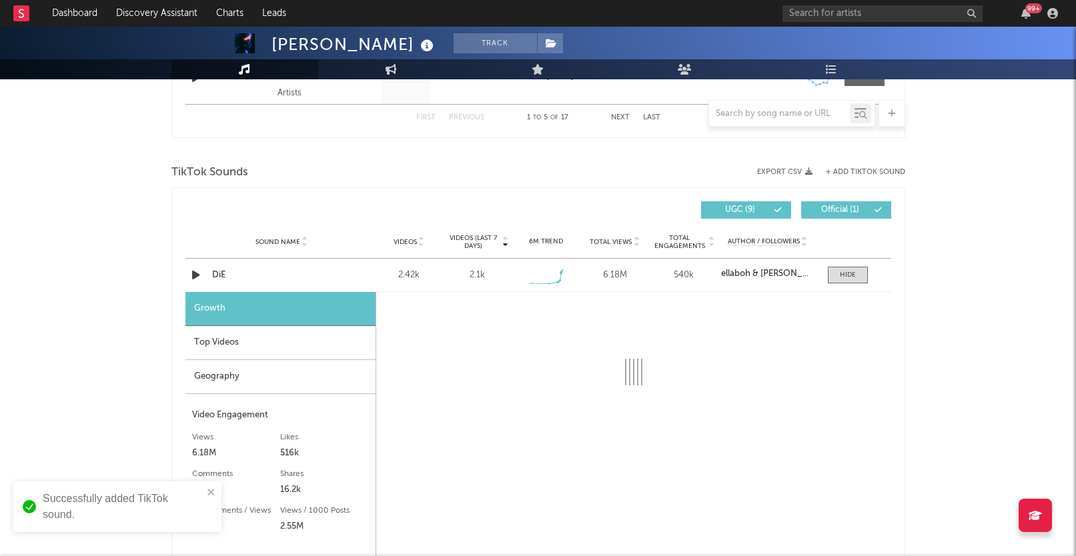
select select "1w"
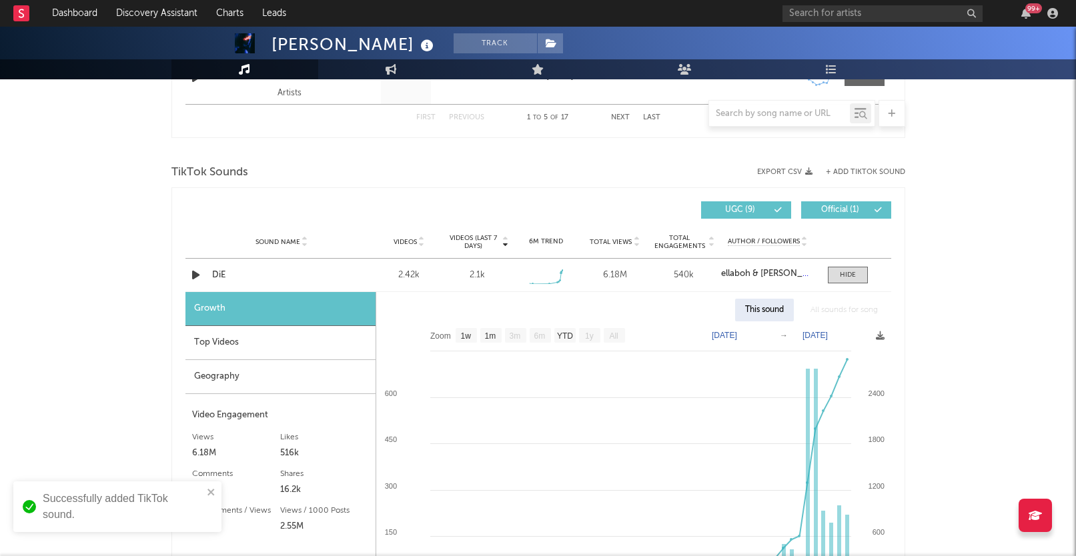
scroll to position [870, 0]
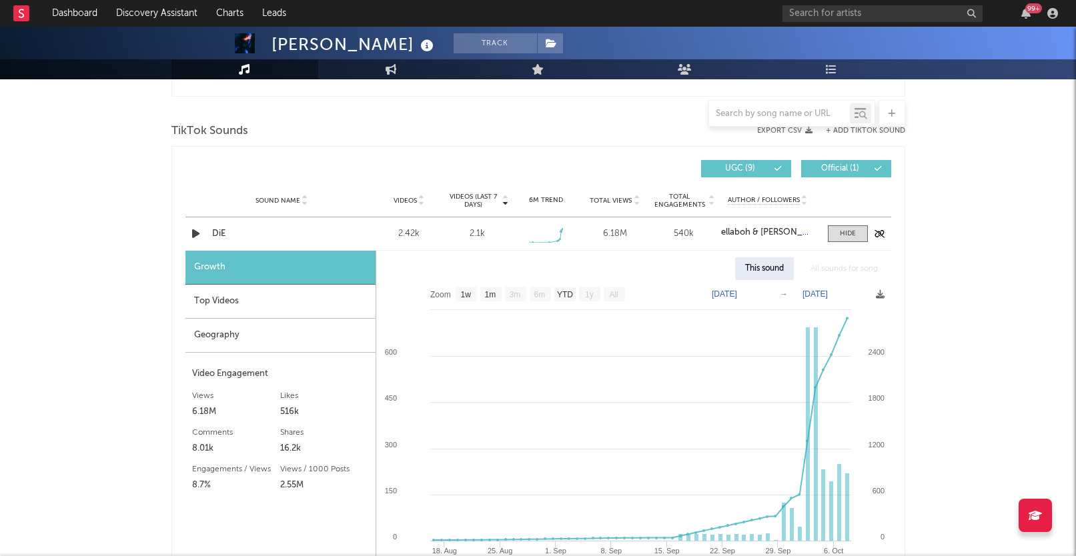
click at [844, 221] on div "Sound Name DiE Videos 2.42k Videos (last 7 days) 2.1k Weekly Growth % + 1329 % …" at bounding box center [538, 233] width 706 height 33
click at [843, 230] on div at bounding box center [848, 234] width 16 height 10
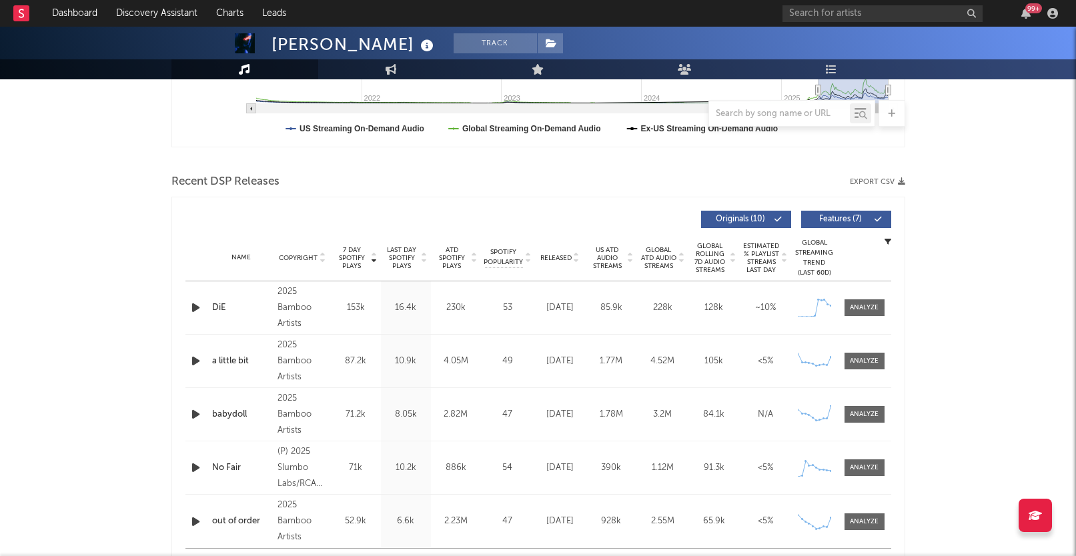
scroll to position [0, 0]
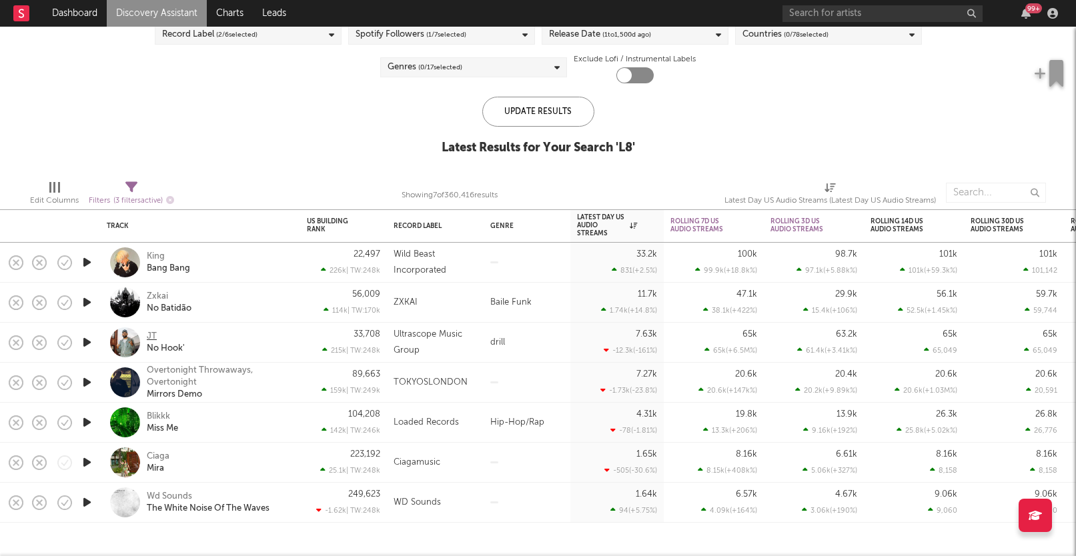
click at [151, 336] on div "JT" at bounding box center [152, 337] width 10 height 12
click at [159, 255] on div "King" at bounding box center [156, 257] width 18 height 12
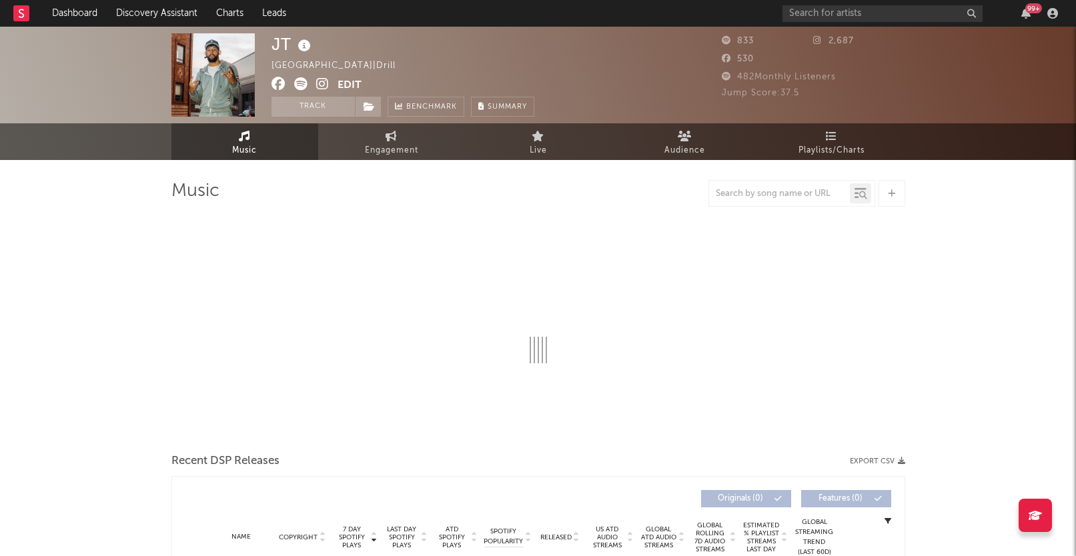
select select "1w"
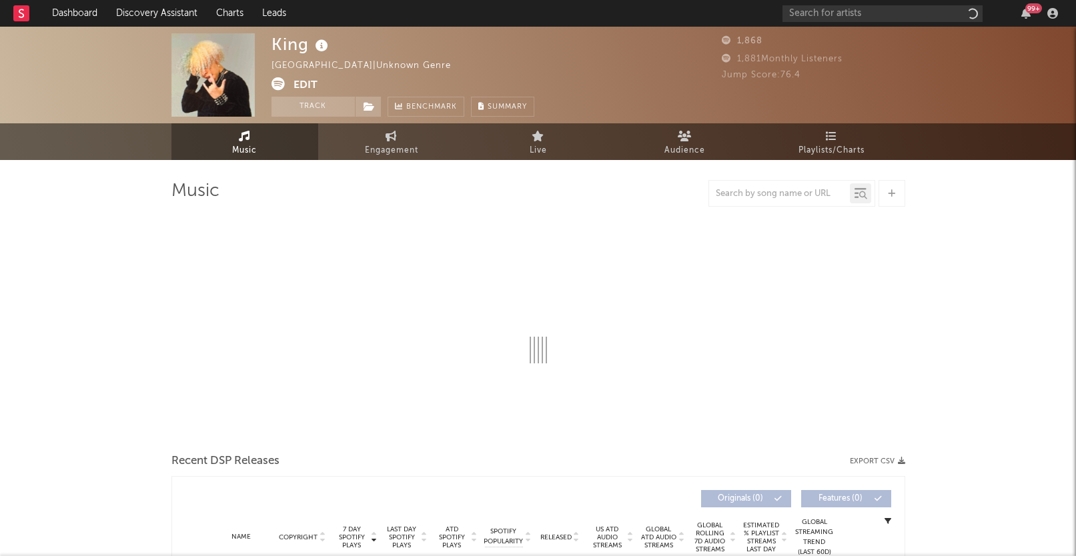
select select "6m"
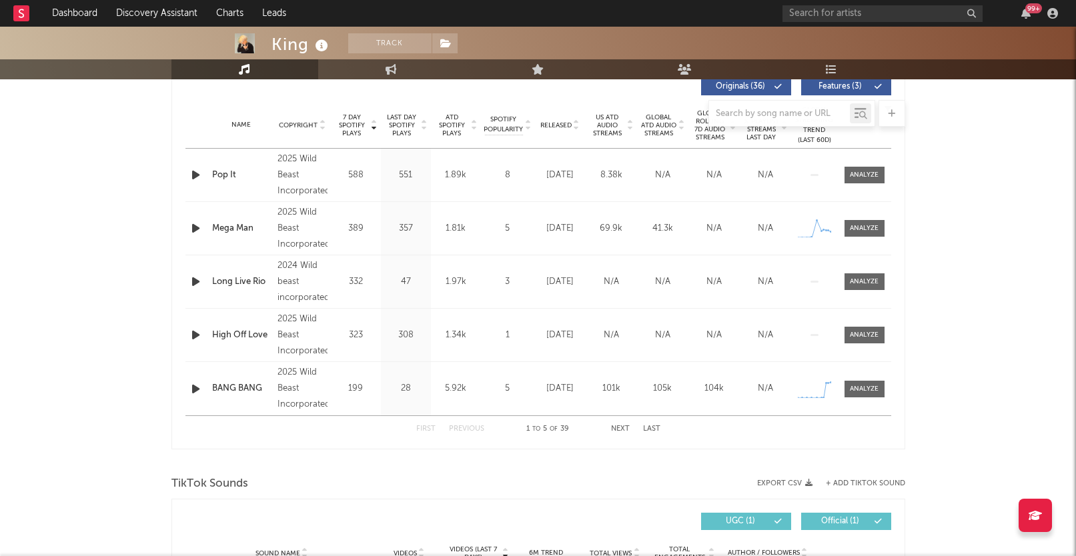
scroll to position [530, 0]
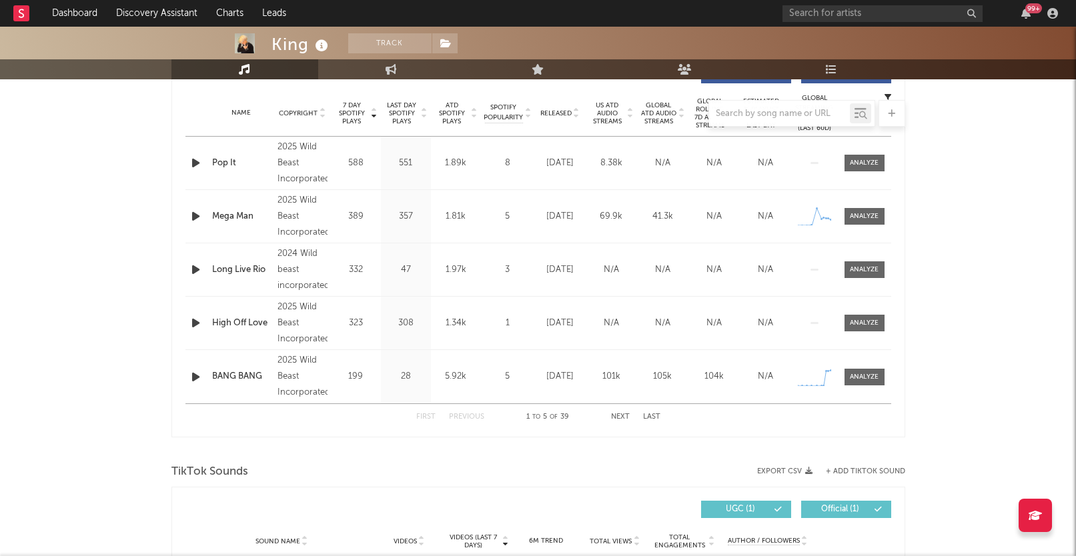
click at [195, 377] on icon "button" at bounding box center [196, 377] width 14 height 17
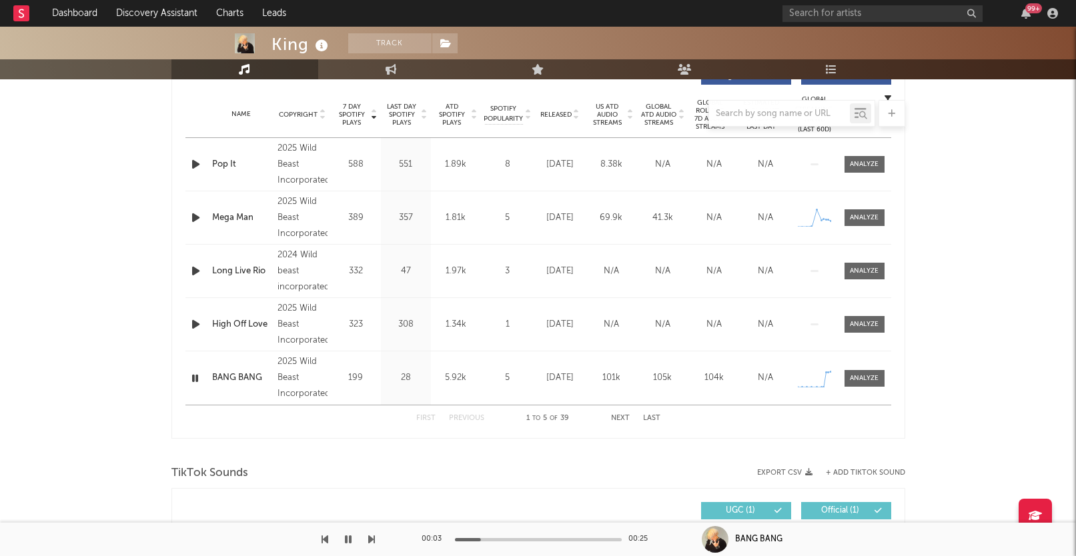
scroll to position [527, 0]
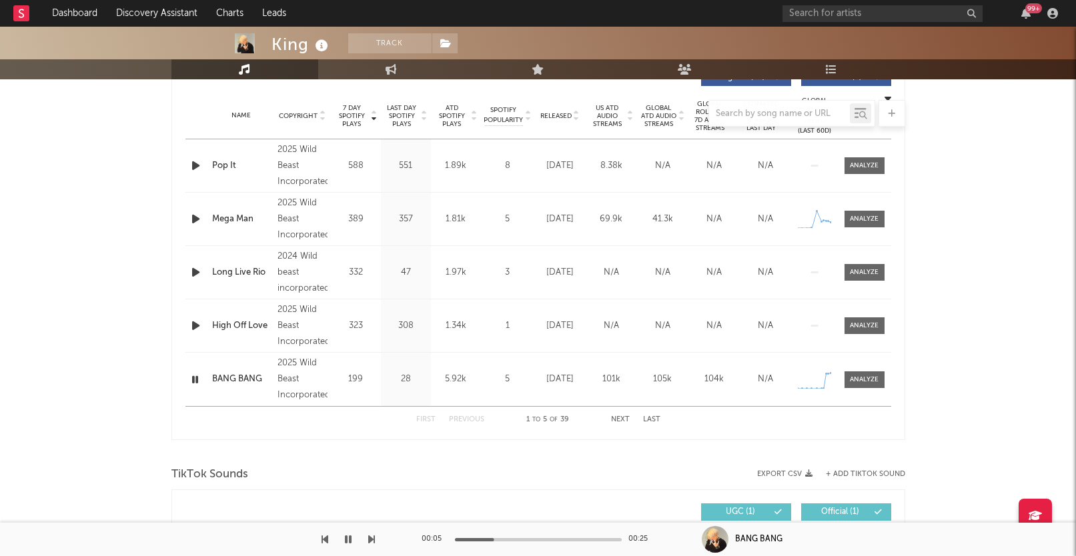
click at [198, 382] on icon "button" at bounding box center [195, 380] width 13 height 17
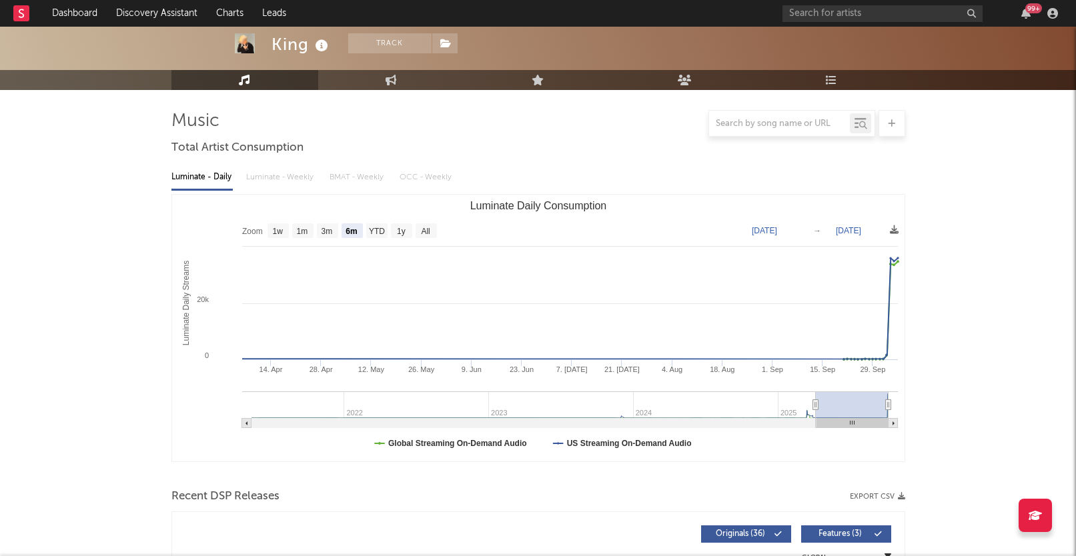
scroll to position [0, 0]
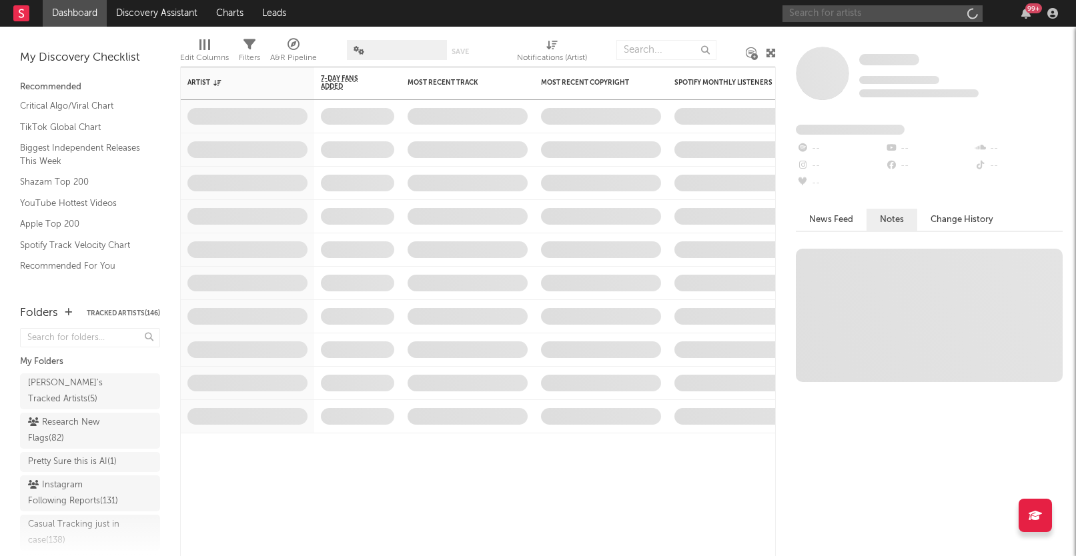
click at [863, 18] on input "text" at bounding box center [882, 13] width 200 height 17
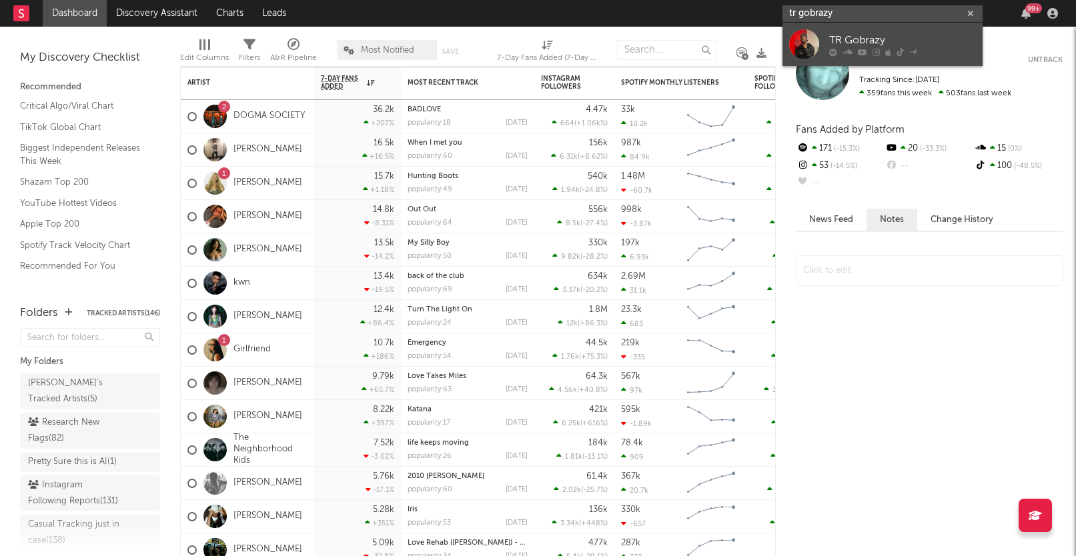
type input "tr gobrazy"
click at [853, 39] on div "TR Gobrazy" at bounding box center [902, 40] width 147 height 16
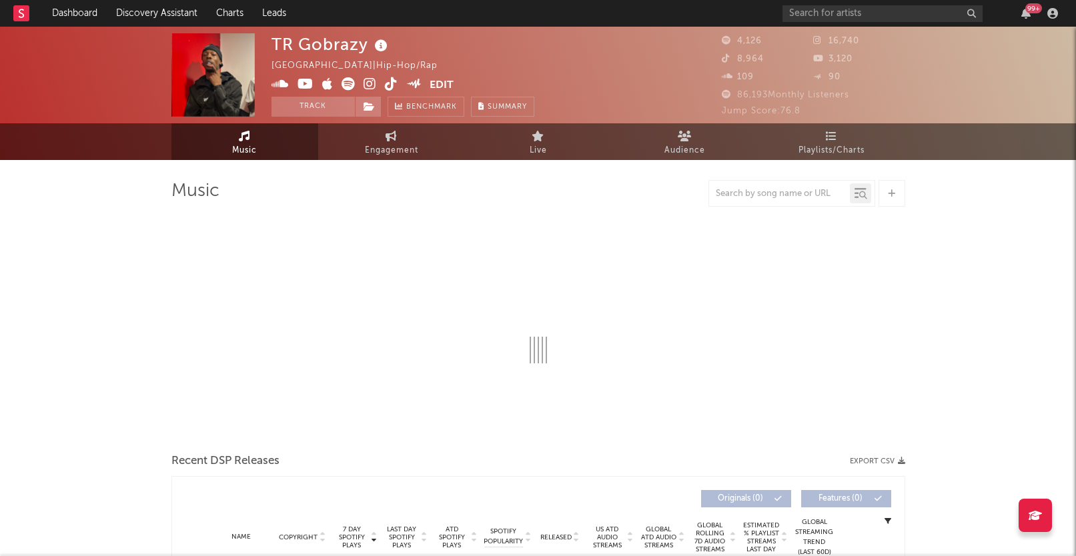
select select "1w"
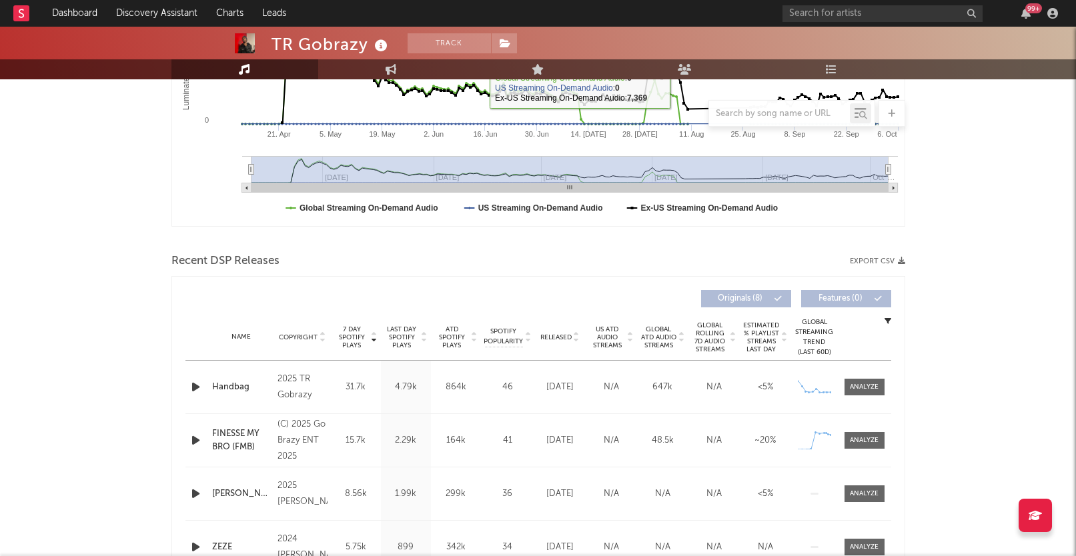
scroll to position [438, 0]
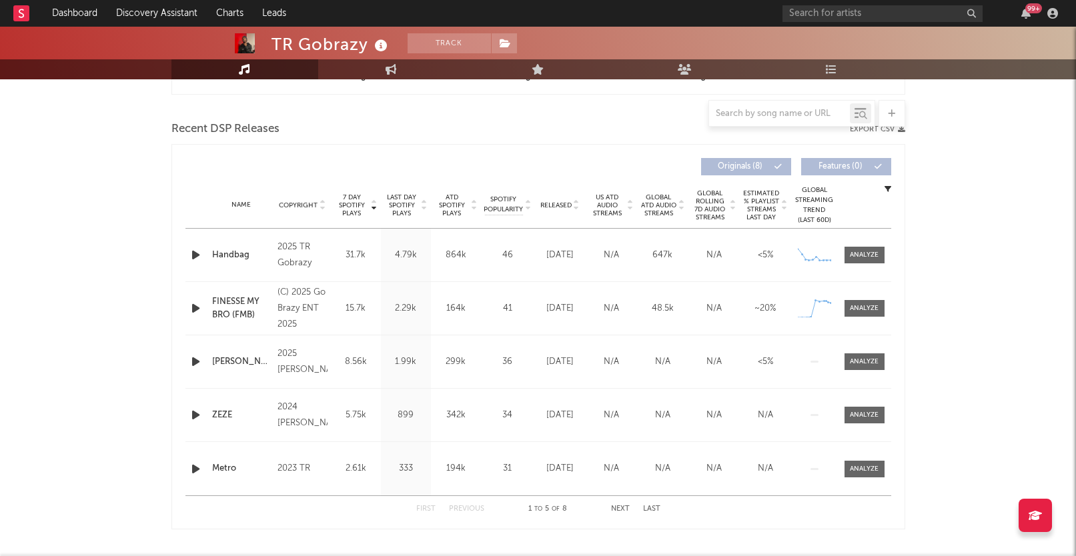
click at [566, 211] on div "Name Copyright Label Album Names Composer Names 7 Day Spotify Plays Last Day Sp…" at bounding box center [538, 205] width 706 height 47
click at [563, 206] on span "Released" at bounding box center [555, 205] width 31 height 8
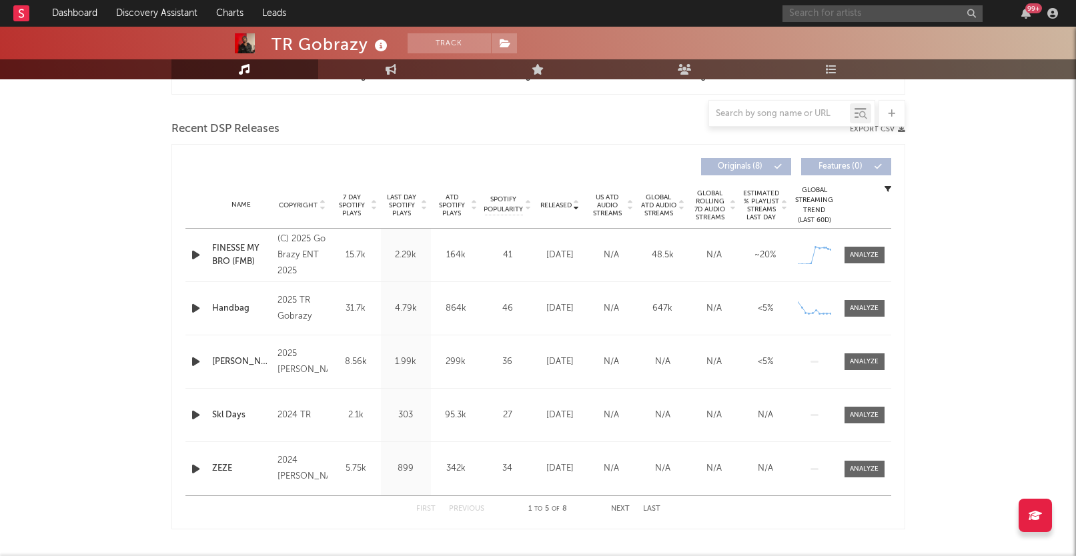
click at [901, 13] on input "text" at bounding box center [882, 13] width 200 height 17
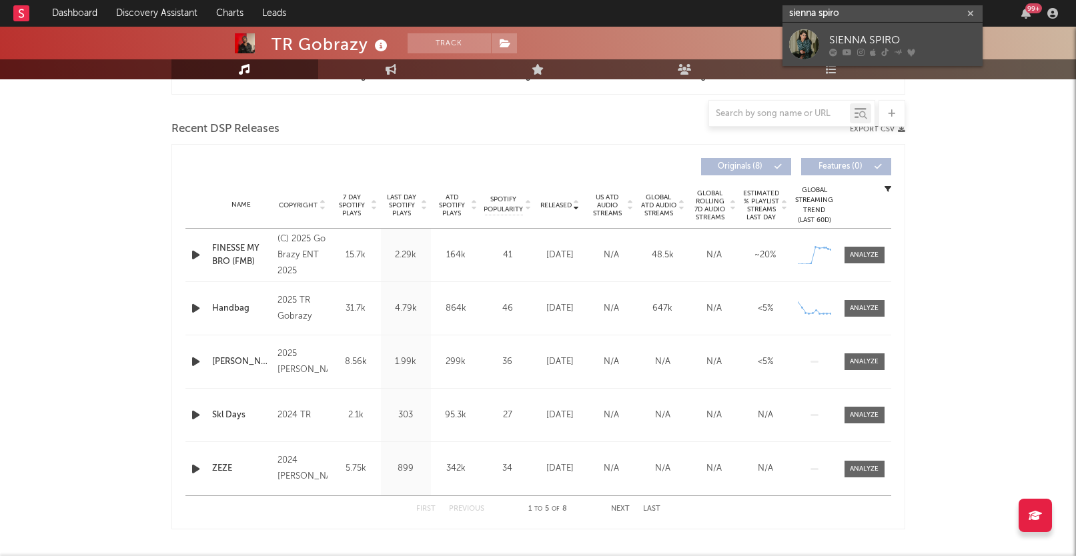
type input "sienna spiro"
click at [870, 46] on div "SIENNA SPIRO" at bounding box center [902, 40] width 147 height 16
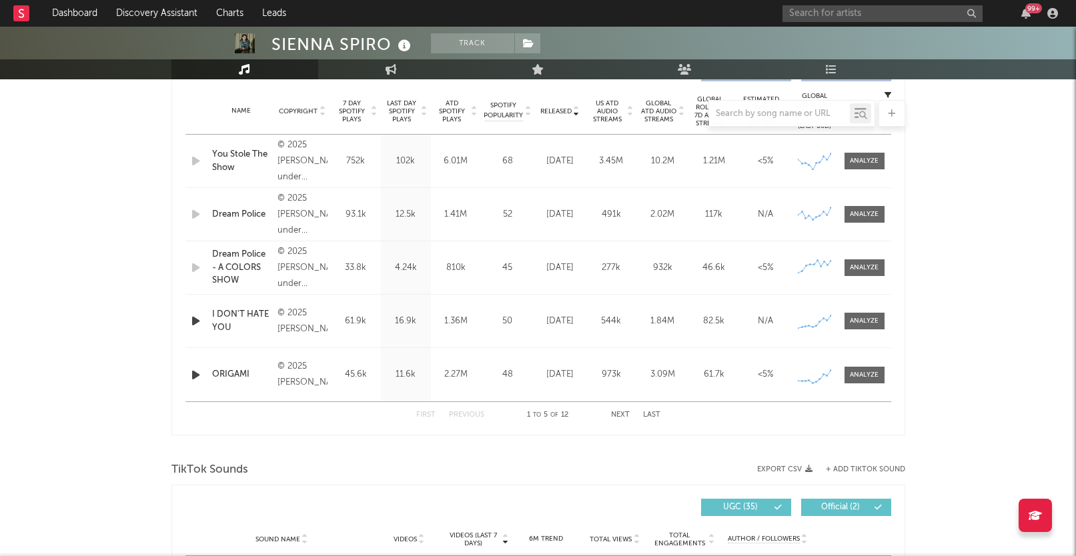
scroll to position [532, 0]
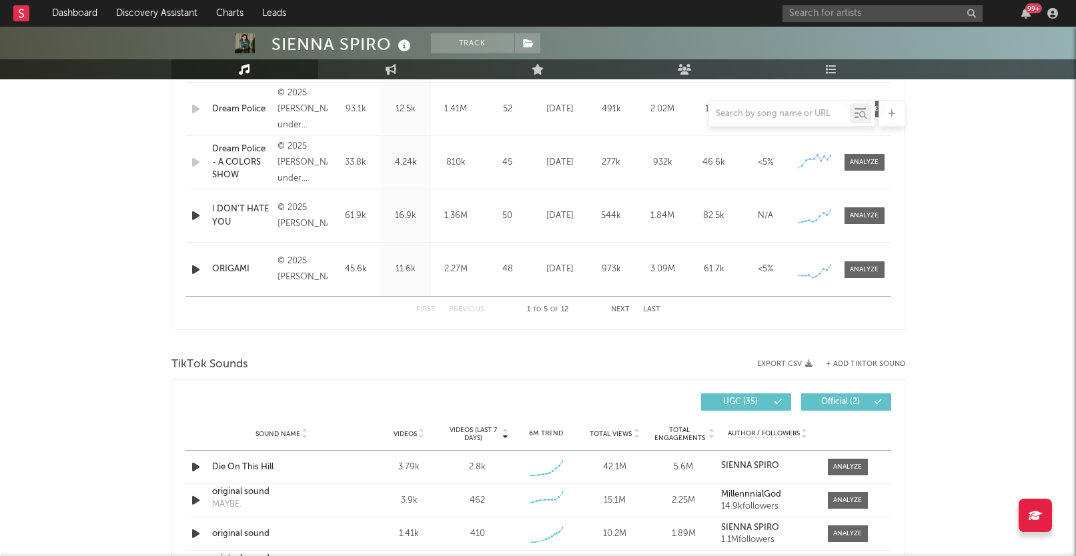
select select "6m"
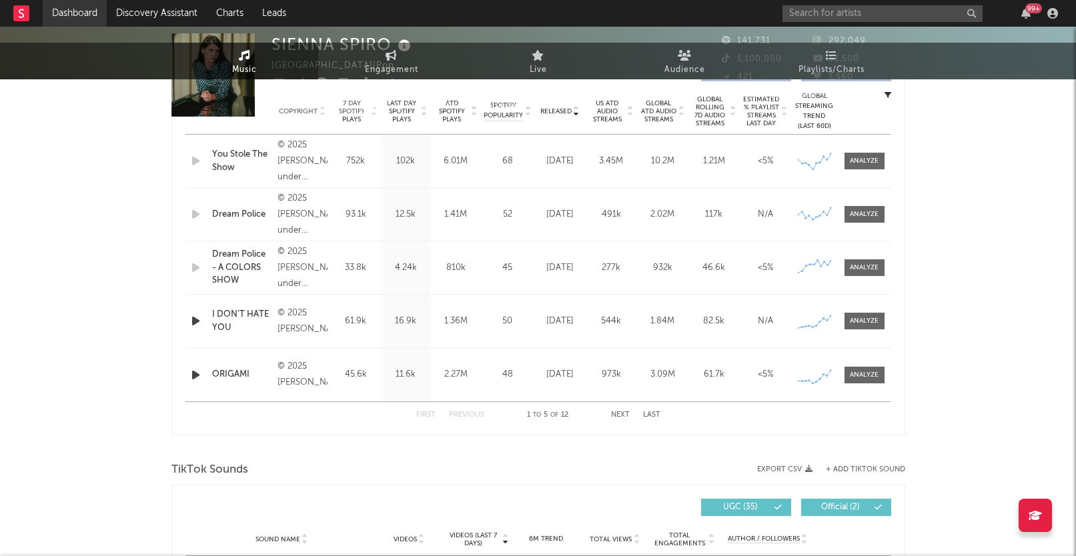
scroll to position [0, 0]
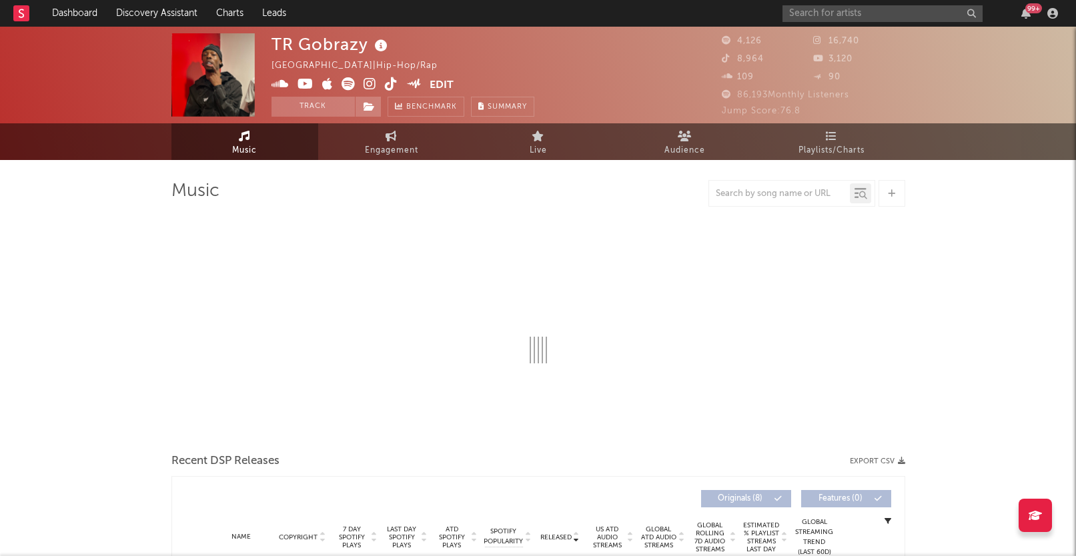
select select "1w"
